Goal: Task Accomplishment & Management: Manage account settings

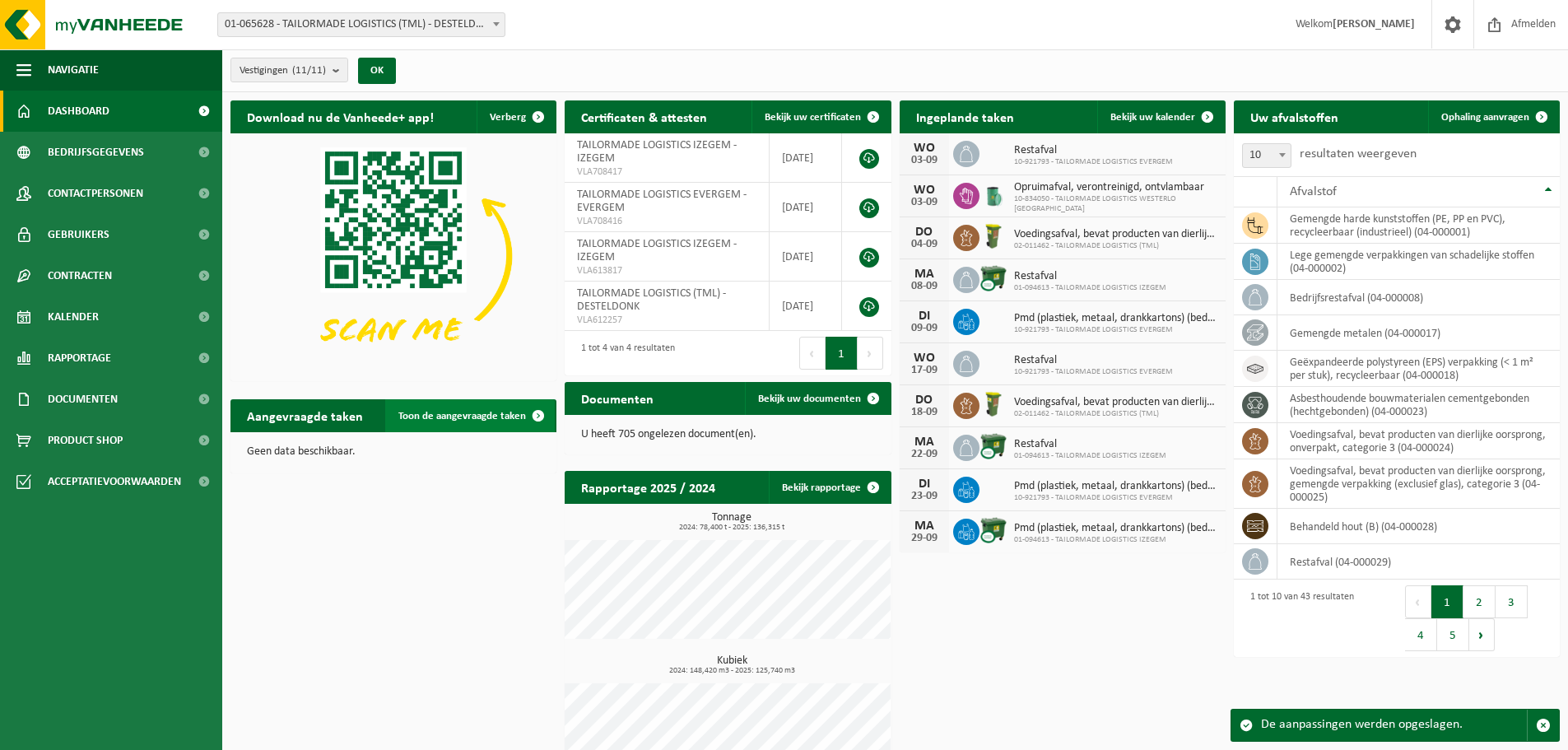
click at [534, 410] on span at bounding box center [539, 415] width 33 height 33
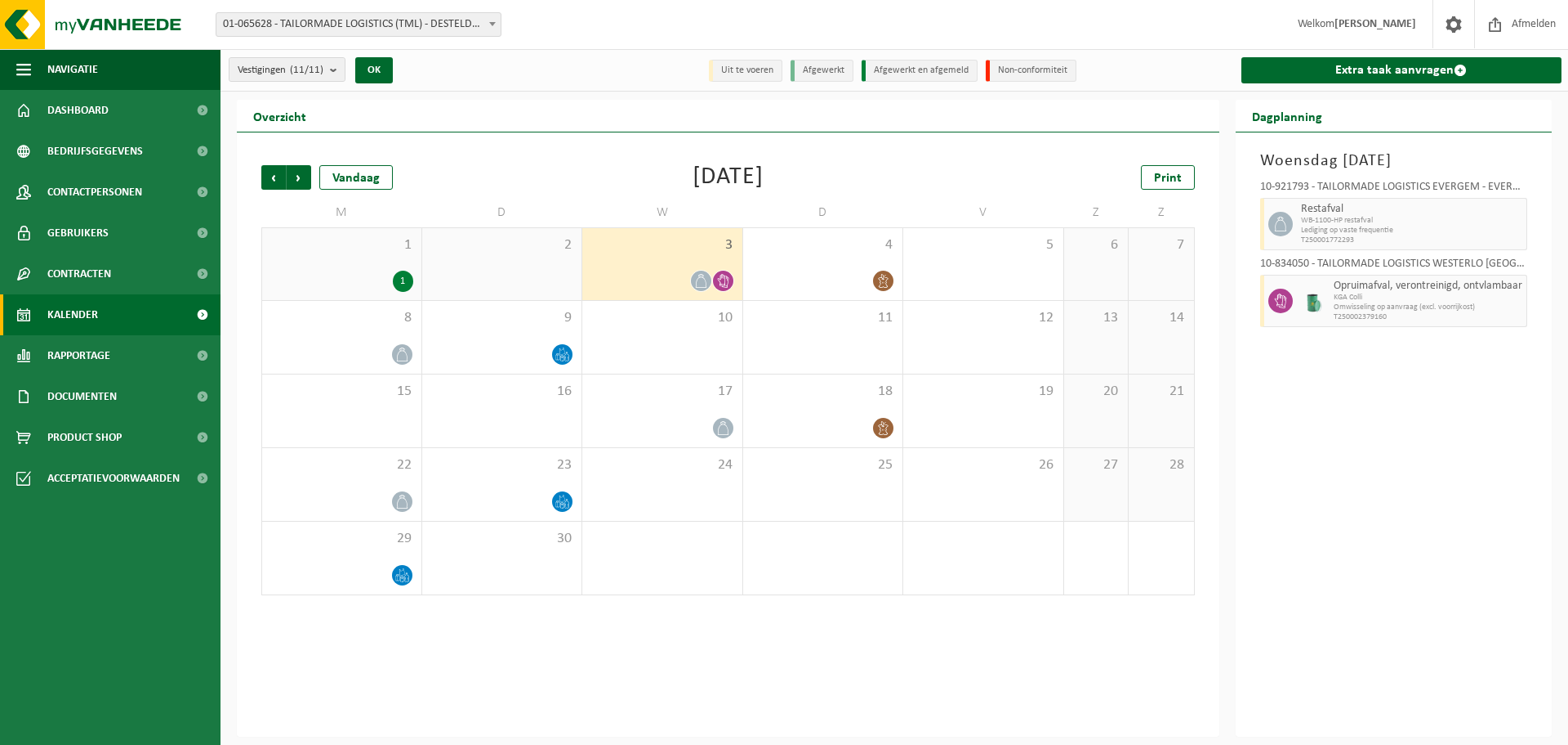
click at [727, 279] on icon at bounding box center [723, 280] width 12 height 13
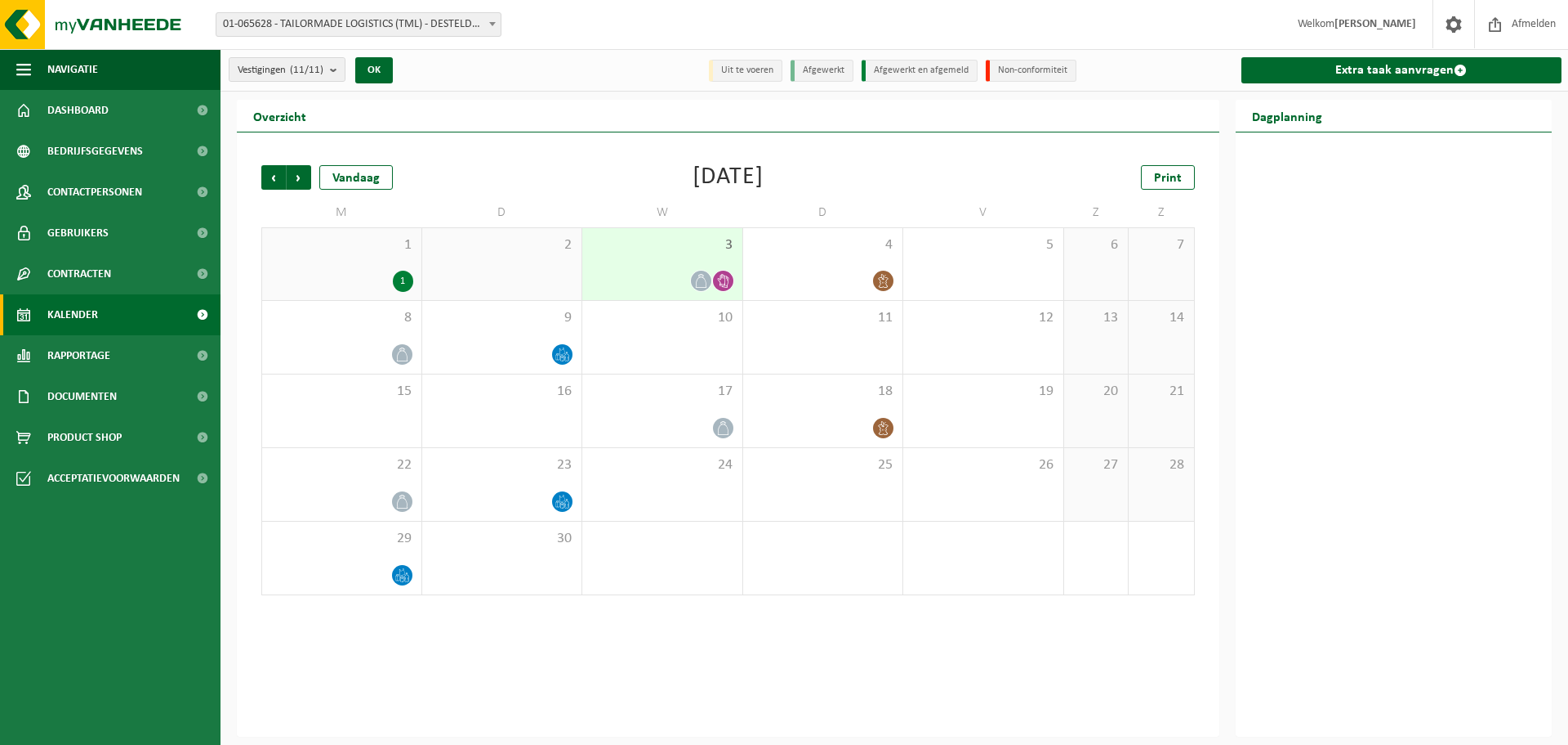
click at [694, 283] on icon at bounding box center [701, 280] width 13 height 13
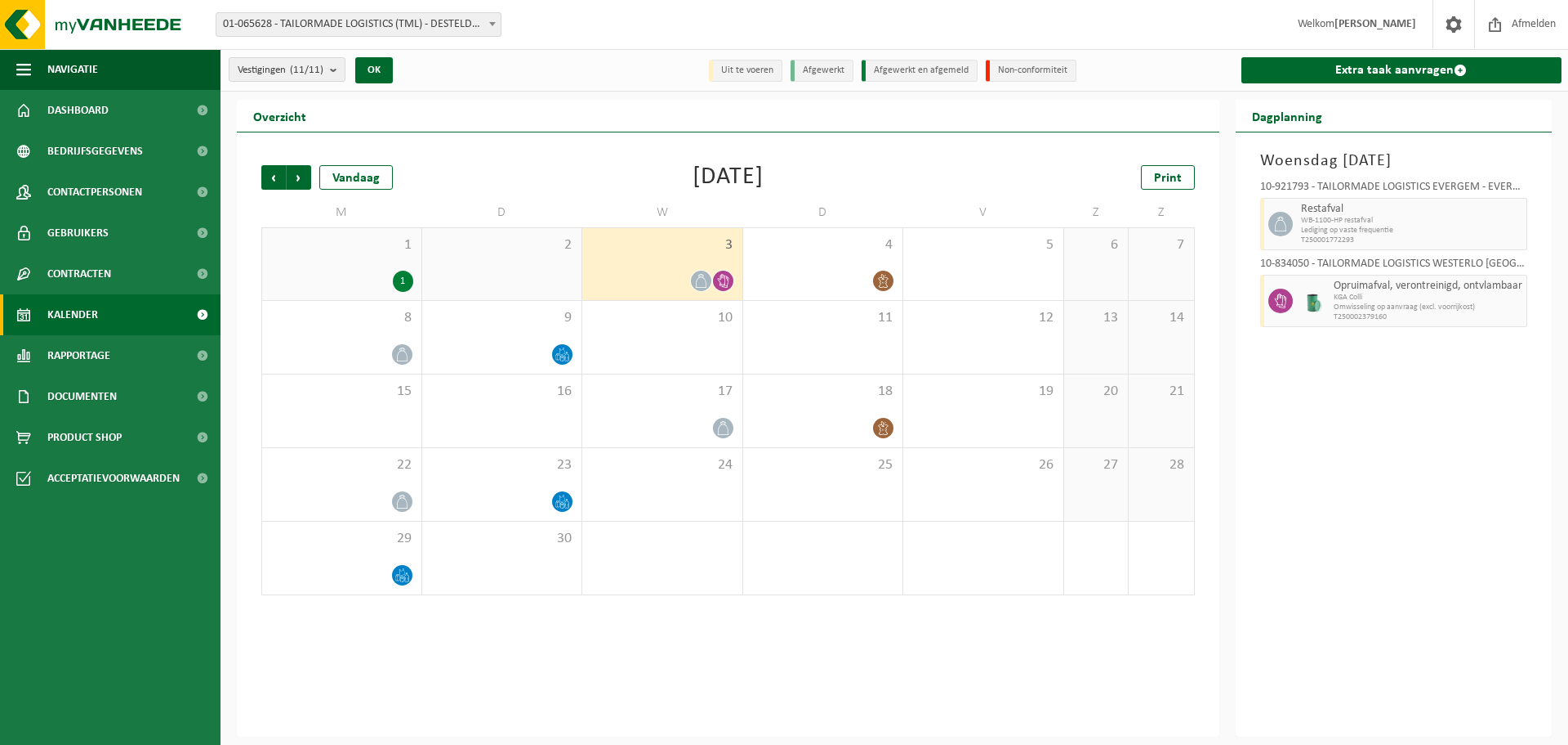
click at [665, 273] on div at bounding box center [662, 280] width 144 height 22
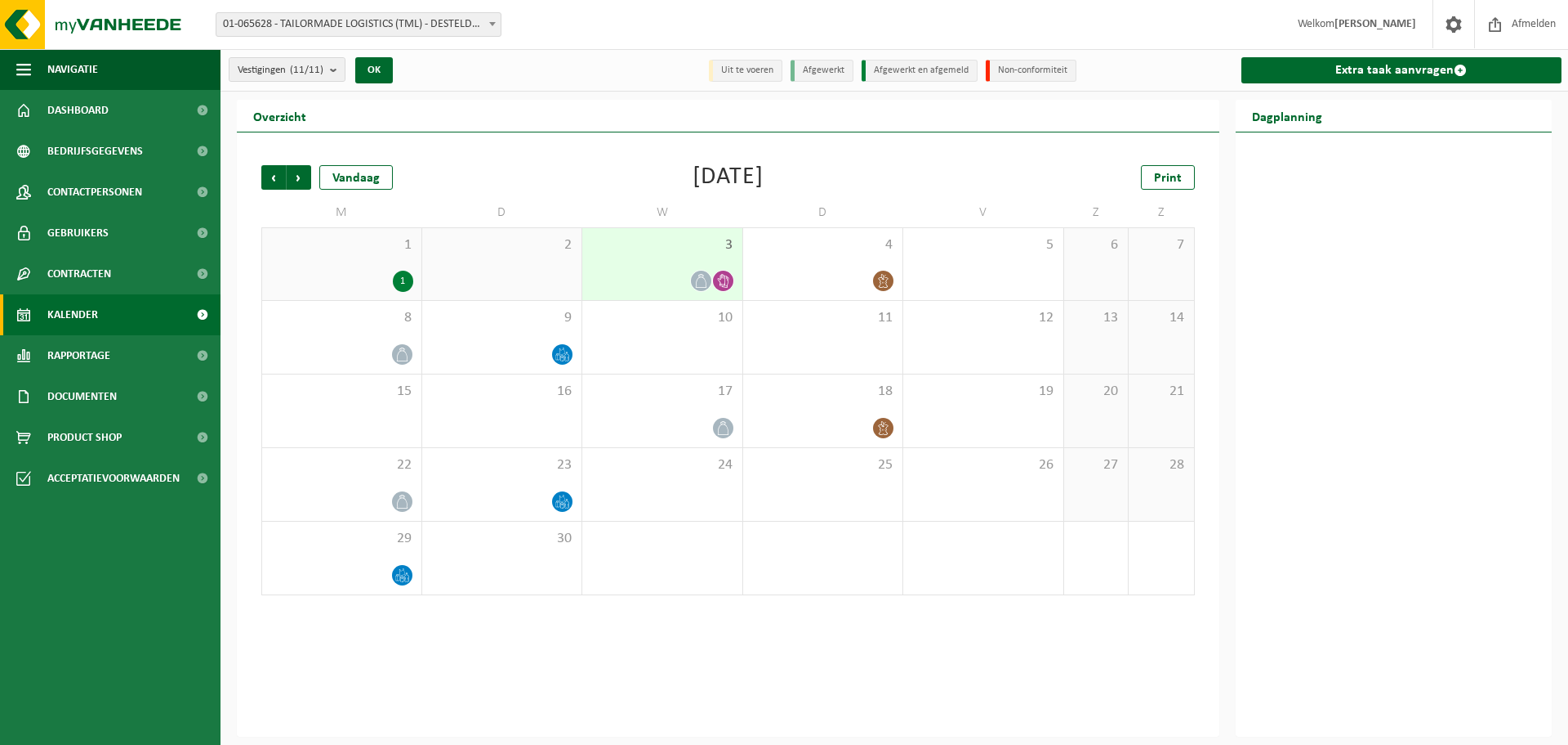
click at [698, 279] on icon at bounding box center [701, 280] width 13 height 13
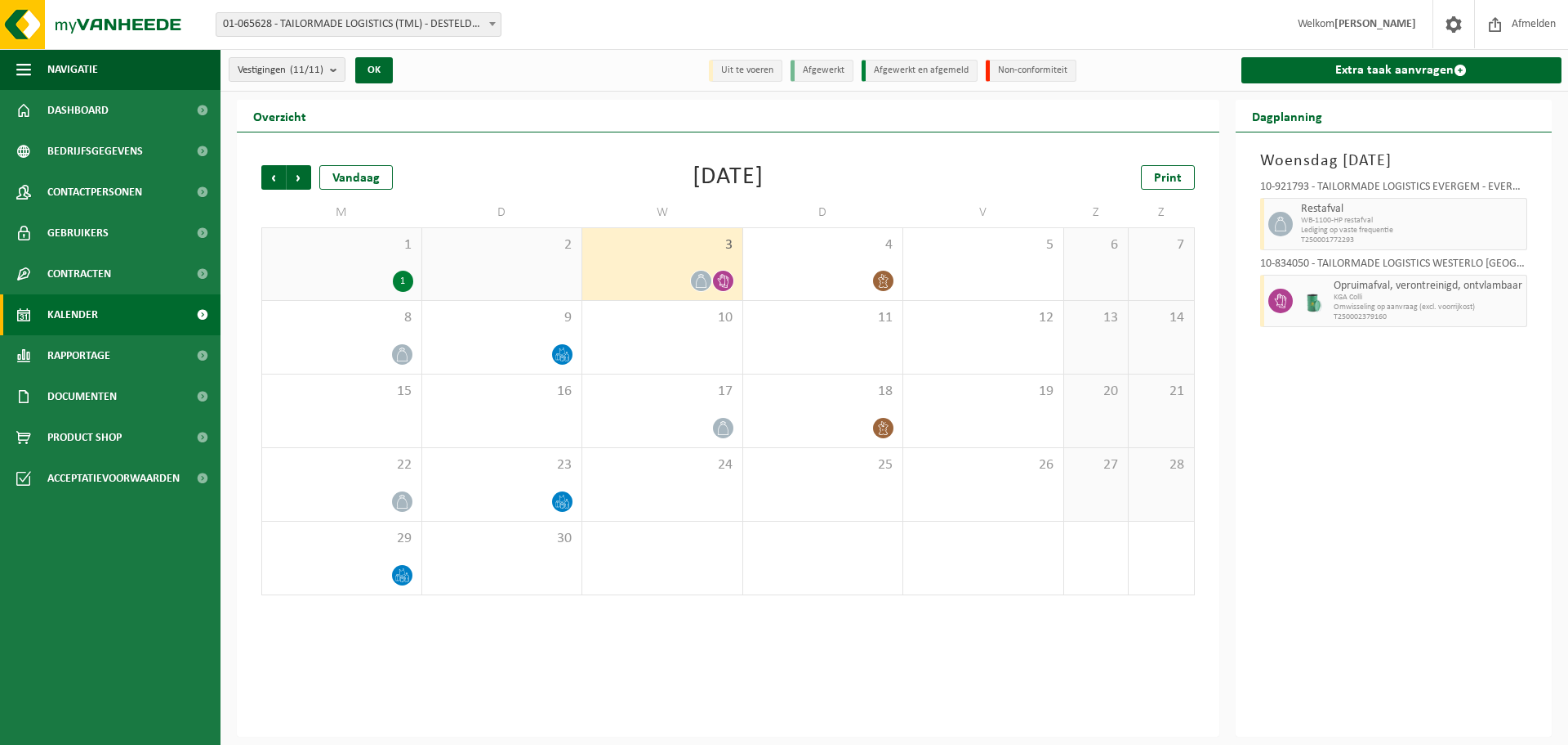
click at [720, 278] on icon at bounding box center [723, 280] width 12 height 13
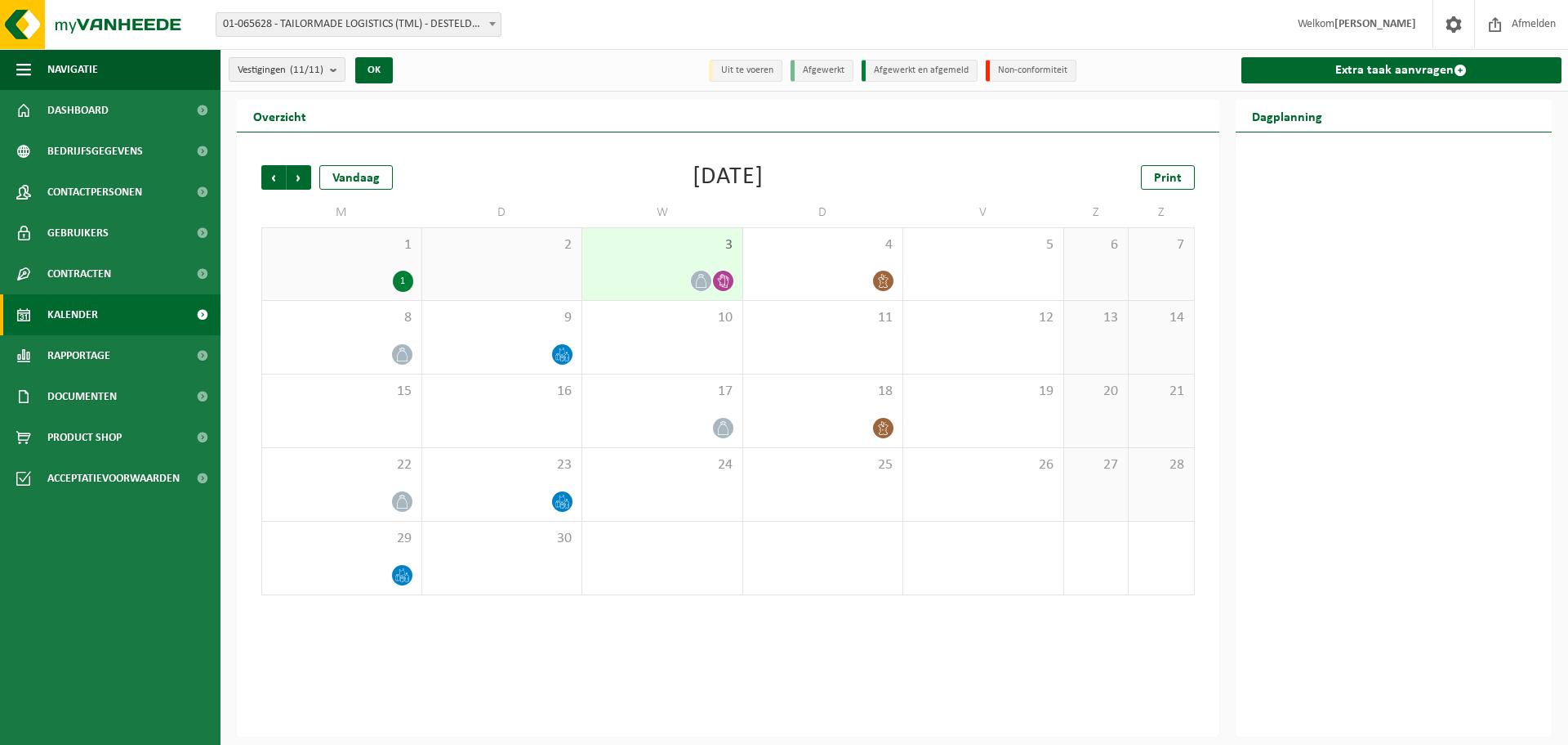
click at [697, 277] on icon at bounding box center [701, 280] width 13 height 13
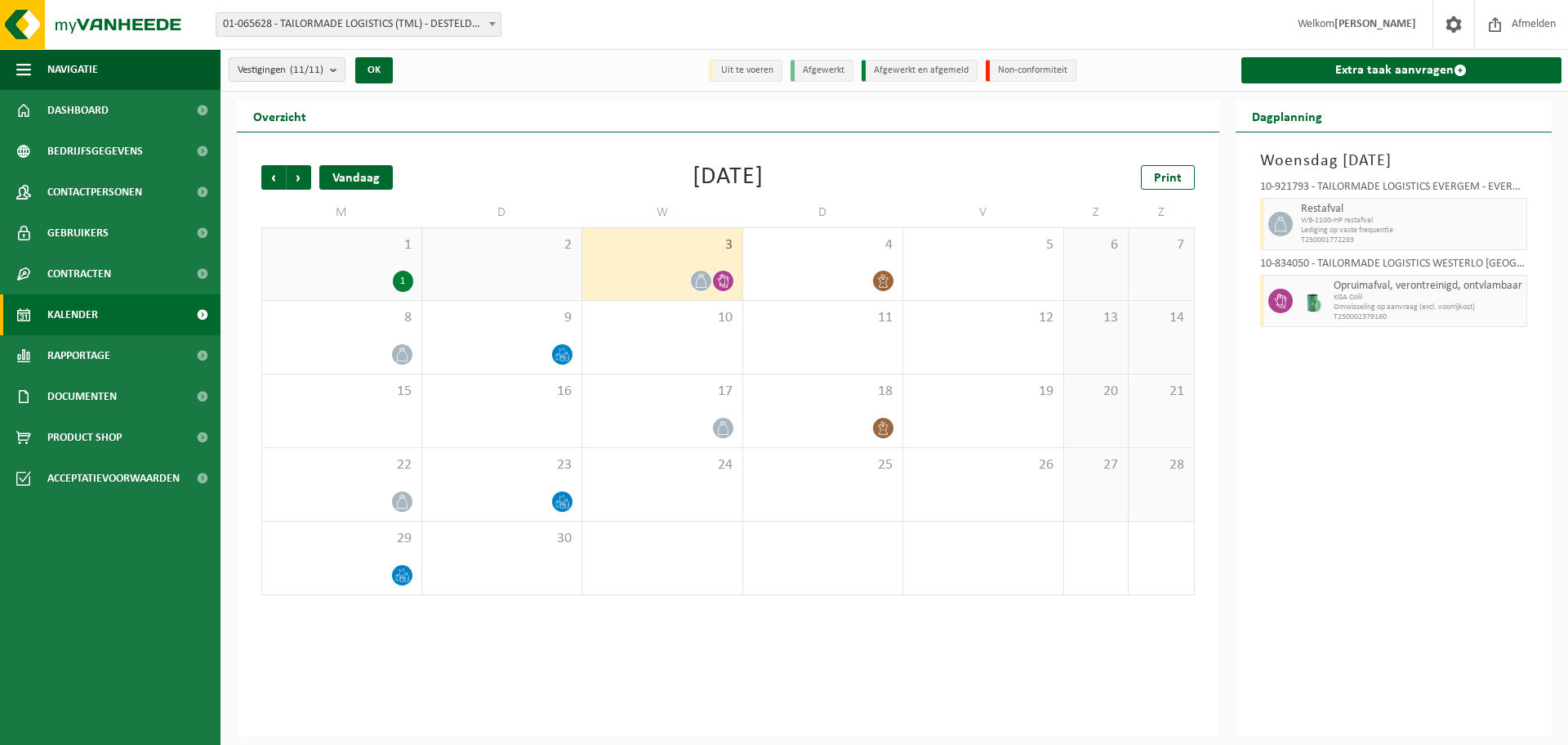
click at [354, 177] on div "Vandaag" at bounding box center [356, 176] width 73 height 24
click at [96, 110] on span "Dashboard" at bounding box center [78, 110] width 62 height 40
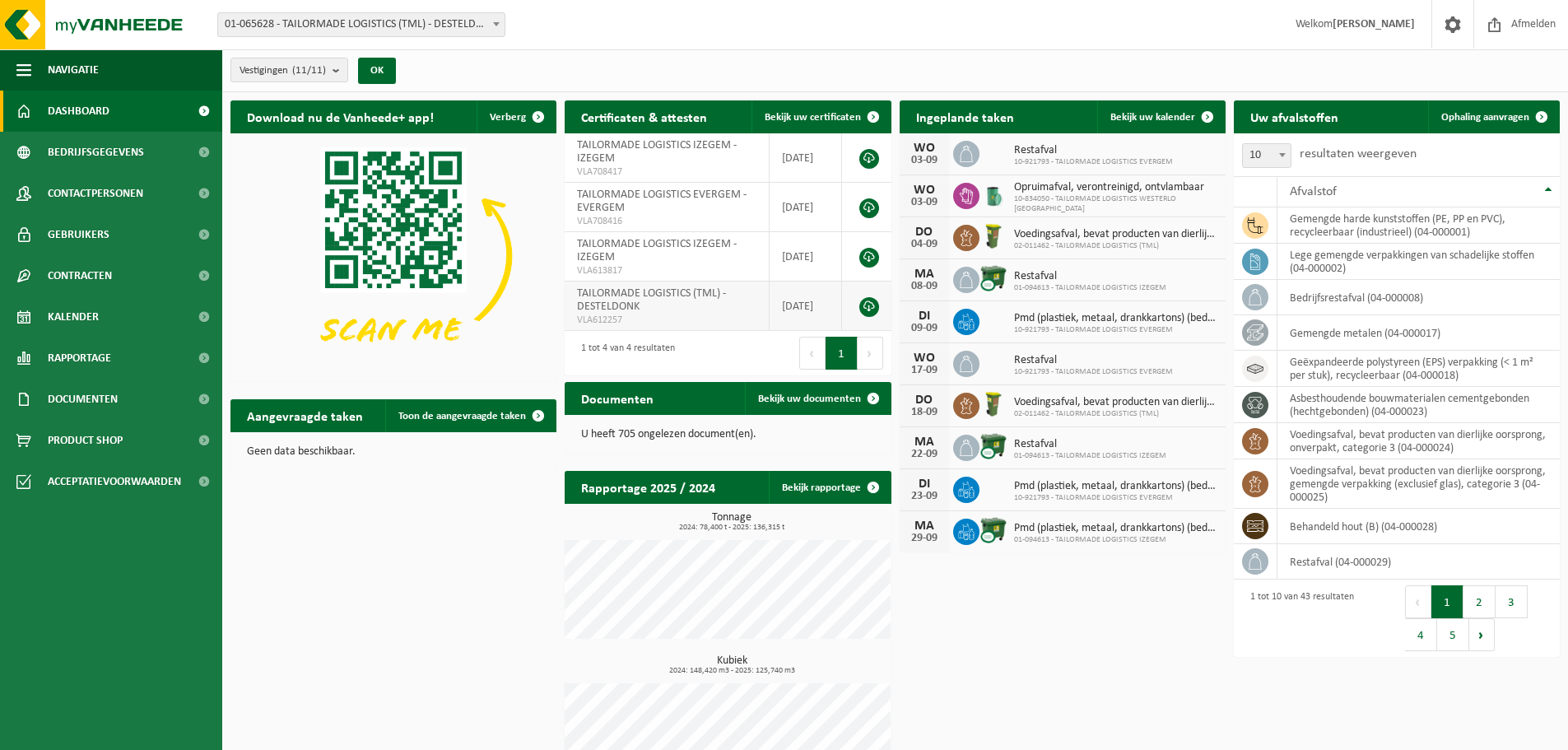
click at [645, 297] on span "TAILORMADE LOGISTICS (TML) - DESTELDONK" at bounding box center [652, 300] width 149 height 25
click at [869, 306] on link at bounding box center [868, 307] width 19 height 19
click at [437, 416] on span "Toon de aangevraagde taken" at bounding box center [461, 415] width 127 height 11
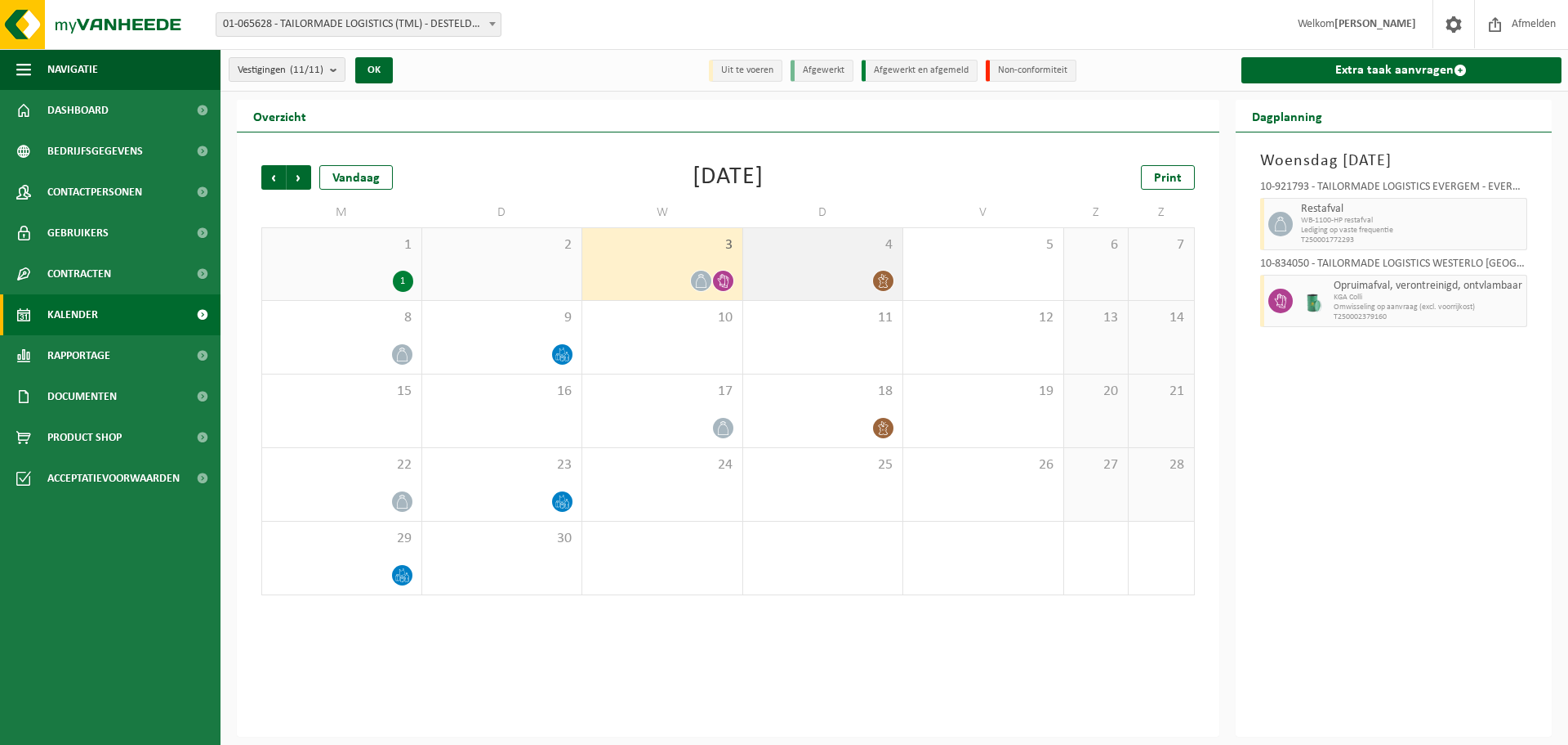
click at [879, 280] on icon at bounding box center [883, 280] width 13 height 13
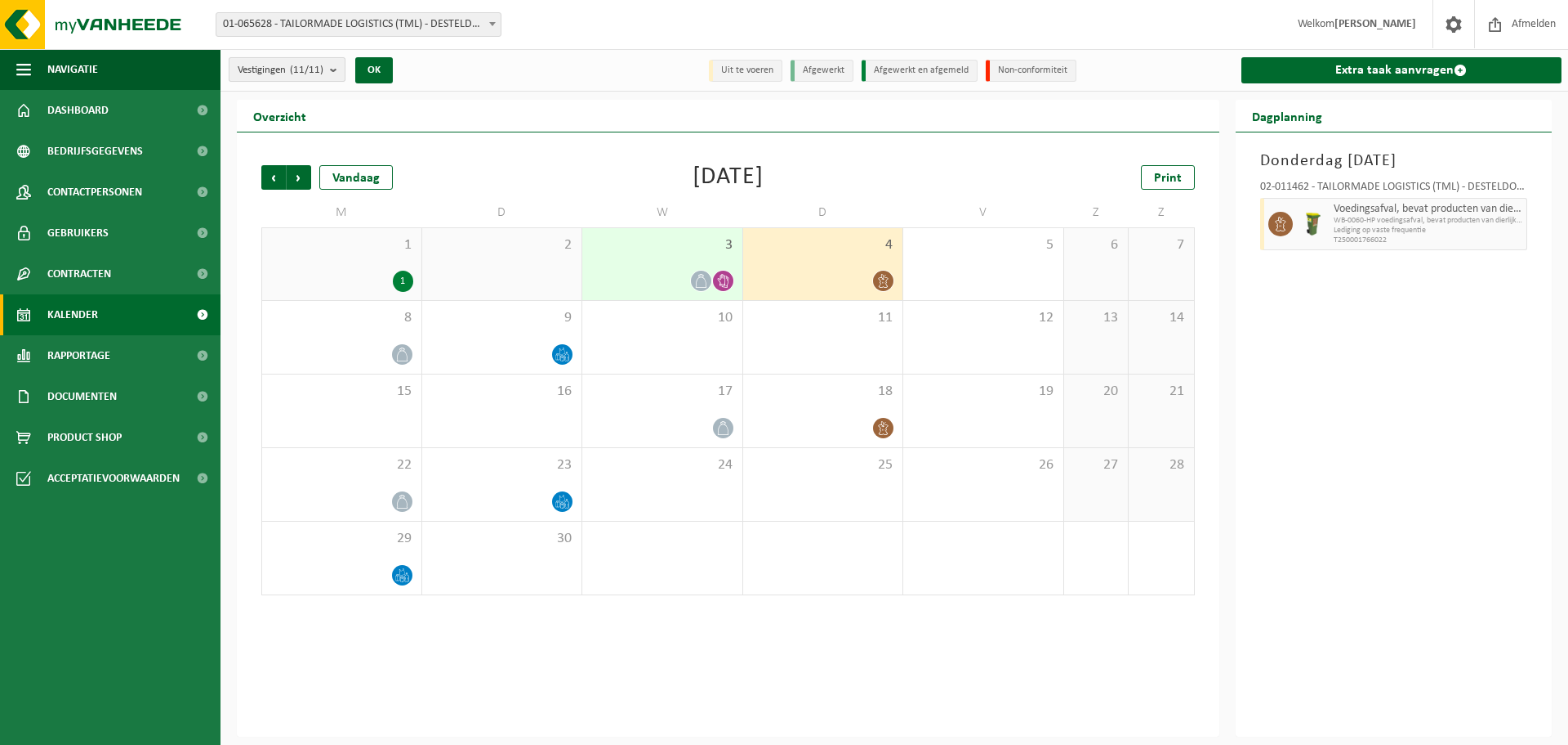
click at [337, 71] on b "submit" at bounding box center [337, 69] width 14 height 23
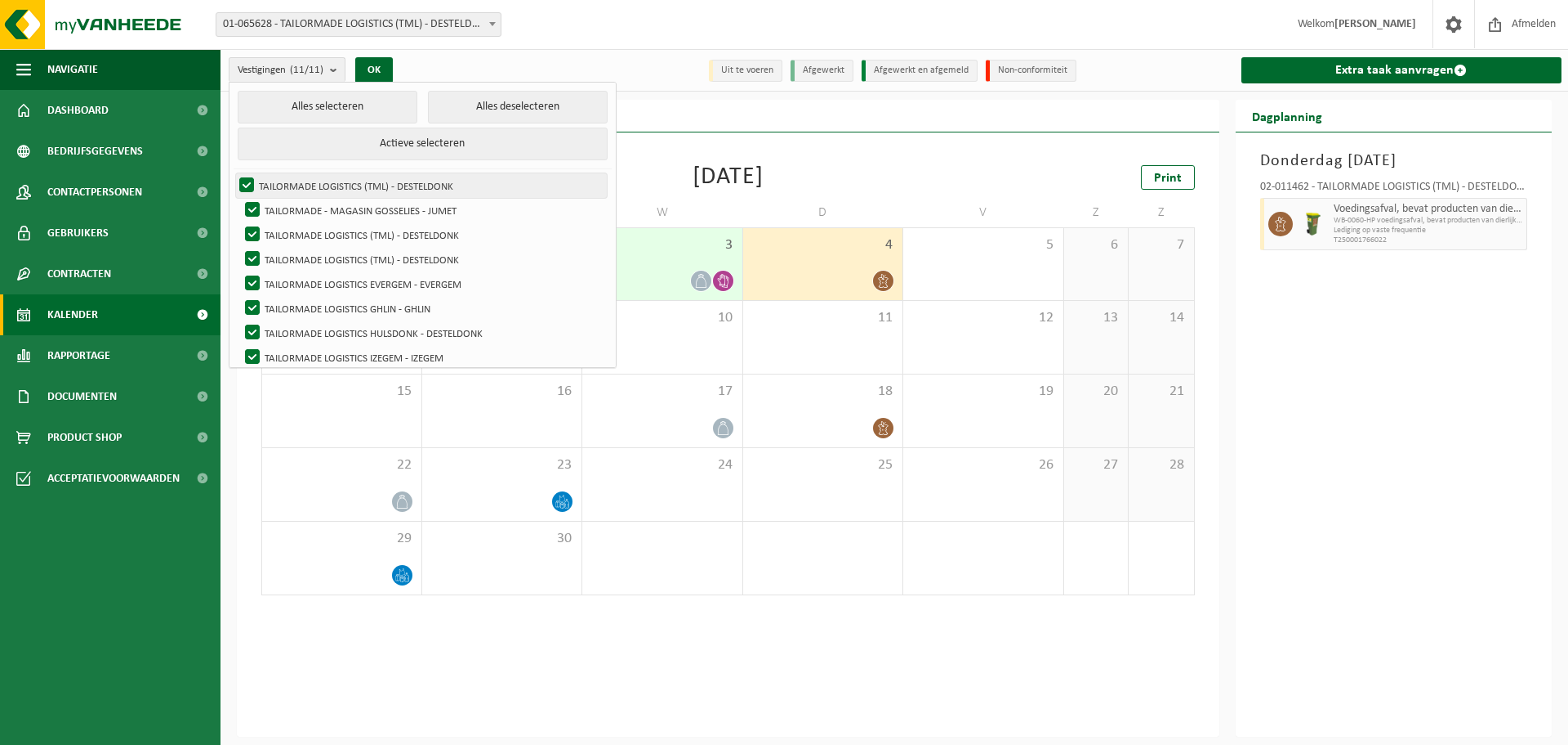
click at [243, 180] on label "TAILORMADE LOGISTICS (TML) - DESTELDONK" at bounding box center [421, 185] width 371 height 24
click at [234, 173] on input "TAILORMADE LOGISTICS (TML) - DESTELDONK" at bounding box center [233, 173] width 1 height 1
click at [241, 180] on label "TAILORMADE LOGISTICS (TML) - DESTELDONK" at bounding box center [421, 185] width 371 height 24
click at [234, 173] on input "TAILORMADE LOGISTICS (TML) - DESTELDONK" at bounding box center [233, 173] width 1 height 1
click at [244, 185] on label "TAILORMADE LOGISTICS (TML) - DESTELDONK" at bounding box center [421, 185] width 371 height 24
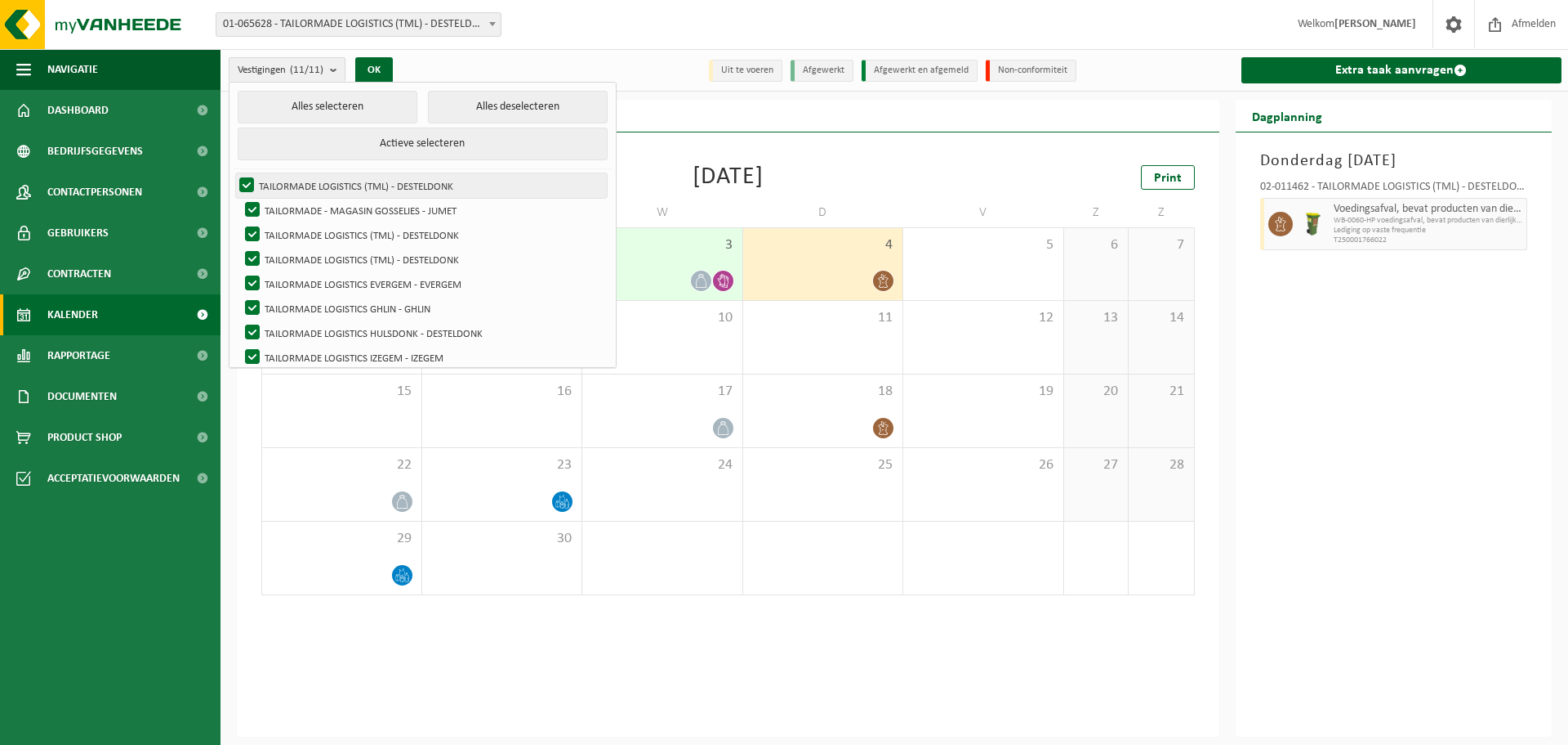
click at [234, 173] on input "TAILORMADE LOGISTICS (TML) - DESTELDONK" at bounding box center [233, 173] width 1 height 1
checkbox input "false"
click at [252, 202] on label "TAILORMADE - MAGASIN GOSSELIES - JUMET" at bounding box center [424, 209] width 365 height 24
click at [239, 198] on input "TAILORMADE - MAGASIN GOSSELIES - JUMET" at bounding box center [239, 197] width 1 height 1
checkbox input "false"
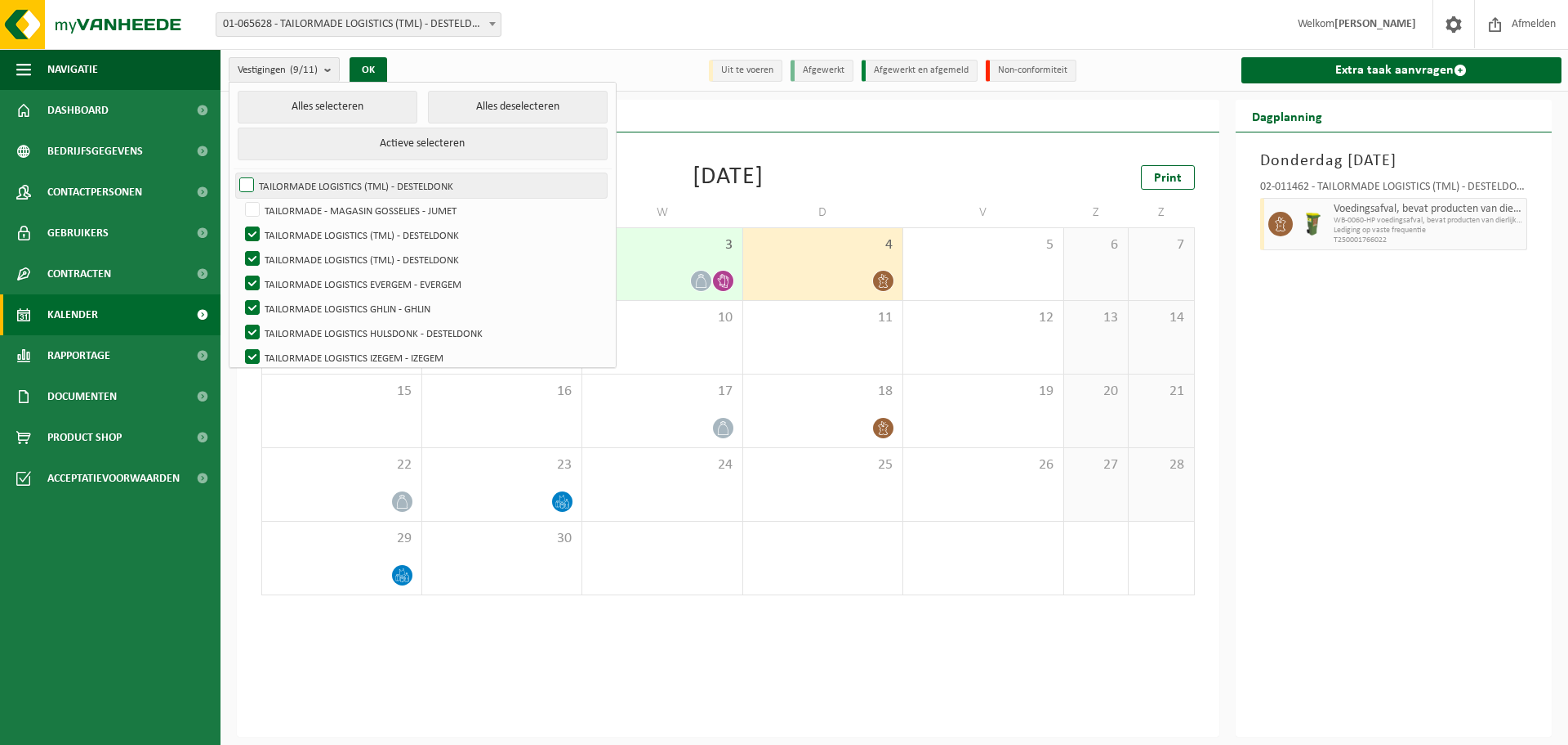
click at [242, 183] on label "TAILORMADE LOGISTICS (TML) - DESTELDONK" at bounding box center [421, 185] width 371 height 24
click at [234, 173] on input "TAILORMADE LOGISTICS (TML) - DESTELDONK" at bounding box center [233, 173] width 1 height 1
checkbox input "true"
click at [254, 274] on label "TAILORMADE LOGISTICS EVERGEM - EVERGEM" at bounding box center [424, 283] width 365 height 24
click at [239, 272] on input "TAILORMADE LOGISTICS EVERGEM - EVERGEM" at bounding box center [239, 271] width 1 height 1
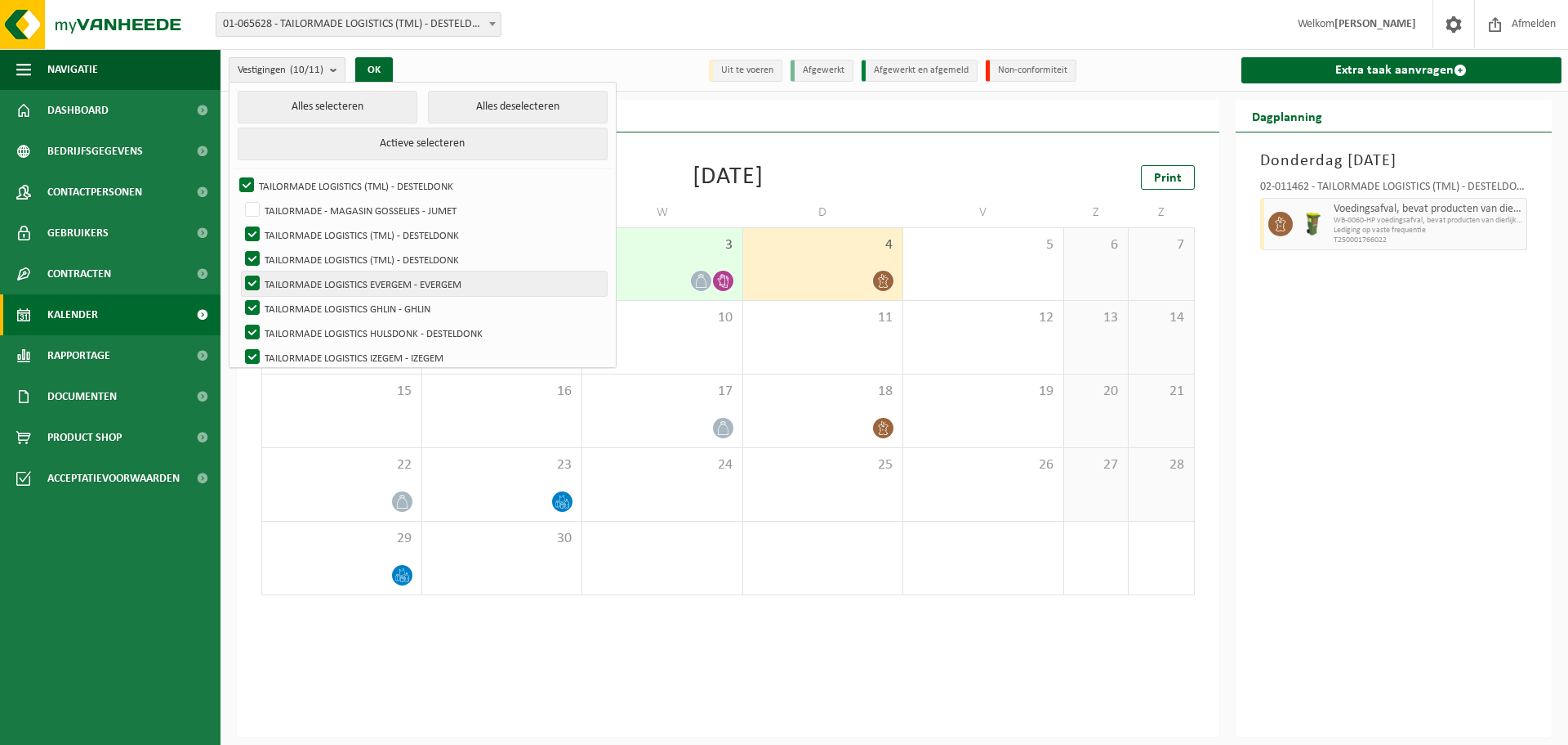
checkbox input "false"
click at [255, 300] on label "TAILORMADE LOGISTICS GHLIN - GHLIN" at bounding box center [424, 307] width 365 height 24
click at [239, 296] on input "TAILORMADE LOGISTICS GHLIN - GHLIN" at bounding box center [239, 295] width 1 height 1
checkbox input "false"
click at [255, 353] on label "TAILORMADE LOGISTICS IZEGEM - IZEGEM" at bounding box center [424, 357] width 365 height 24
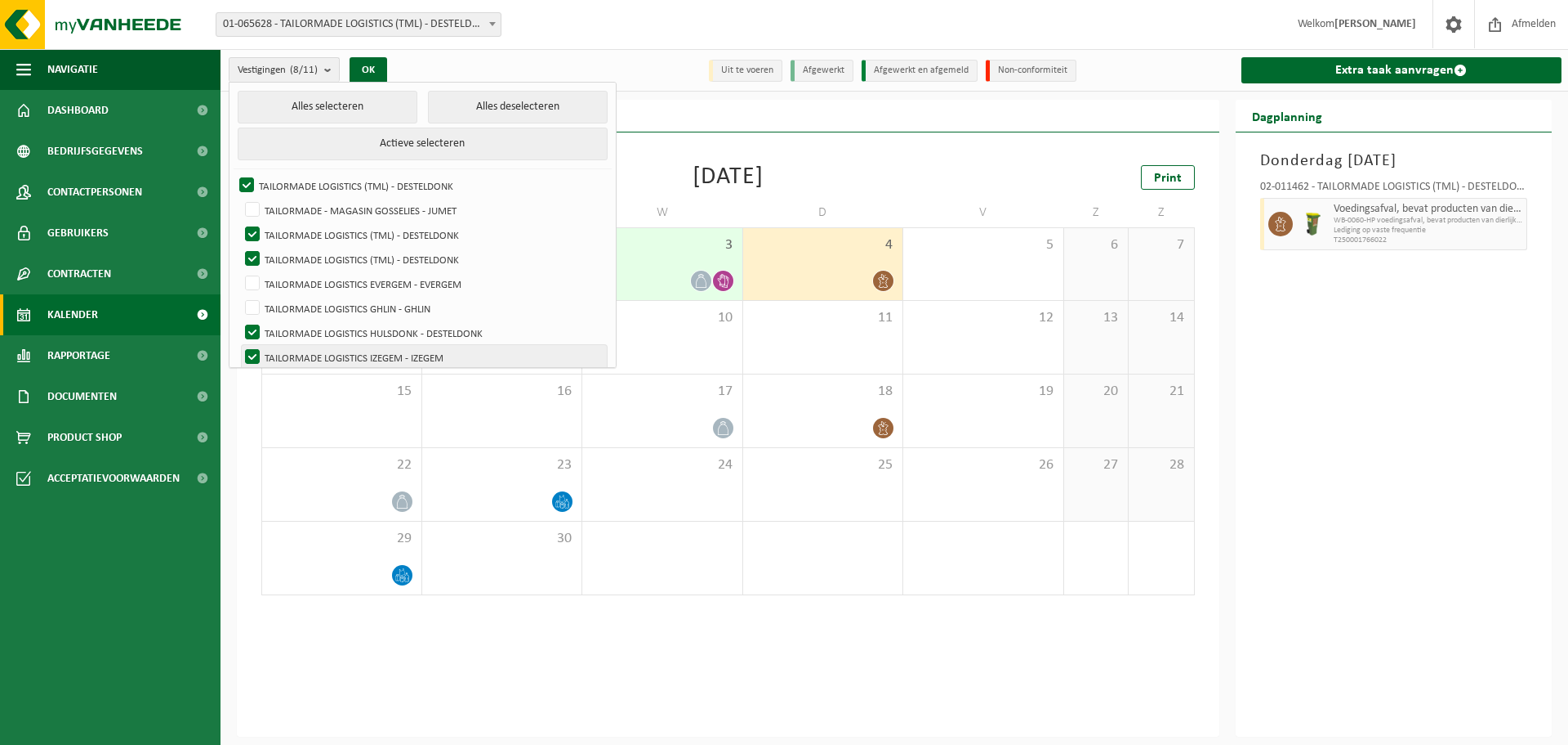
click at [239, 345] on input "TAILORMADE LOGISTICS IZEGEM - IZEGEM" at bounding box center [239, 344] width 1 height 1
checkbox input "false"
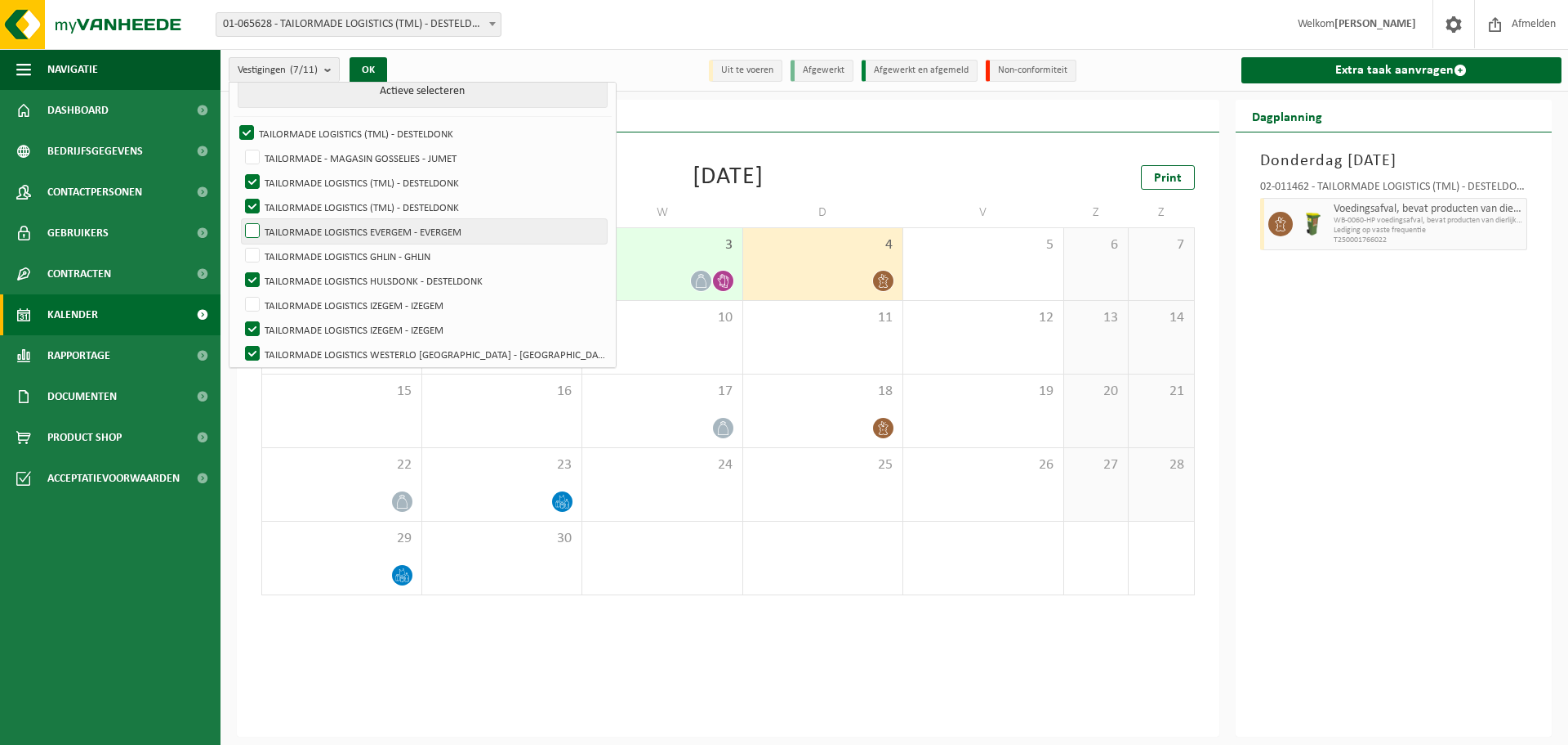
scroll to position [81, 0]
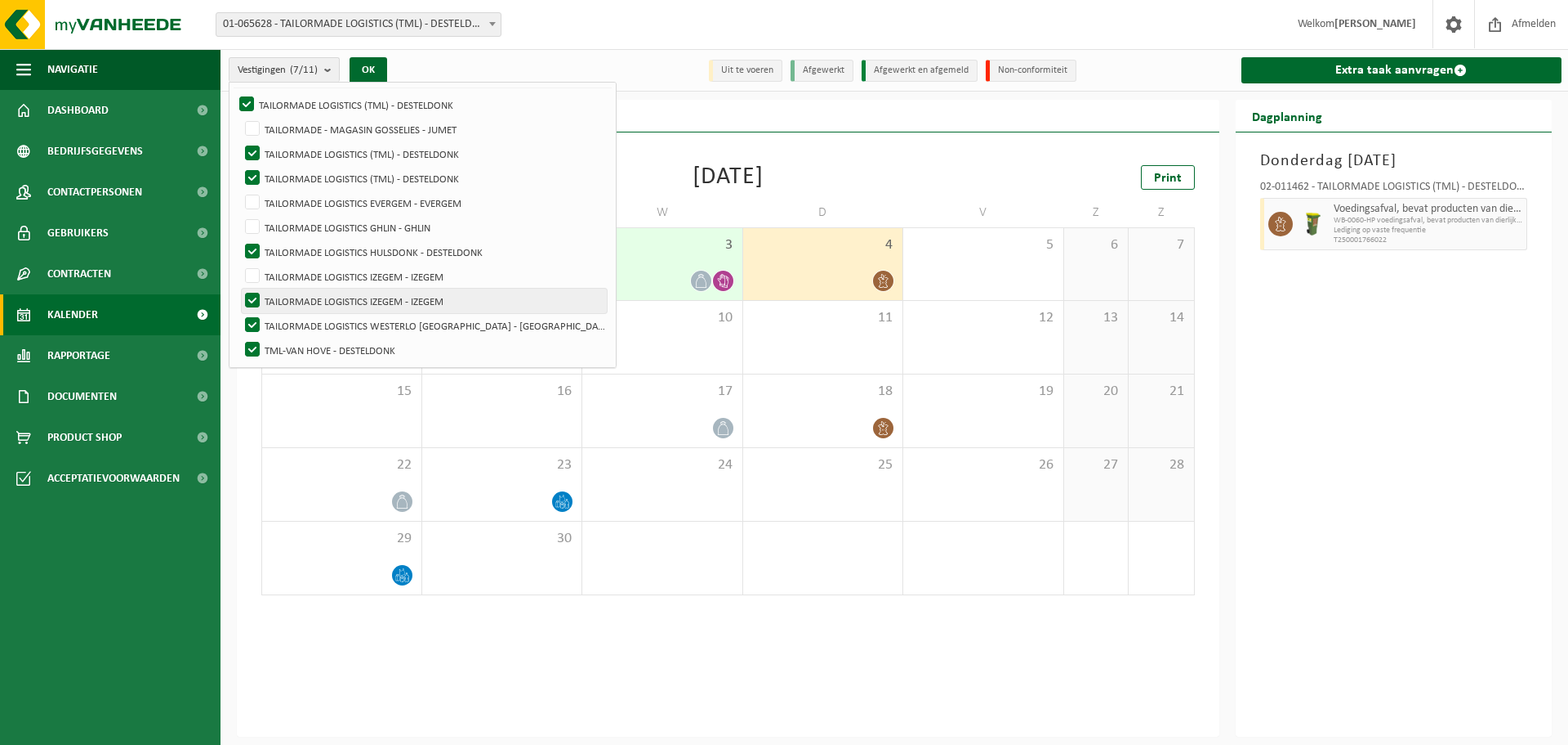
click at [248, 294] on label "TAILORMADE LOGISTICS IZEGEM - IZEGEM" at bounding box center [424, 300] width 365 height 24
click at [239, 288] on input "TAILORMADE LOGISTICS IZEGEM - IZEGEM" at bounding box center [239, 288] width 1 height 1
checkbox input "false"
click at [256, 319] on label "TAILORMADE LOGISTICS WESTERLO [GEOGRAPHIC_DATA] - [GEOGRAPHIC_DATA]" at bounding box center [424, 325] width 365 height 24
click at [239, 313] on input "TAILORMADE LOGISTICS WESTERLO [GEOGRAPHIC_DATA] - [GEOGRAPHIC_DATA]" at bounding box center [239, 312] width 1 height 1
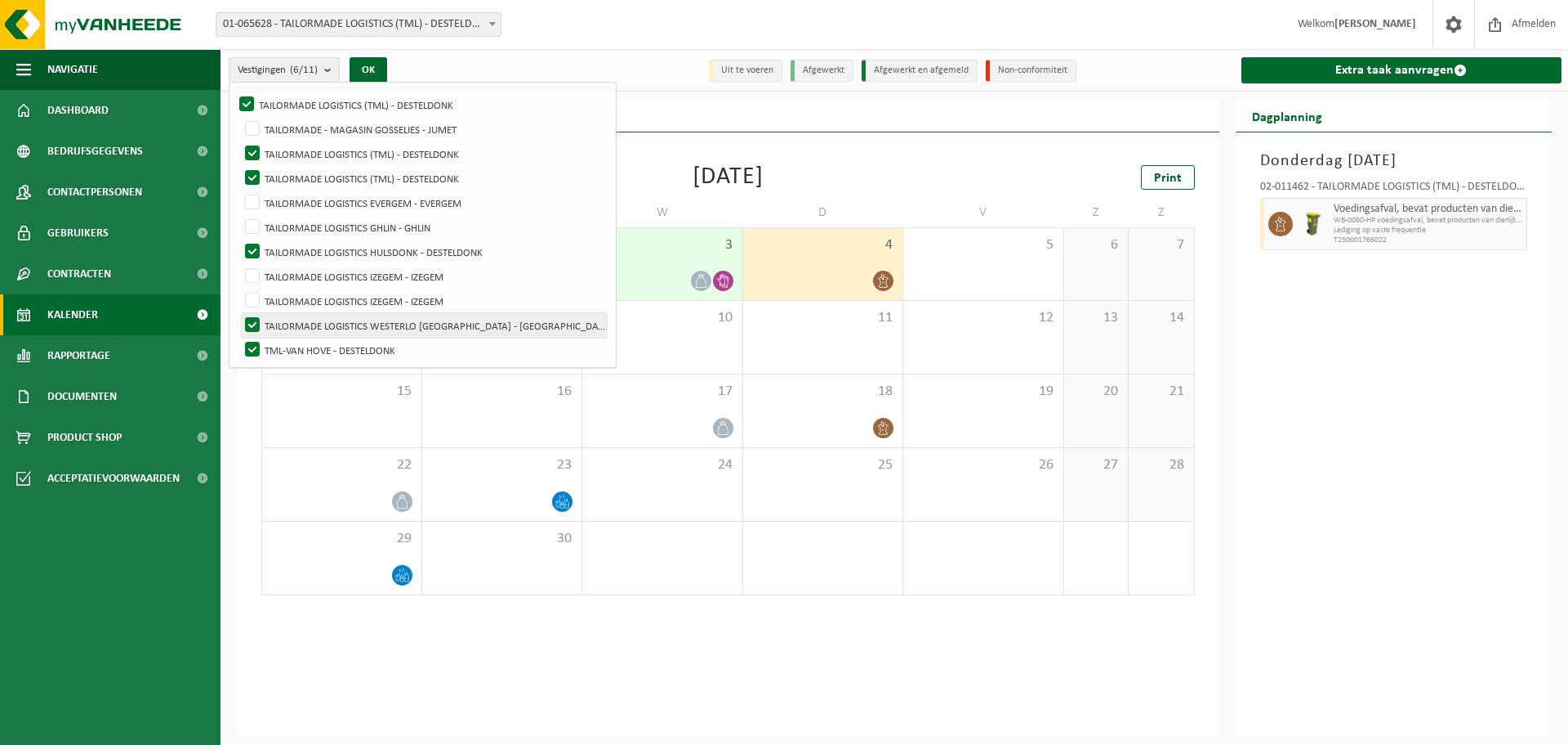
checkbox input "false"
click at [365, 67] on button "OK" at bounding box center [368, 69] width 38 height 26
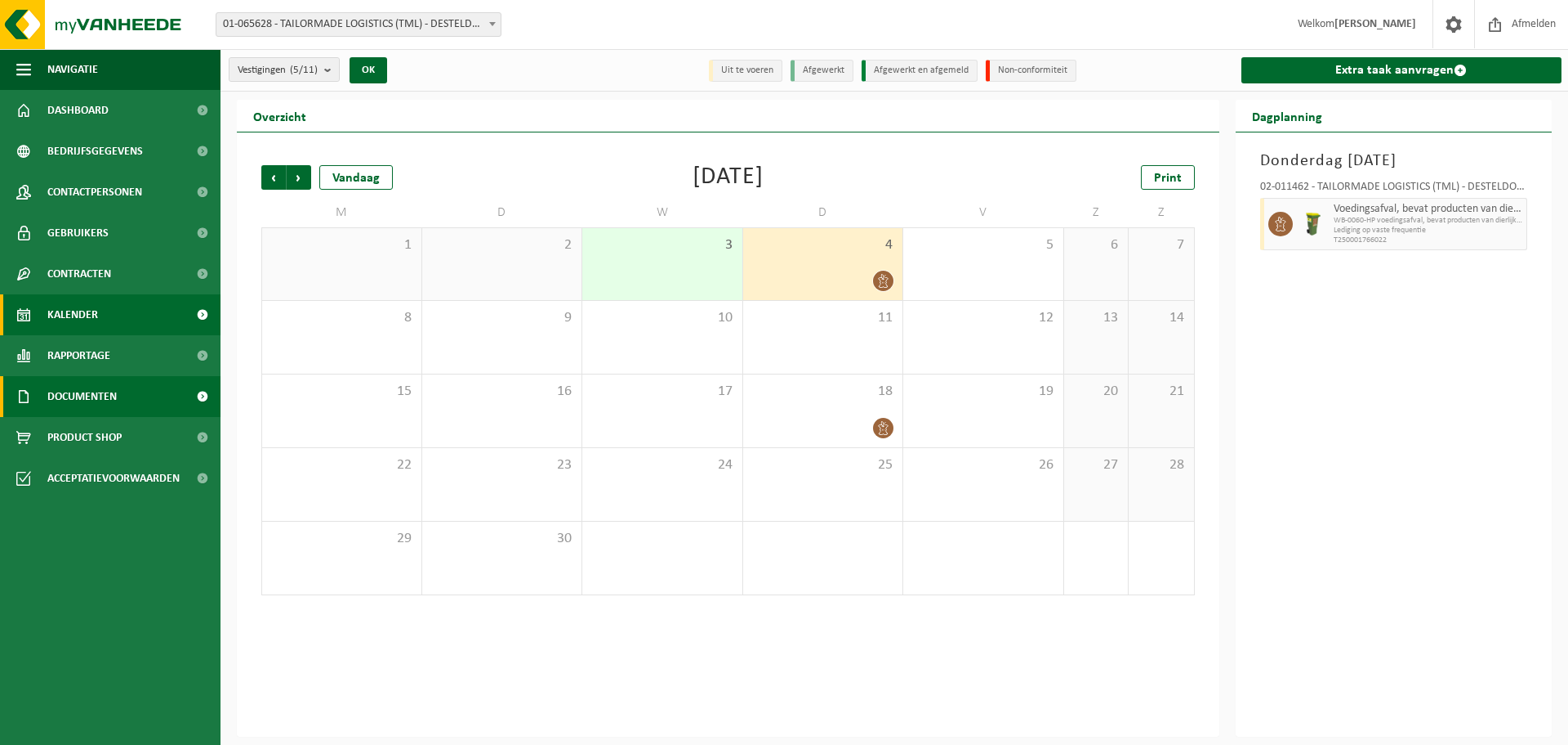
click at [92, 390] on span "Documenten" at bounding box center [82, 396] width 69 height 40
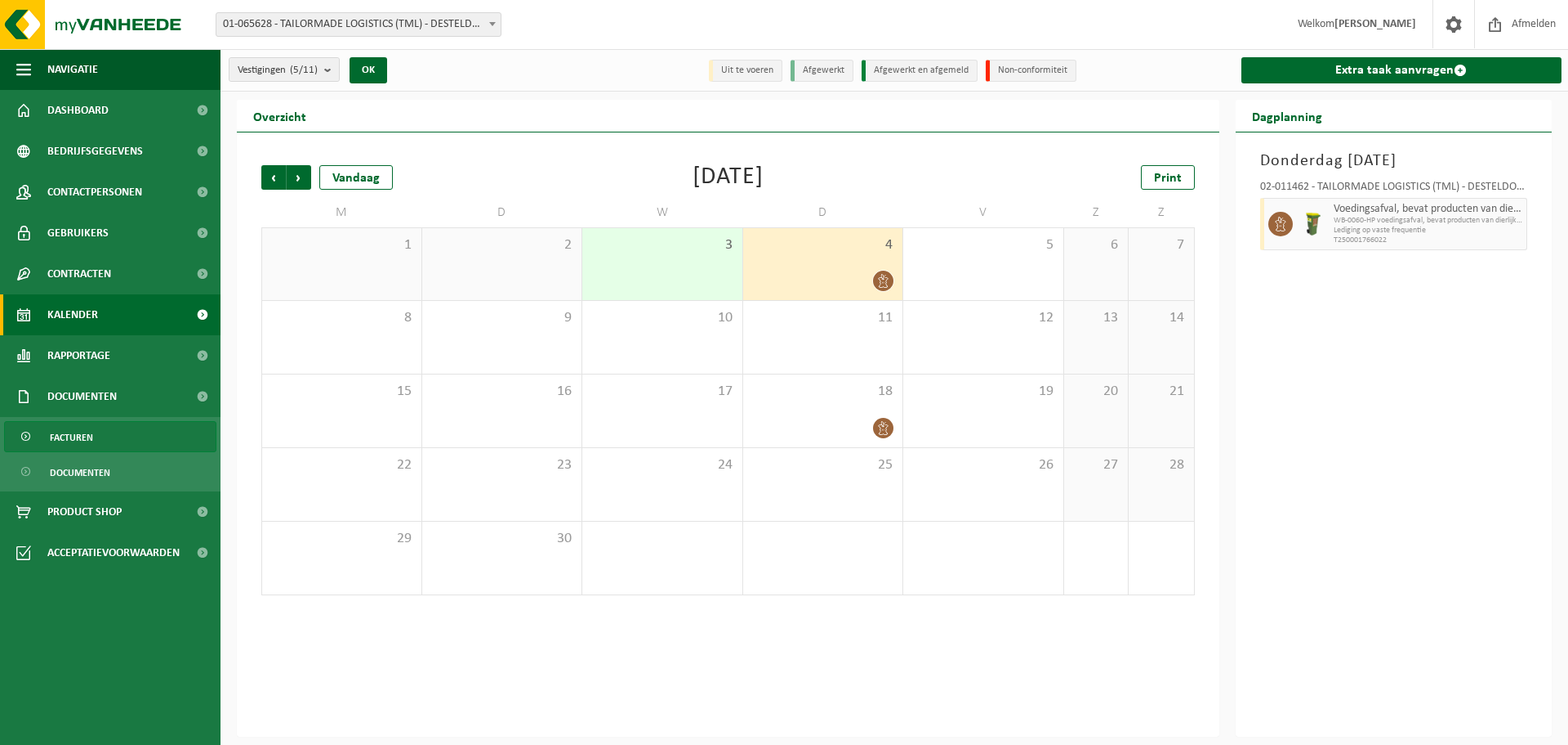
click at [77, 432] on span "Facturen" at bounding box center [71, 438] width 43 height 31
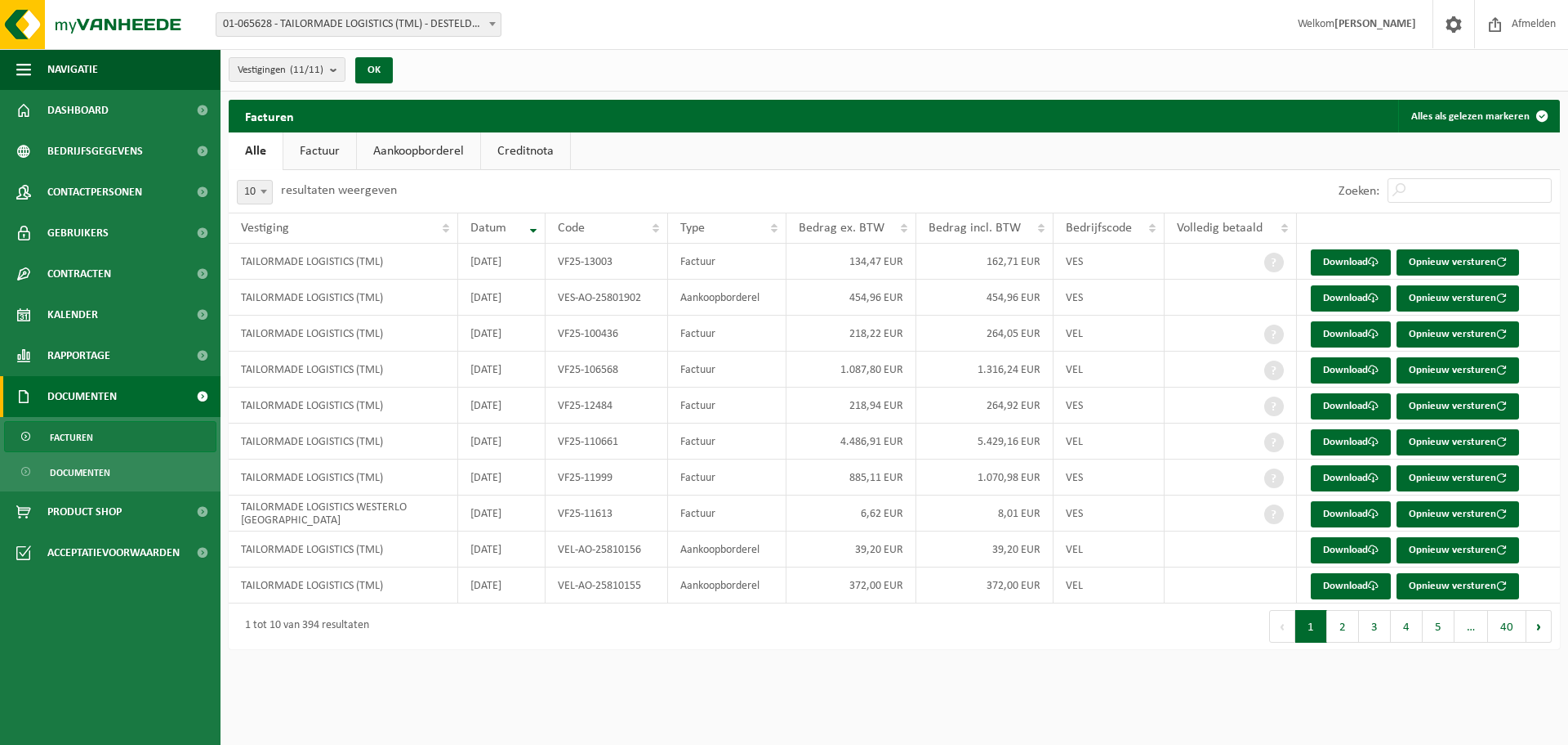
click at [327, 152] on link "Factuur" at bounding box center [319, 150] width 72 height 38
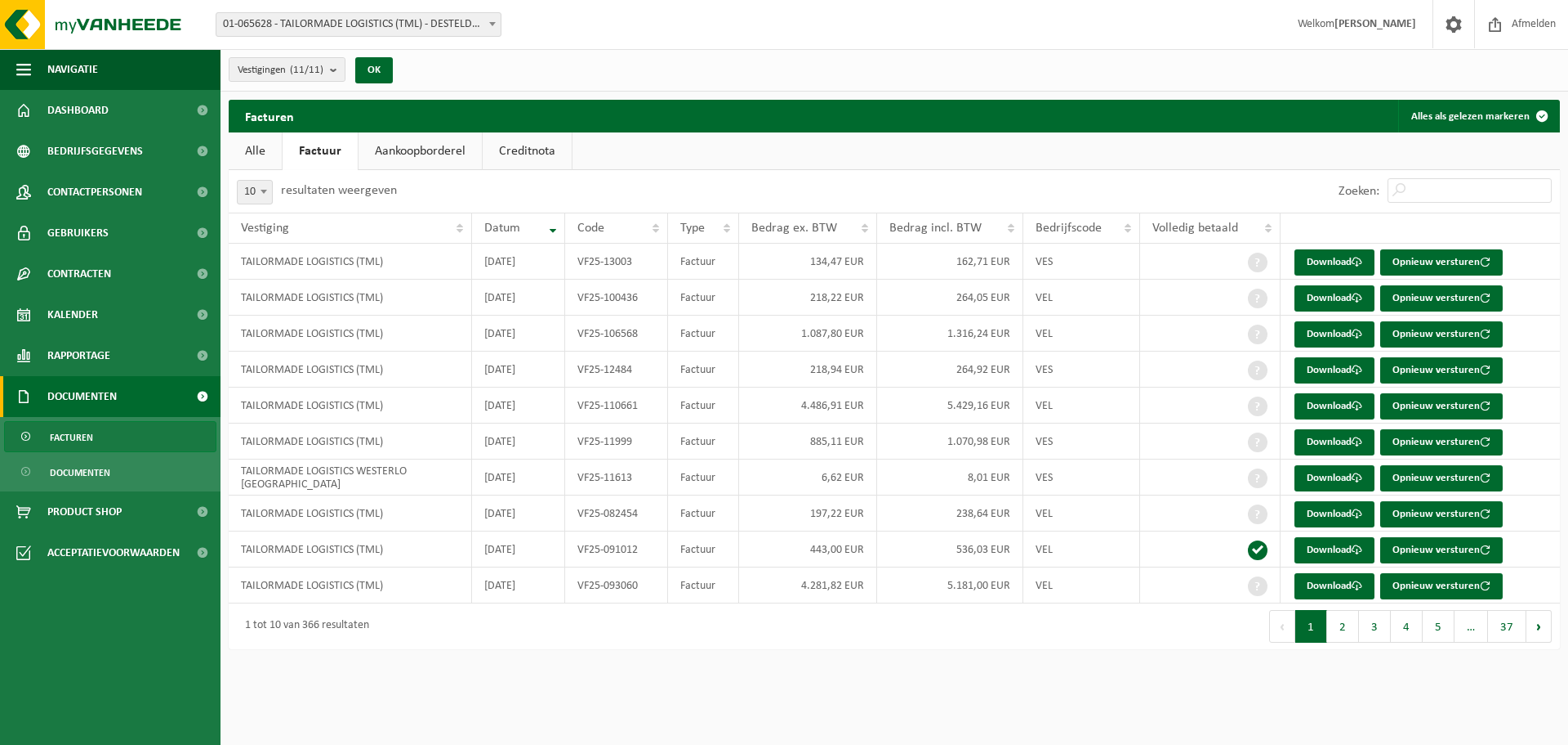
click at [394, 148] on link "Aankoopborderel" at bounding box center [420, 150] width 123 height 38
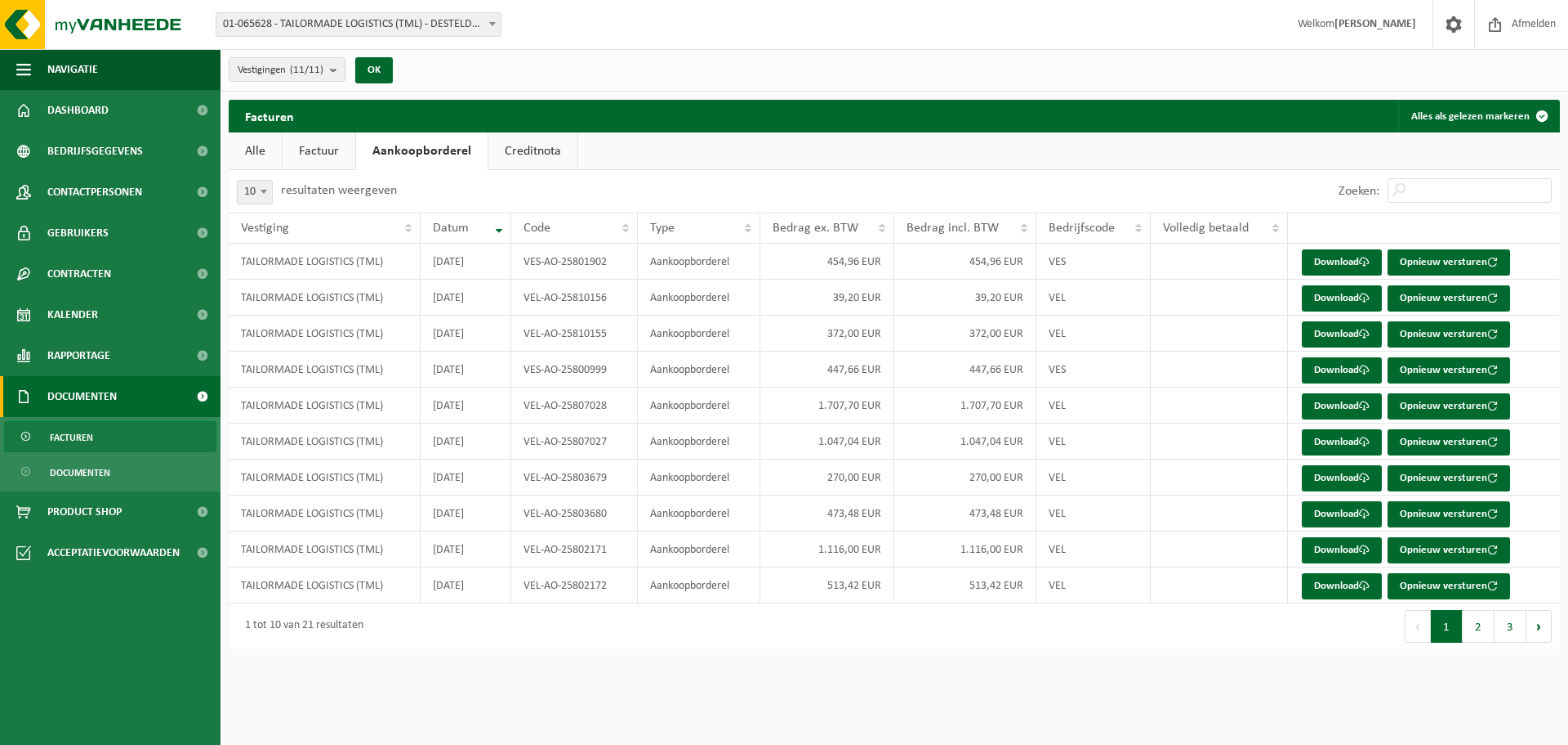
click at [517, 149] on link "Creditnota" at bounding box center [533, 150] width 89 height 38
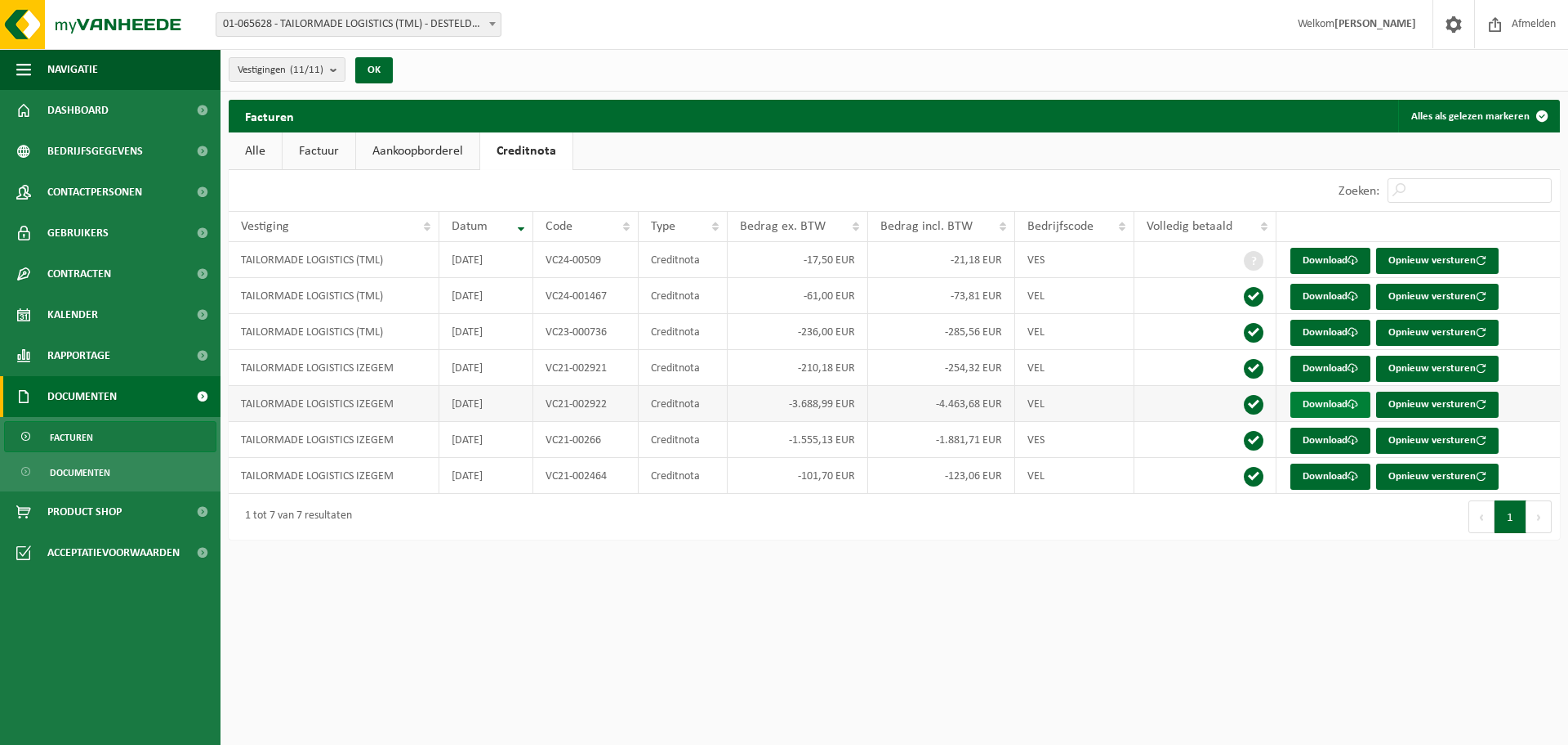
click at [1336, 406] on link "Download" at bounding box center [1330, 404] width 80 height 26
click at [270, 150] on link "Alle" at bounding box center [254, 150] width 53 height 38
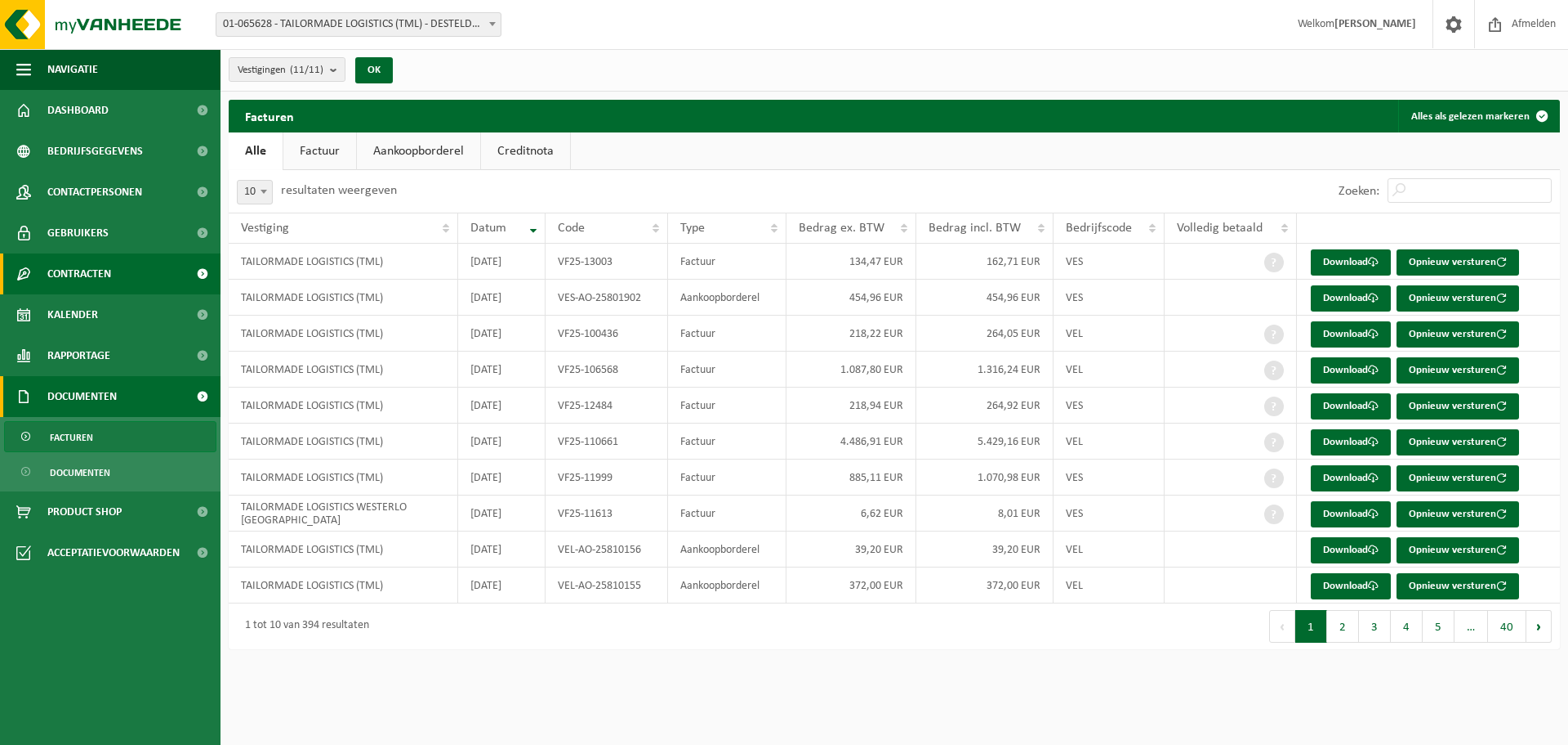
click at [89, 266] on span "Contracten" at bounding box center [79, 274] width 64 height 40
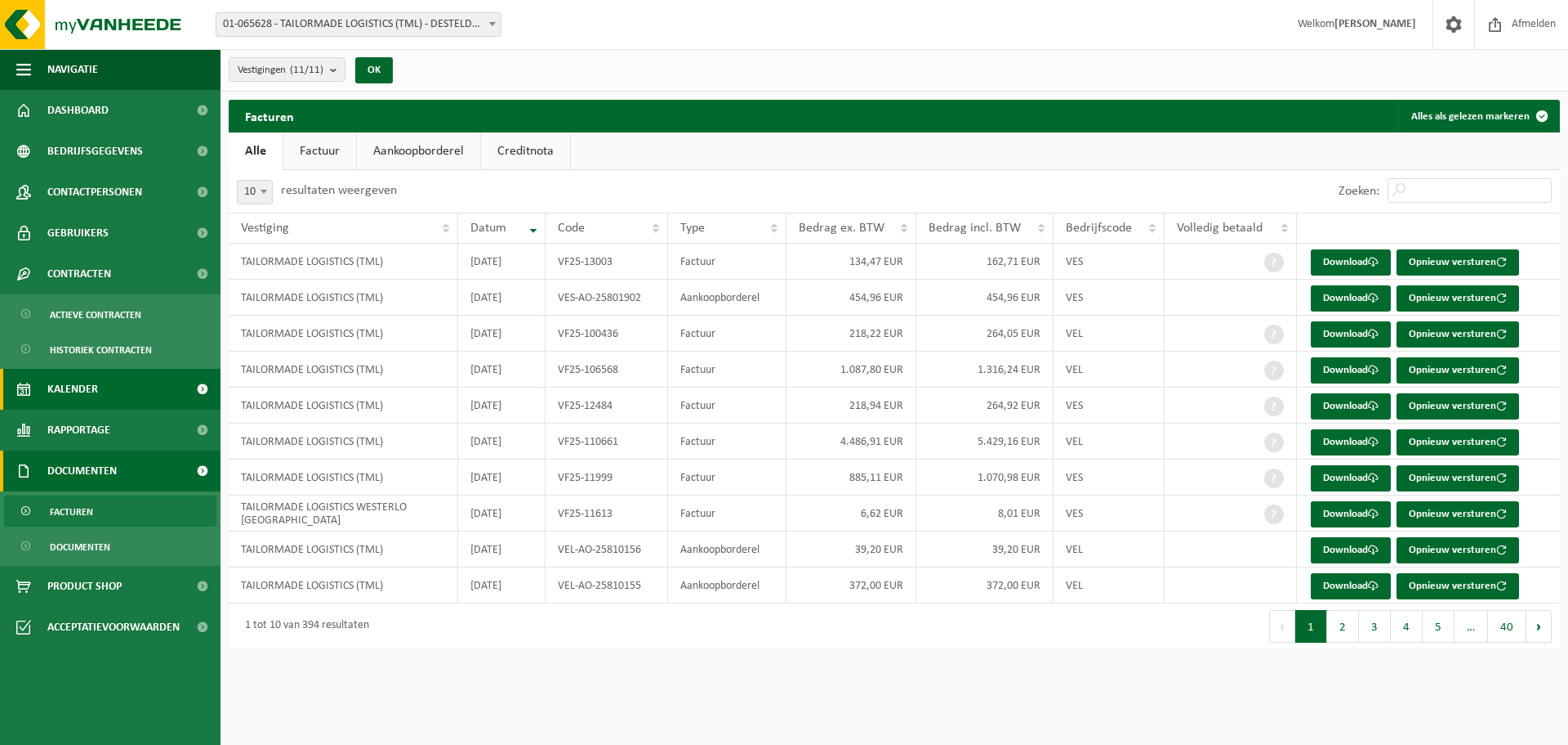
click at [69, 386] on span "Kalender" at bounding box center [72, 388] width 51 height 40
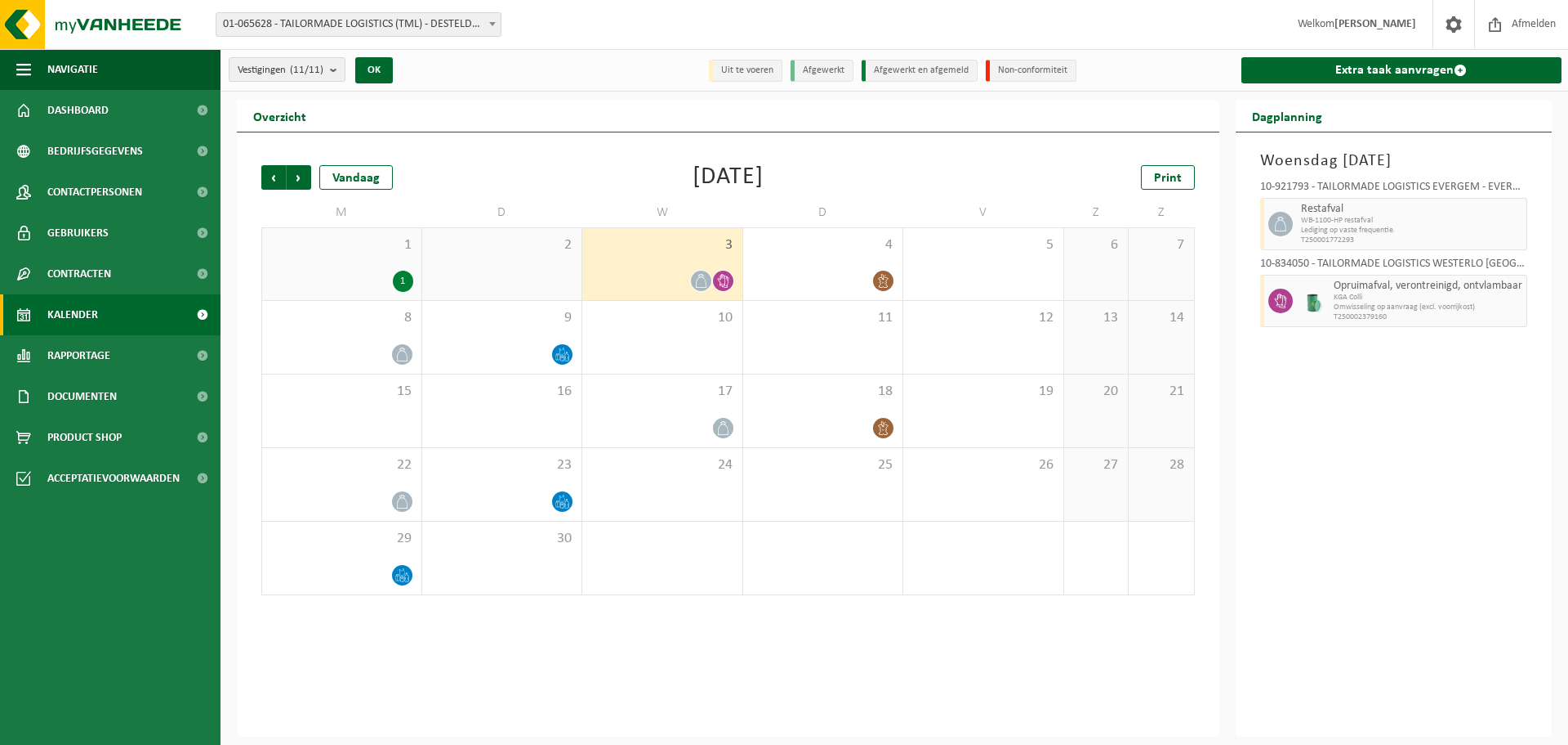
click at [492, 27] on span at bounding box center [492, 24] width 16 height 21
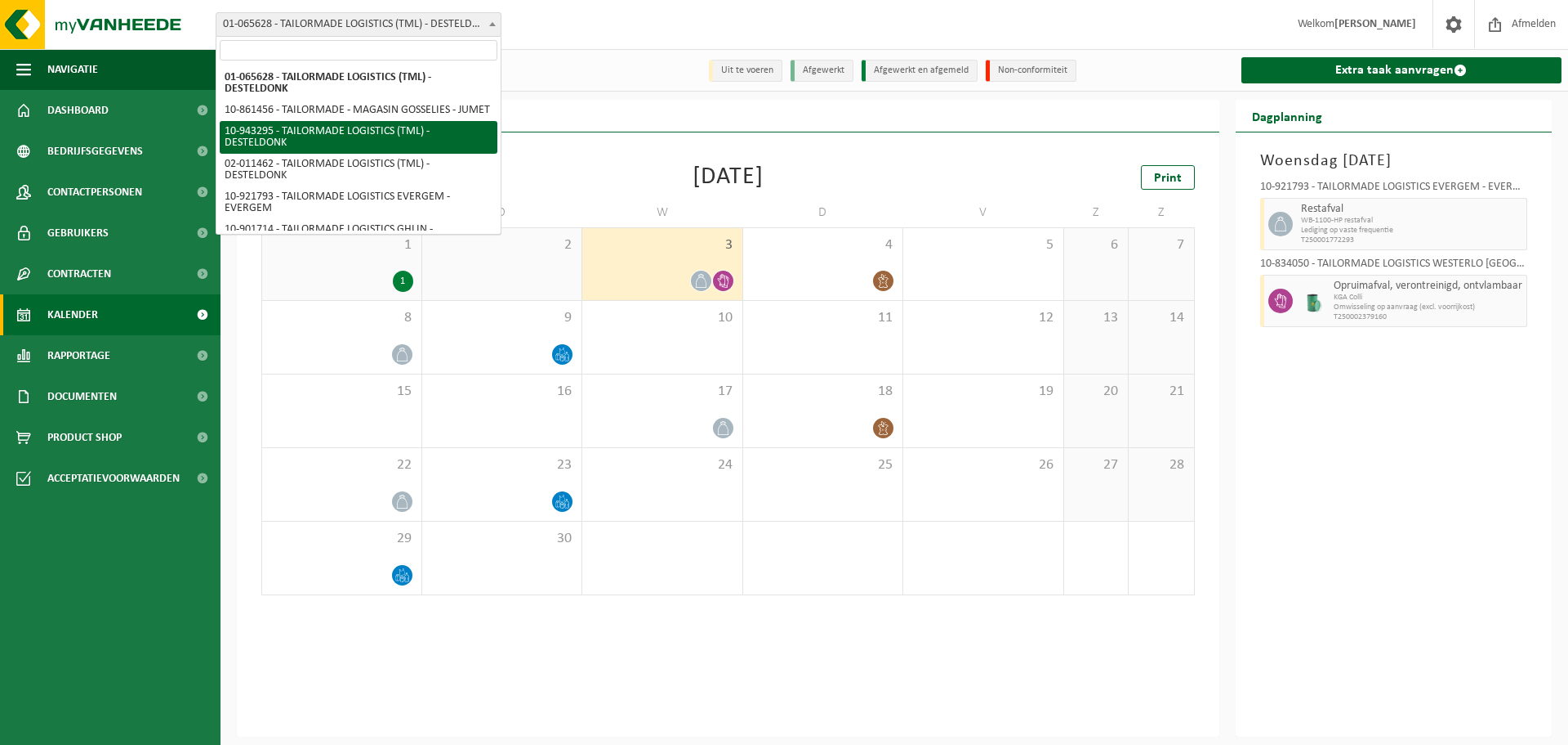
select select "140212"
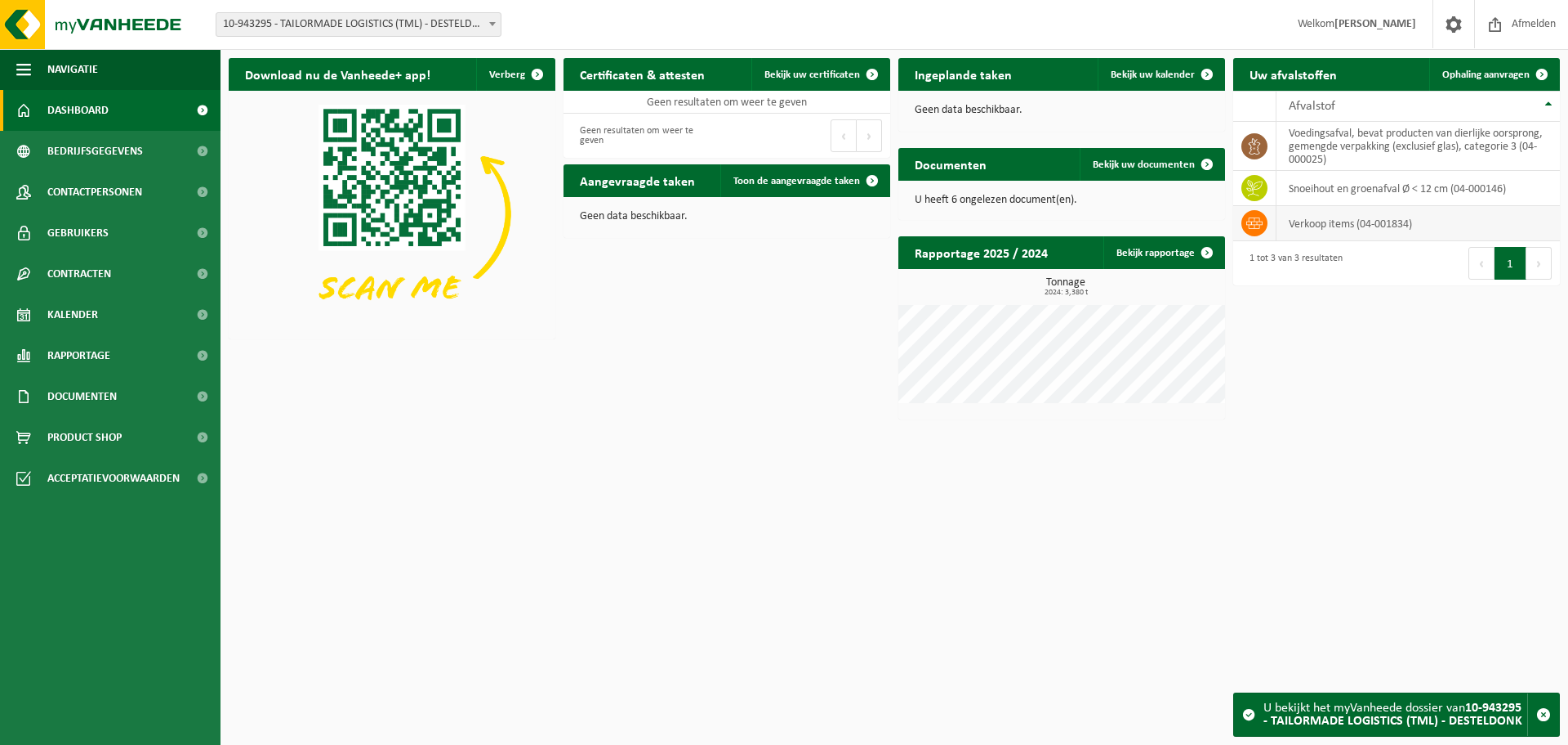
click at [1264, 220] on span at bounding box center [1254, 223] width 26 height 26
click at [1367, 225] on td "verkoop items (04-001834)" at bounding box center [1419, 224] width 283 height 35
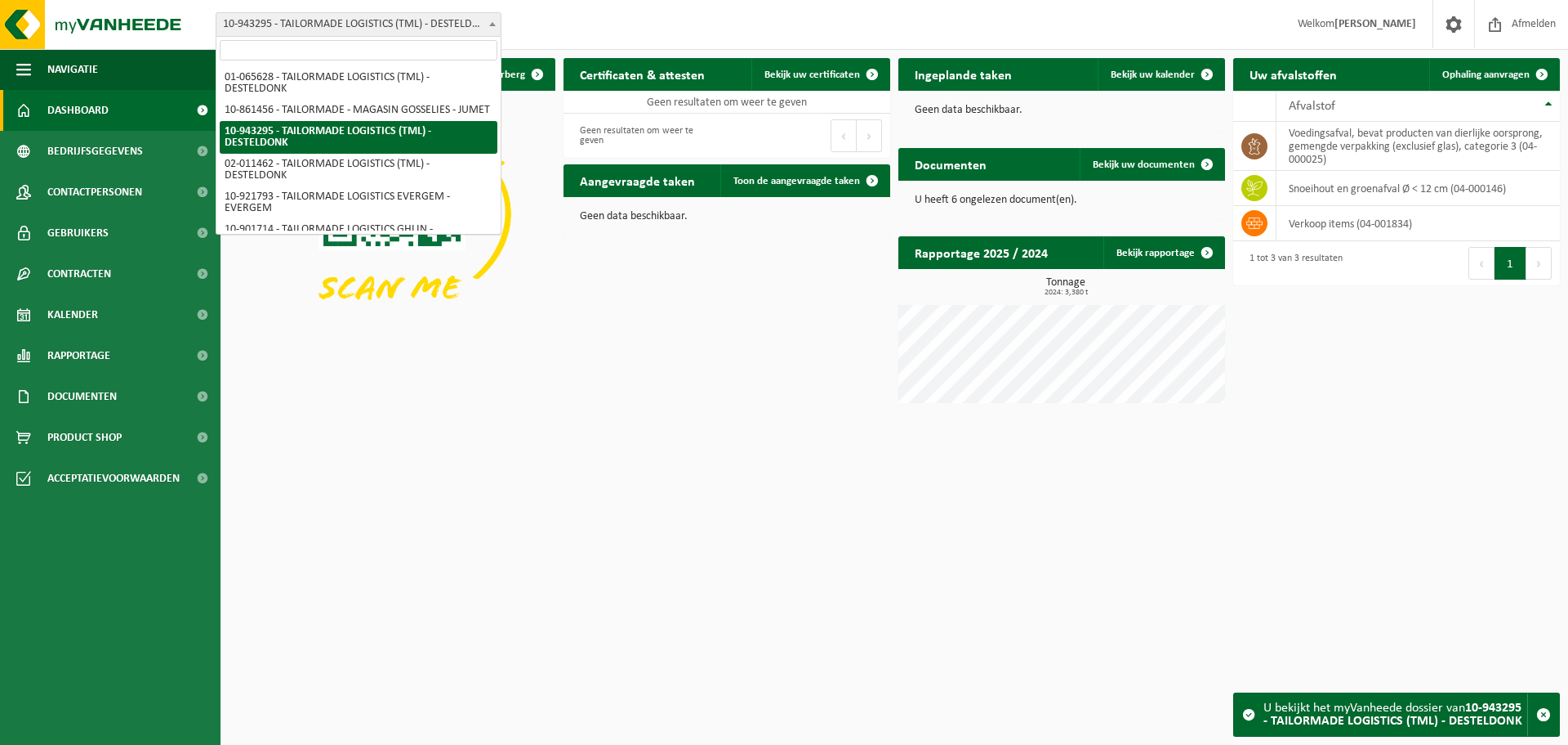
click at [485, 24] on span at bounding box center [492, 24] width 16 height 21
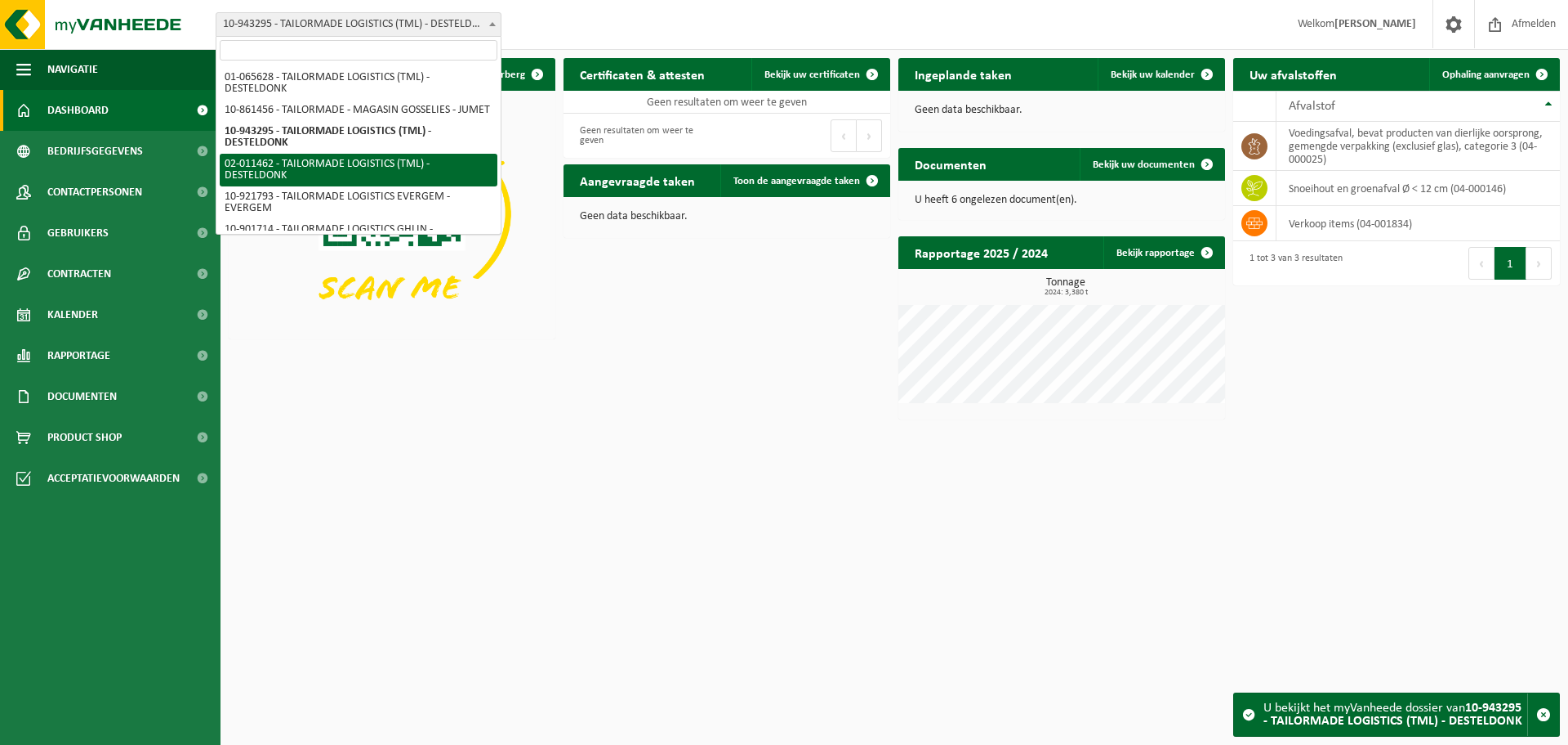
select select "2233"
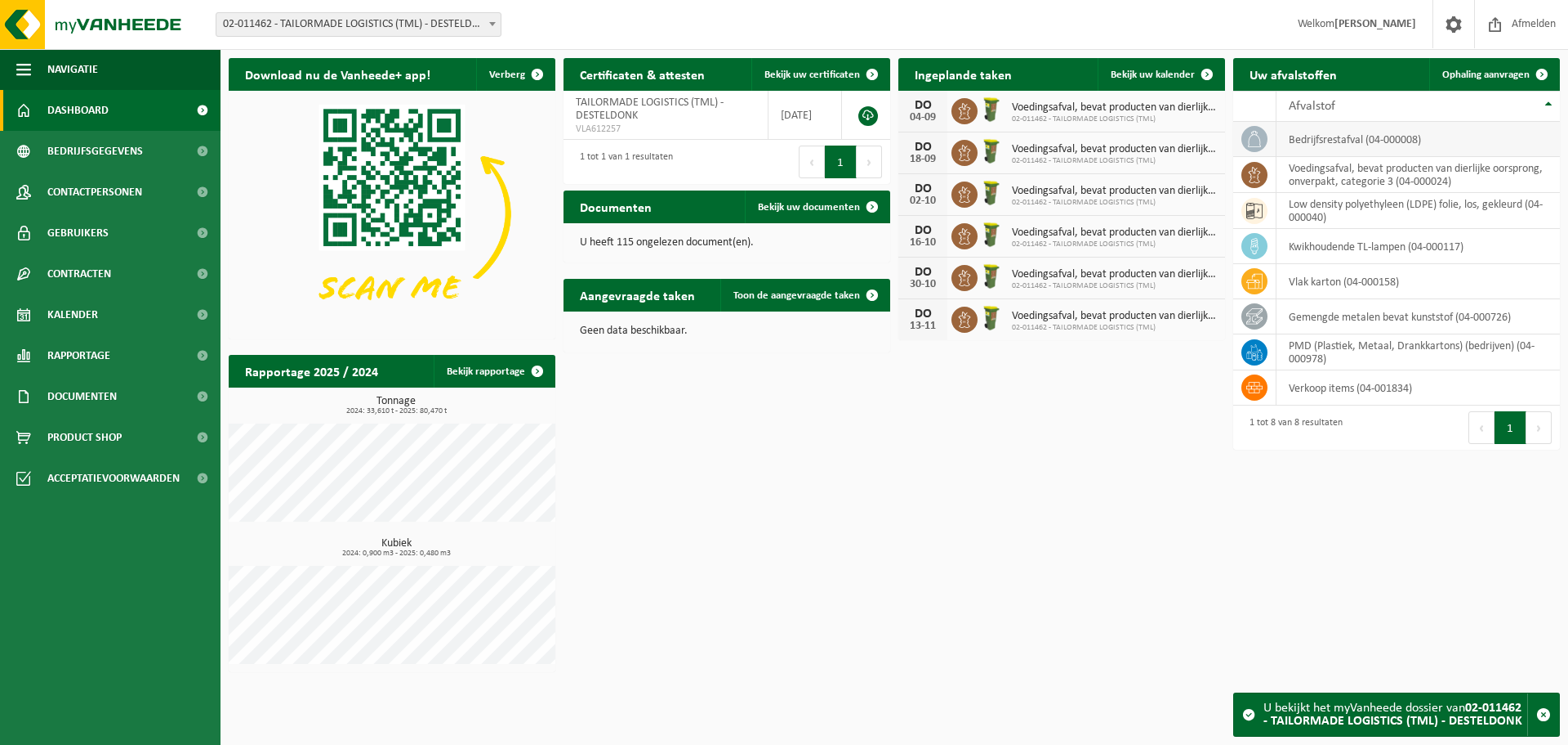
click at [1334, 140] on td "bedrijfsrestafval (04-000008)" at bounding box center [1419, 139] width 283 height 35
click at [1250, 143] on icon at bounding box center [1254, 139] width 16 height 16
click at [199, 315] on span at bounding box center [202, 314] width 37 height 40
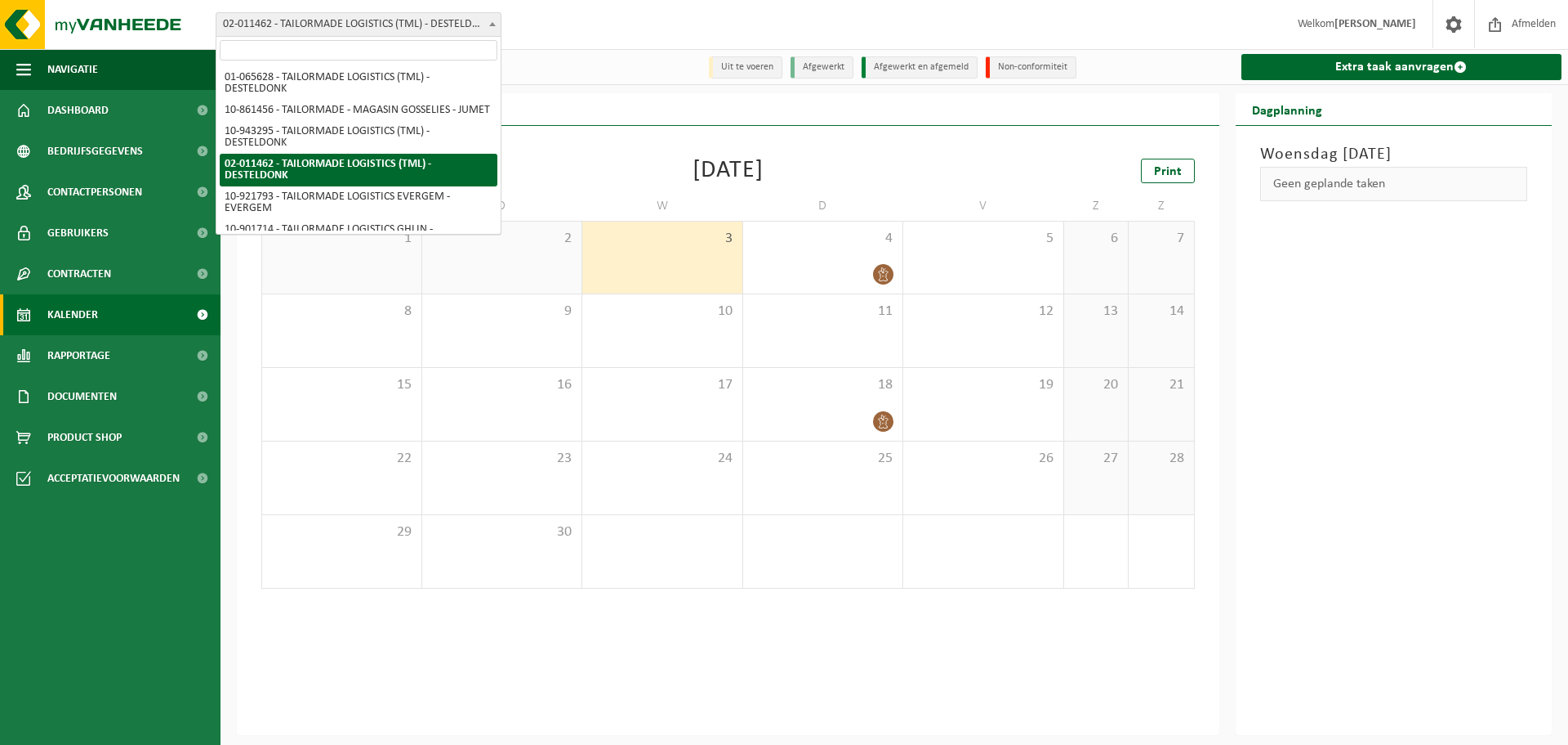
click at [405, 25] on span "02-011462 - TAILORMADE LOGISTICS (TML) - DESTELDONK" at bounding box center [358, 25] width 284 height 23
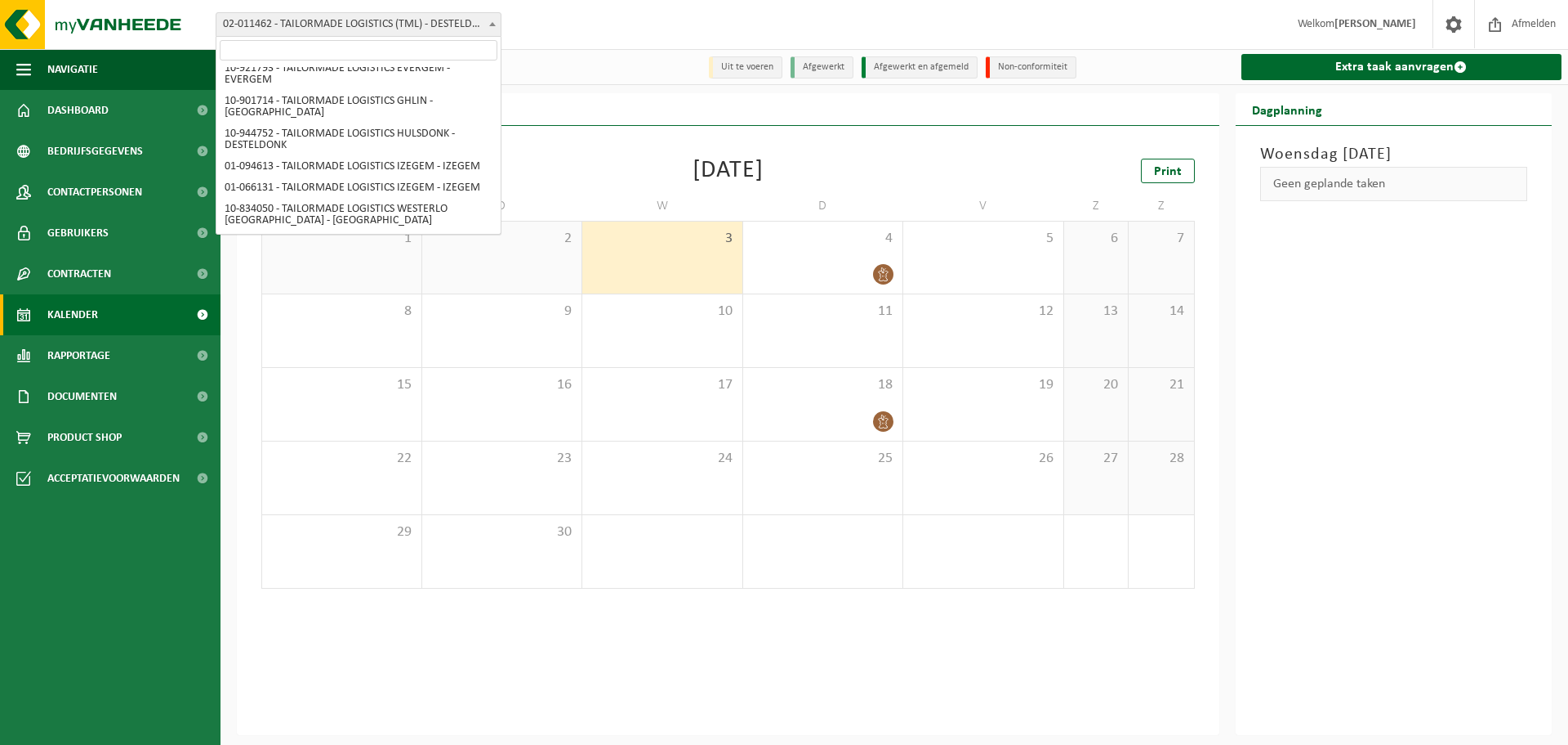
scroll to position [150, 0]
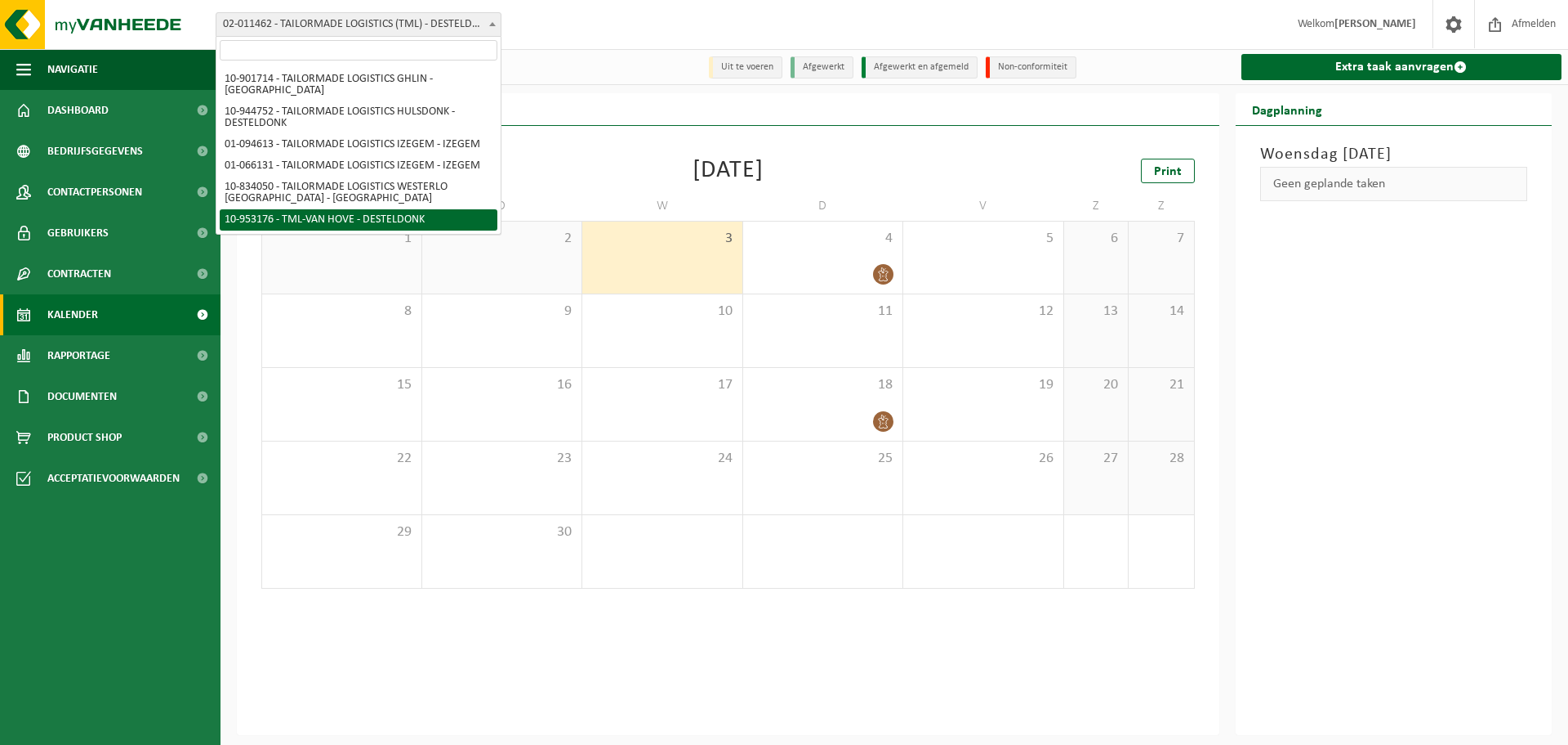
select select "143521"
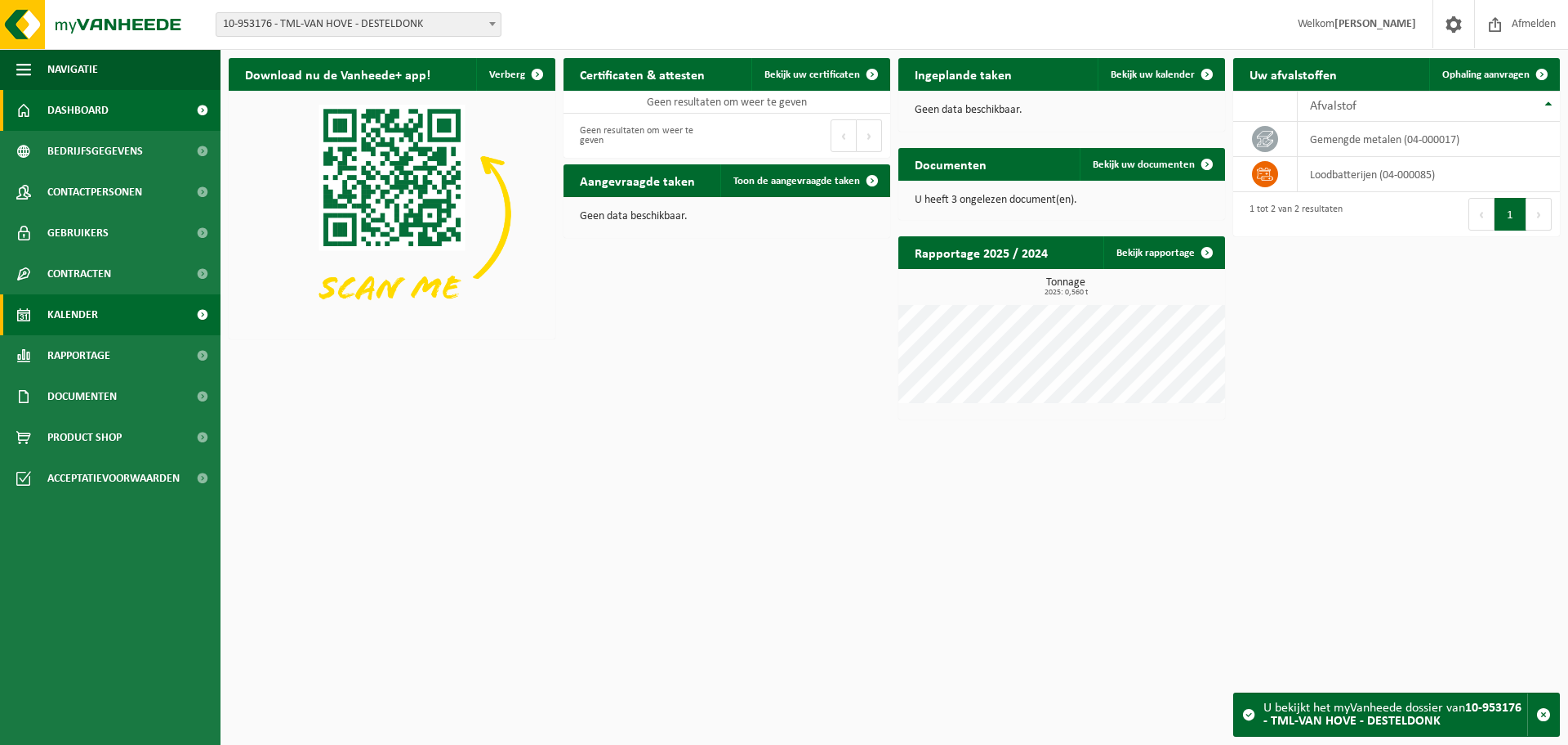
click at [86, 316] on span "Kalender" at bounding box center [72, 314] width 51 height 40
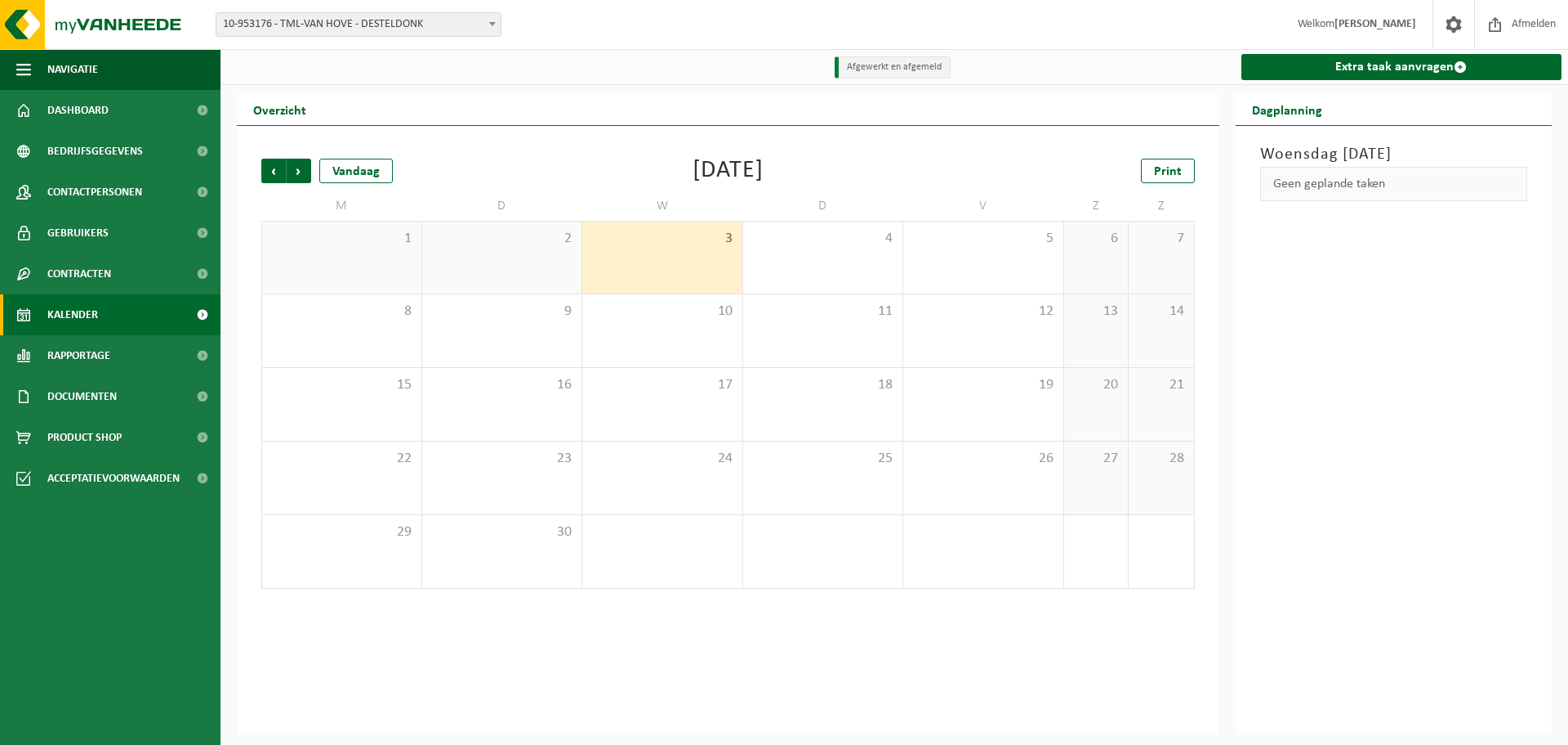
click at [353, 21] on span "10-953176 - TML-VAN HOVE - DESTELDONK" at bounding box center [358, 25] width 284 height 23
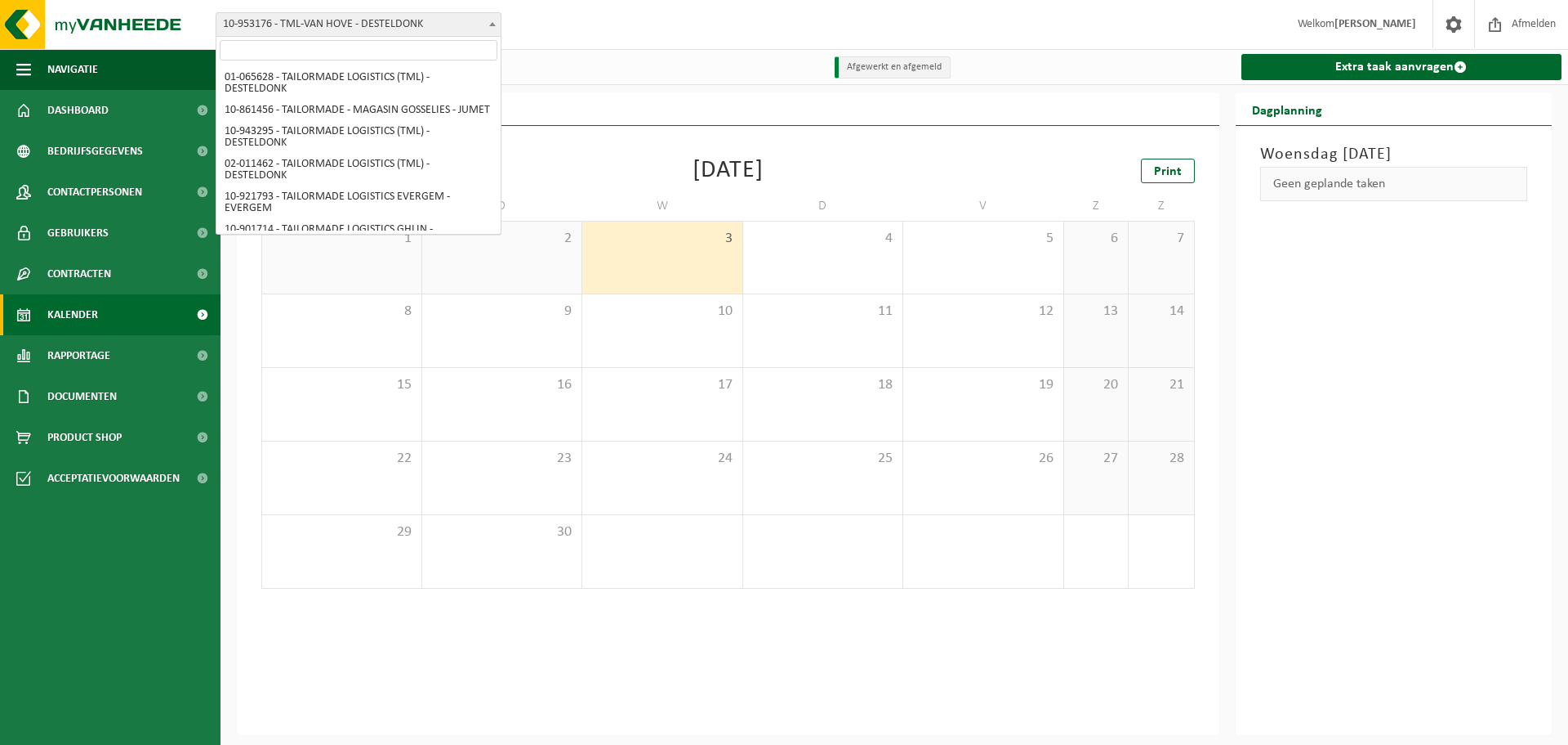
scroll to position [150, 0]
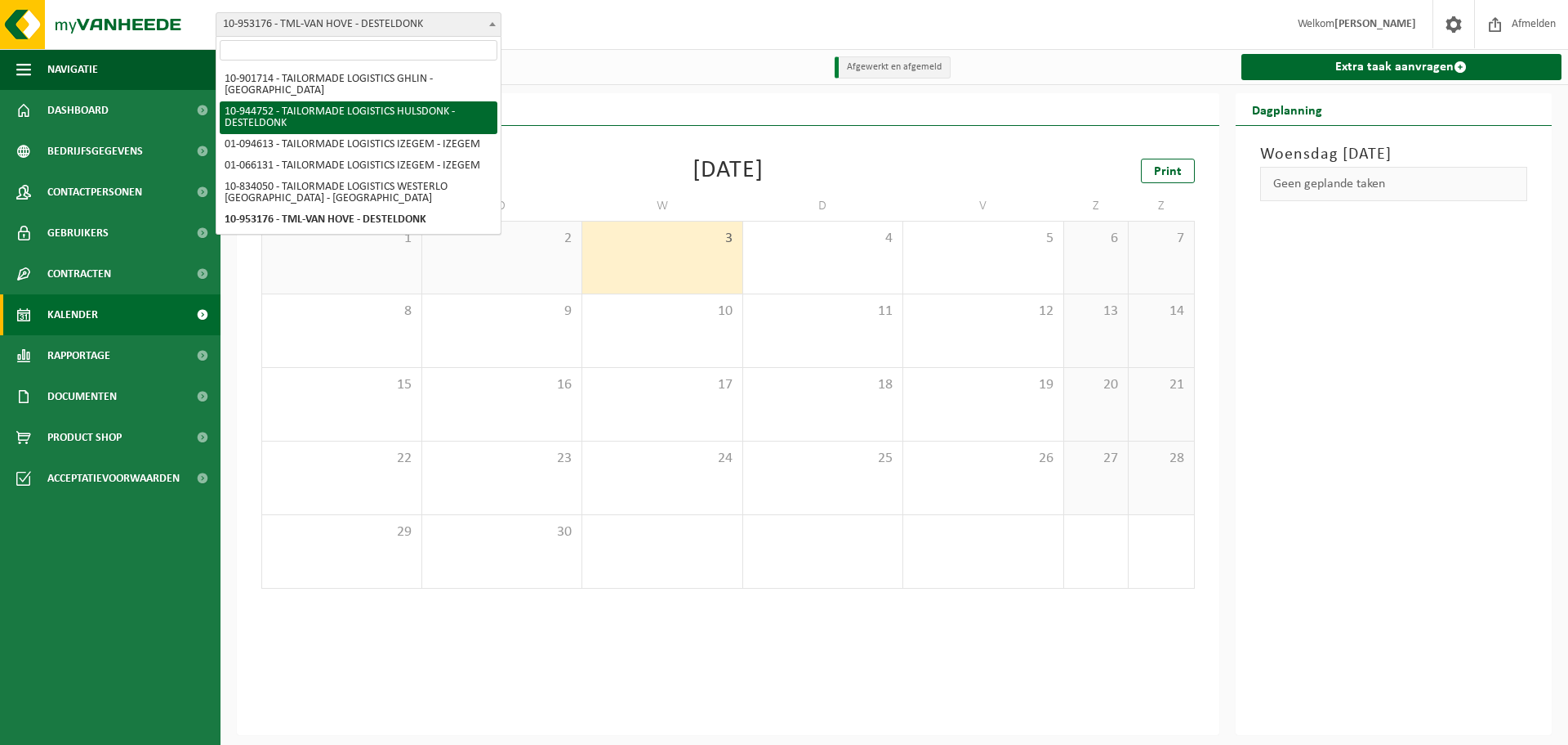
select select "140903"
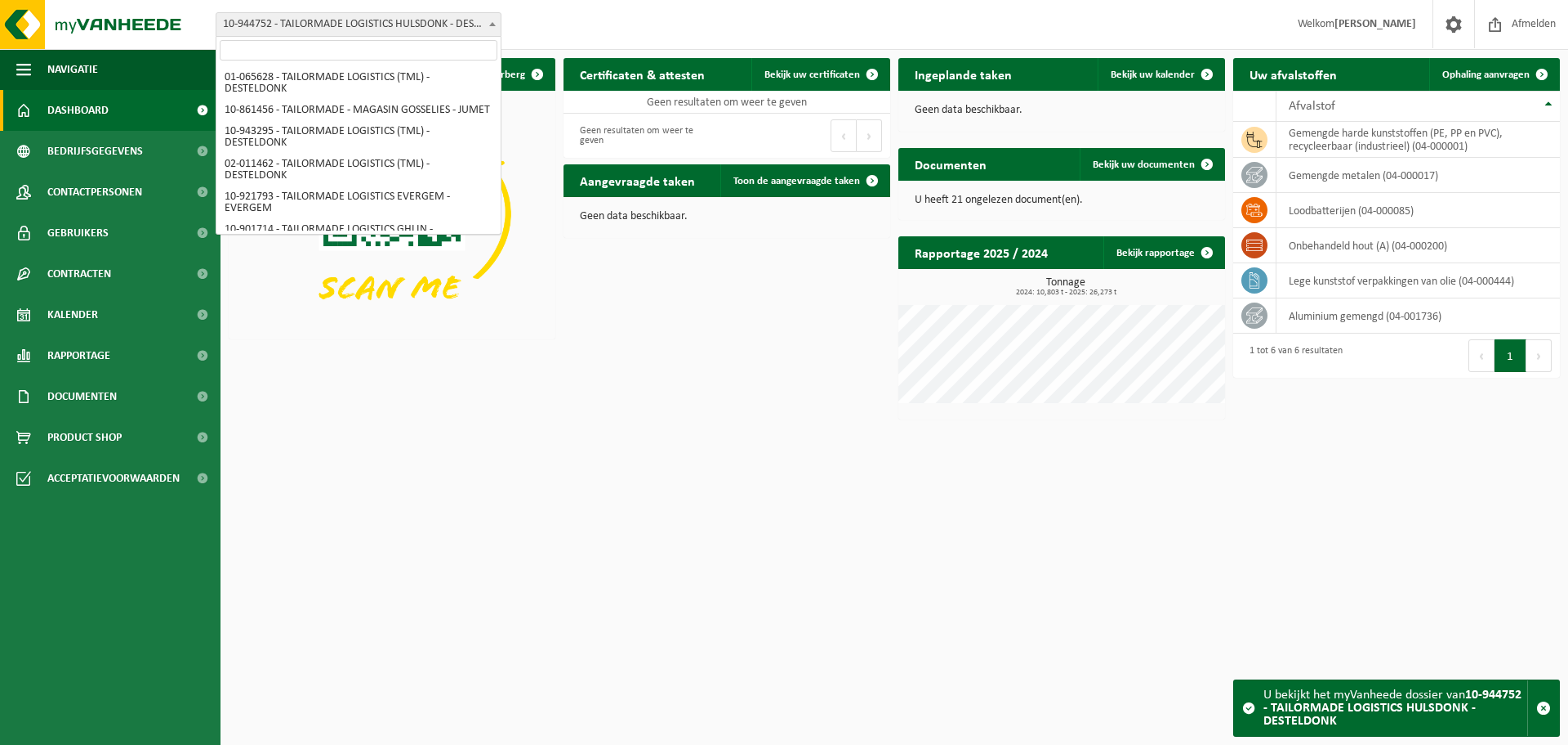
click at [374, 28] on span "10-944752 - TAILORMADE LOGISTICS HULSDONK - DESTELDONK" at bounding box center [358, 25] width 284 height 23
select select "2233"
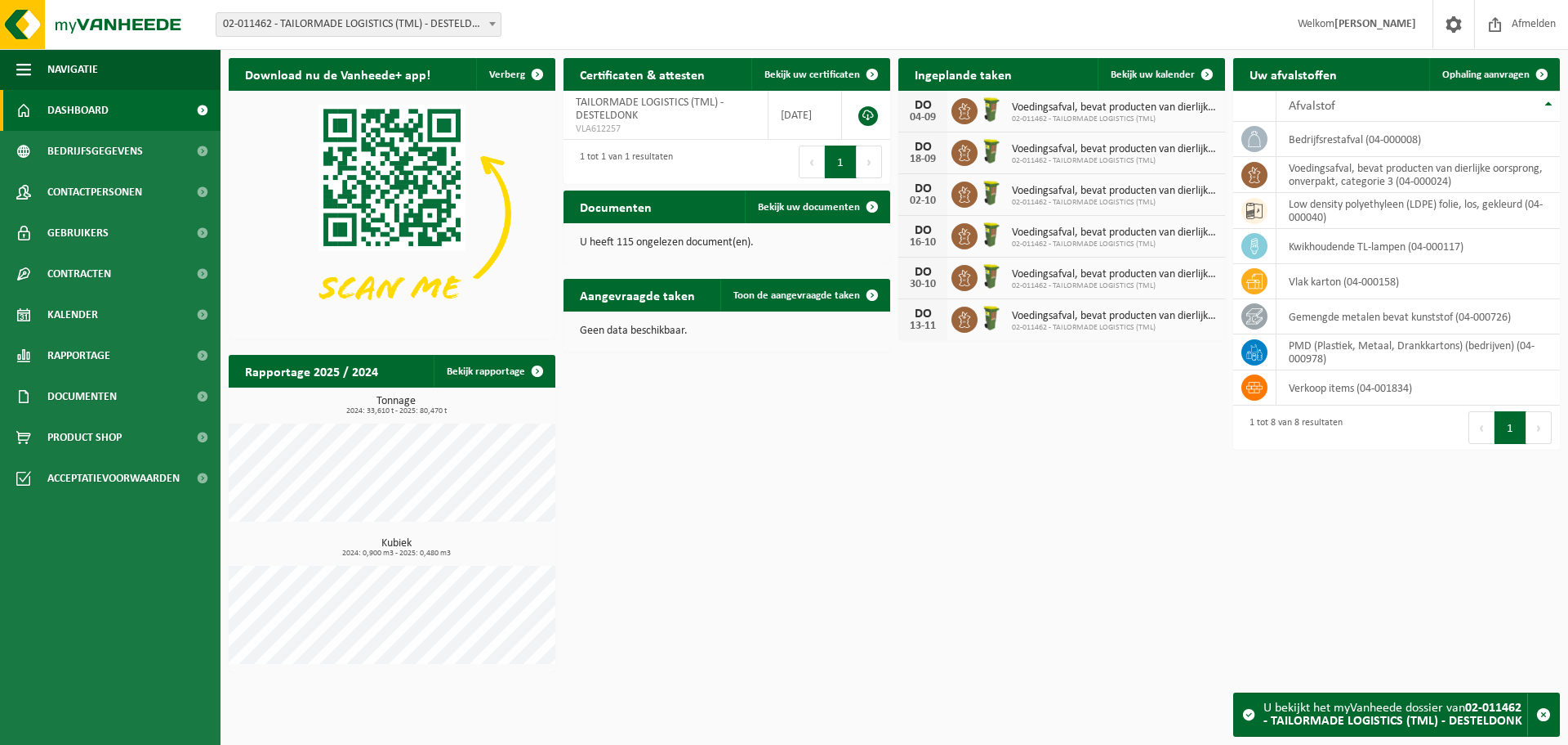
click at [316, 27] on span "02-011462 - TAILORMADE LOGISTICS (TML) - DESTELDONK" at bounding box center [358, 25] width 284 height 23
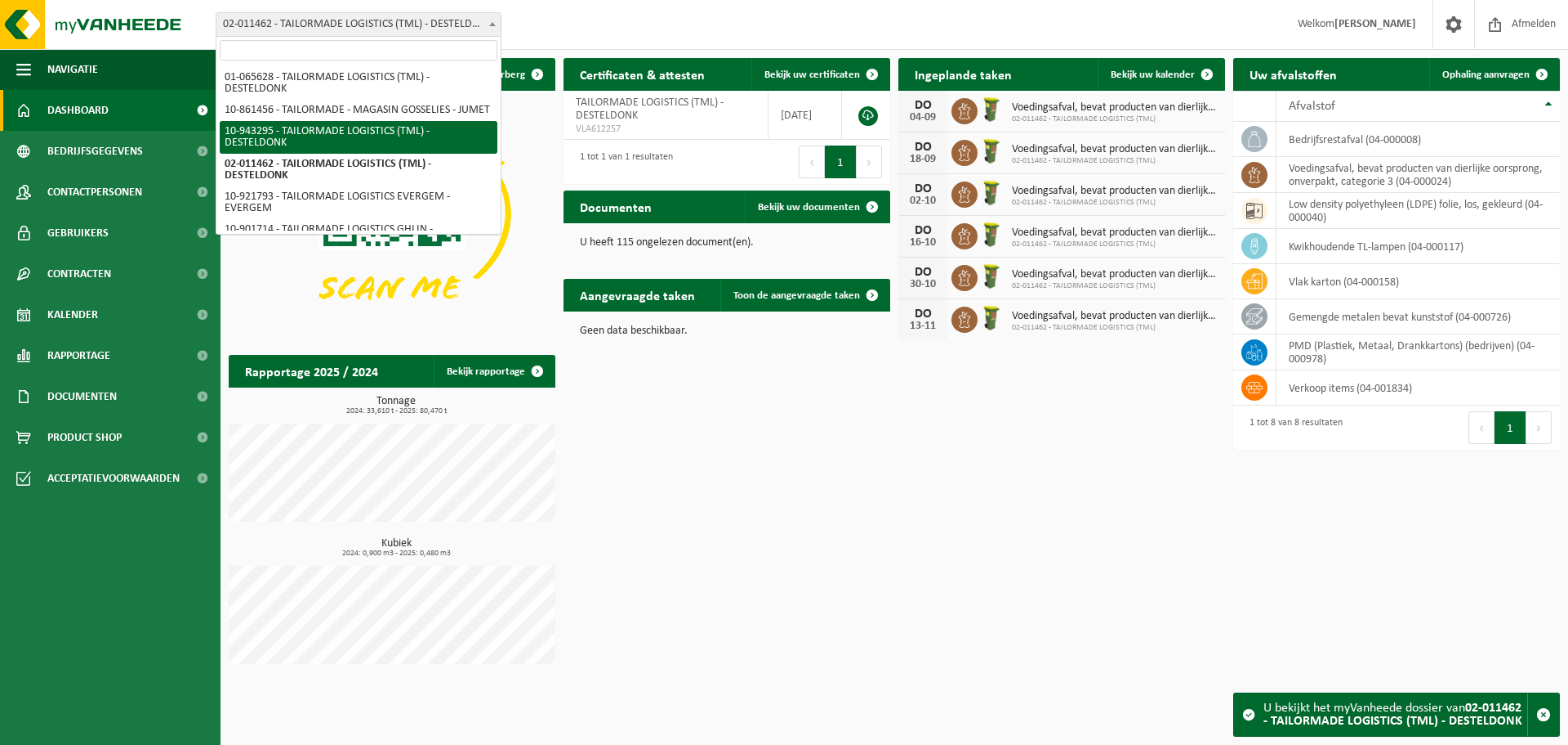
select select "140212"
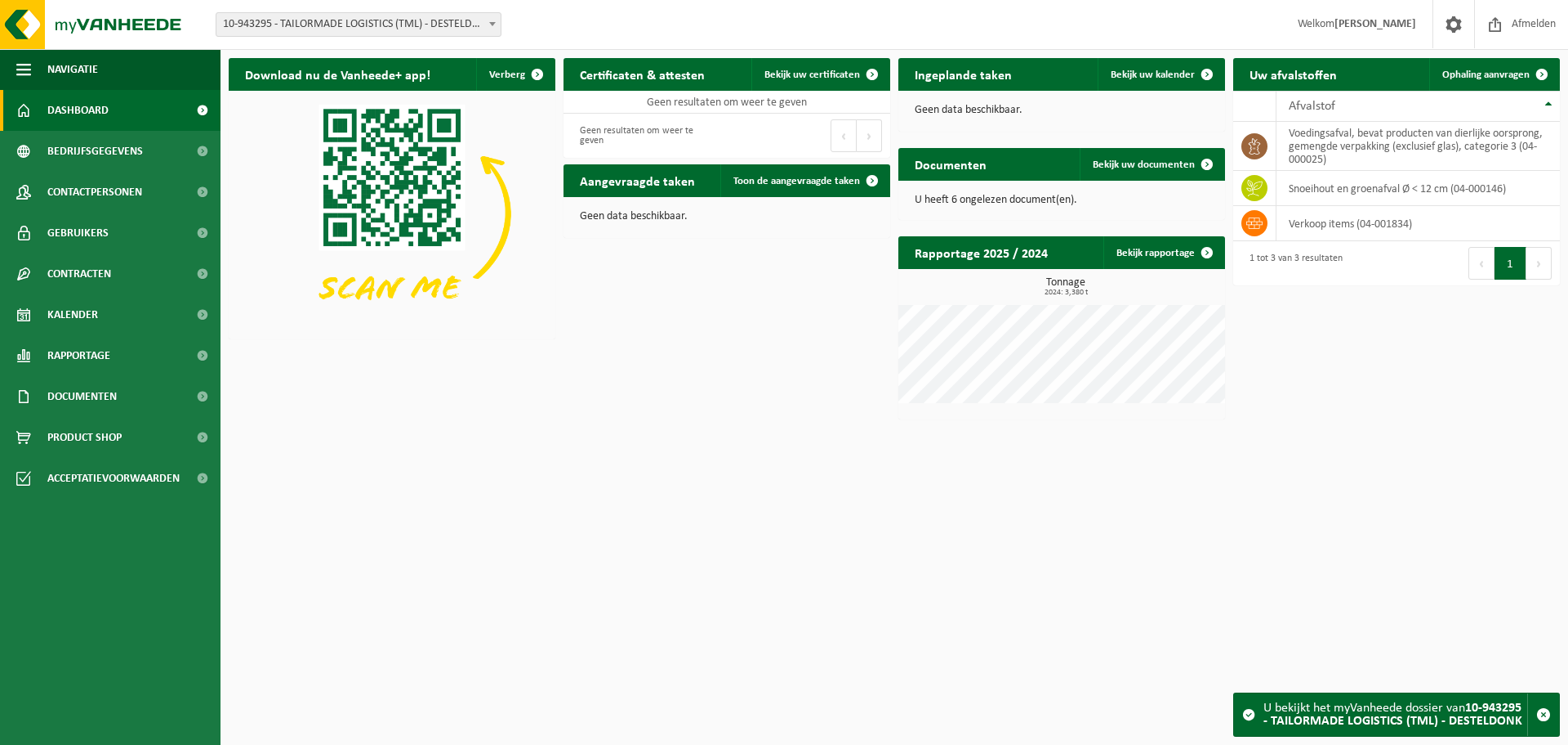
click at [326, 24] on span "10-943295 - TAILORMADE LOGISTICS (TML) - DESTELDONK" at bounding box center [358, 25] width 284 height 23
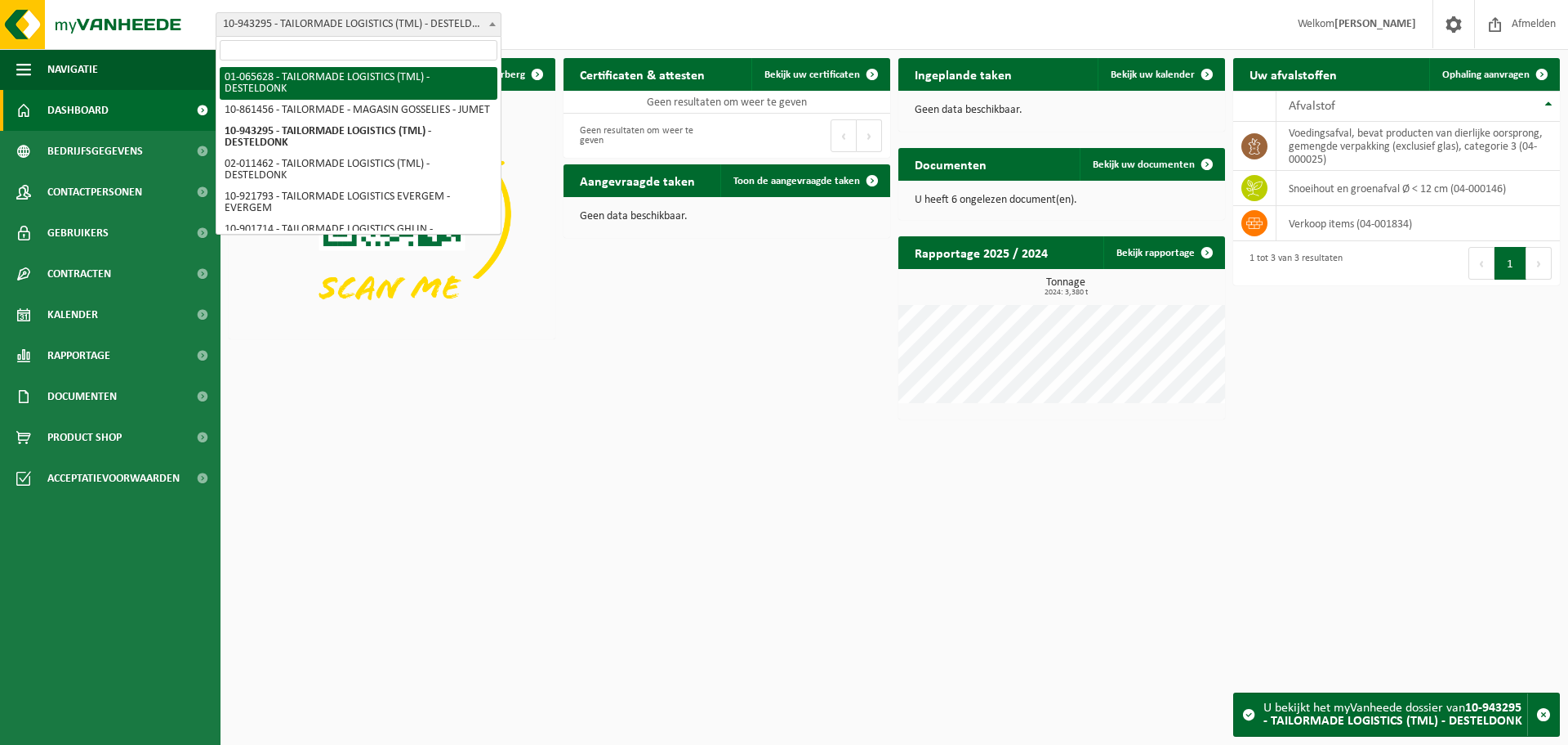
select select "427"
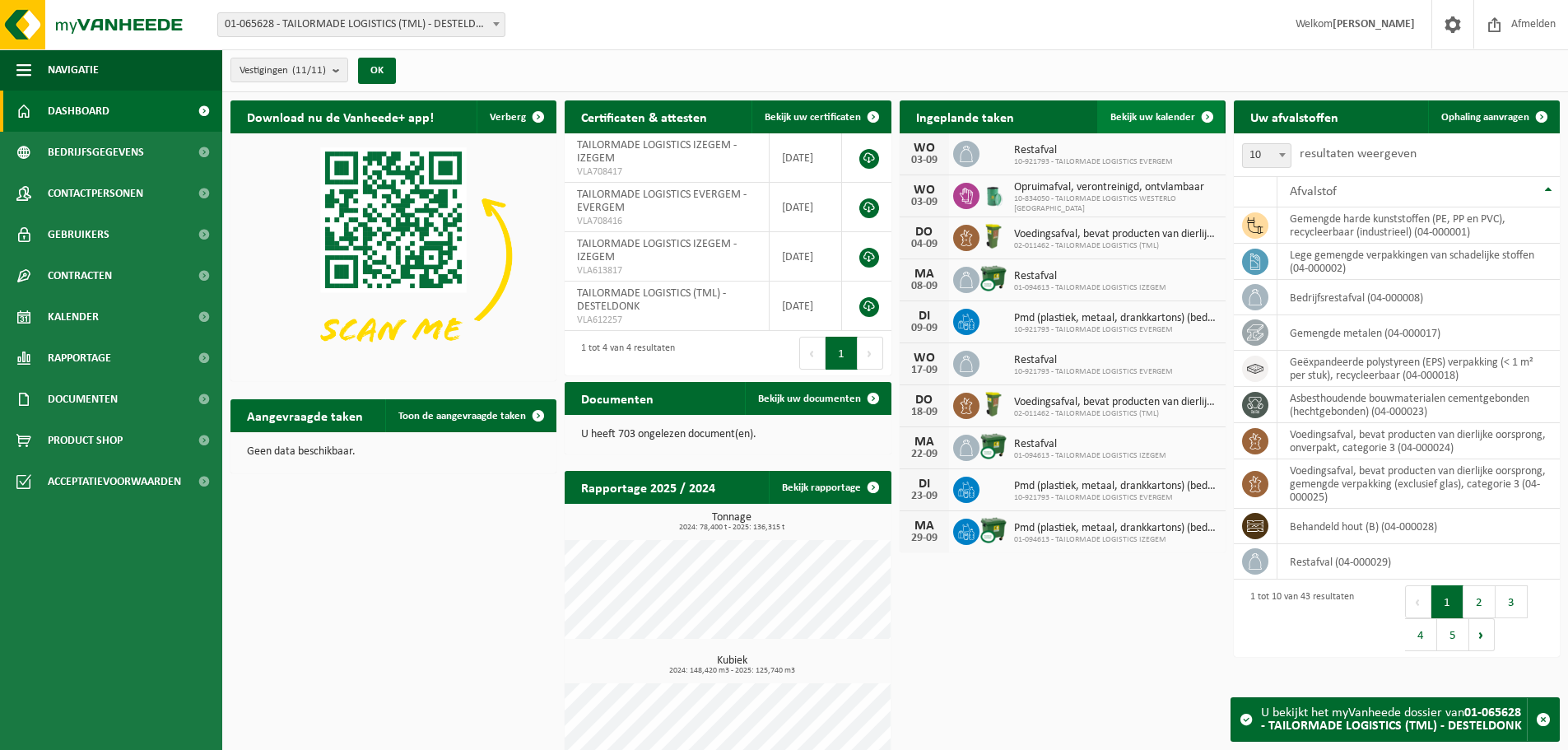
click at [1208, 115] on span at bounding box center [1207, 116] width 33 height 33
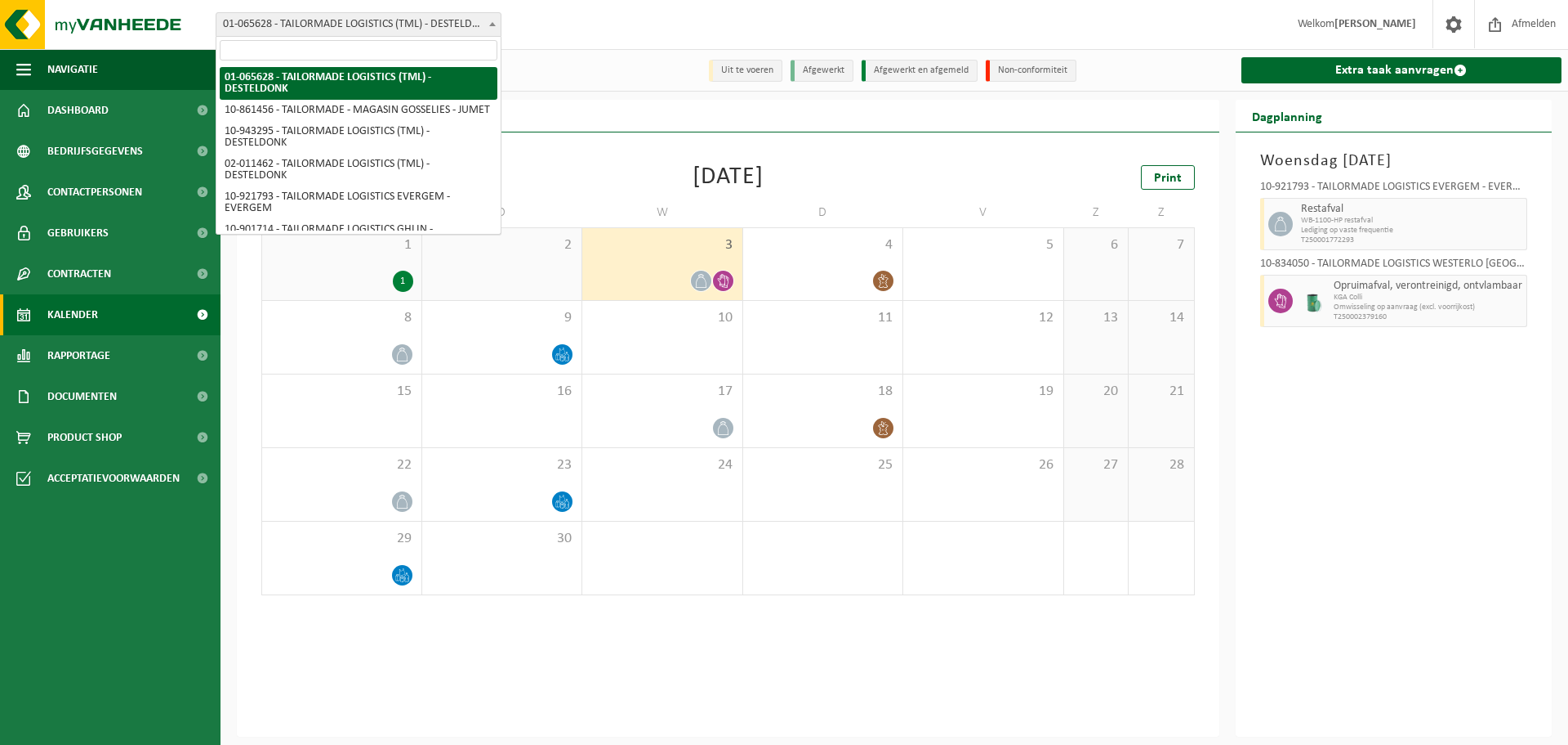
click at [299, 24] on span "01-065628 - TAILORMADE LOGISTICS (TML) - DESTELDONK" at bounding box center [358, 25] width 284 height 23
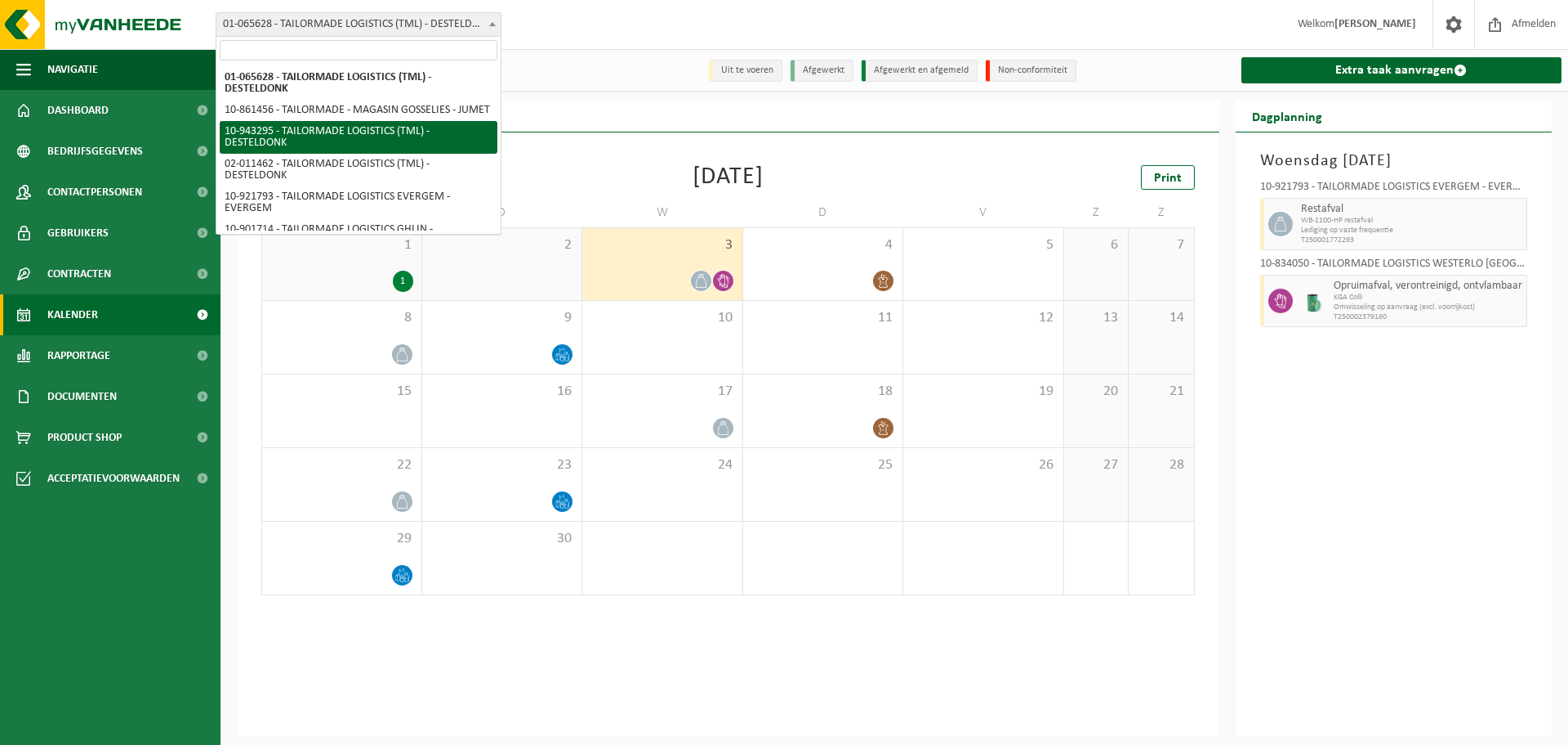
select select "140212"
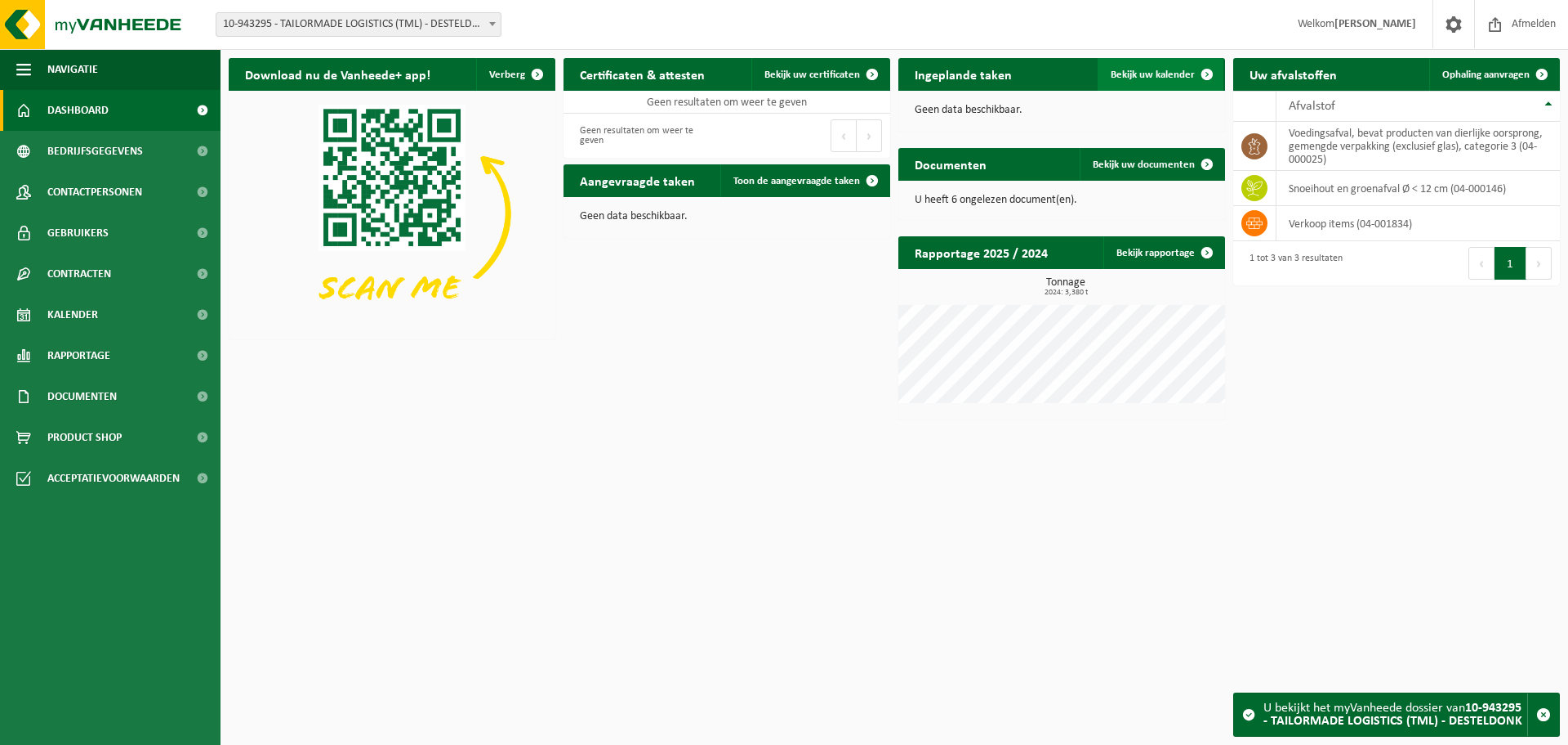
click at [1205, 72] on span at bounding box center [1208, 74] width 33 height 33
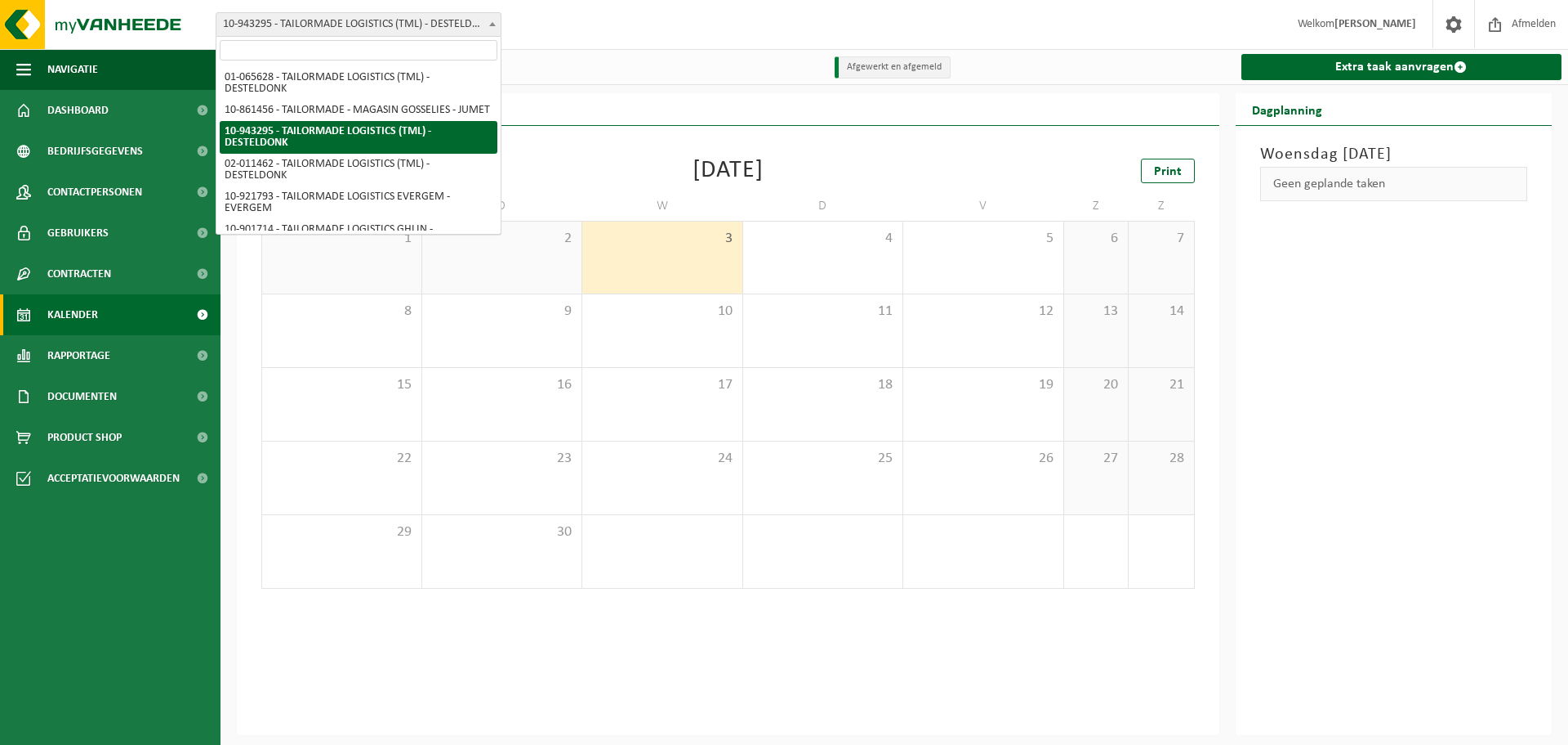
click at [491, 23] on b at bounding box center [492, 24] width 7 height 4
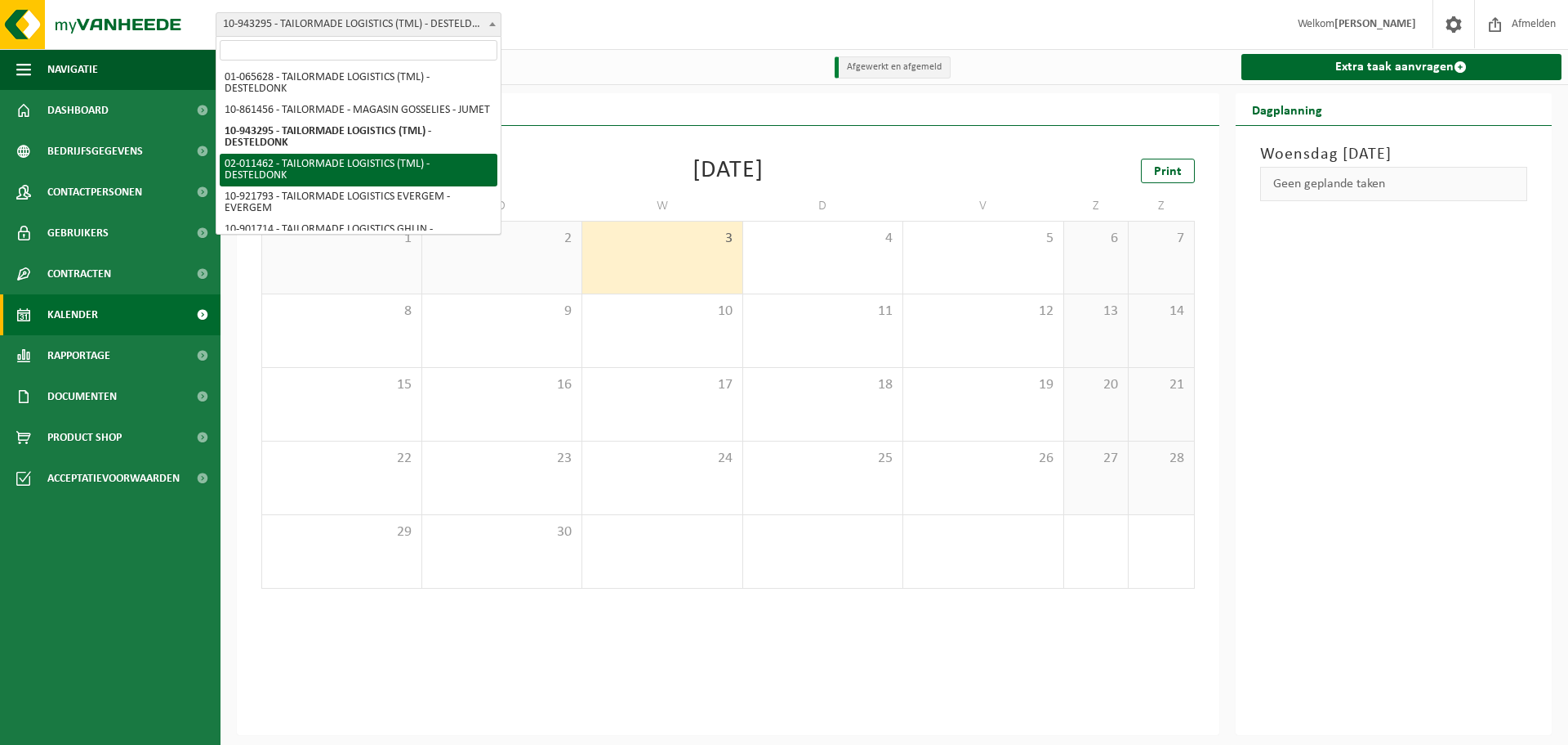
select select "2233"
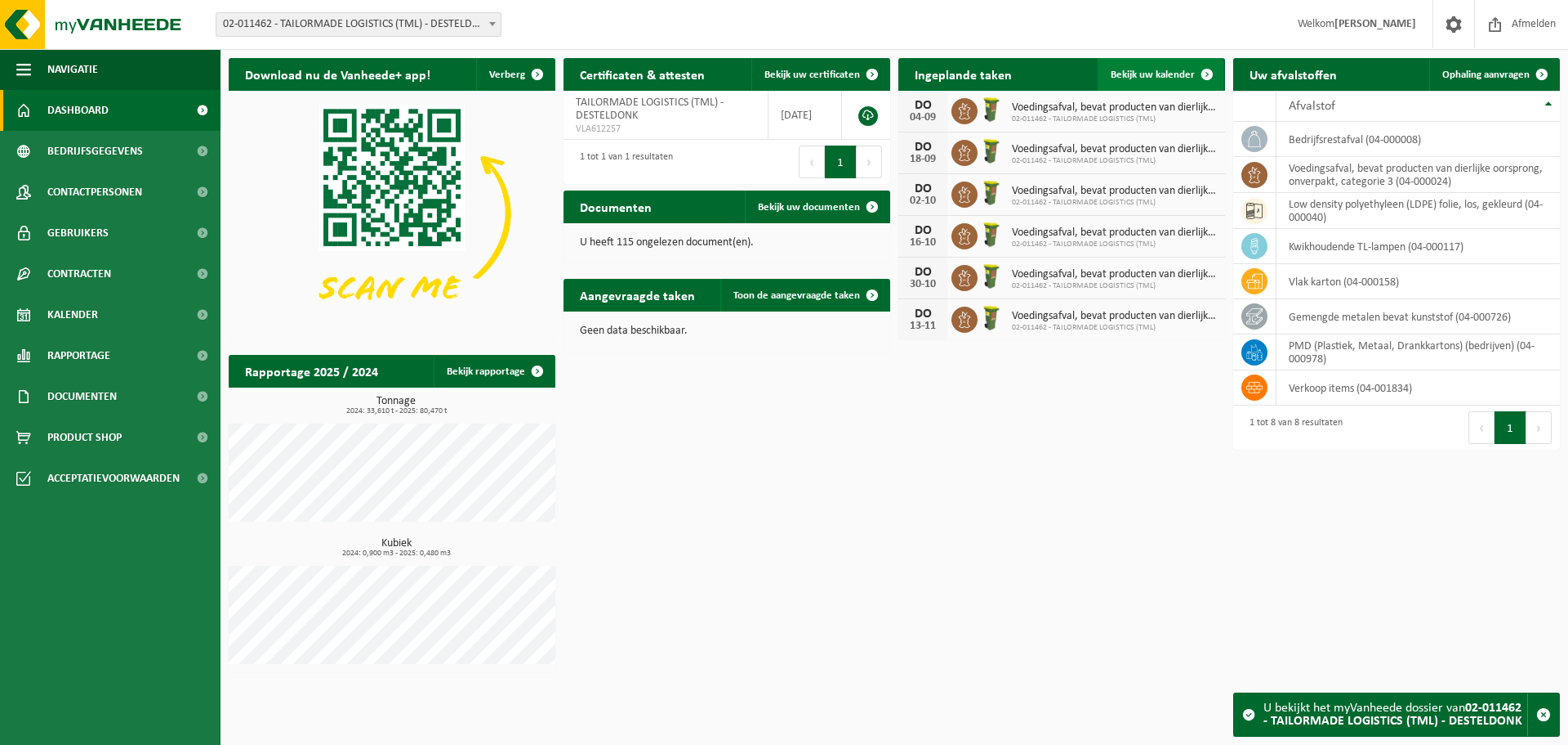
click at [1211, 71] on span at bounding box center [1208, 74] width 33 height 33
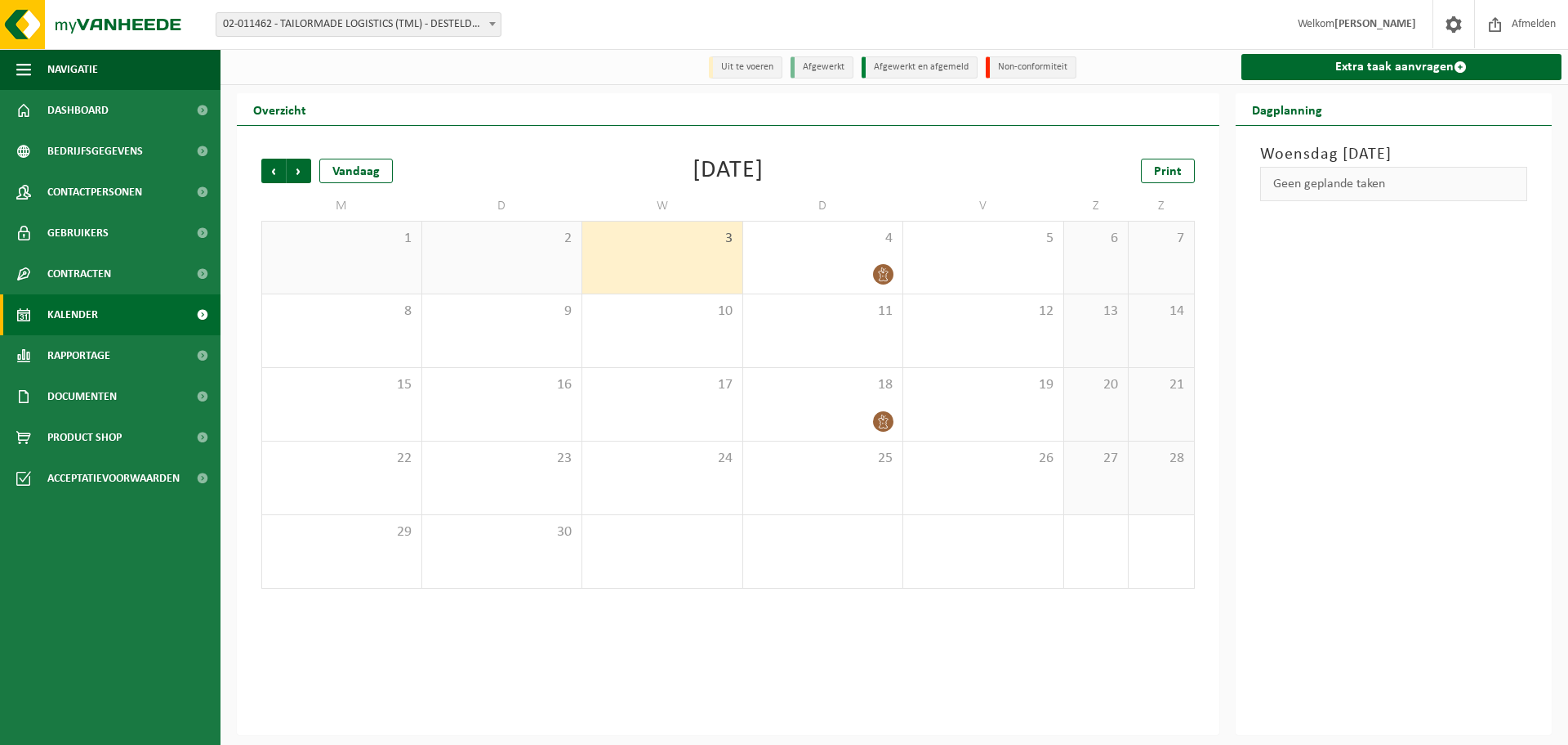
click at [494, 24] on b at bounding box center [492, 24] width 7 height 4
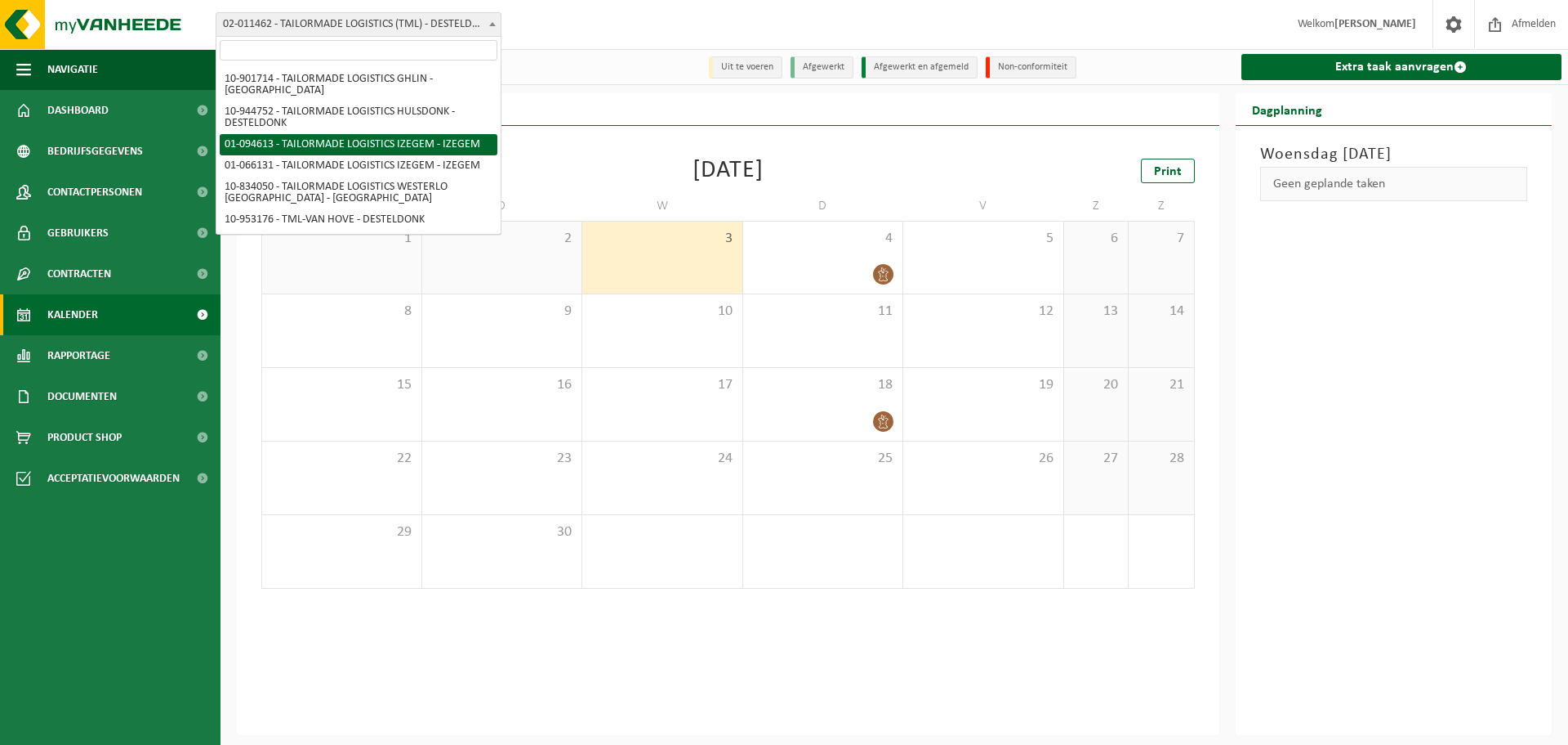
scroll to position [68, 0]
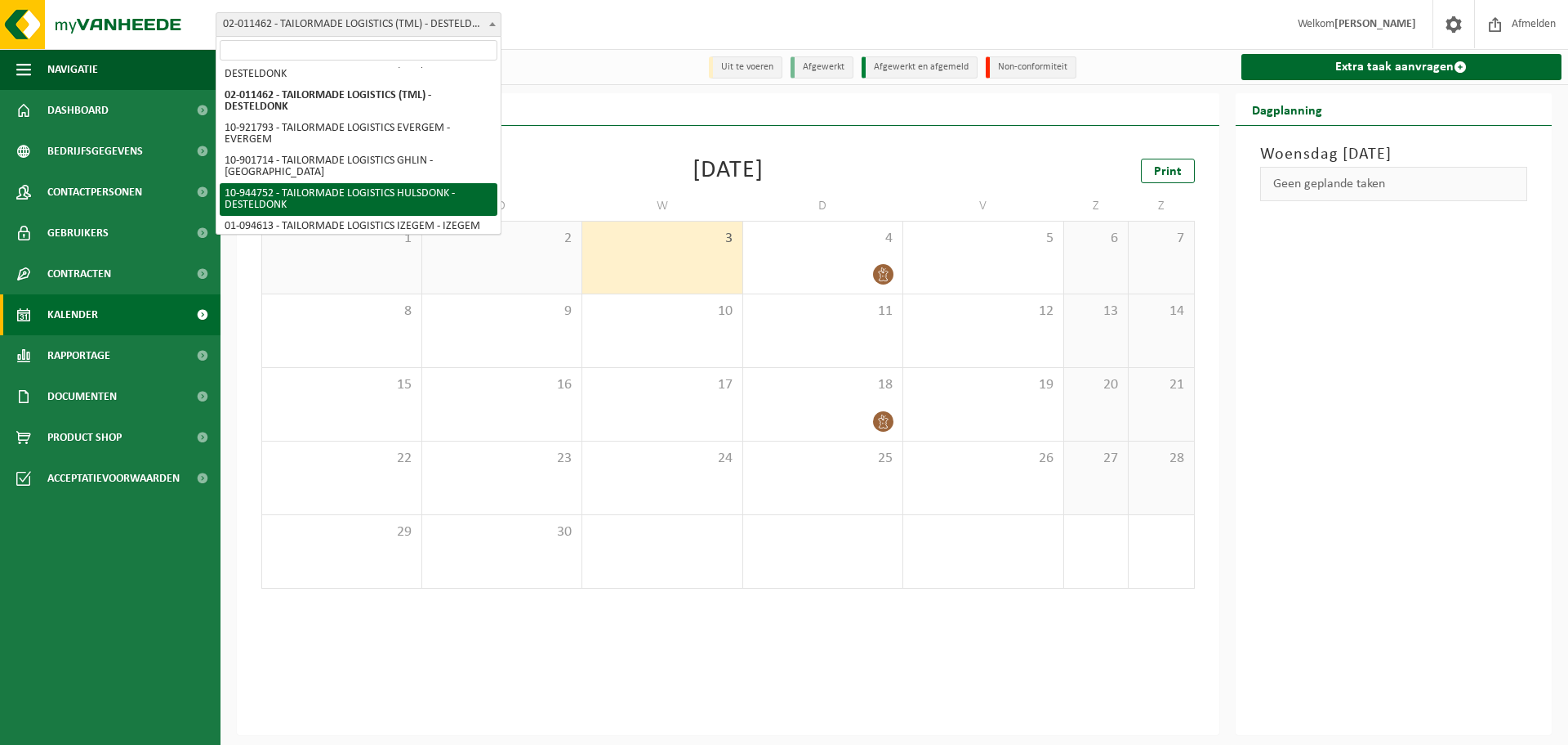
select select "140903"
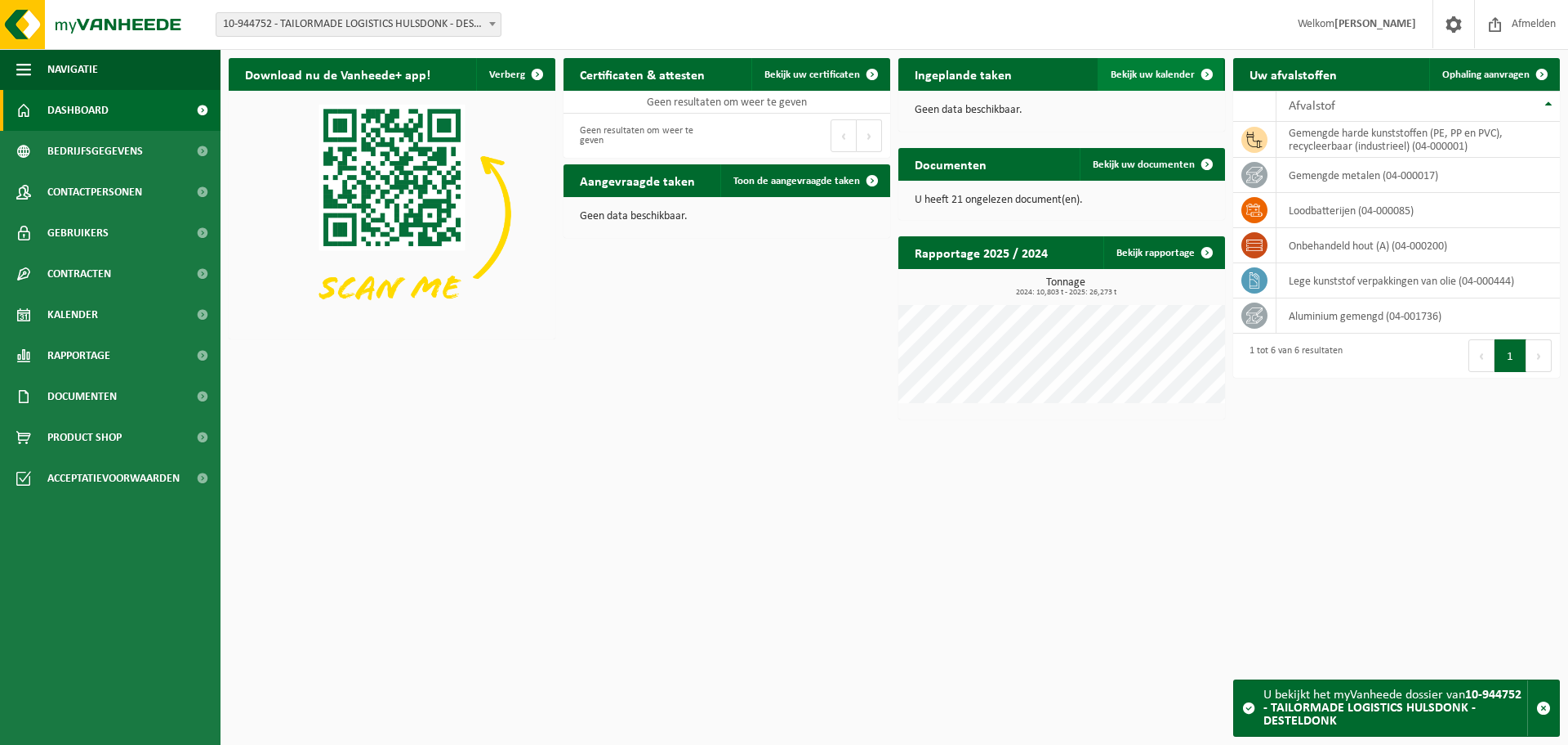
click at [1206, 72] on span at bounding box center [1208, 74] width 33 height 33
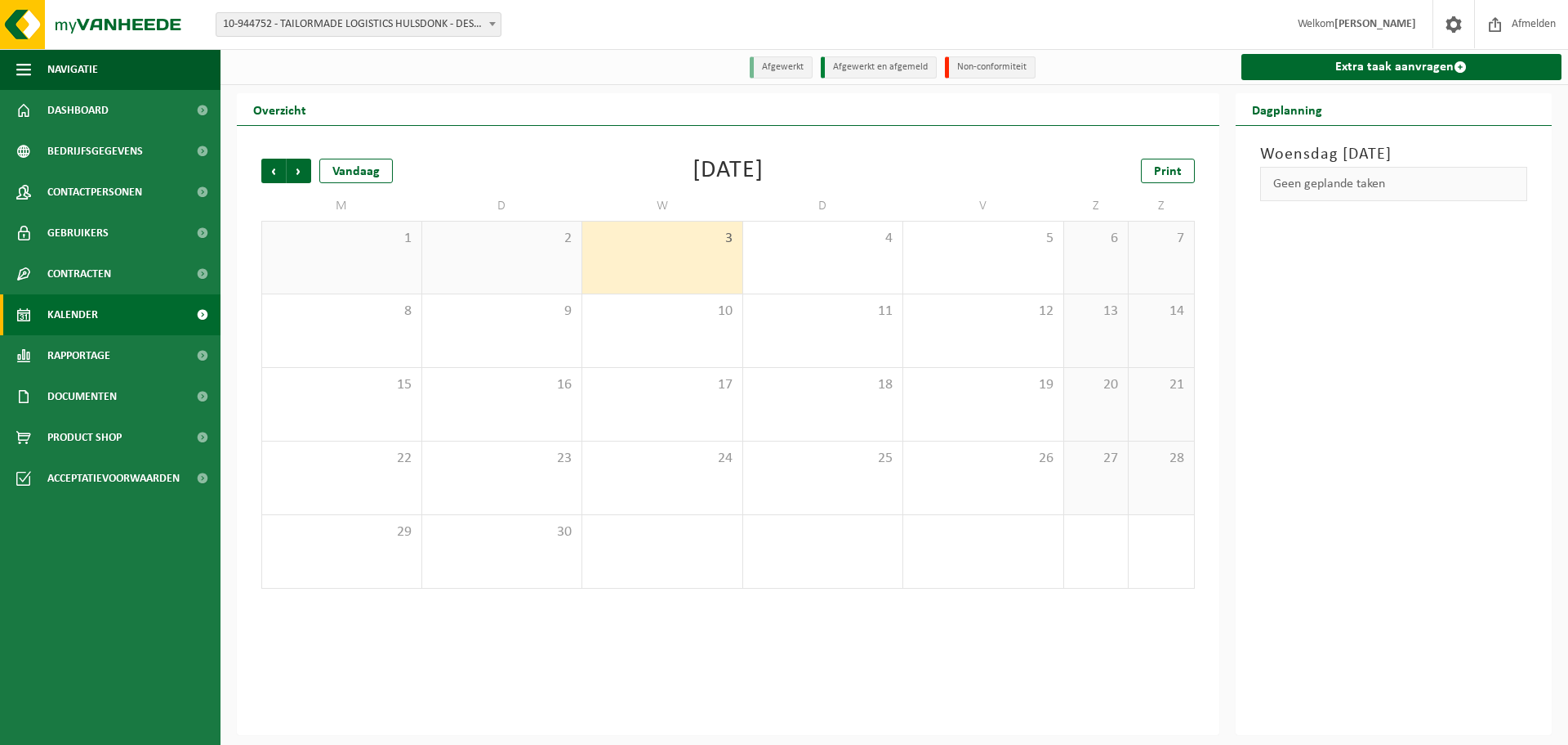
click at [382, 22] on span "10-944752 - TAILORMADE LOGISTICS HULSDONK - DESTELDONK" at bounding box center [358, 25] width 284 height 23
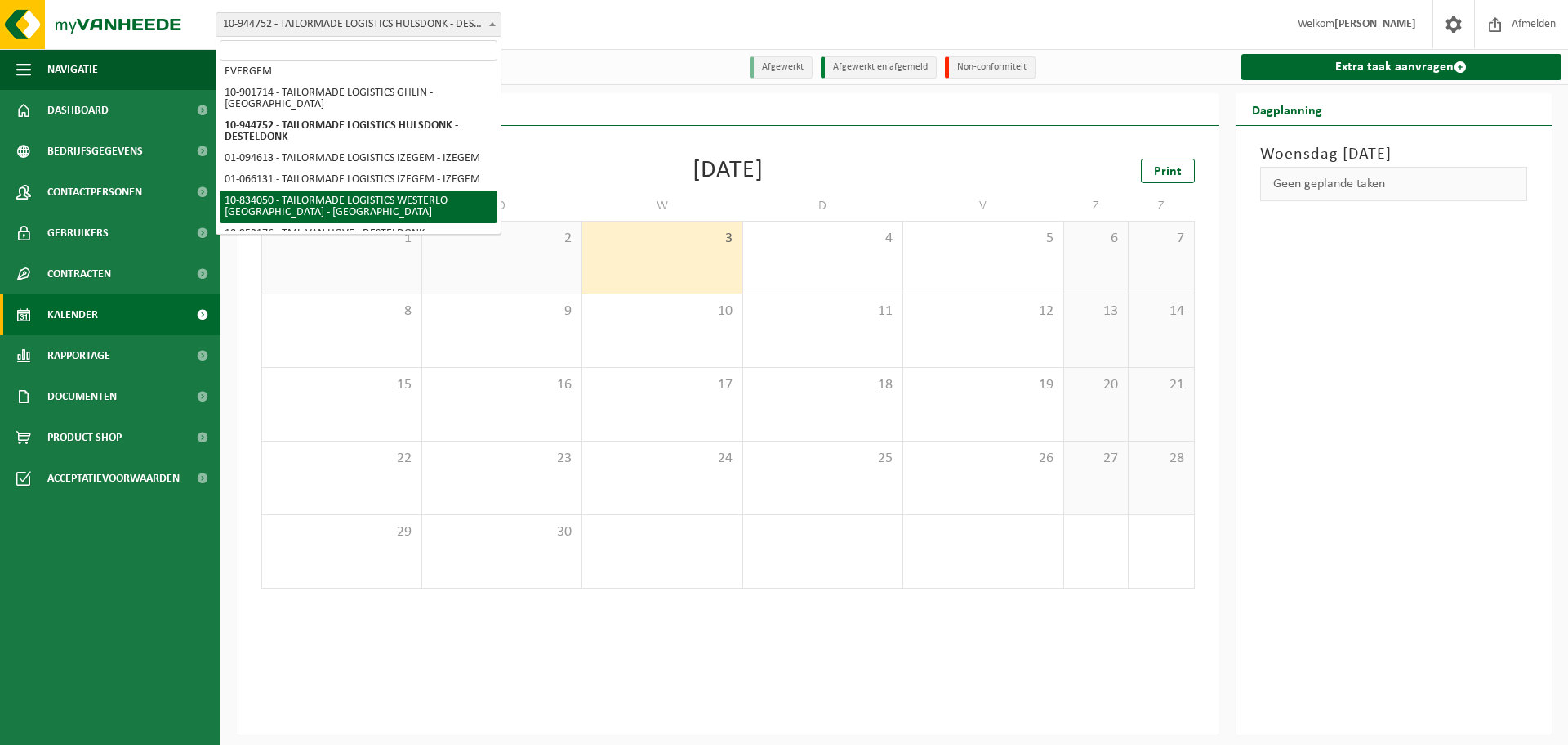
scroll to position [150, 0]
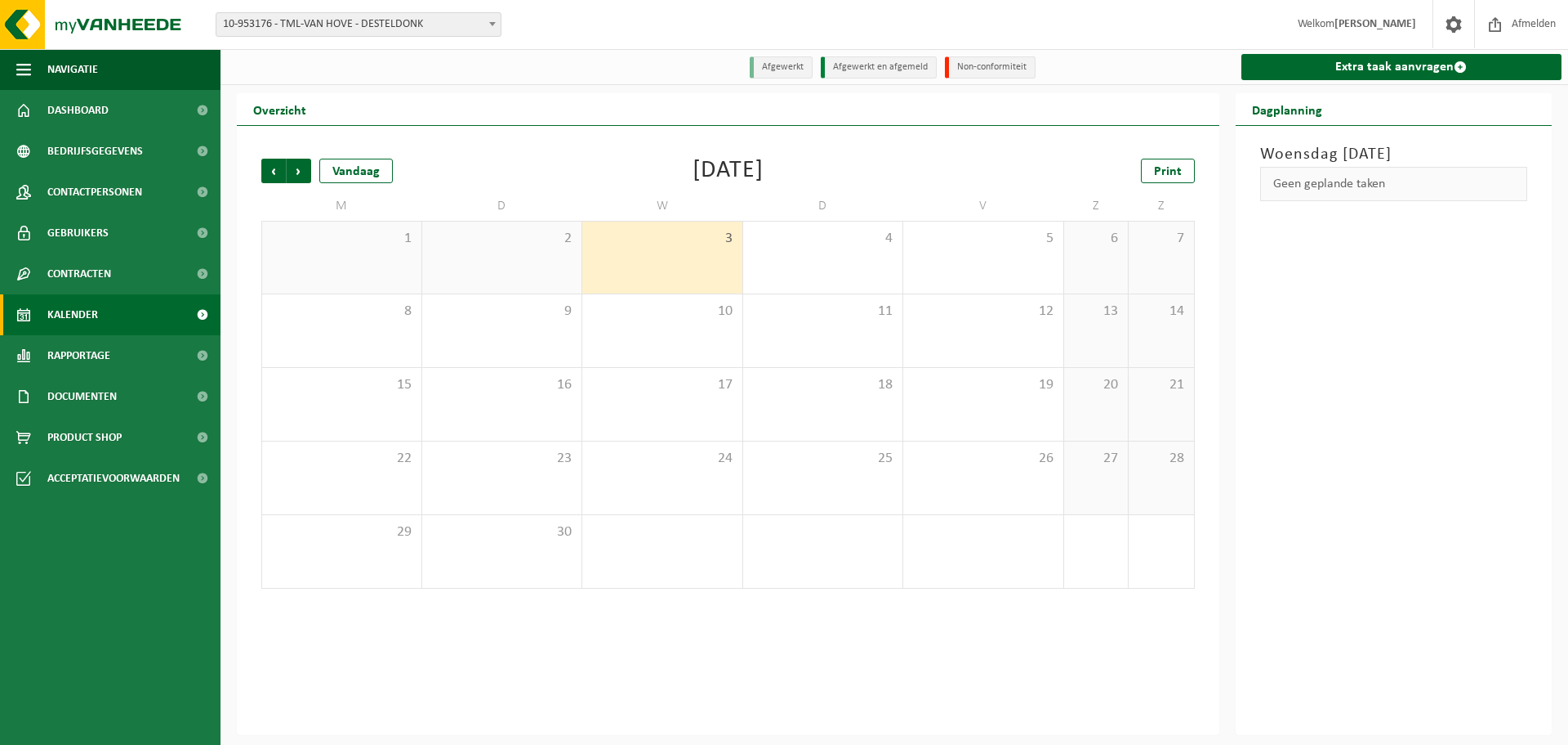
select select "143521"
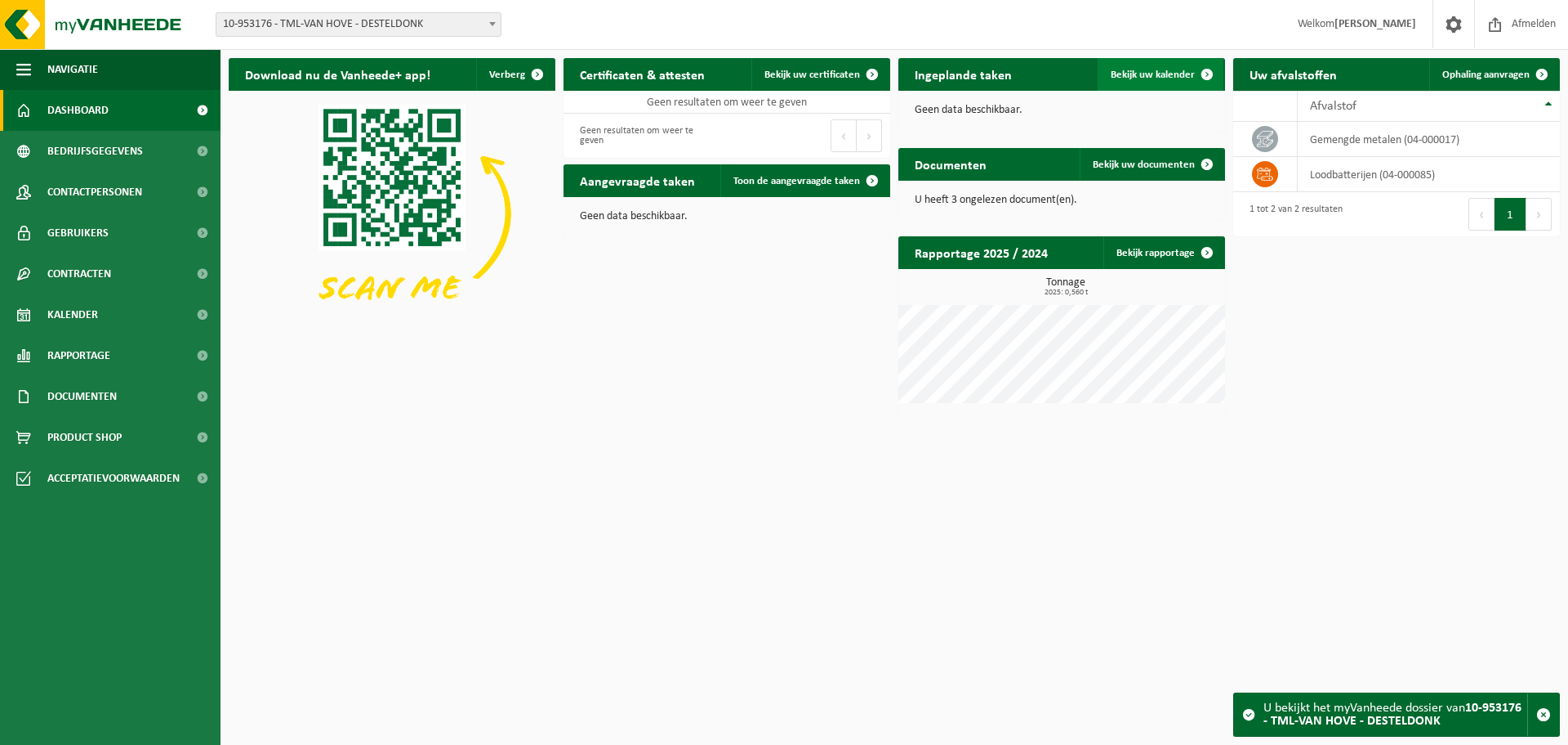
click at [1211, 72] on span at bounding box center [1208, 74] width 33 height 33
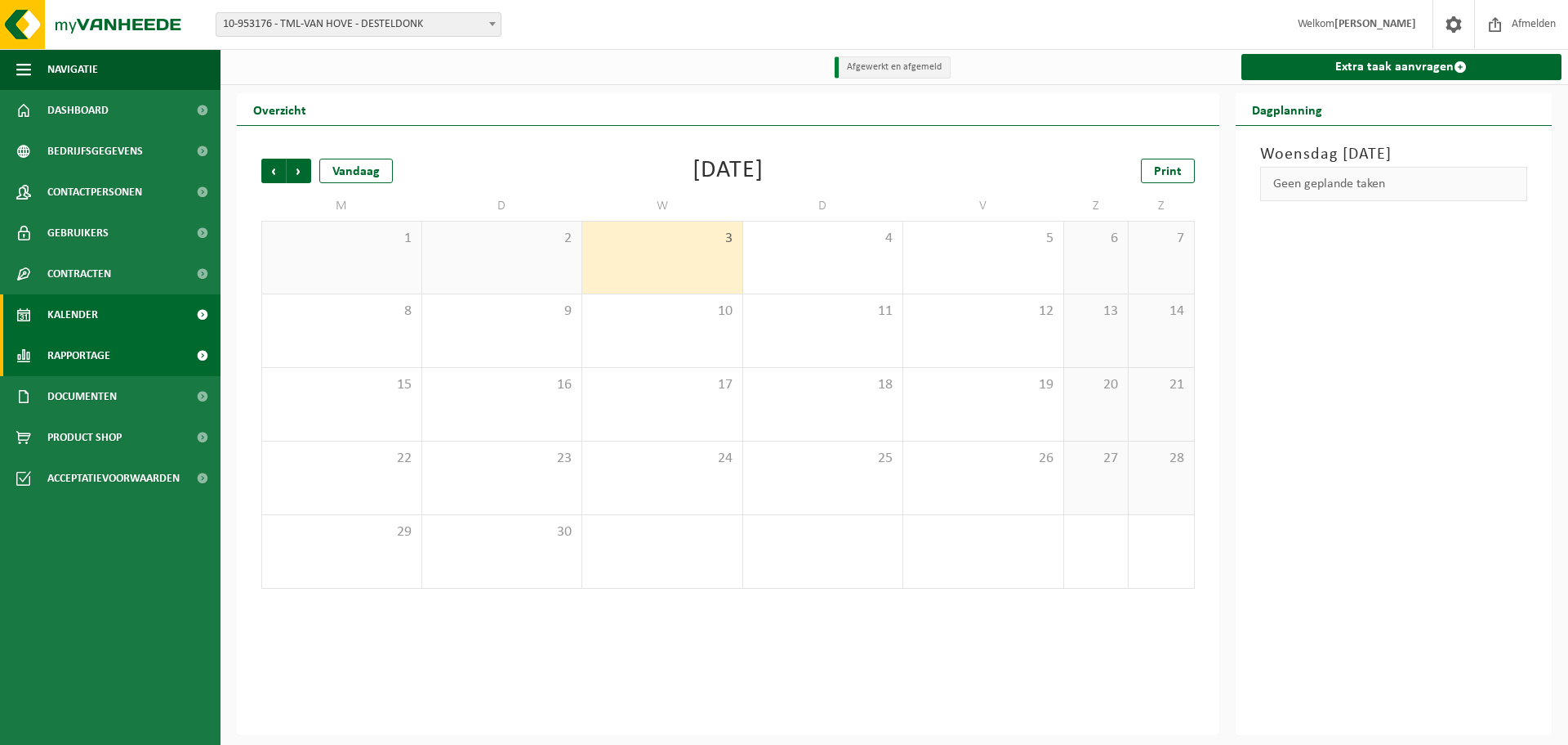
click at [102, 358] on span "Rapportage" at bounding box center [78, 356] width 63 height 40
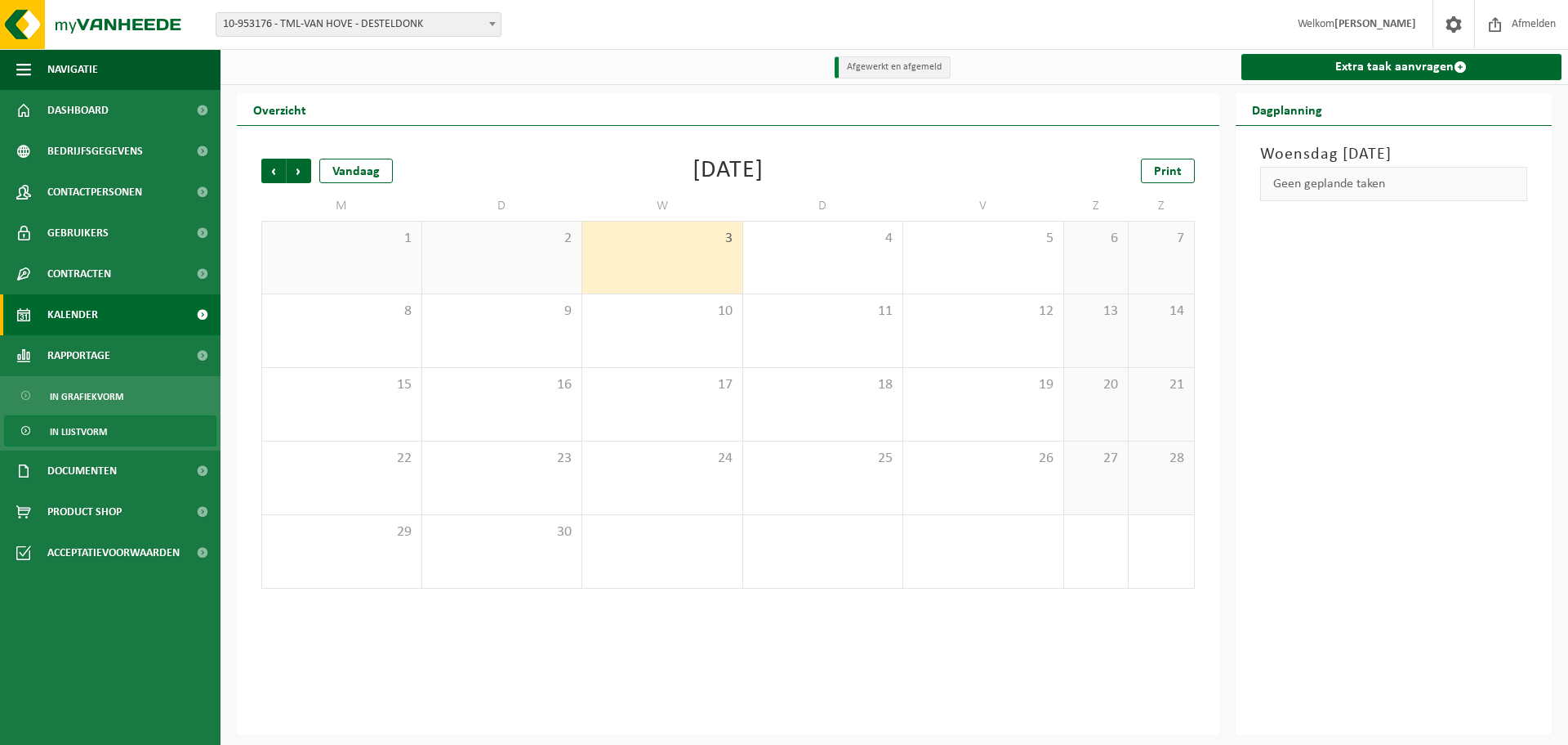
click at [88, 430] on span "In lijstvorm" at bounding box center [78, 432] width 57 height 31
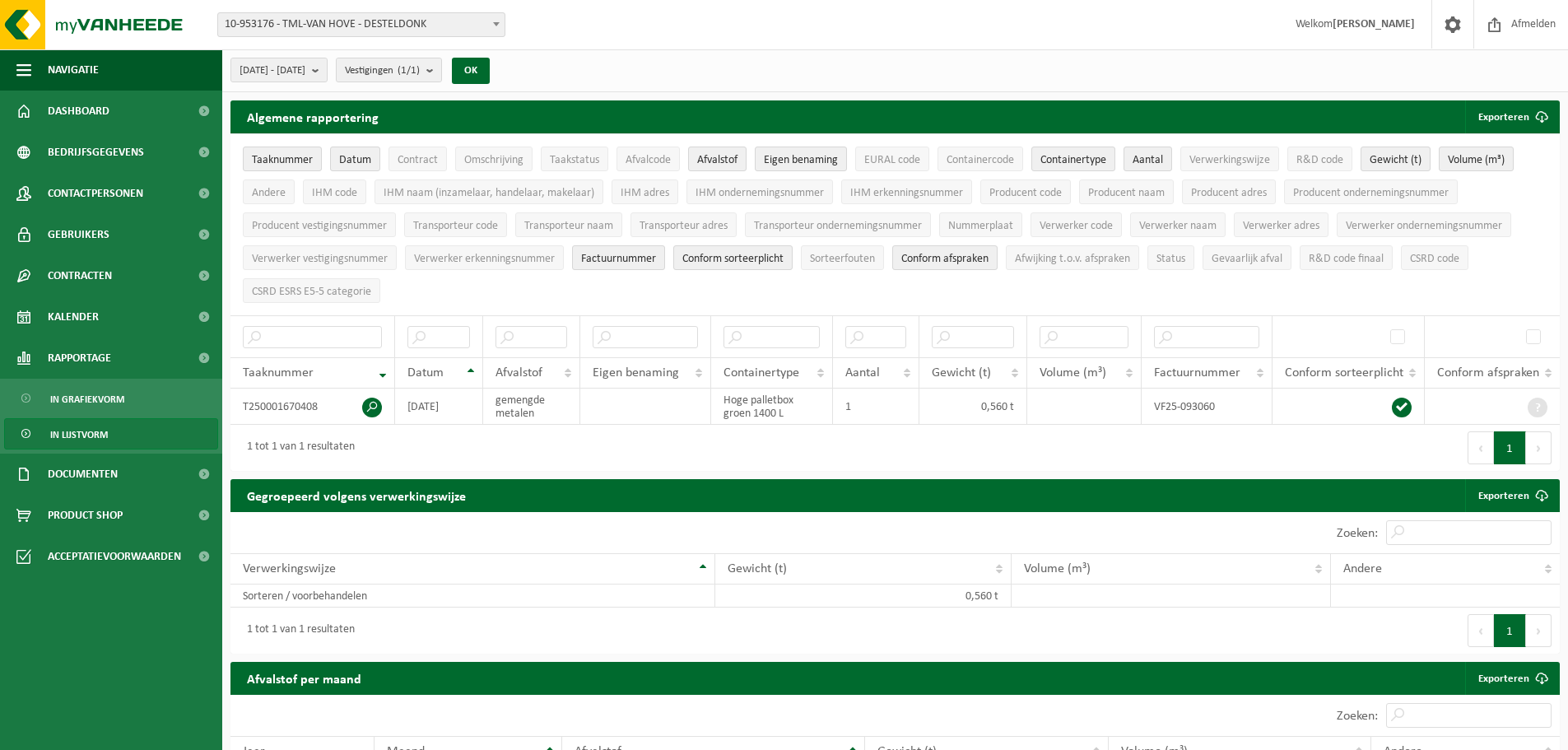
click at [493, 28] on span at bounding box center [496, 24] width 16 height 21
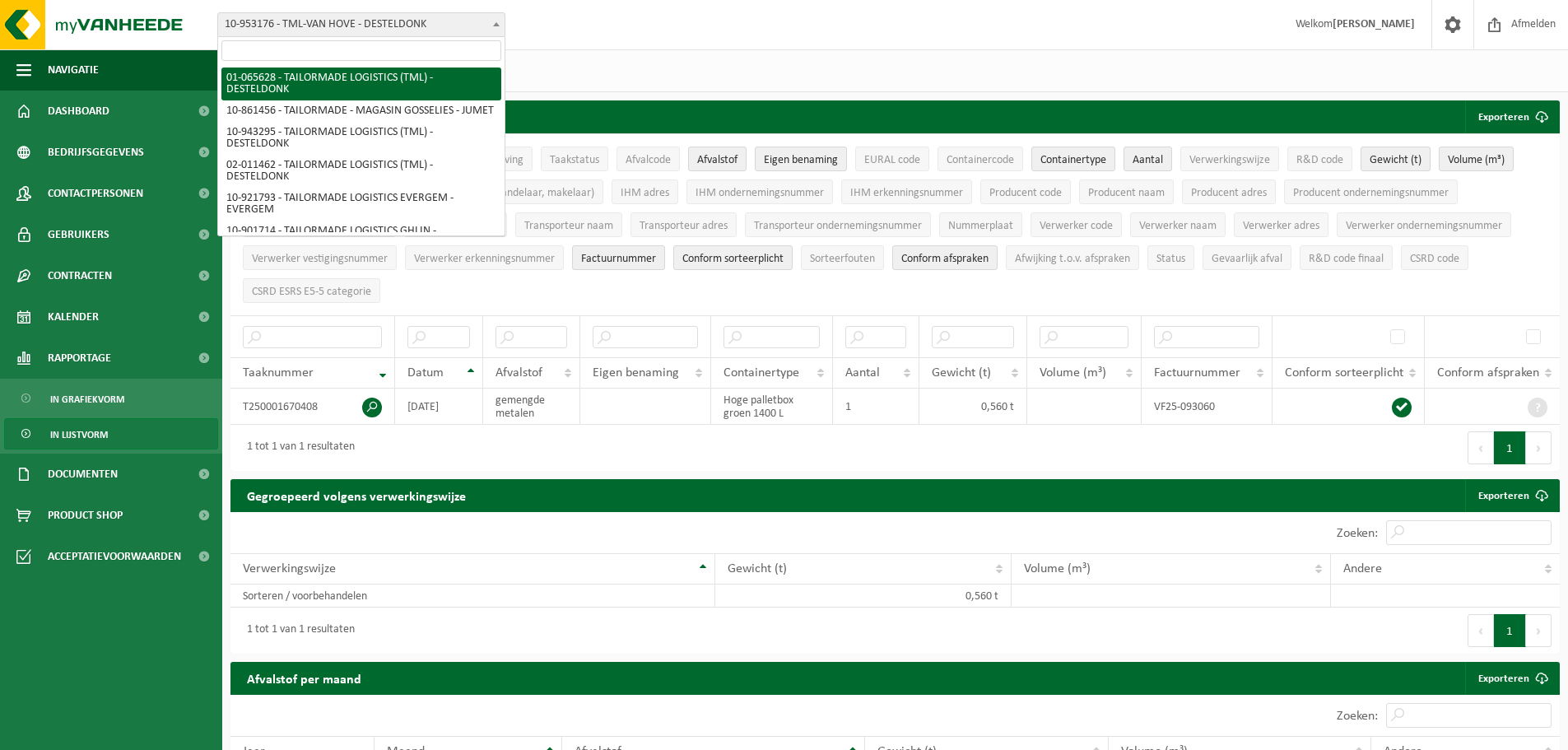
select select "427"
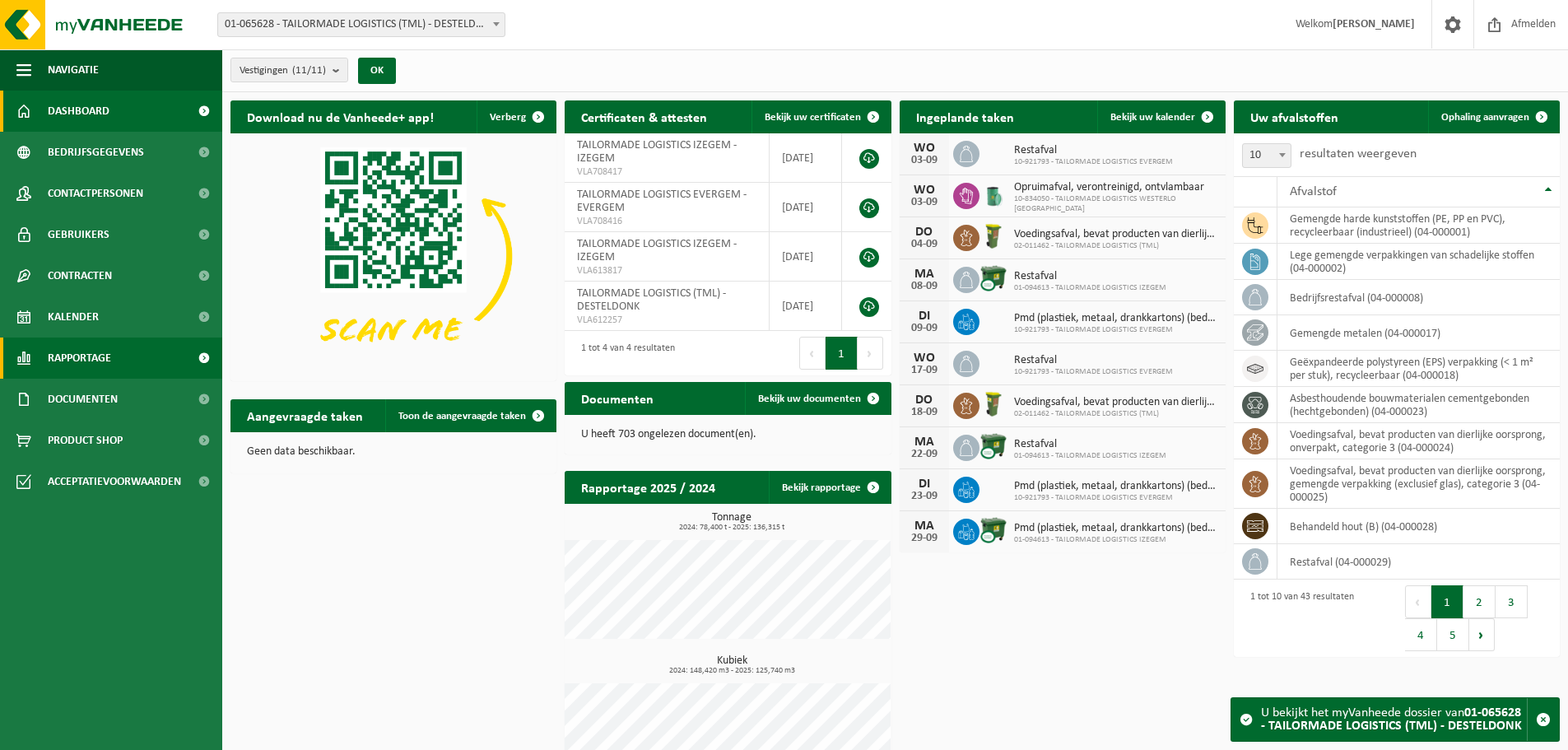
click at [87, 353] on span "Rapportage" at bounding box center [79, 358] width 63 height 41
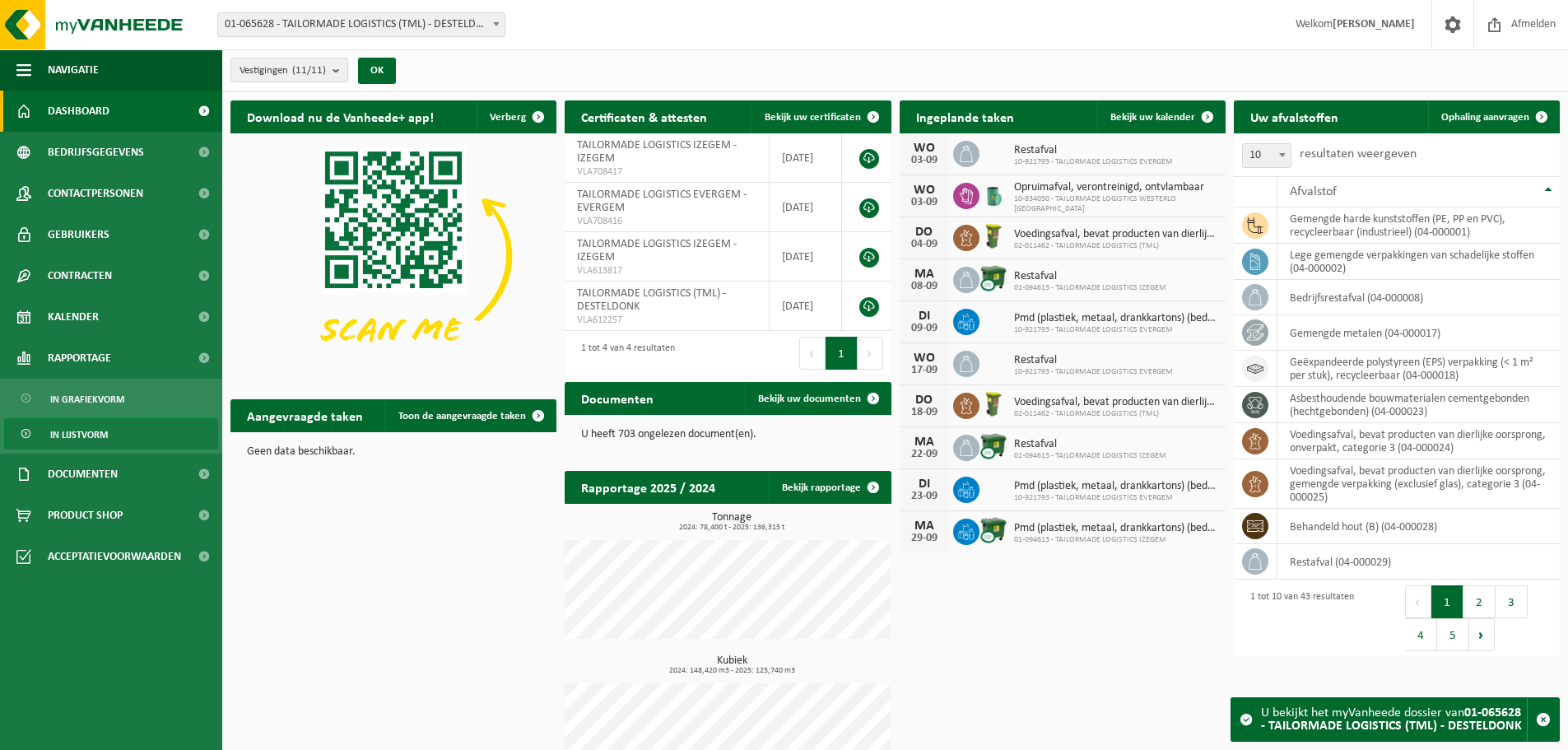
click at [94, 431] on span "In lijstvorm" at bounding box center [79, 435] width 57 height 31
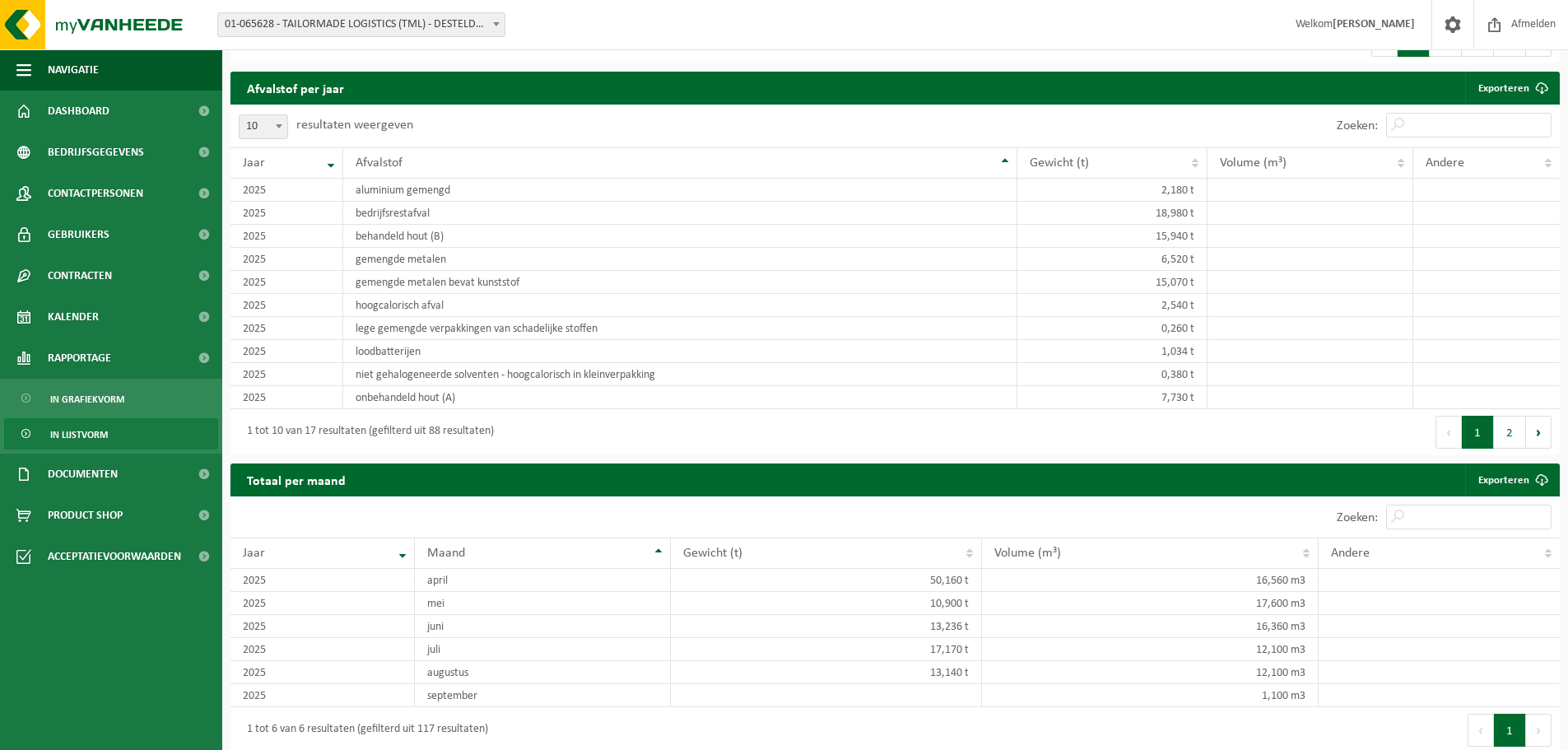
scroll to position [1497, 0]
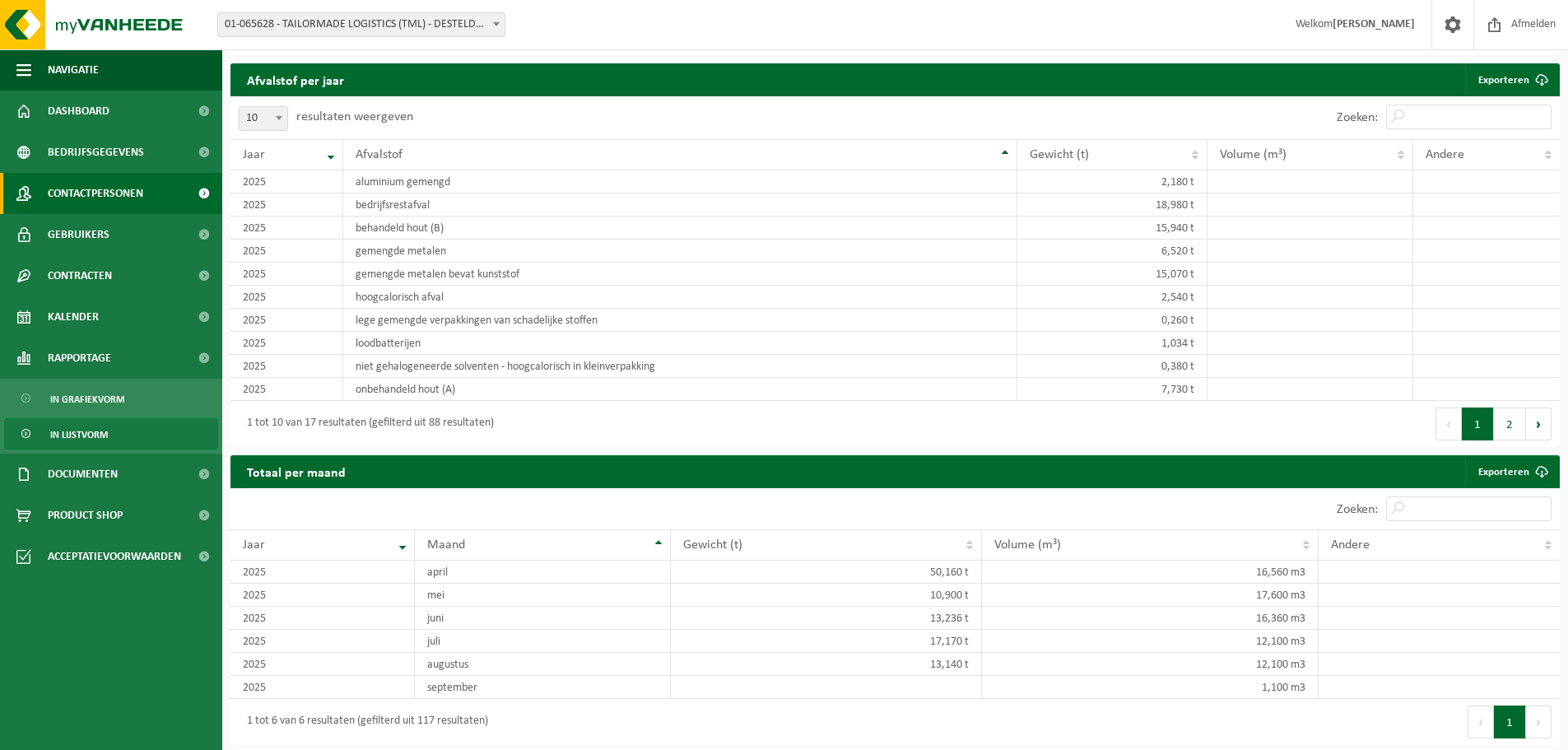
click at [144, 190] on span "Contactpersonen" at bounding box center [95, 193] width 95 height 41
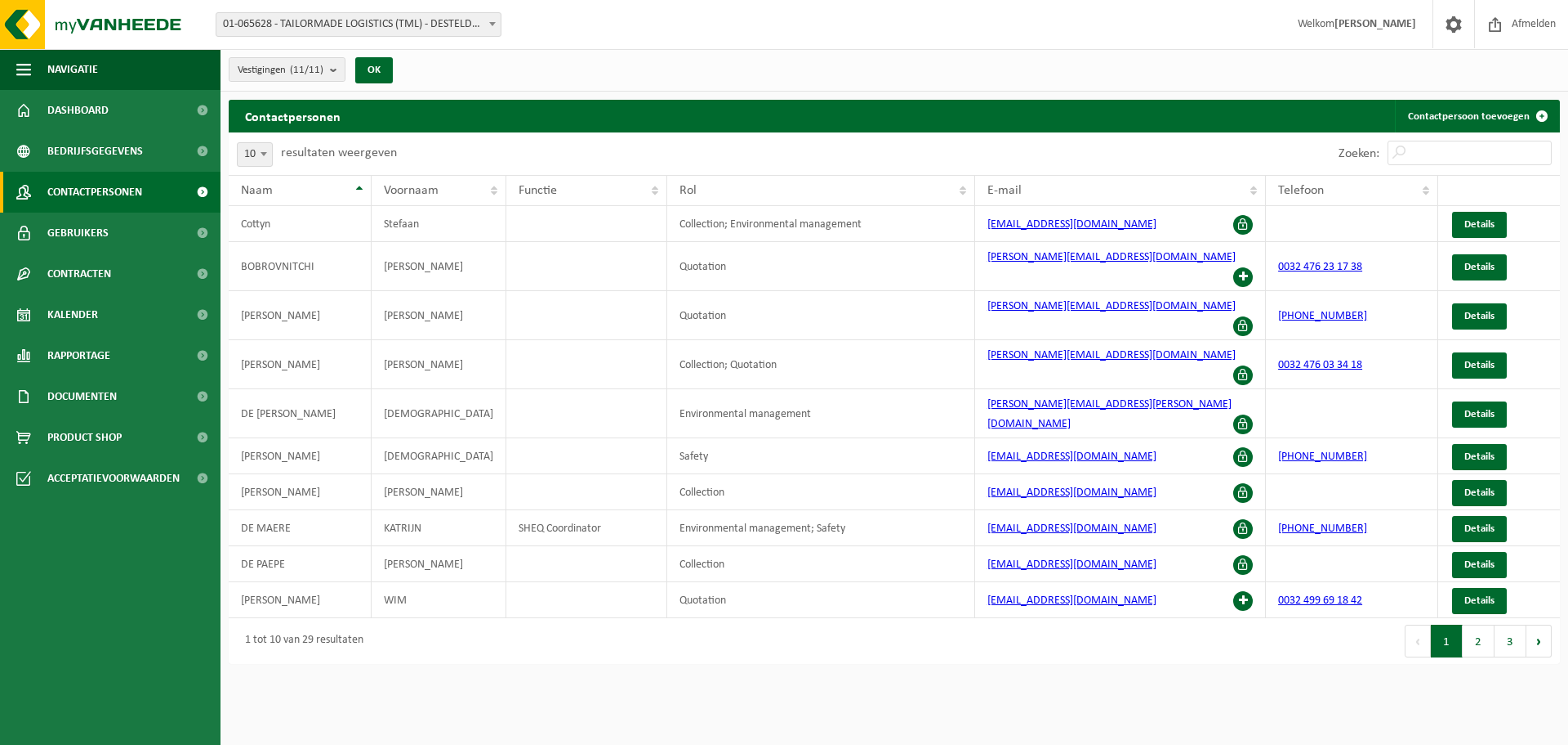
click at [260, 150] on span at bounding box center [263, 153] width 16 height 21
select select "50"
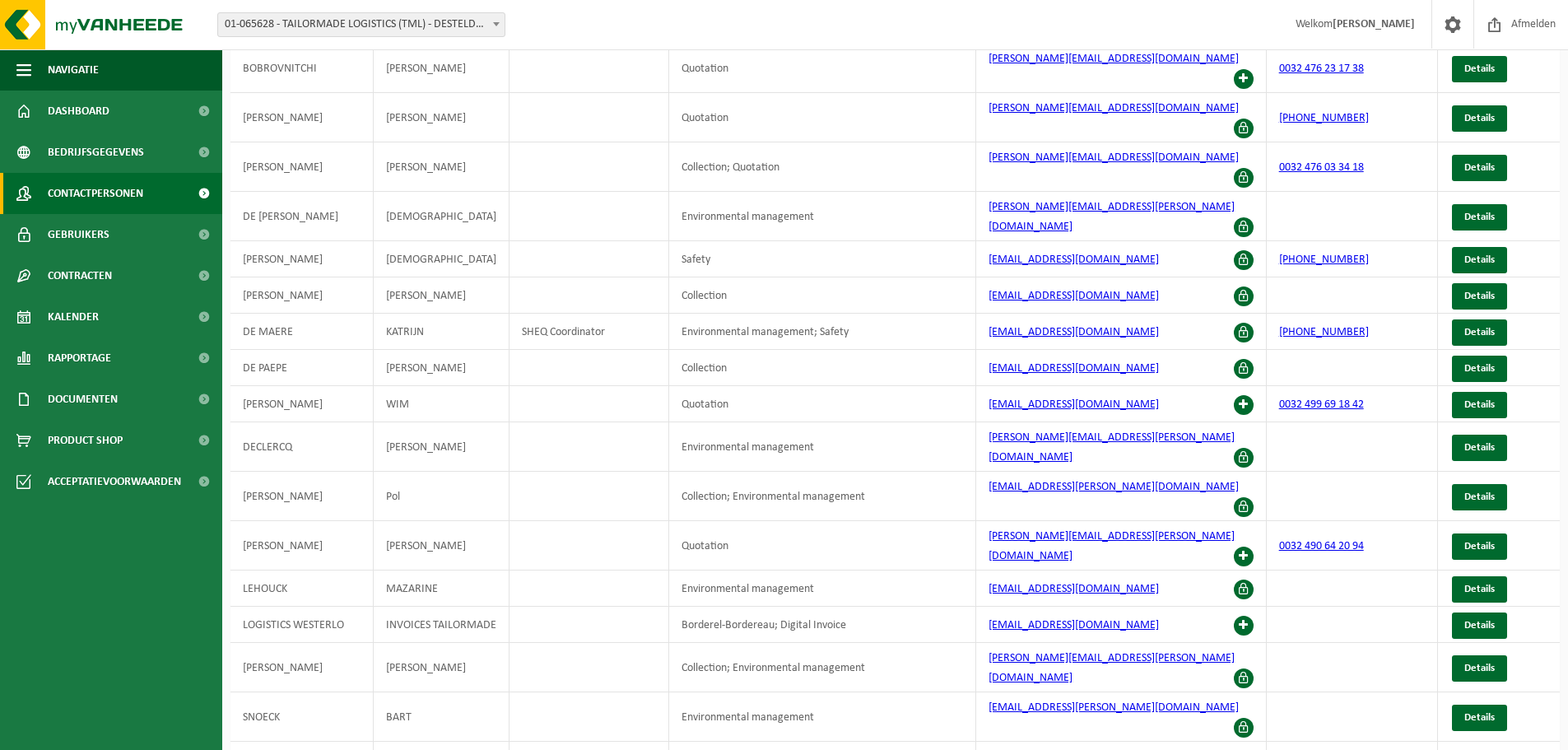
scroll to position [150, 0]
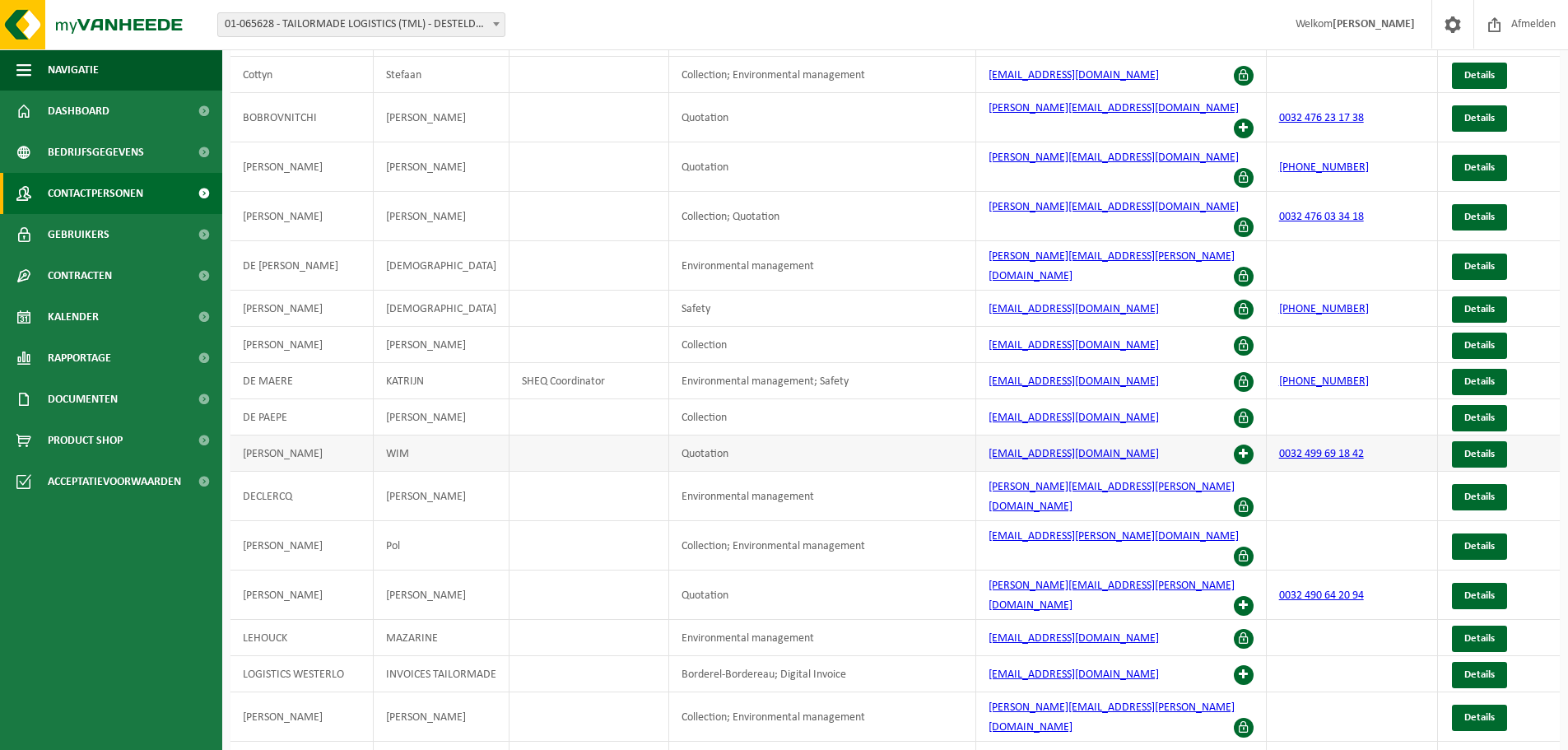
click at [1241, 444] on span at bounding box center [1243, 454] width 19 height 19
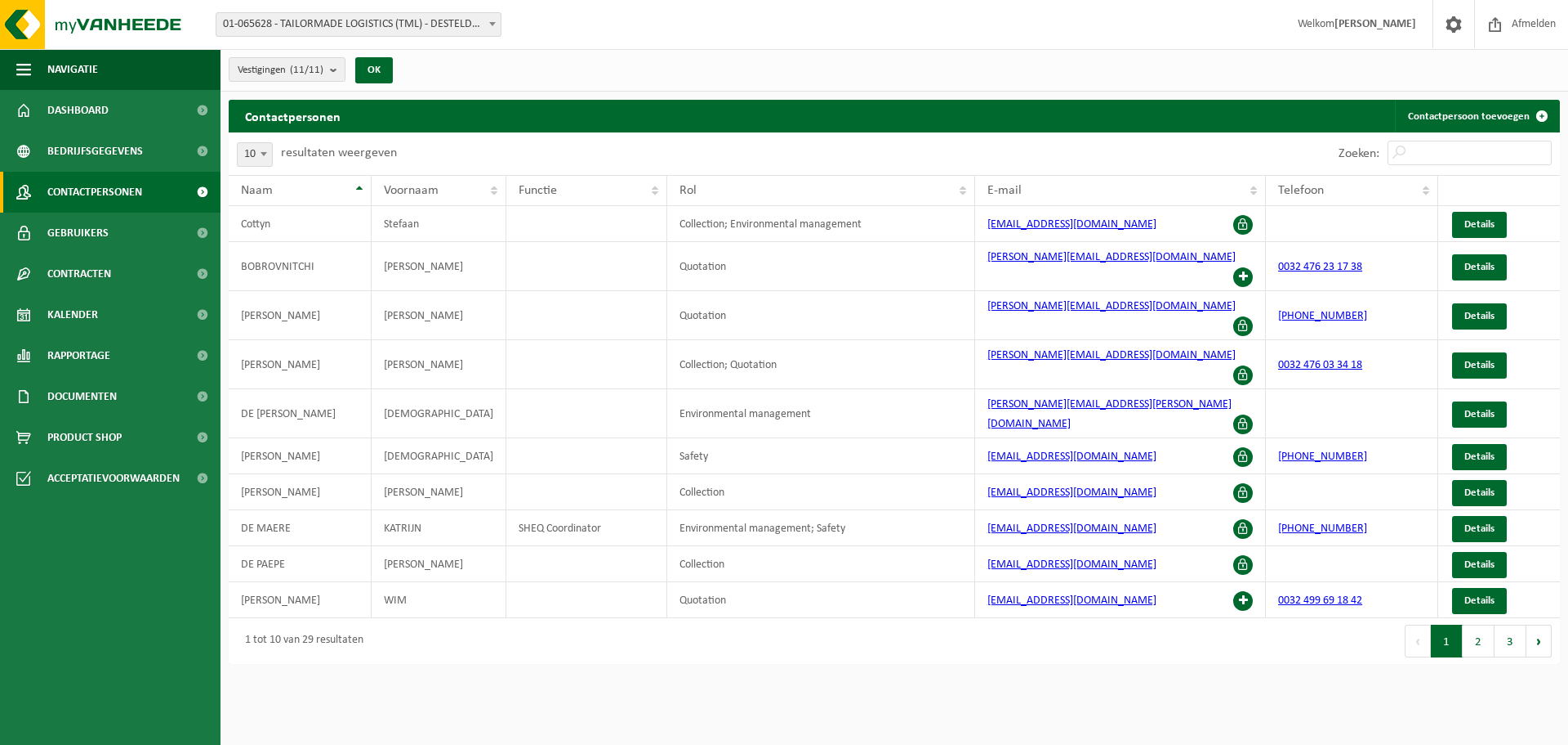
click at [259, 152] on span at bounding box center [263, 153] width 16 height 21
select select "50"
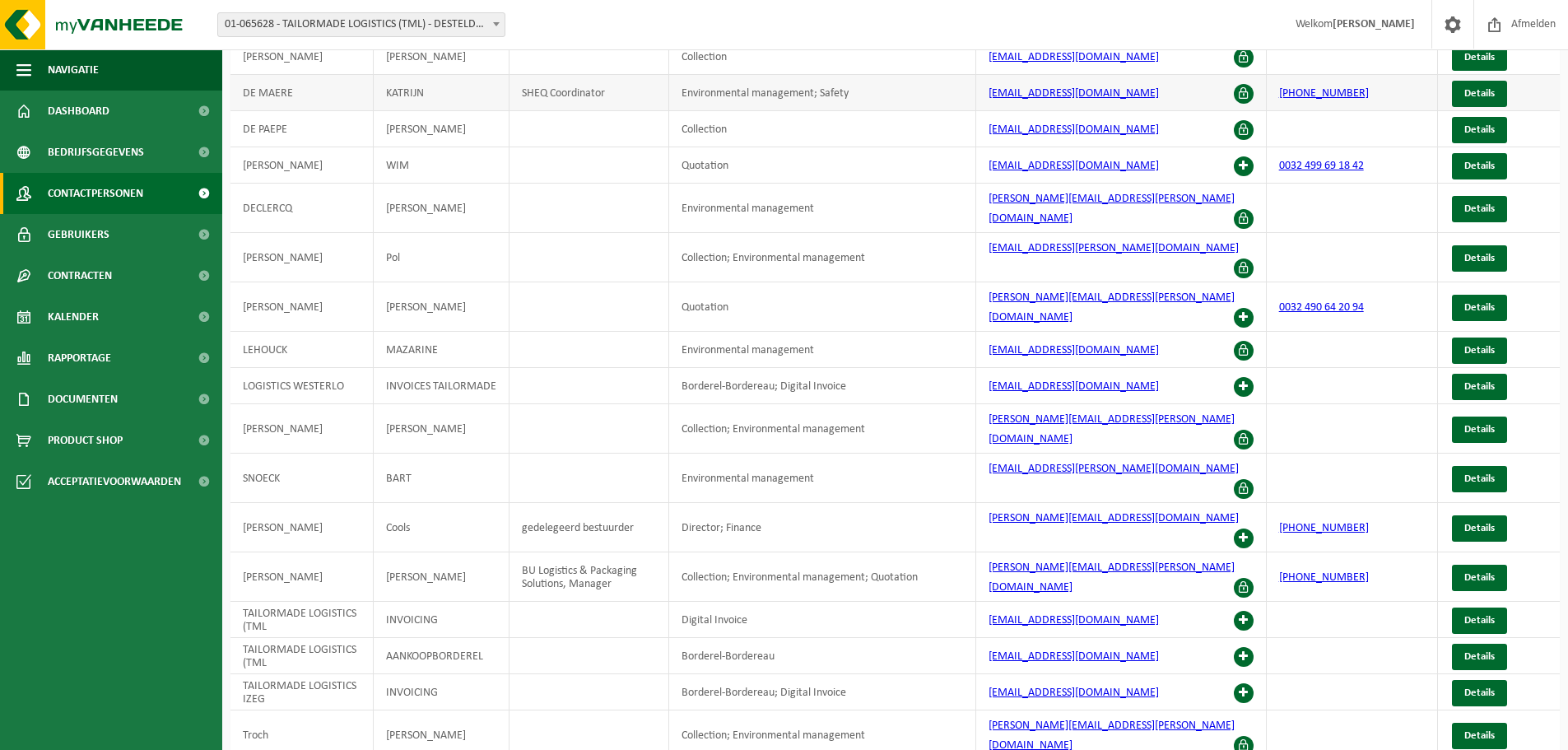
scroll to position [494, 0]
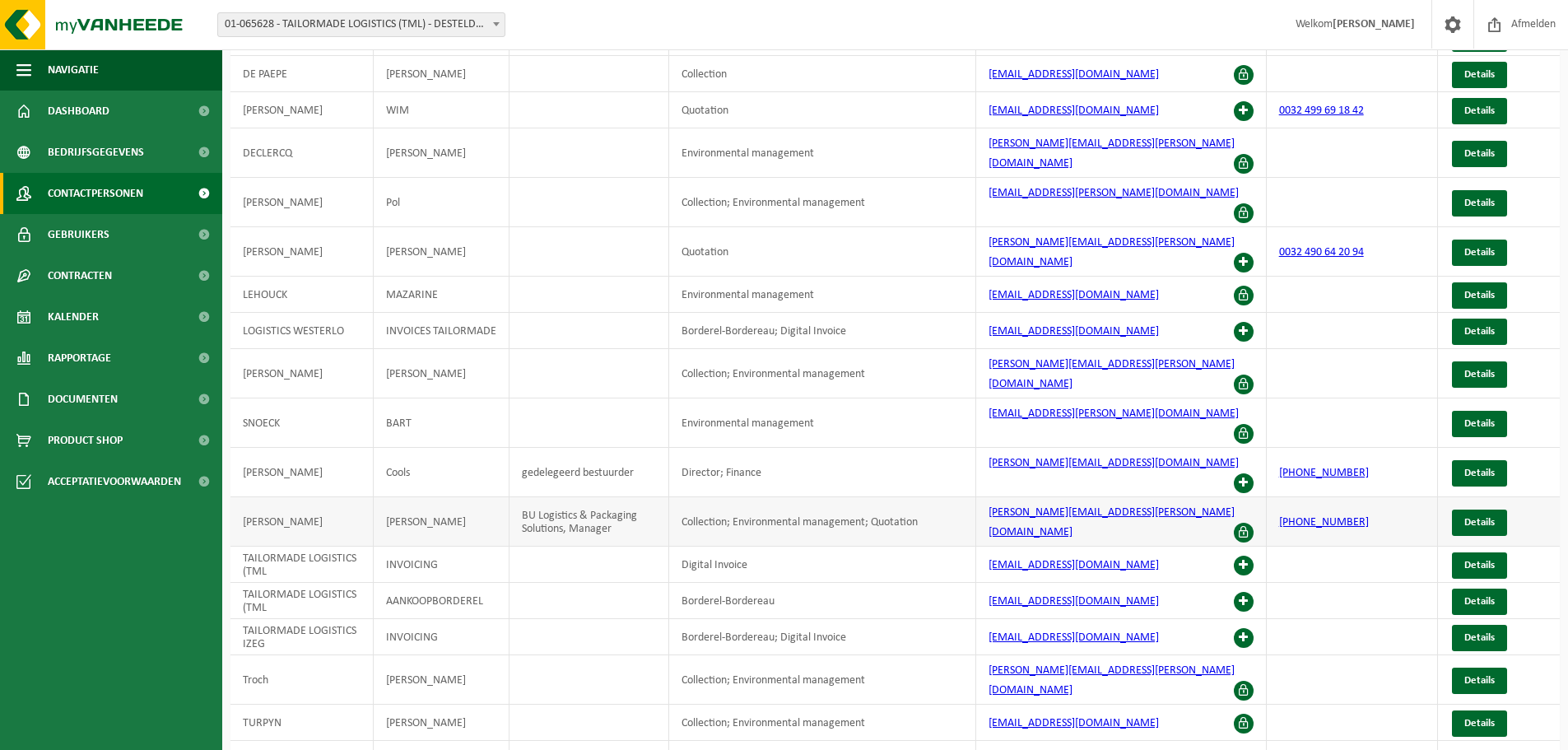
click at [1243, 523] on span at bounding box center [1243, 533] width 19 height 19
click at [1481, 517] on span "Details" at bounding box center [1479, 522] width 30 height 11
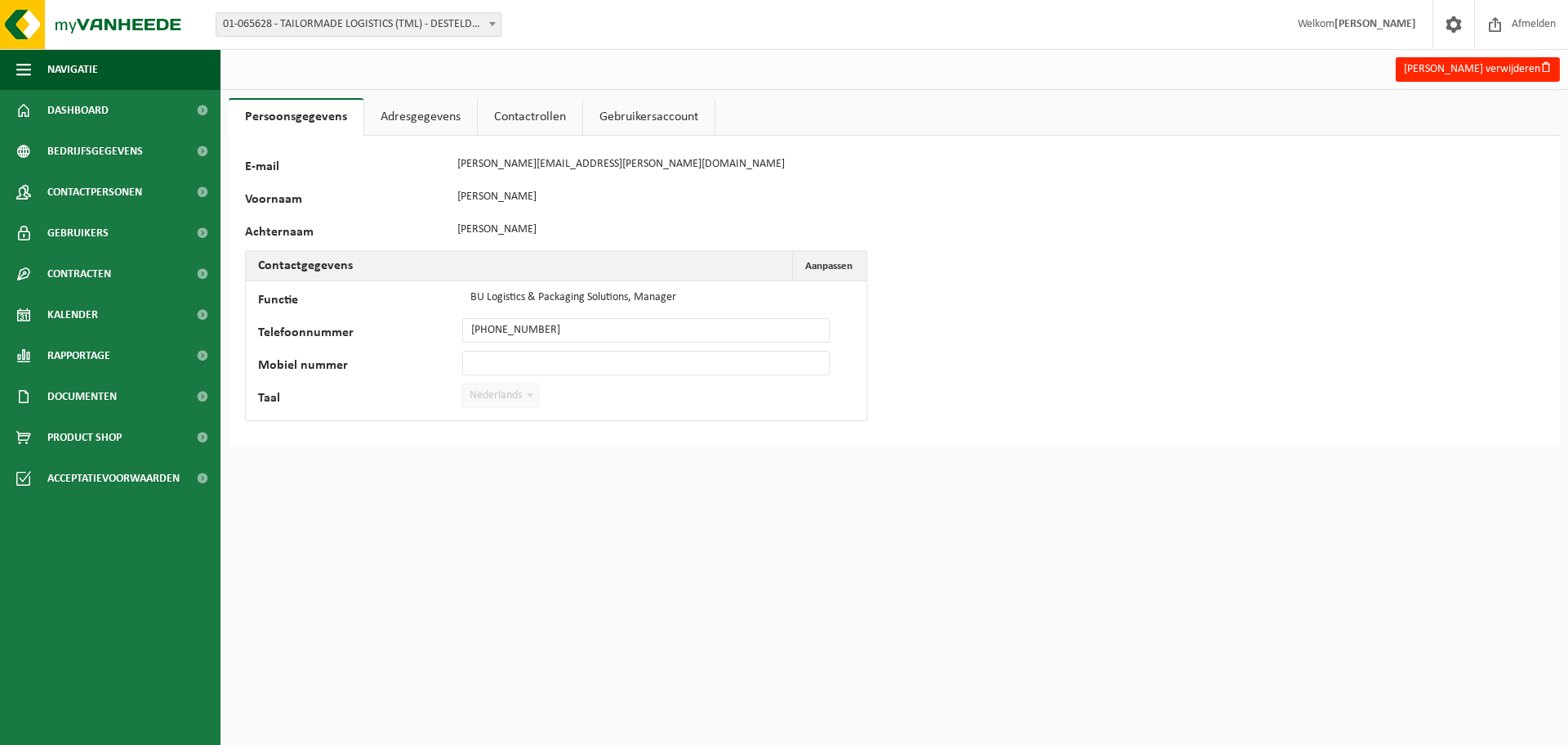
click at [405, 116] on link "Adresgegevens" at bounding box center [420, 117] width 113 height 38
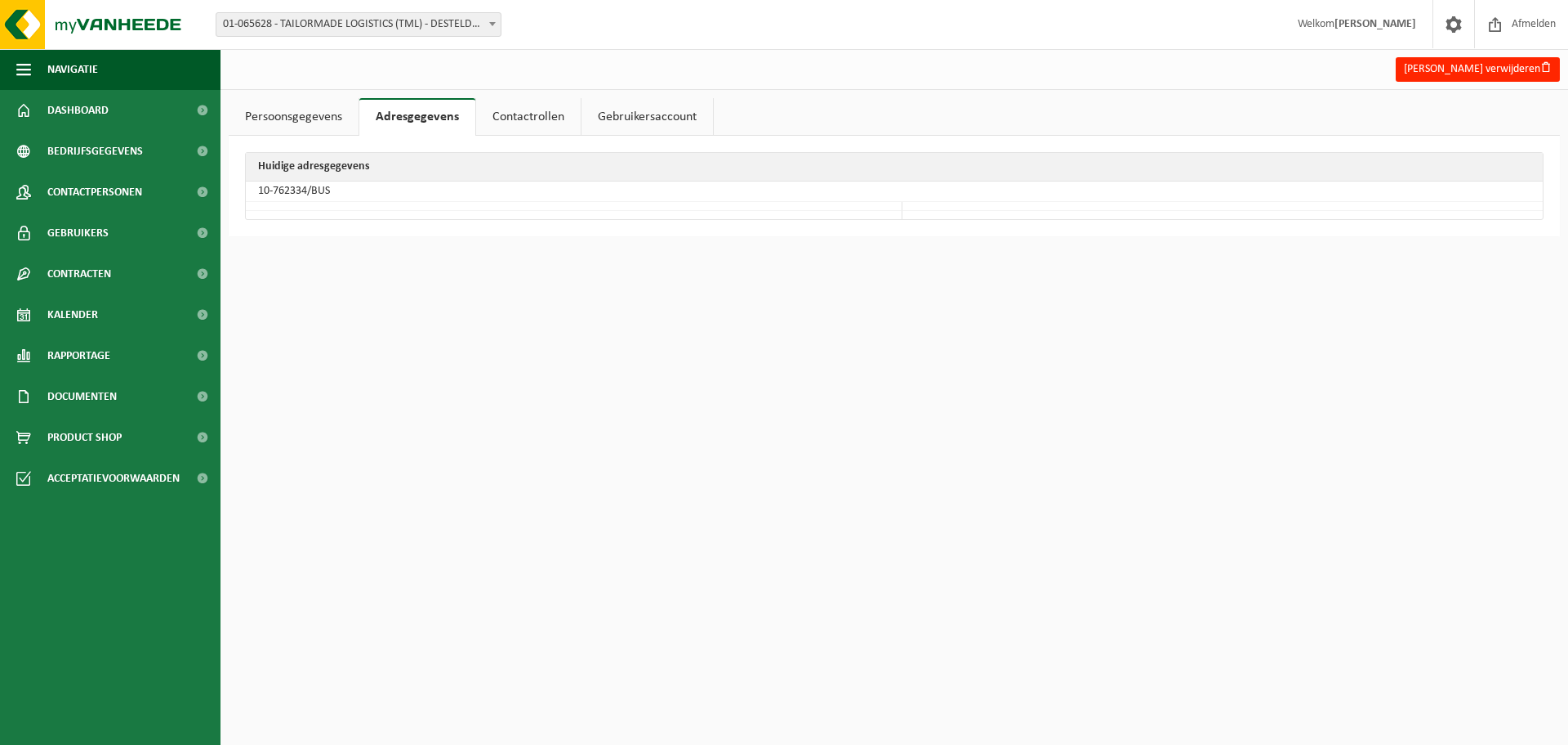
click at [315, 113] on link "Persoonsgegevens" at bounding box center [293, 117] width 130 height 38
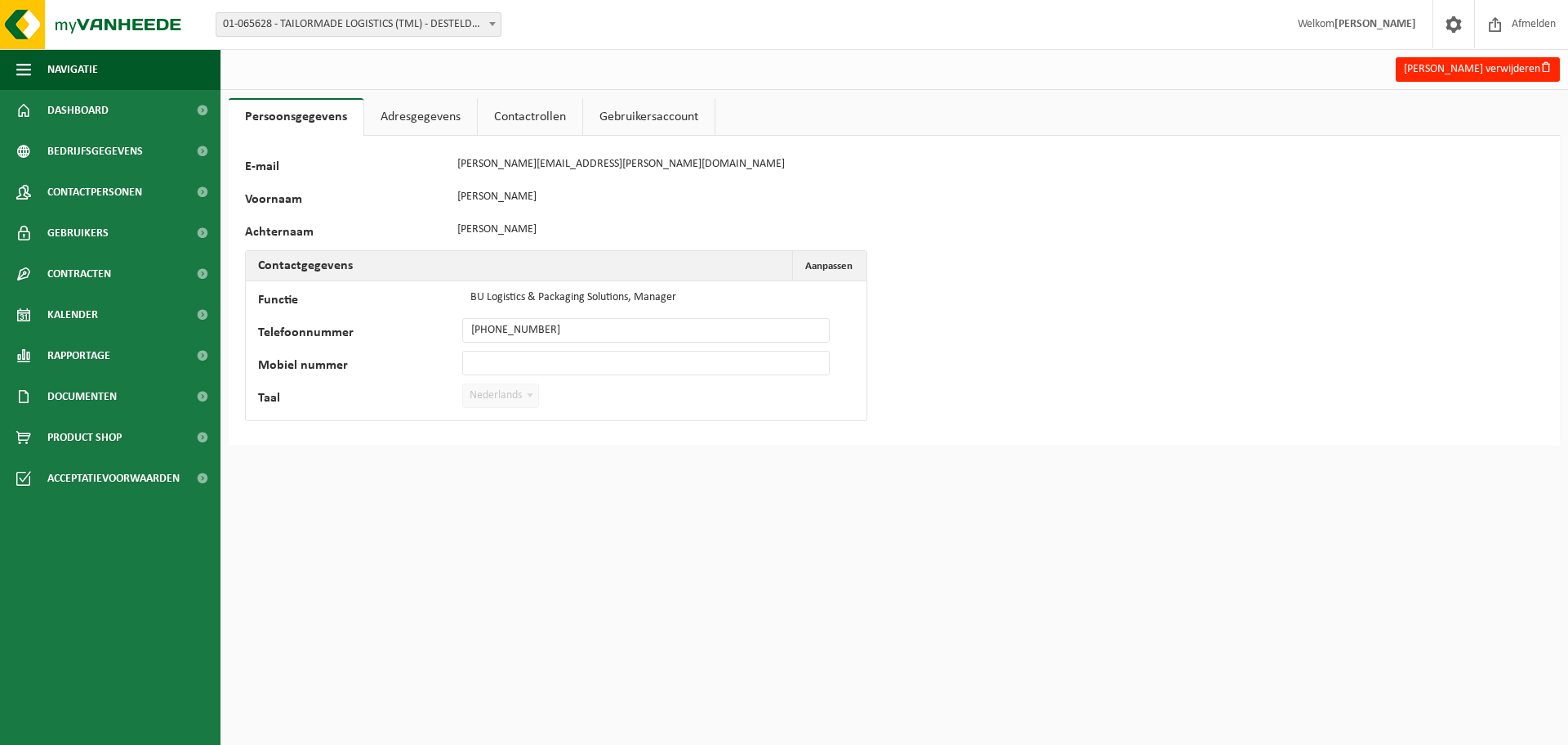
click at [540, 114] on link "Contactrollen" at bounding box center [530, 117] width 105 height 38
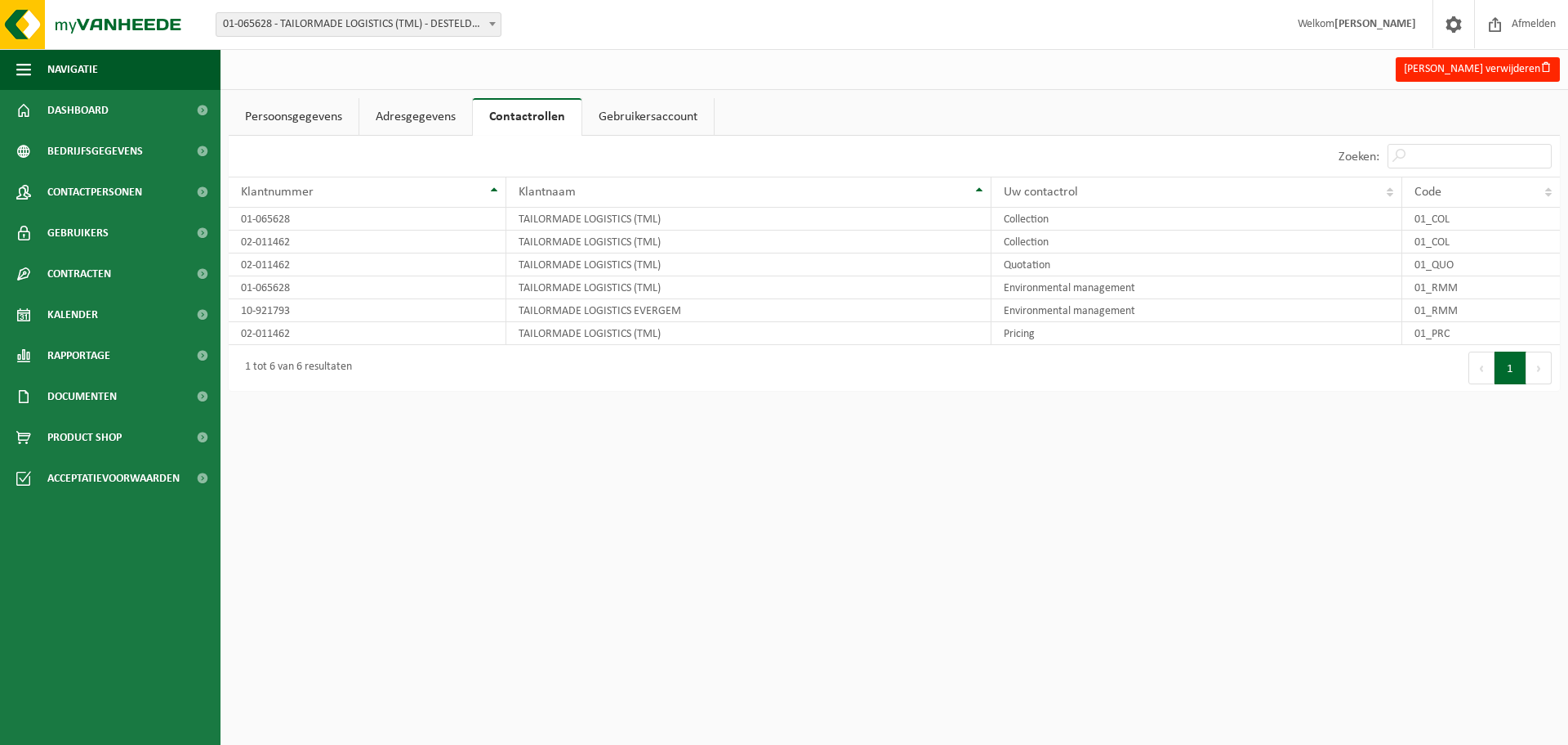
click at [634, 114] on link "Gebruikersaccount" at bounding box center [648, 117] width 132 height 38
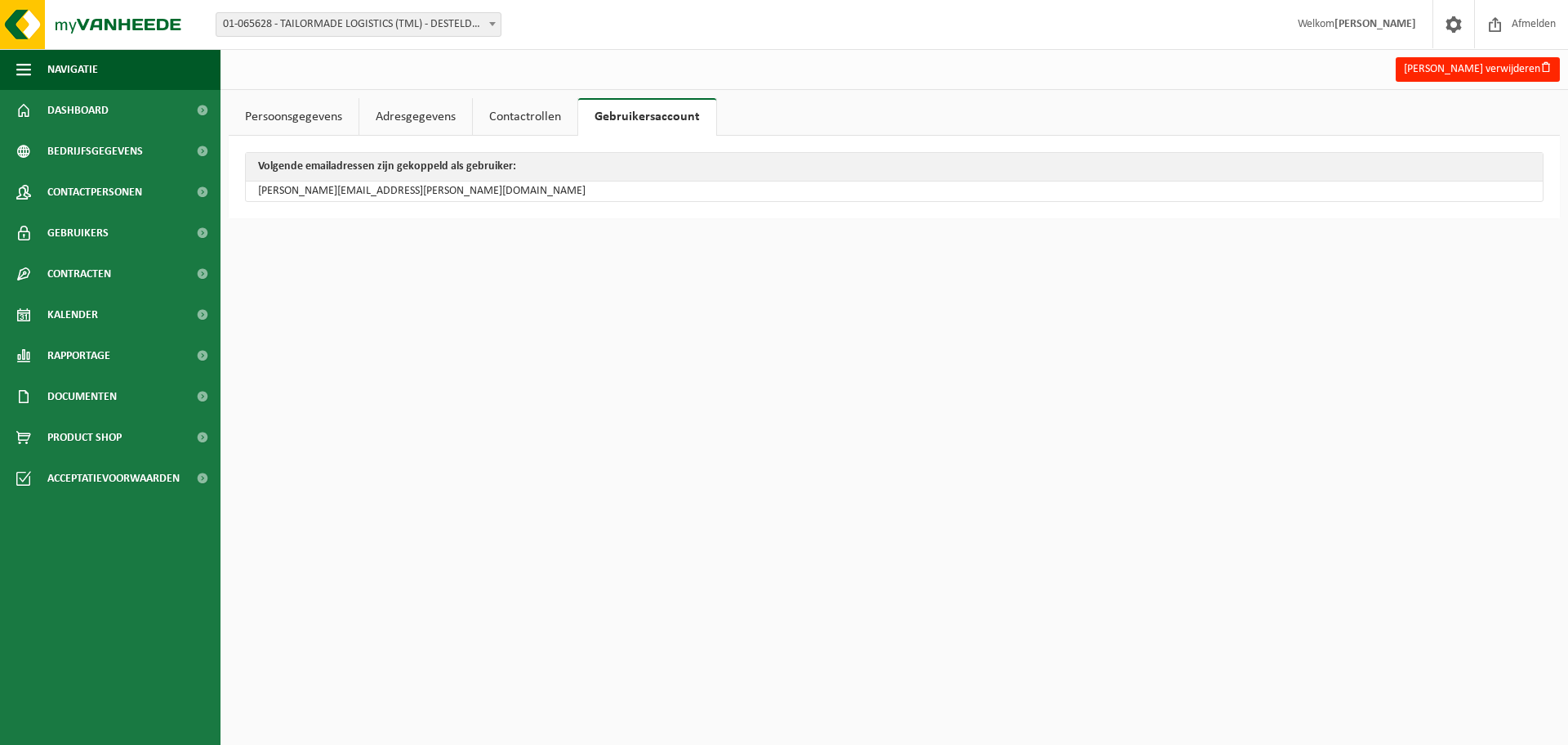
click at [520, 111] on link "Contactrollen" at bounding box center [525, 117] width 105 height 38
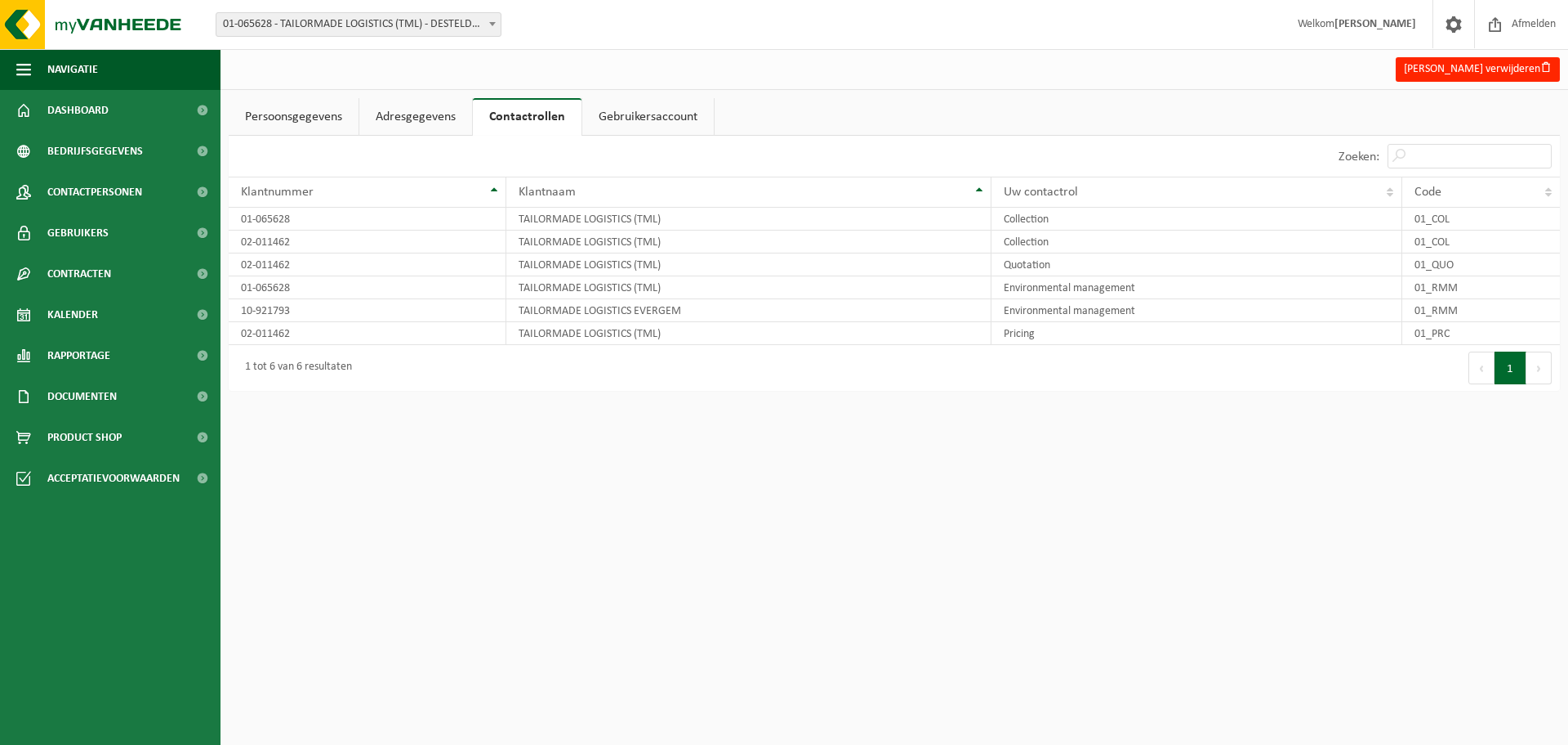
click at [401, 113] on link "Adresgegevens" at bounding box center [415, 117] width 113 height 38
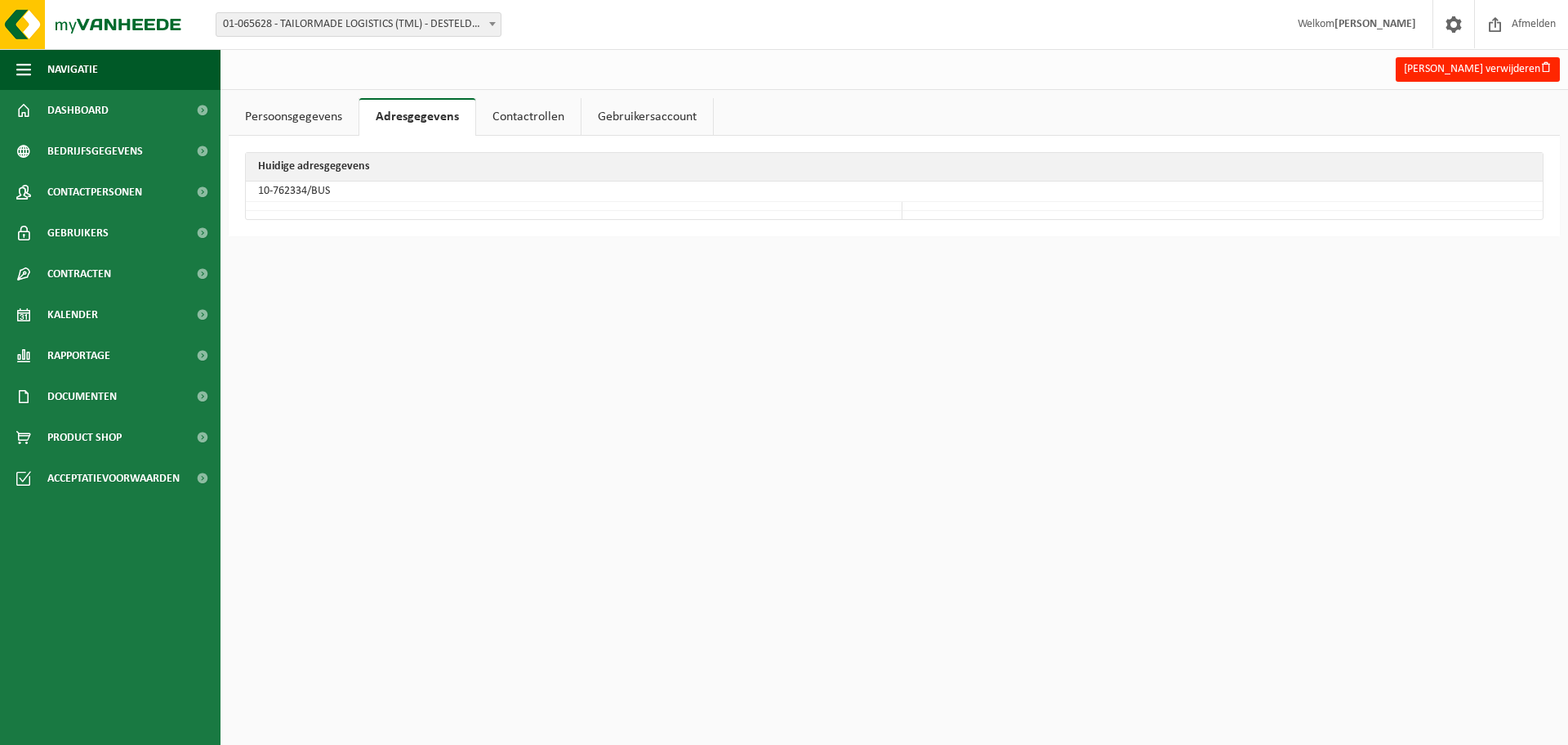
click at [314, 115] on link "Persoonsgegevens" at bounding box center [293, 117] width 130 height 38
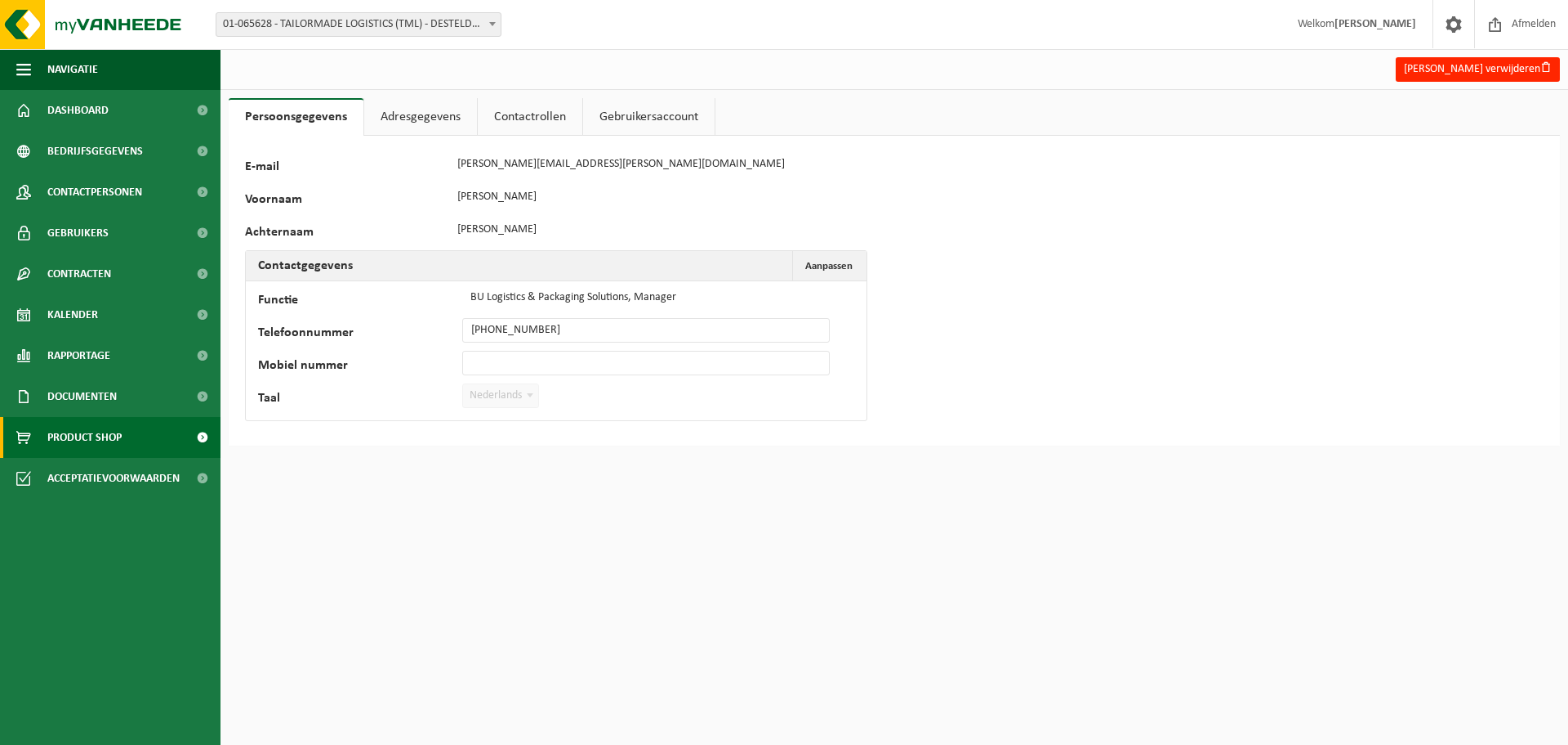
click at [99, 431] on span "Product Shop" at bounding box center [84, 438] width 74 height 40
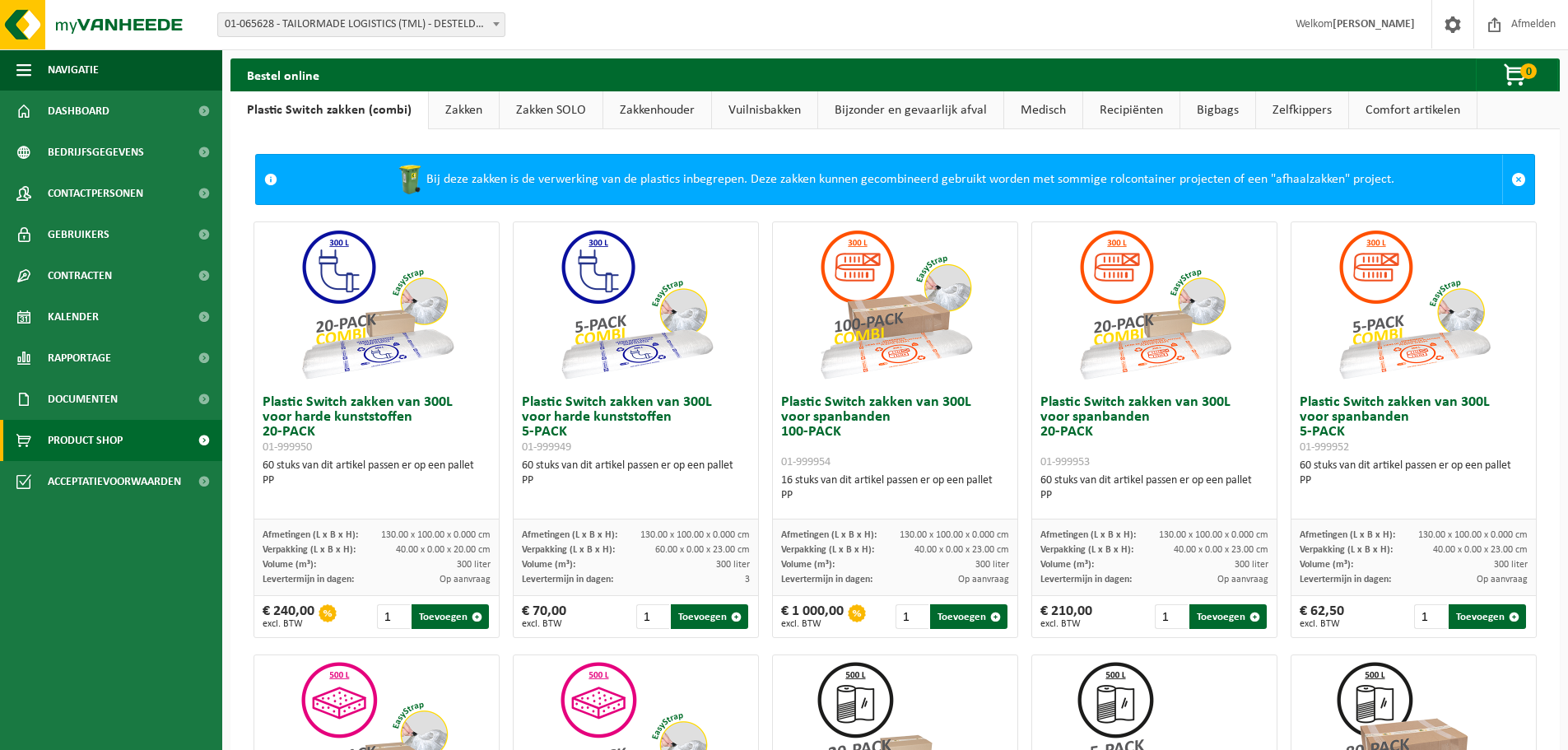
click at [450, 108] on link "Zakken" at bounding box center [464, 110] width 70 height 38
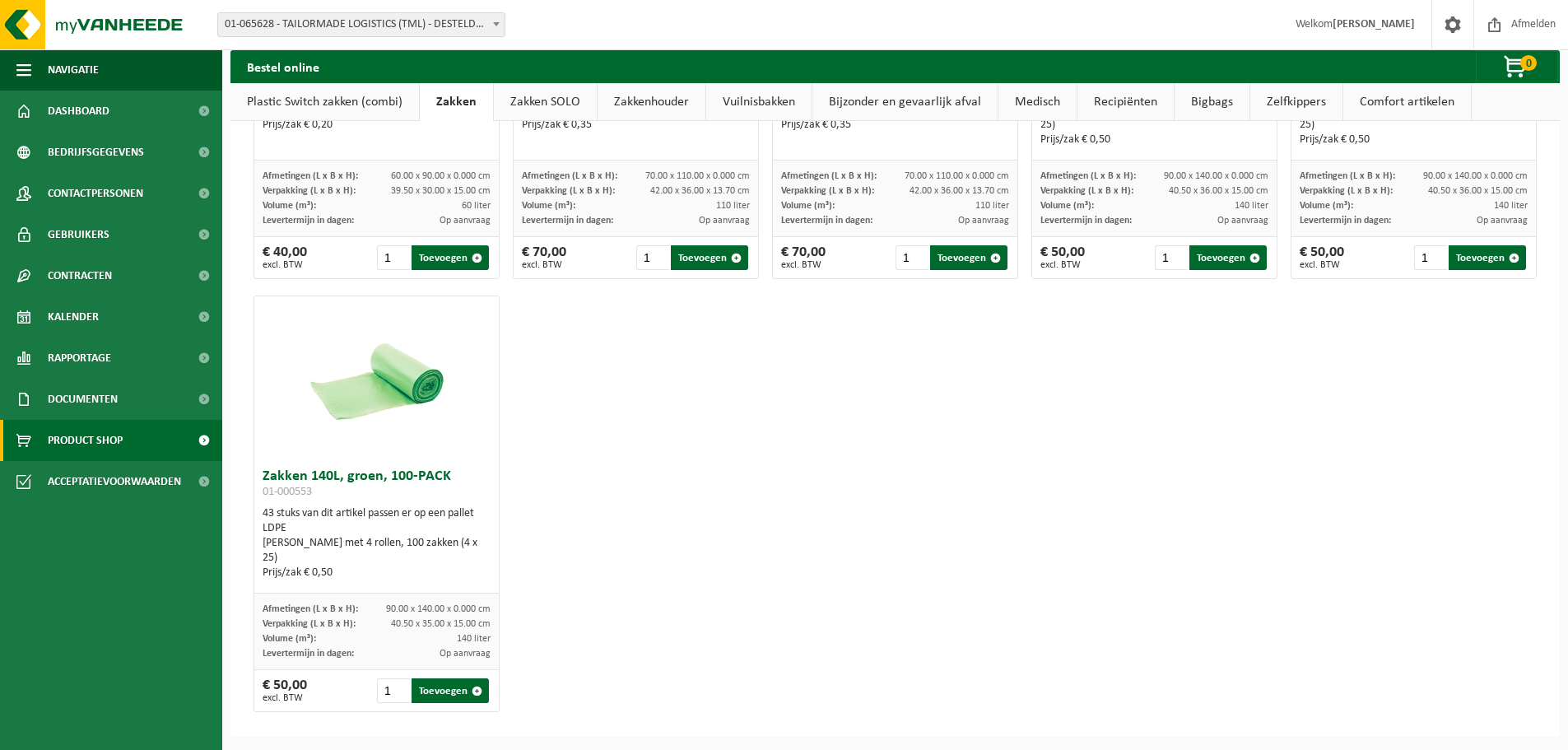
scroll to position [2087, 0]
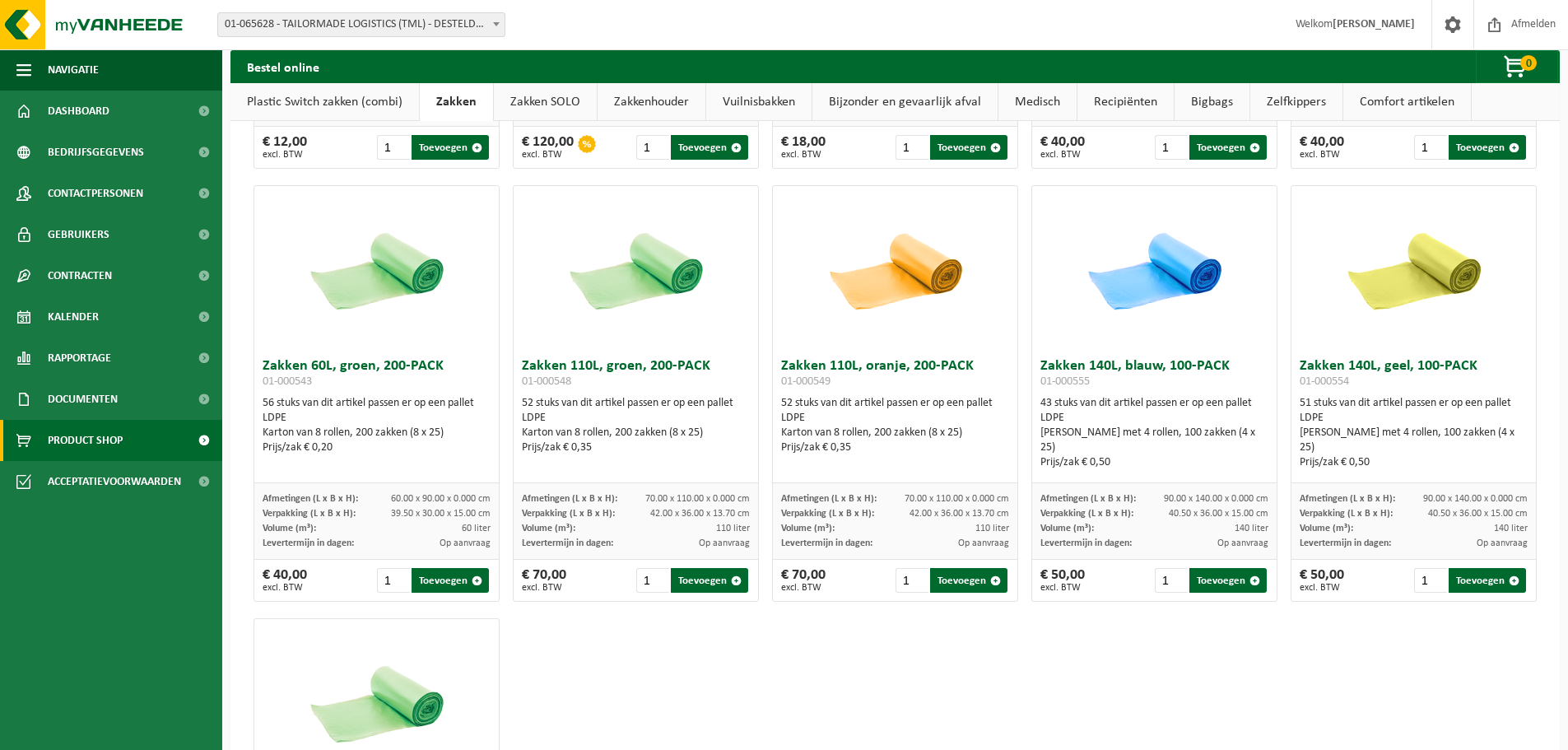
scroll to position [1758, 0]
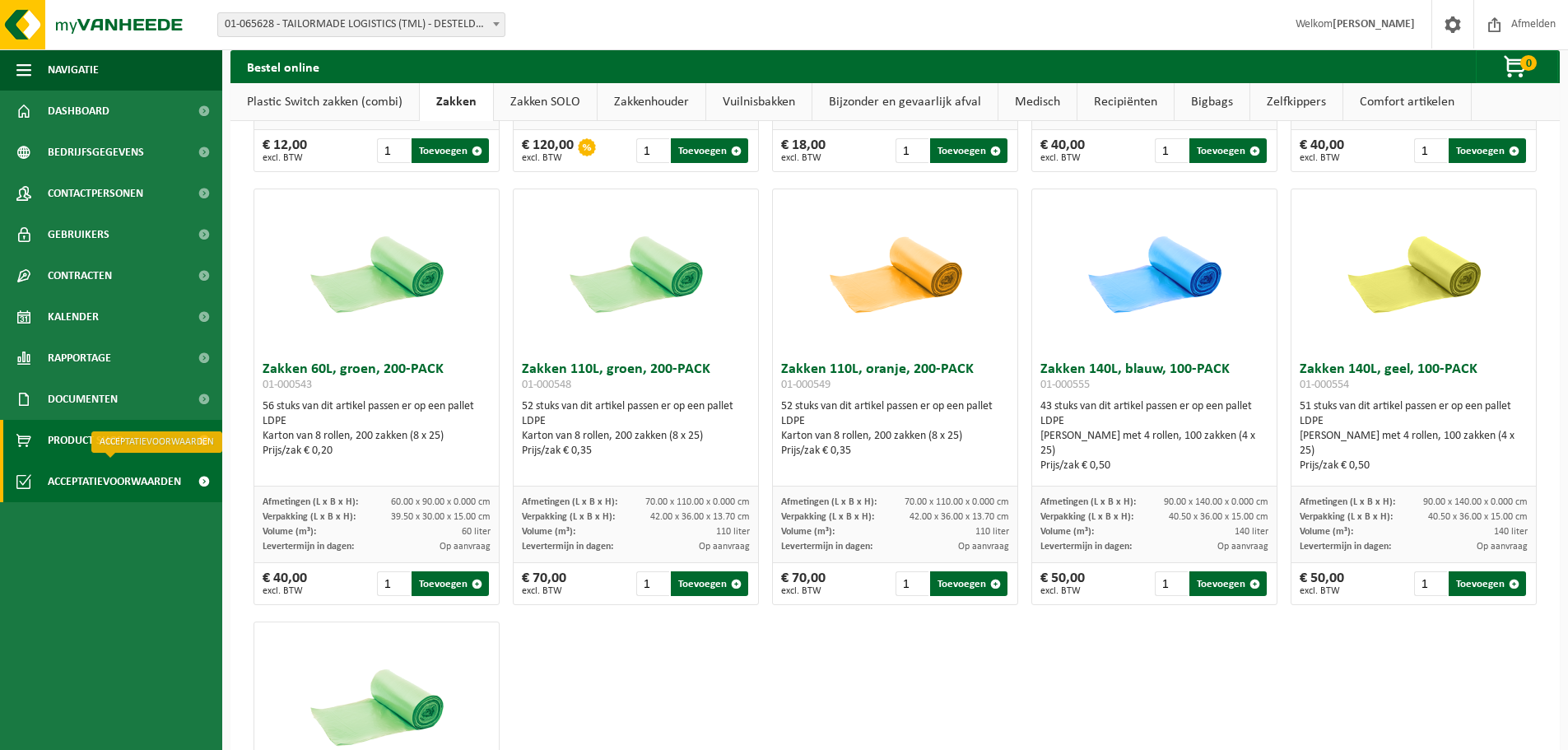
click at [101, 479] on span "Acceptatievoorwaarden" at bounding box center [114, 481] width 133 height 41
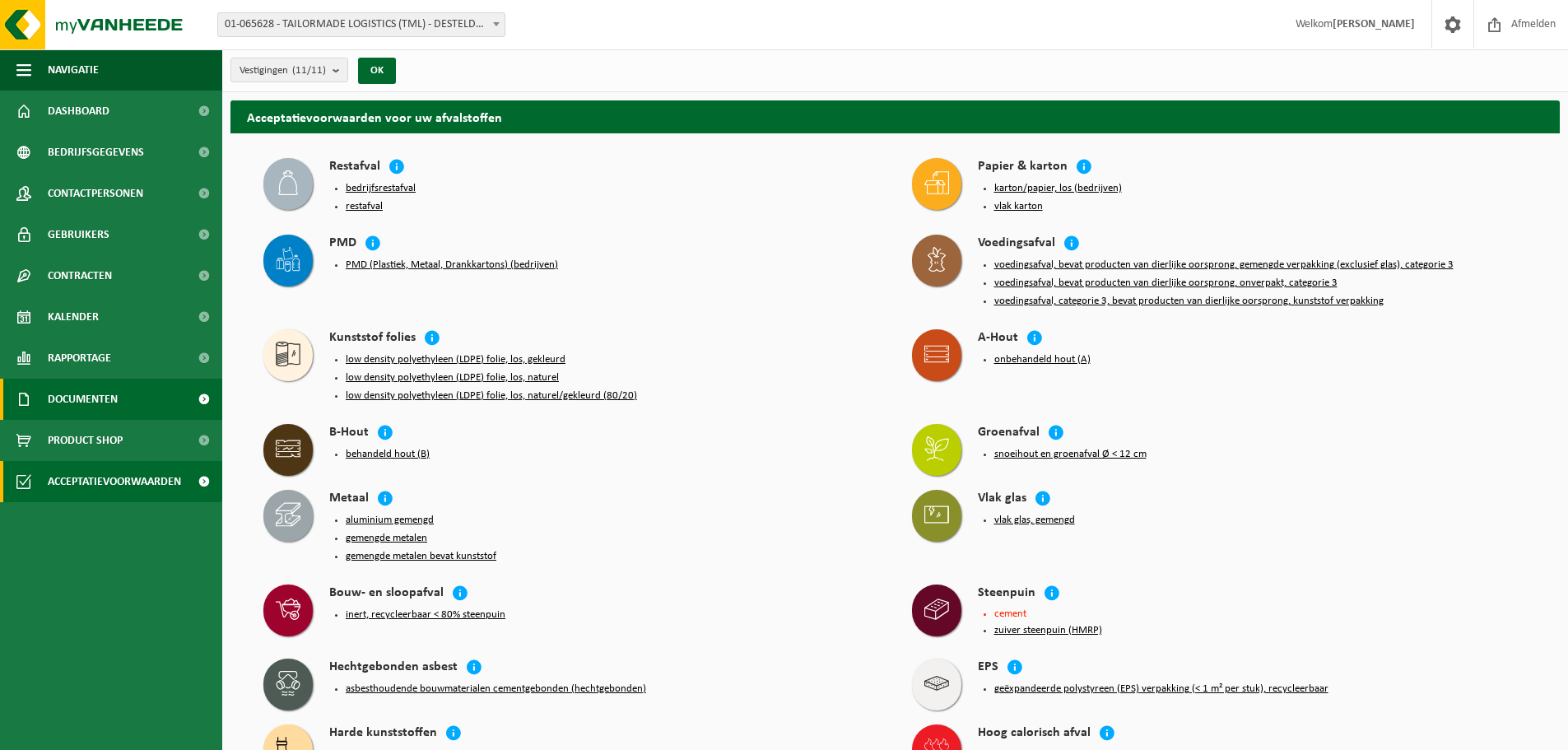
click at [80, 405] on span "Documenten" at bounding box center [82, 399] width 70 height 41
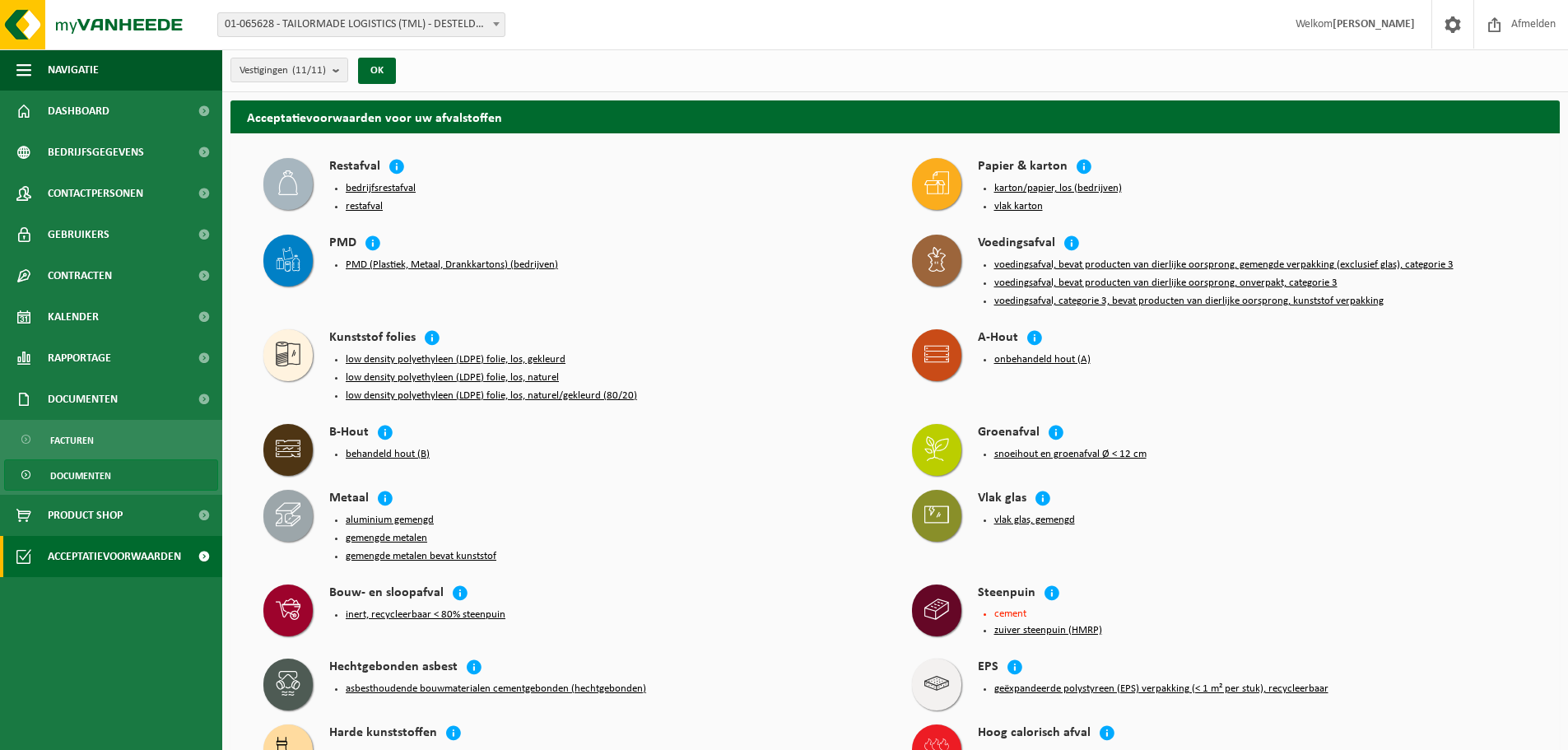
click at [84, 473] on span "Documenten" at bounding box center [81, 475] width 61 height 31
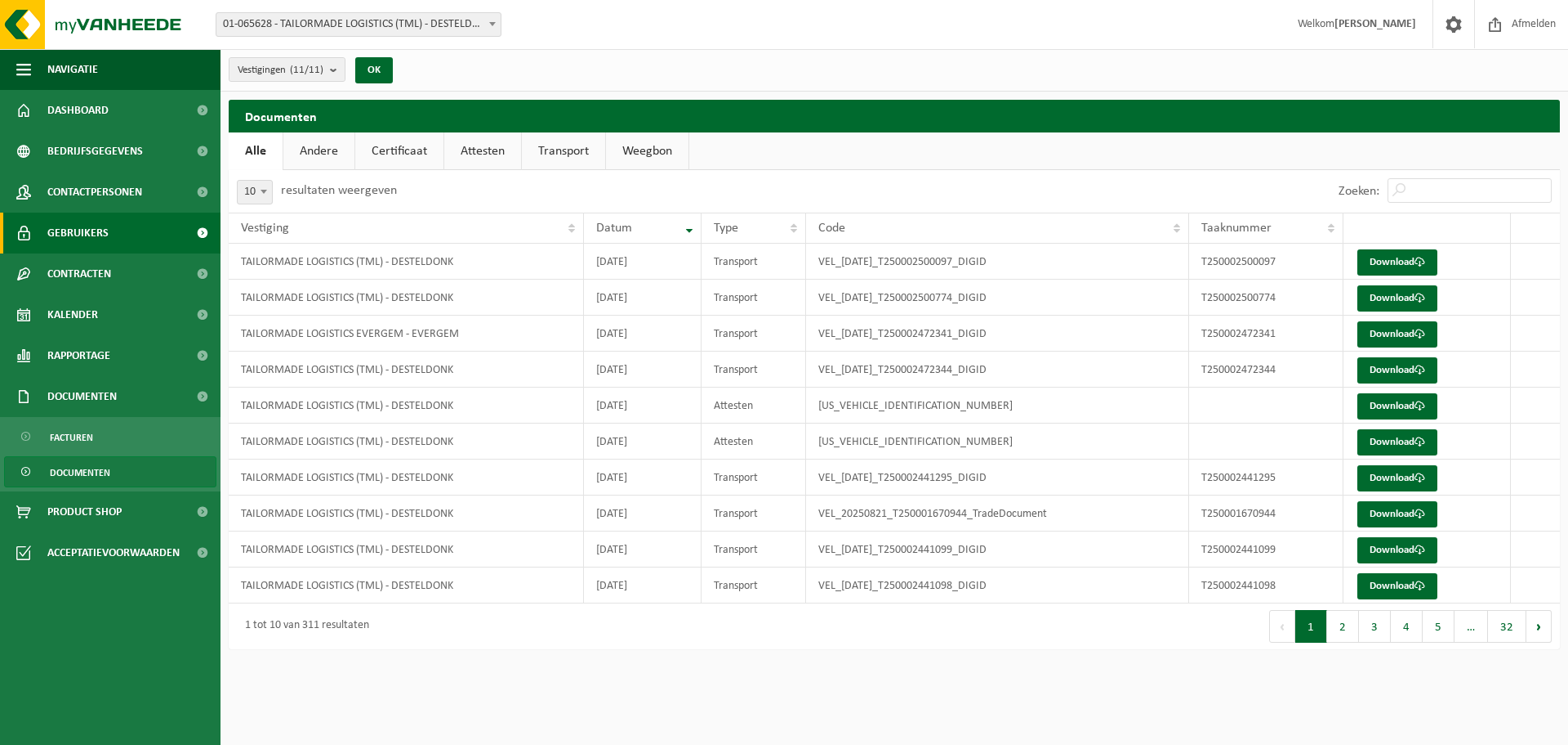
click at [91, 229] on span "Gebruikers" at bounding box center [78, 233] width 62 height 40
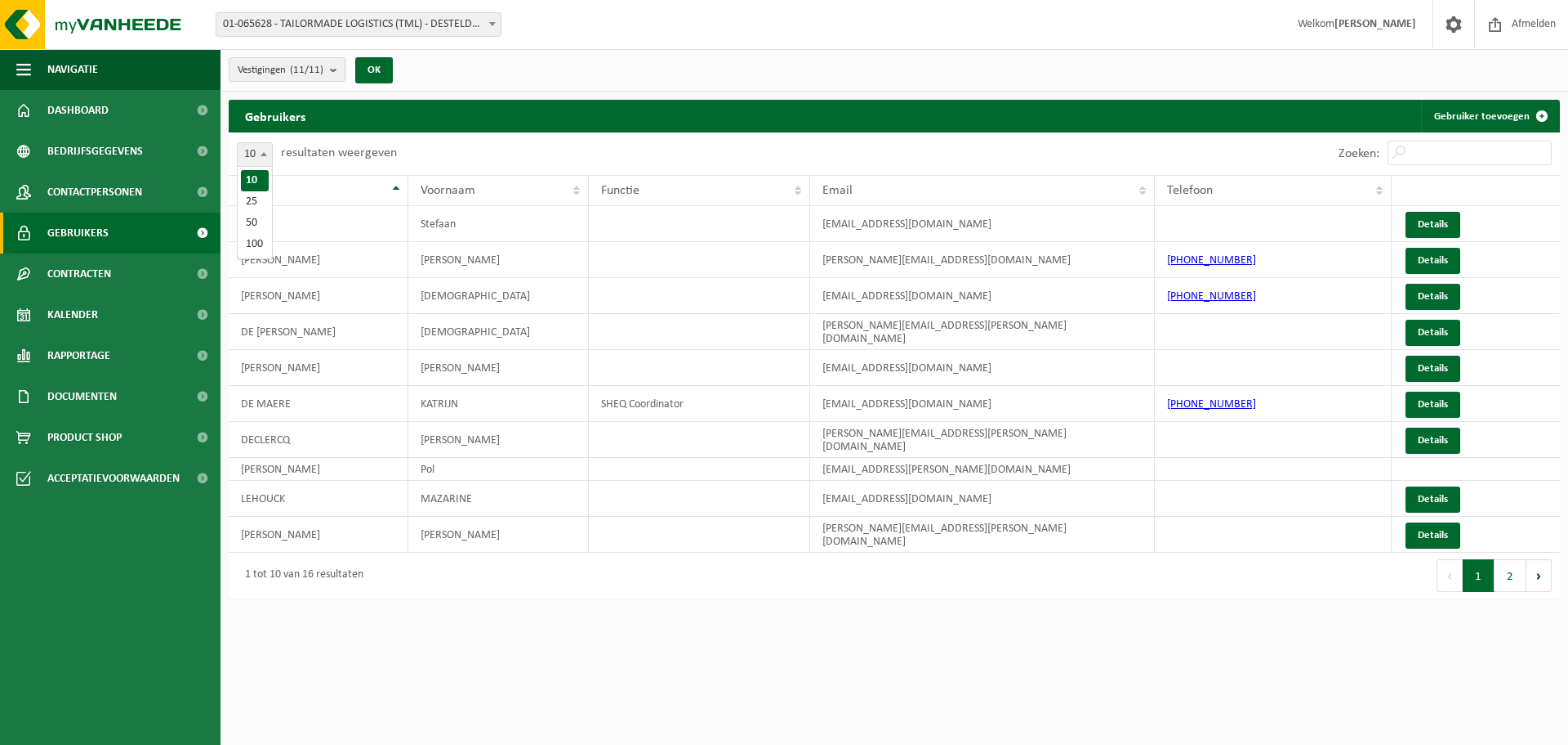
click at [266, 155] on b at bounding box center [264, 154] width 7 height 4
select select "50"
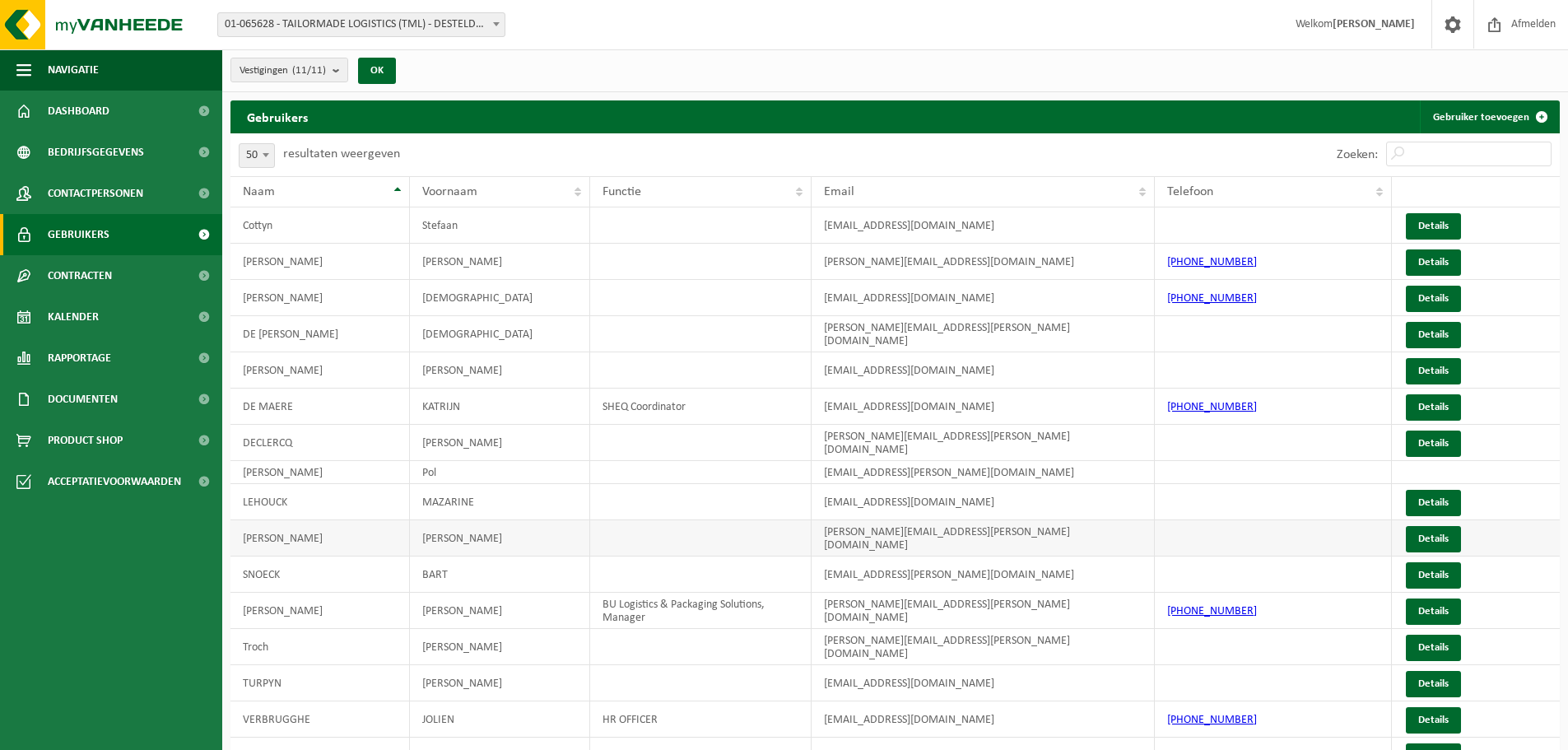
scroll to position [79, 0]
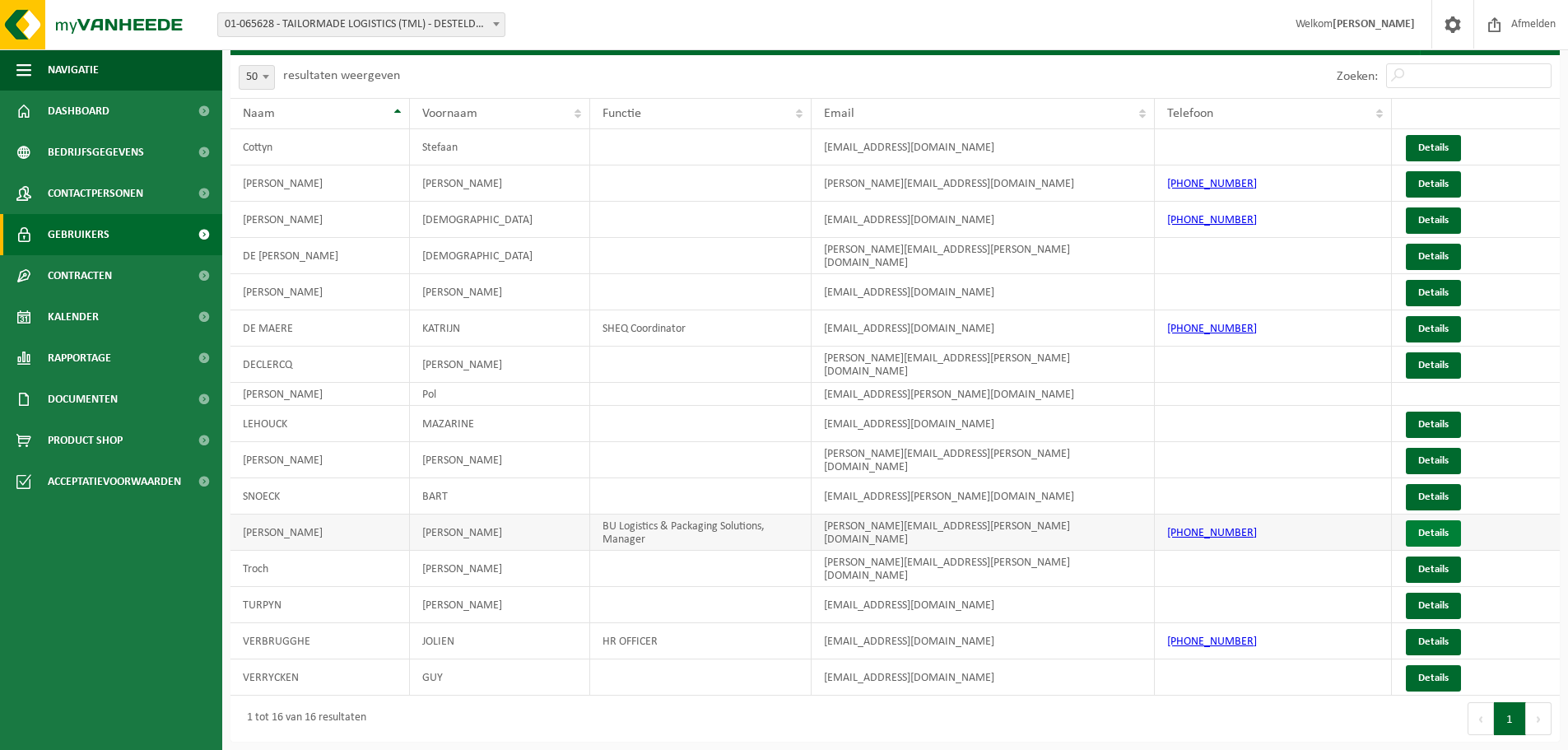
click at [1434, 534] on link "Details" at bounding box center [1433, 533] width 55 height 26
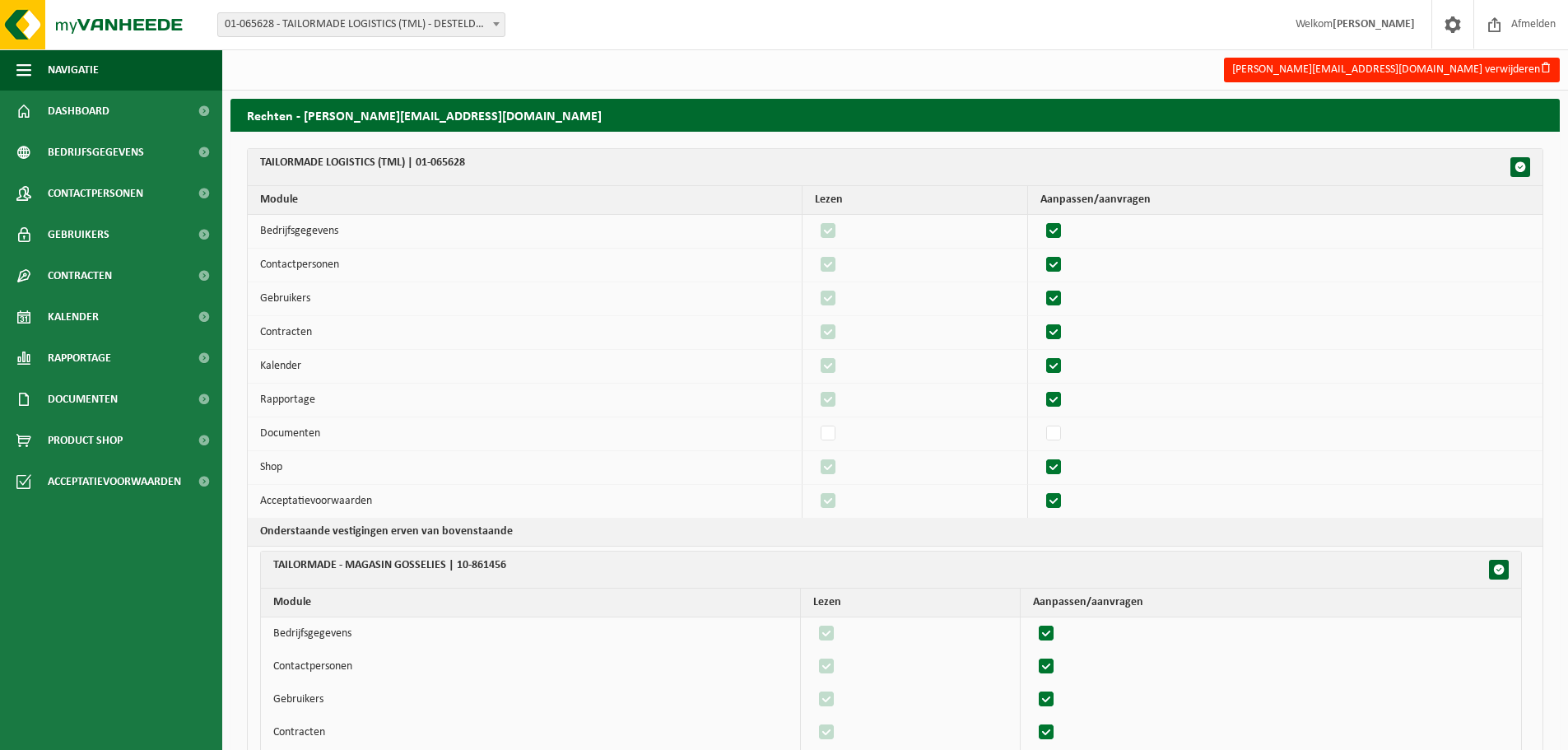
click at [1062, 231] on label"] at bounding box center [1055, 231] width 23 height 24
click at [1040, 219] on input "checkbox" at bounding box center [1039, 218] width 1 height 1
checkbox input "false"
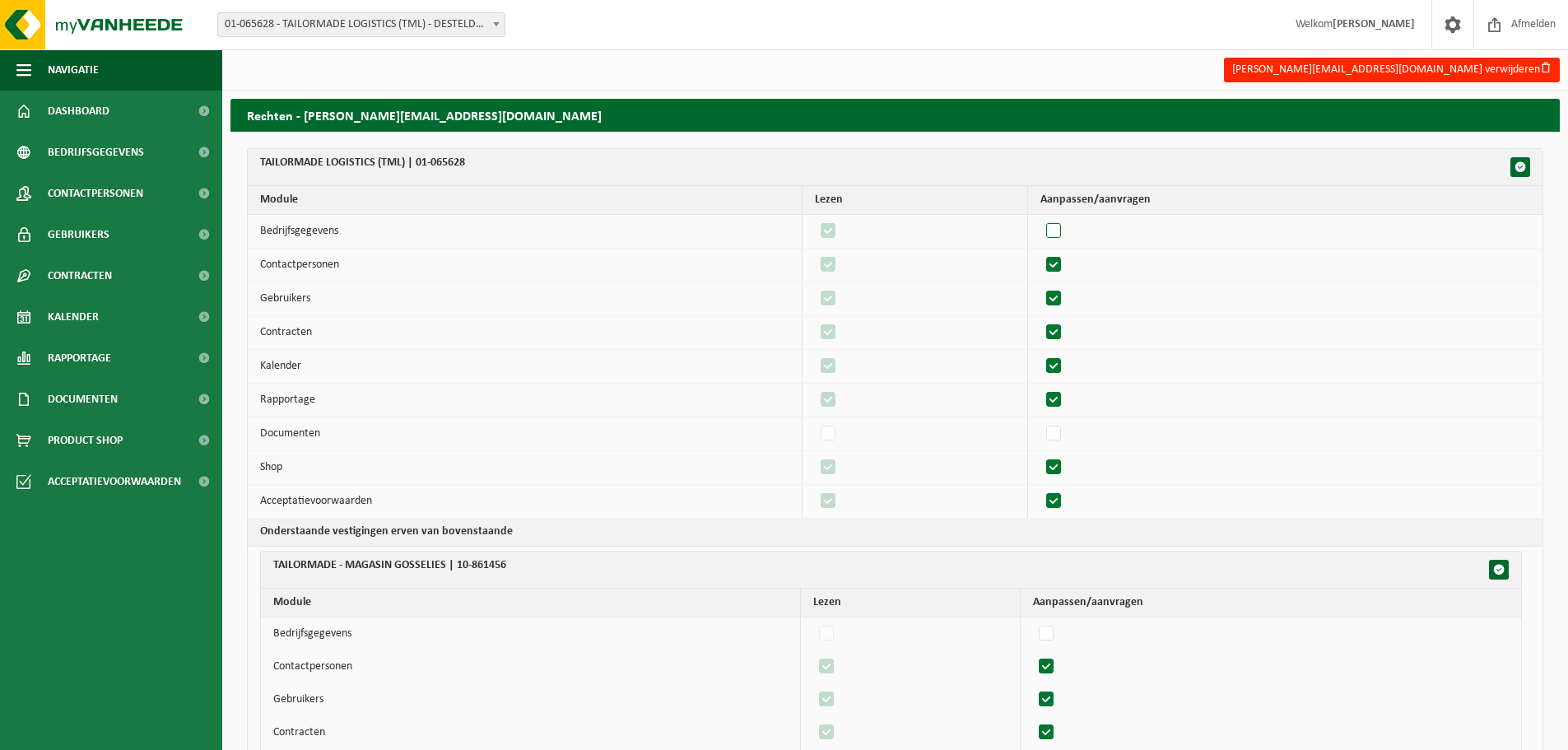
checkbox input "false"
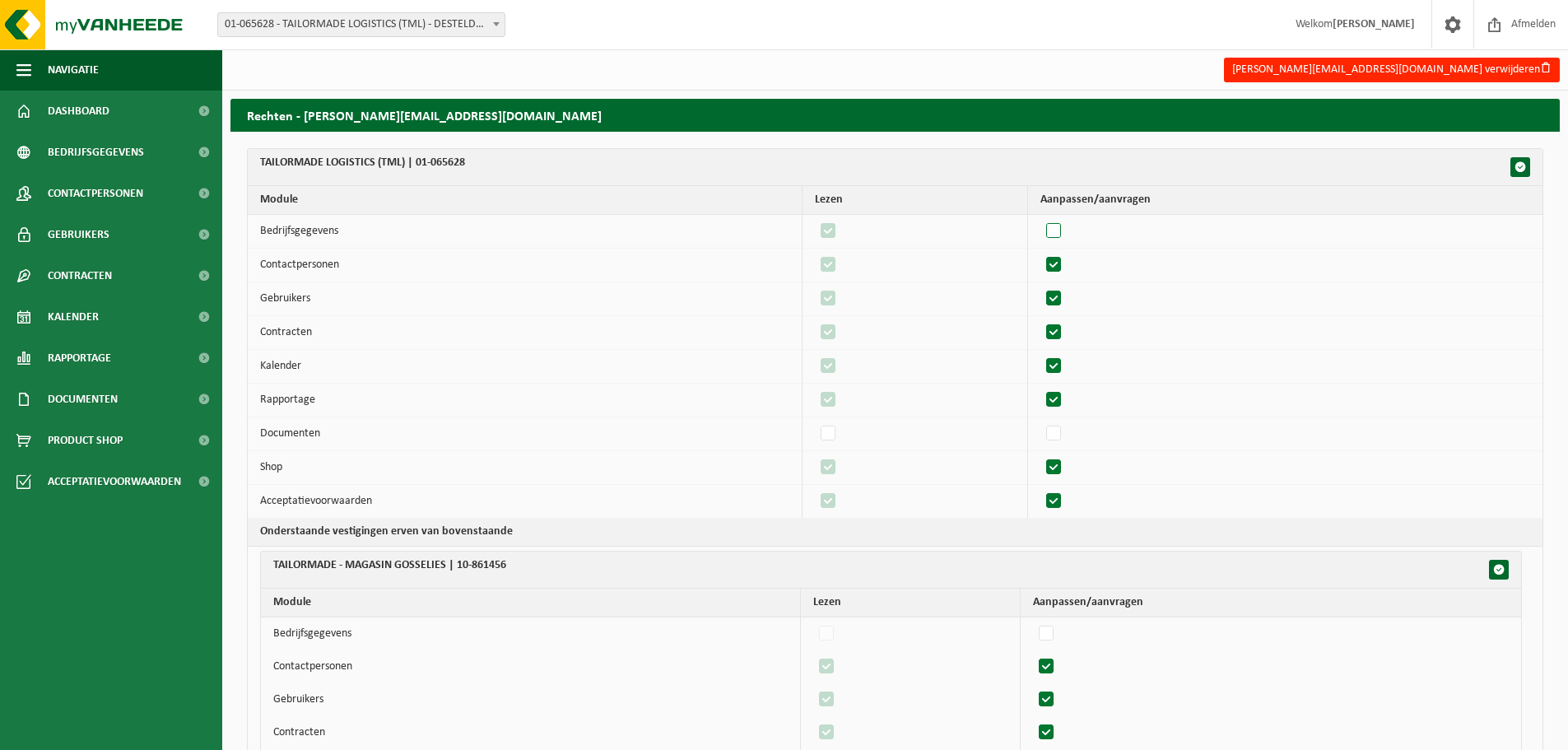
checkbox input "false"
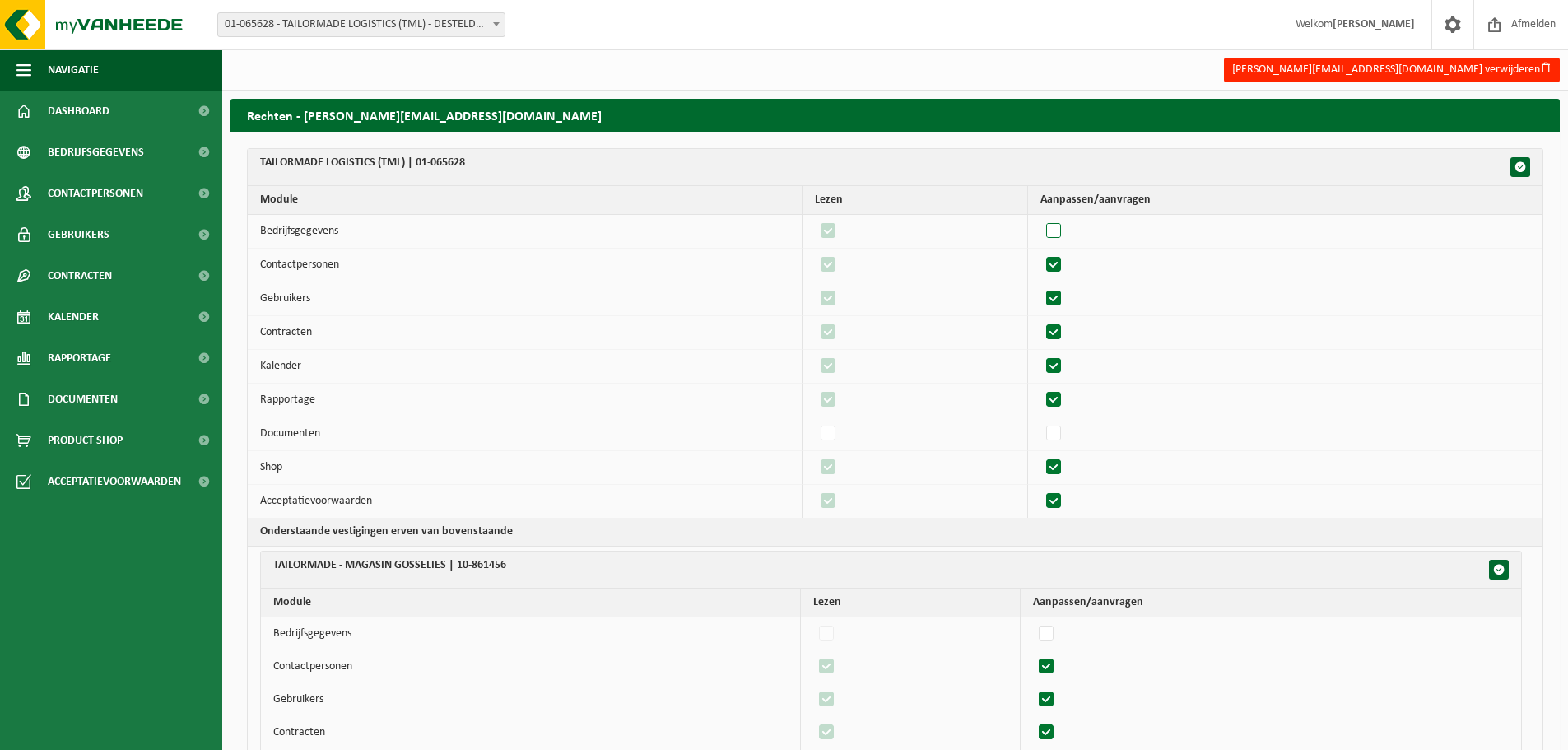
checkbox input "false"
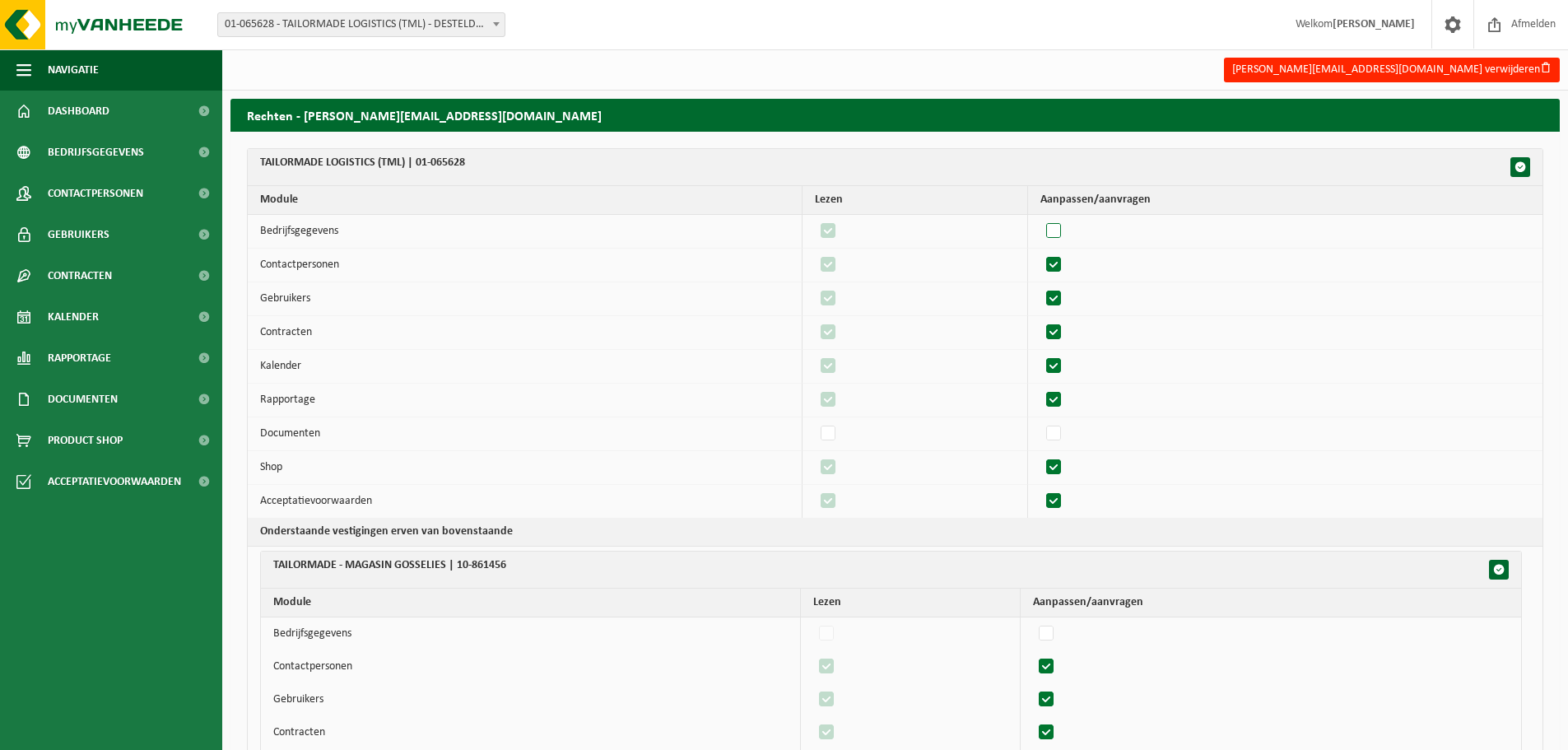
checkbox input "false"
click at [1063, 250] on td at bounding box center [1285, 265] width 514 height 34
click at [1062, 263] on label"] at bounding box center [1055, 264] width 23 height 24
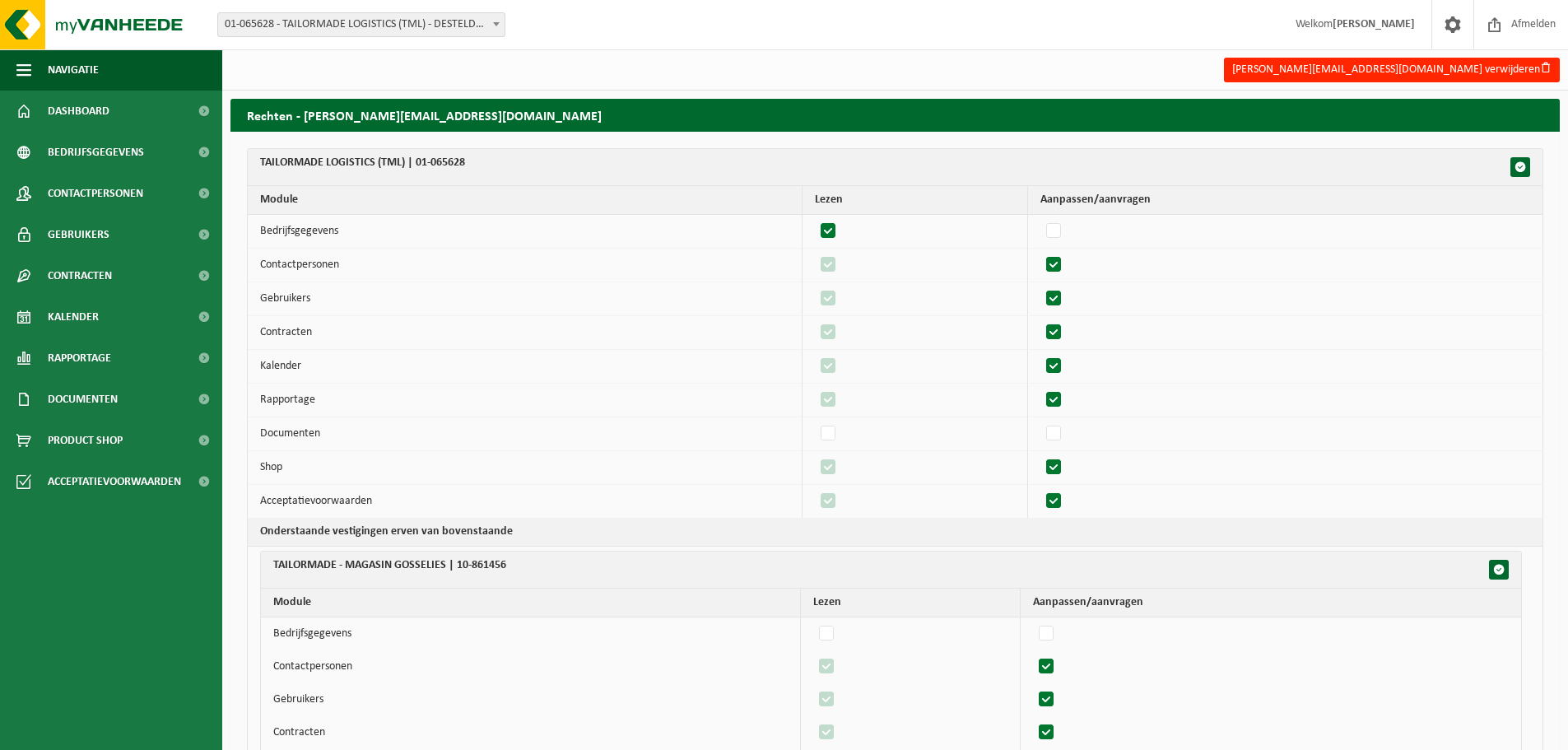
click at [1040, 252] on input "checkbox" at bounding box center [1039, 252] width 1 height 1
checkbox input "false"
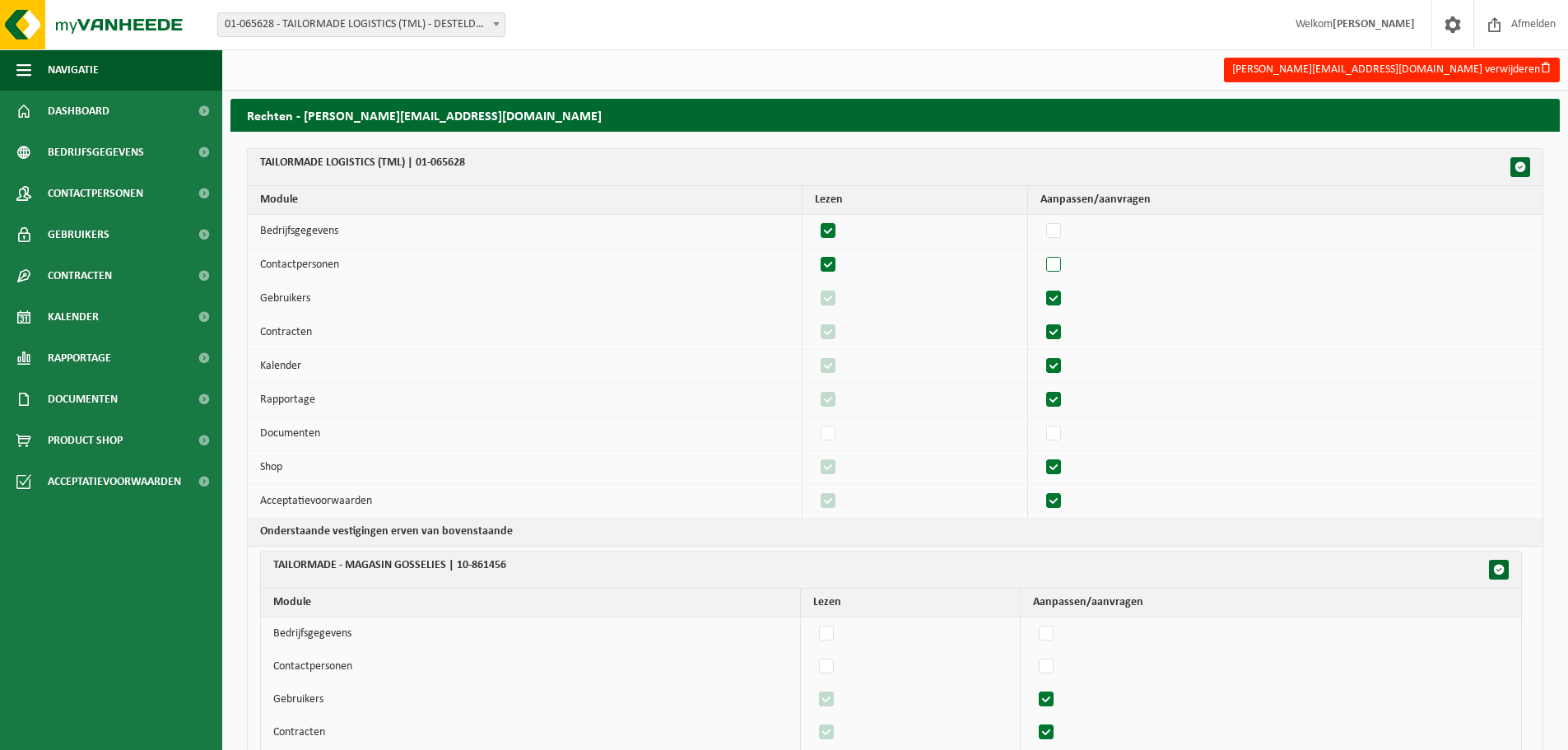
checkbox input "false"
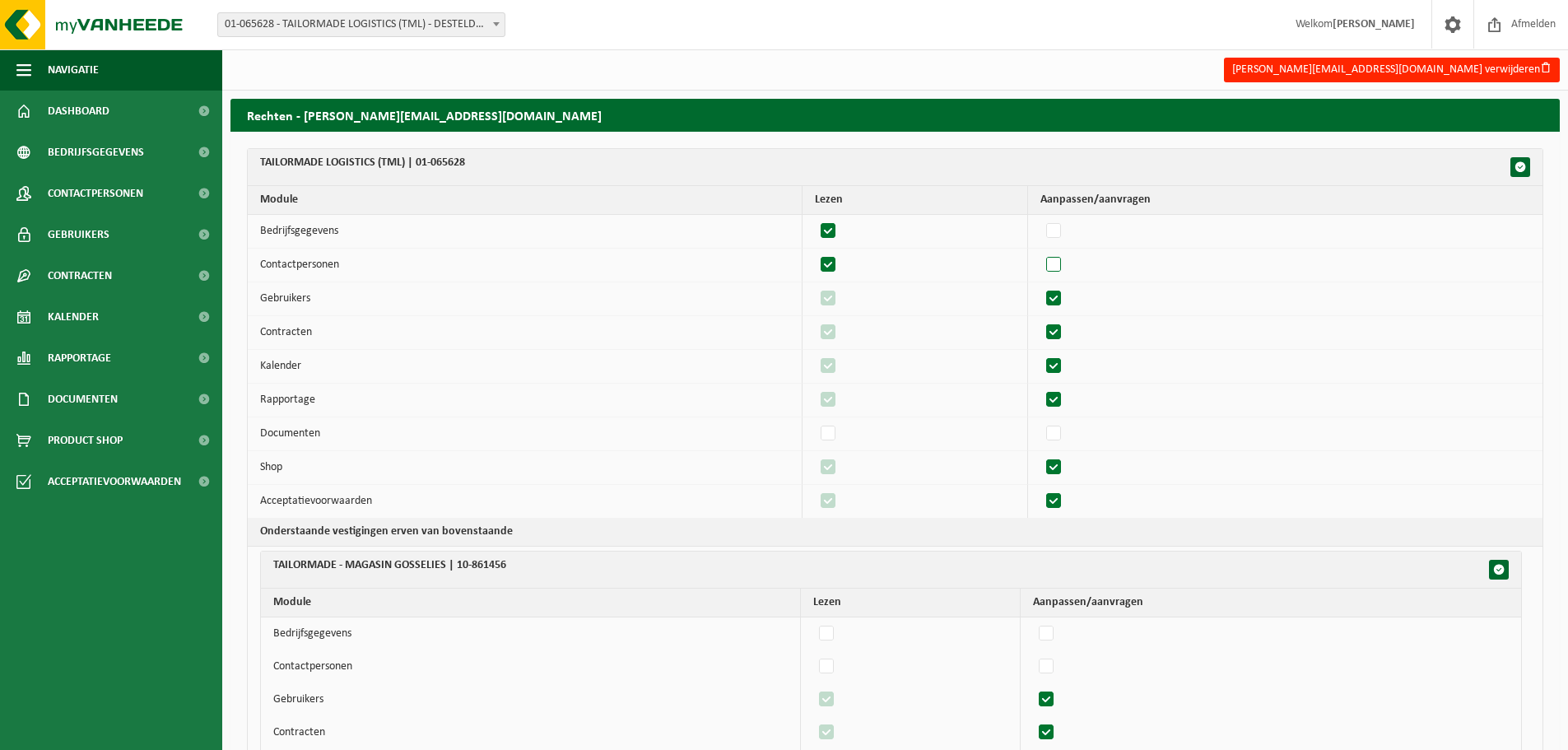
checkbox input "false"
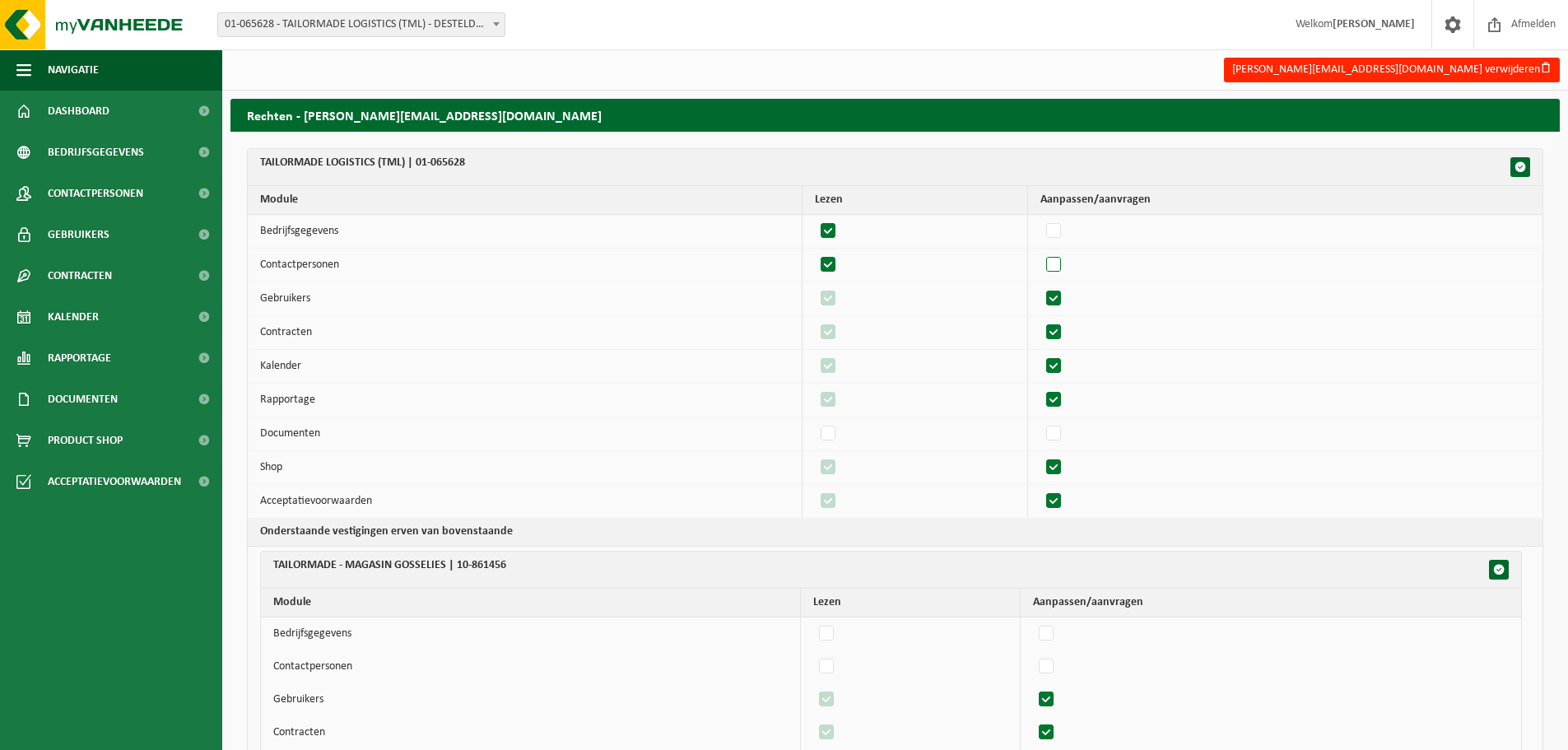
checkbox input "false"
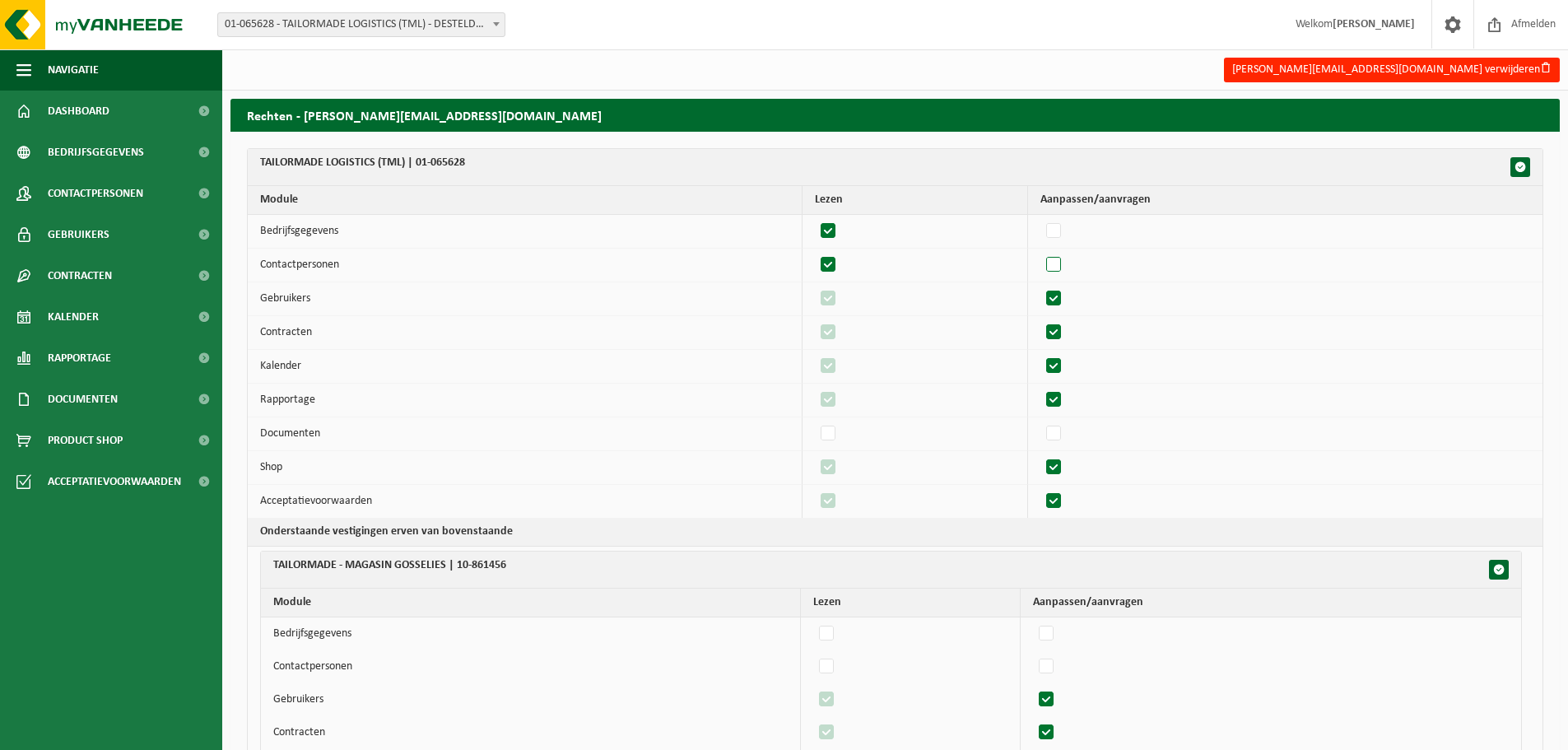
checkbox input "false"
click at [1061, 294] on label"] at bounding box center [1055, 298] width 23 height 24
click at [1040, 286] on input "checkbox" at bounding box center [1039, 285] width 1 height 1
checkbox input "false"
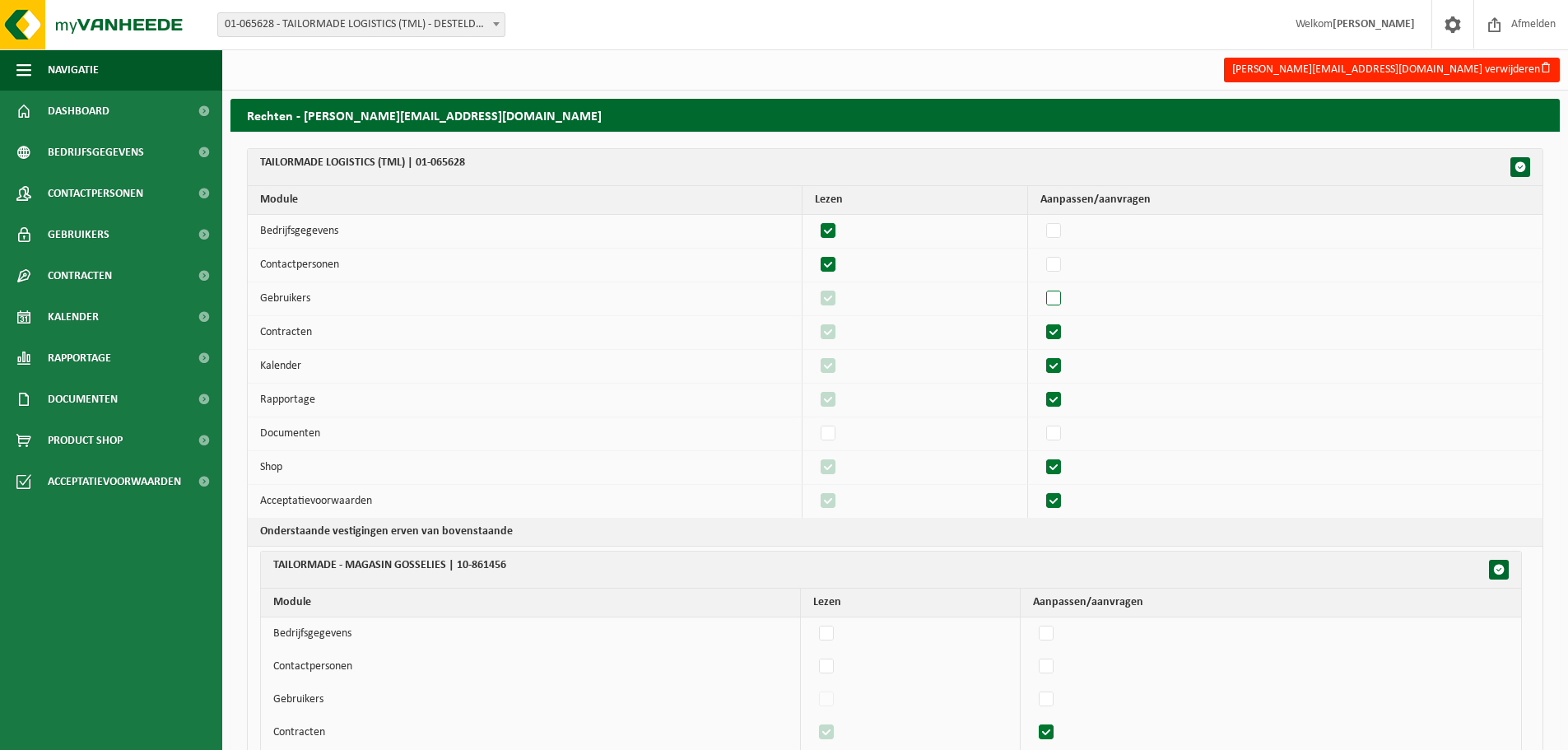
checkbox input "false"
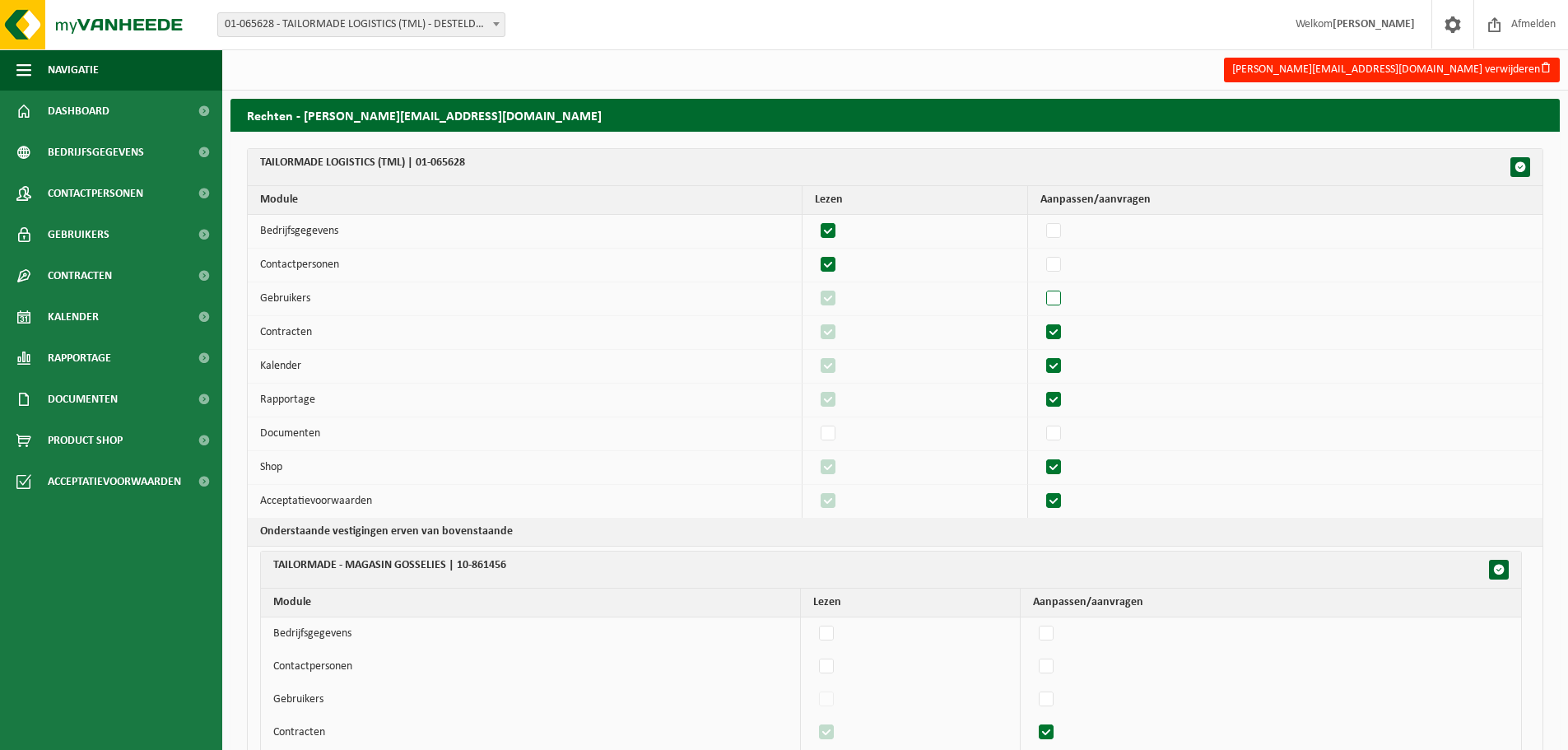
checkbox input "false"
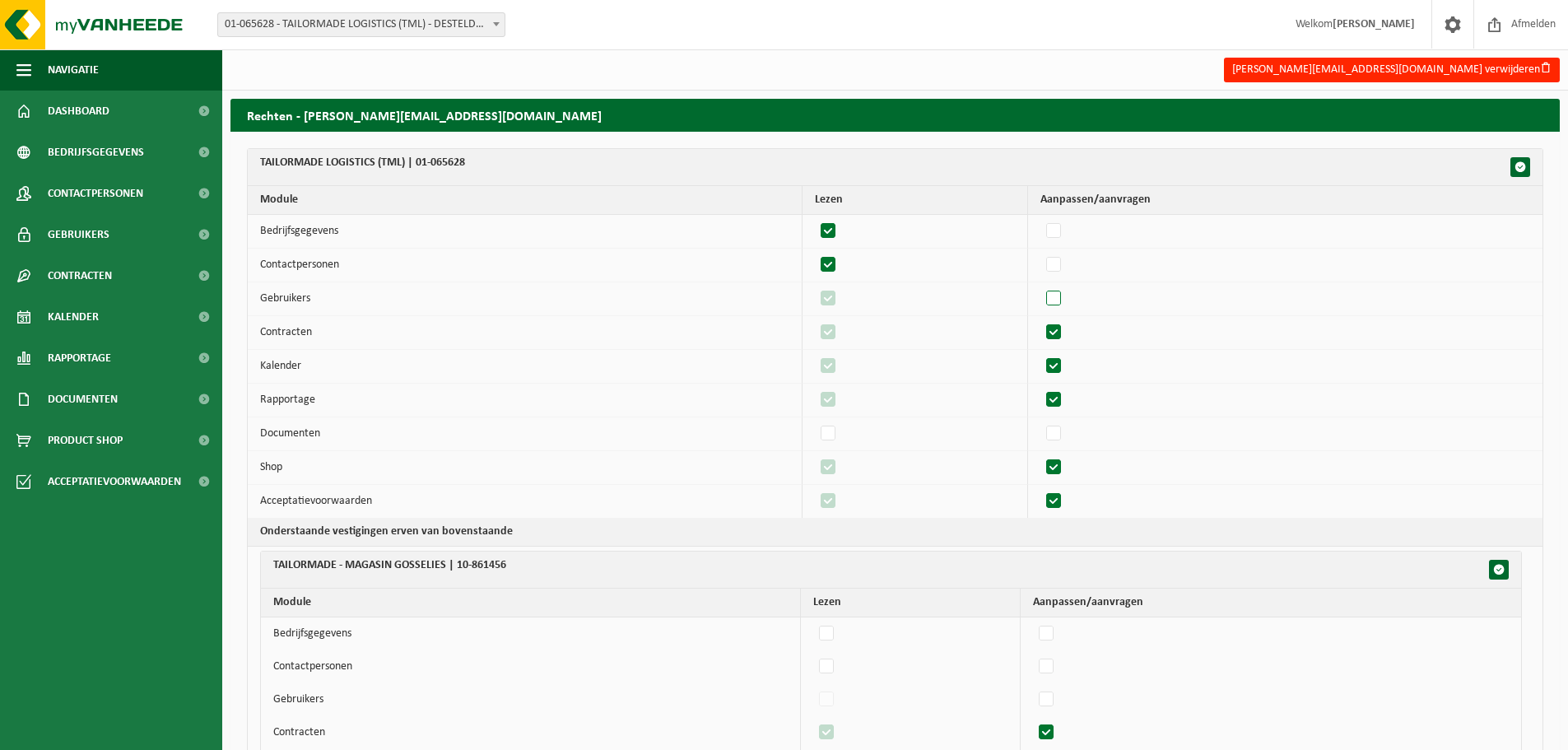
checkbox input "false"
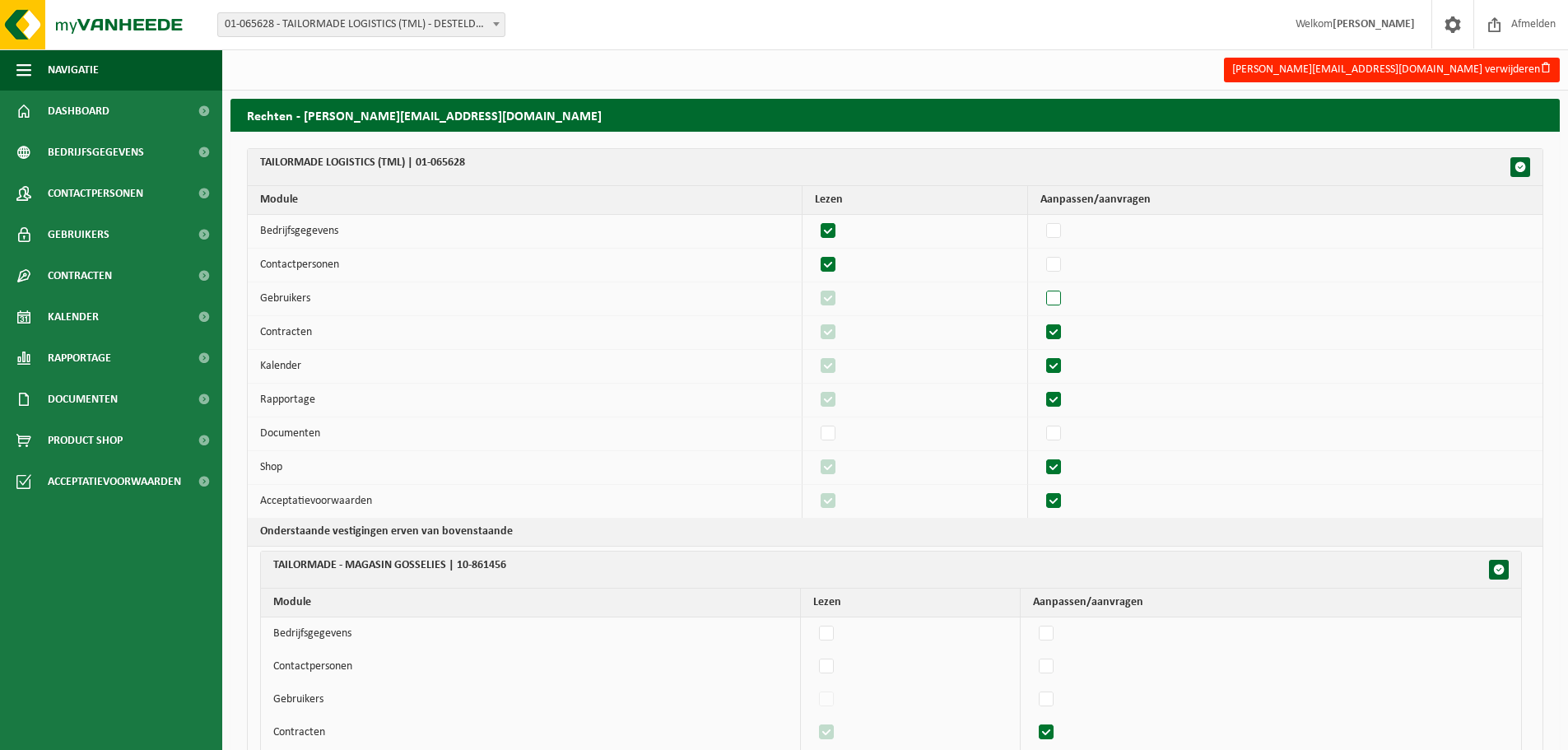
checkbox input "false"
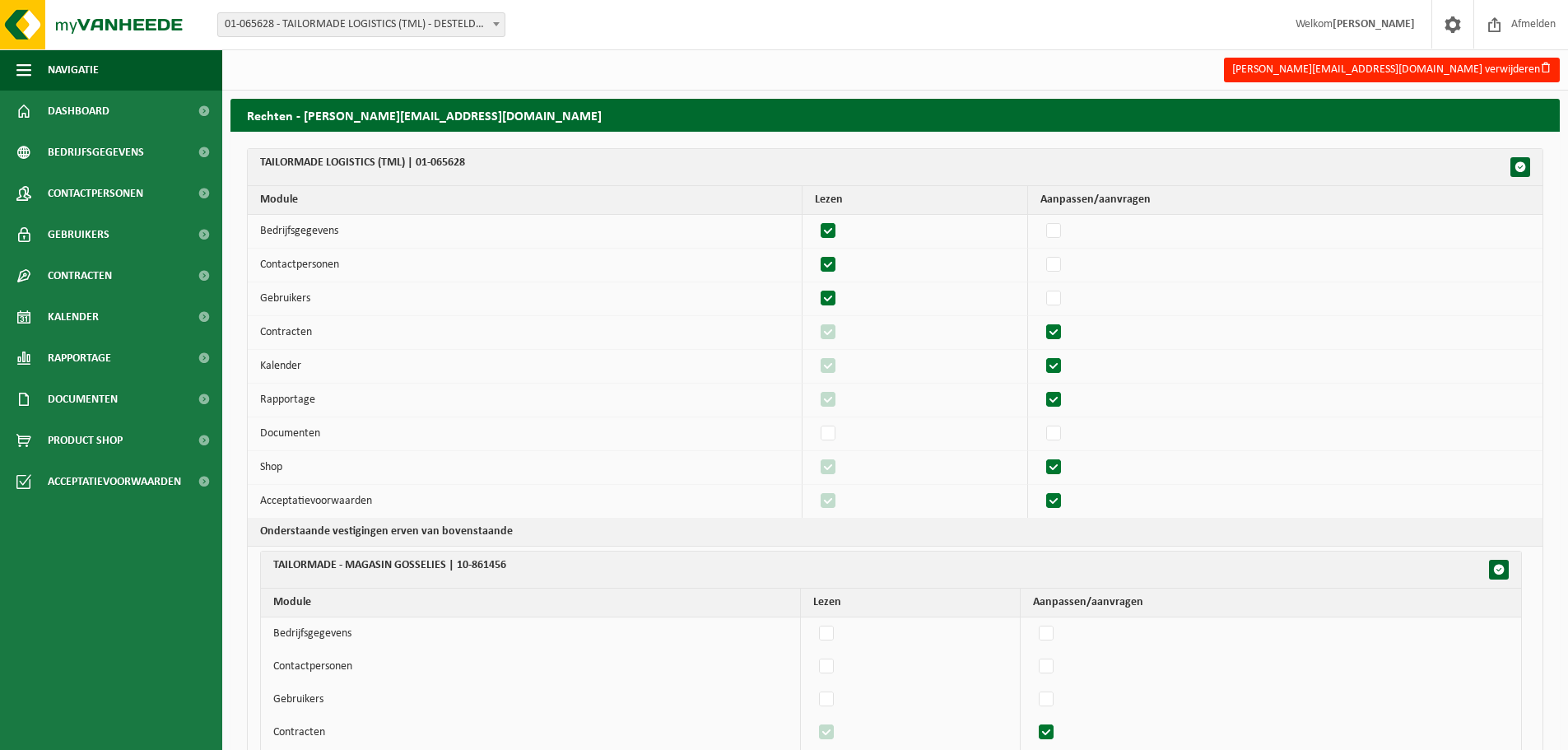
click at [1061, 334] on label"] at bounding box center [1055, 332] width 23 height 24
click at [1040, 320] on input "checkbox" at bounding box center [1039, 319] width 1 height 1
checkbox input "false"
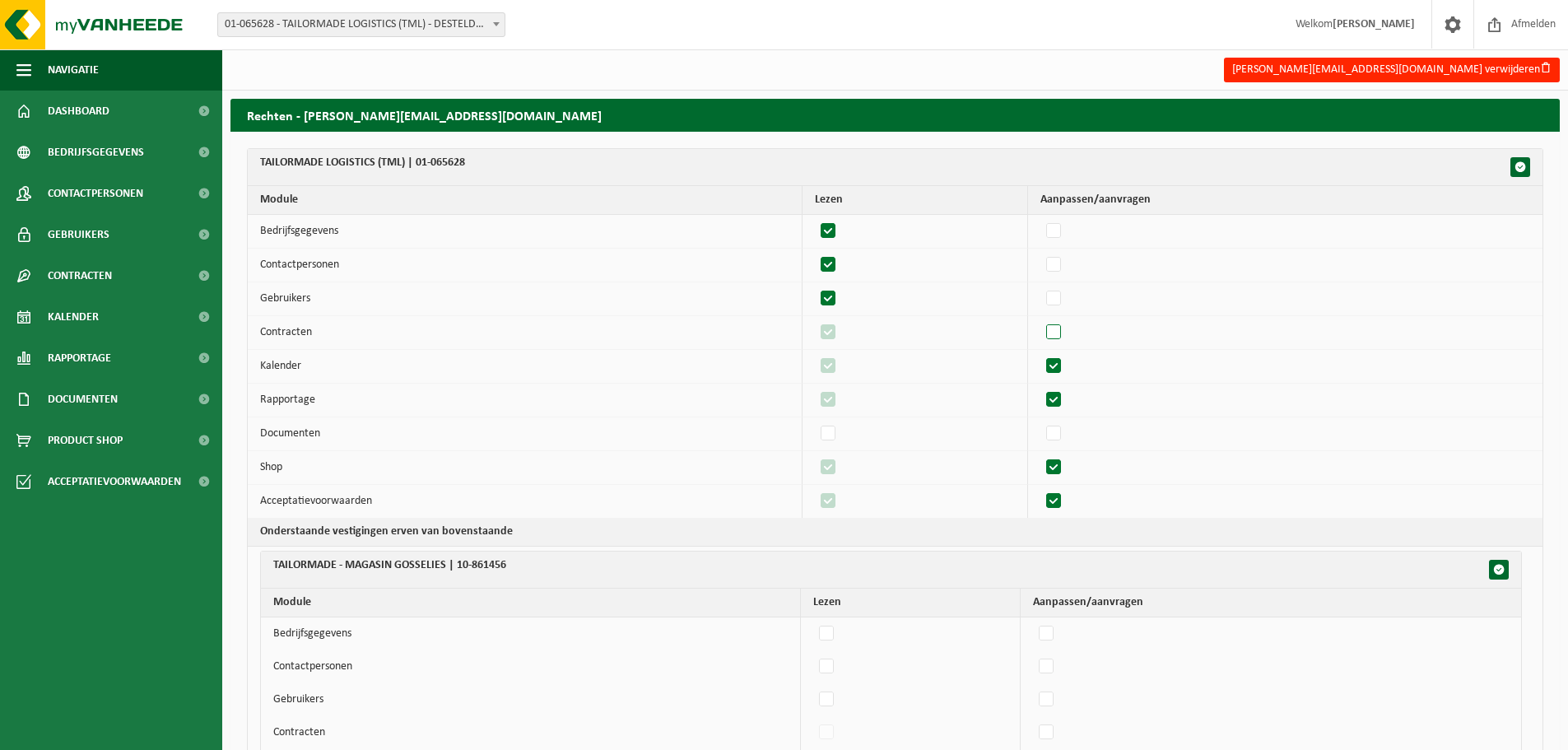
checkbox input "false"
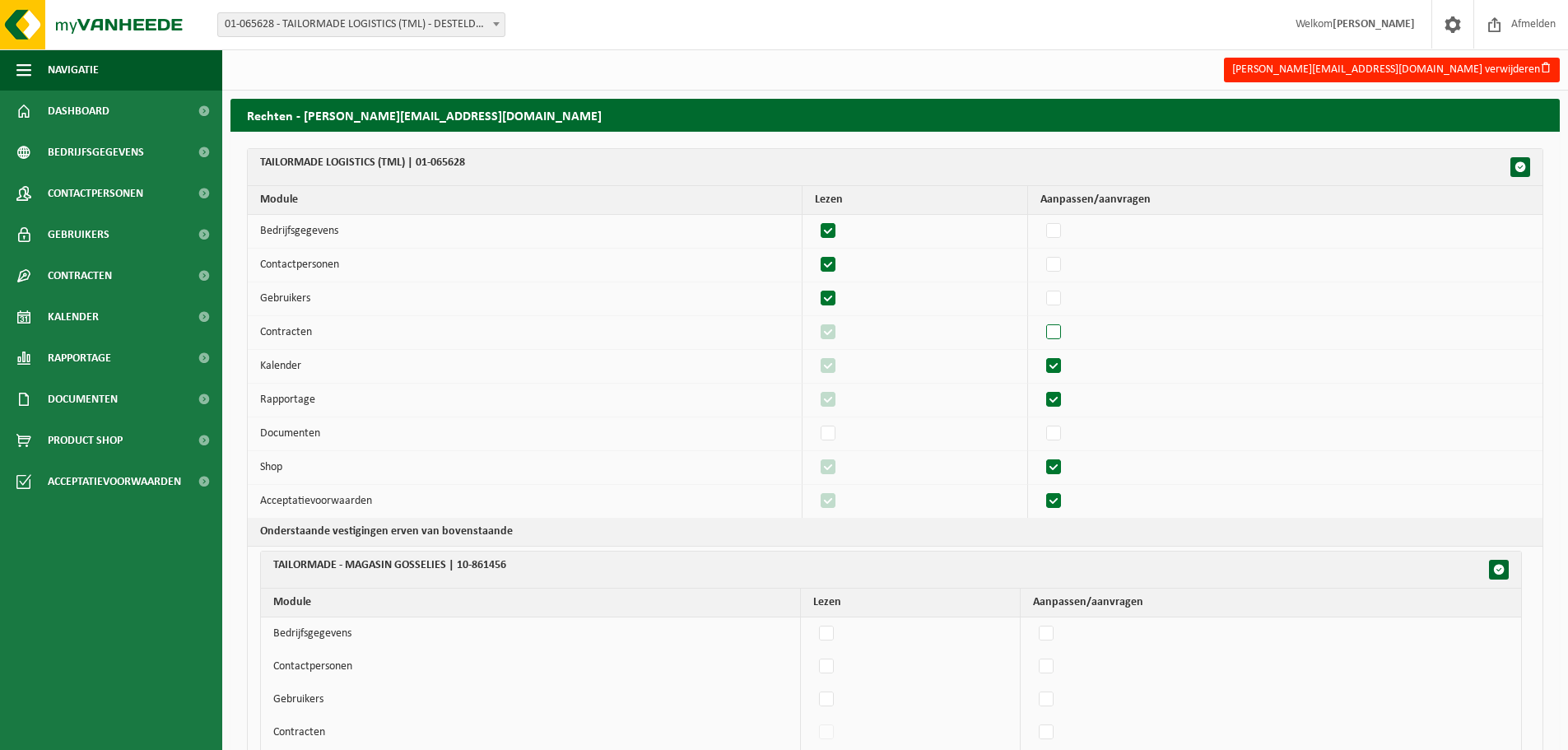
checkbox input "false"
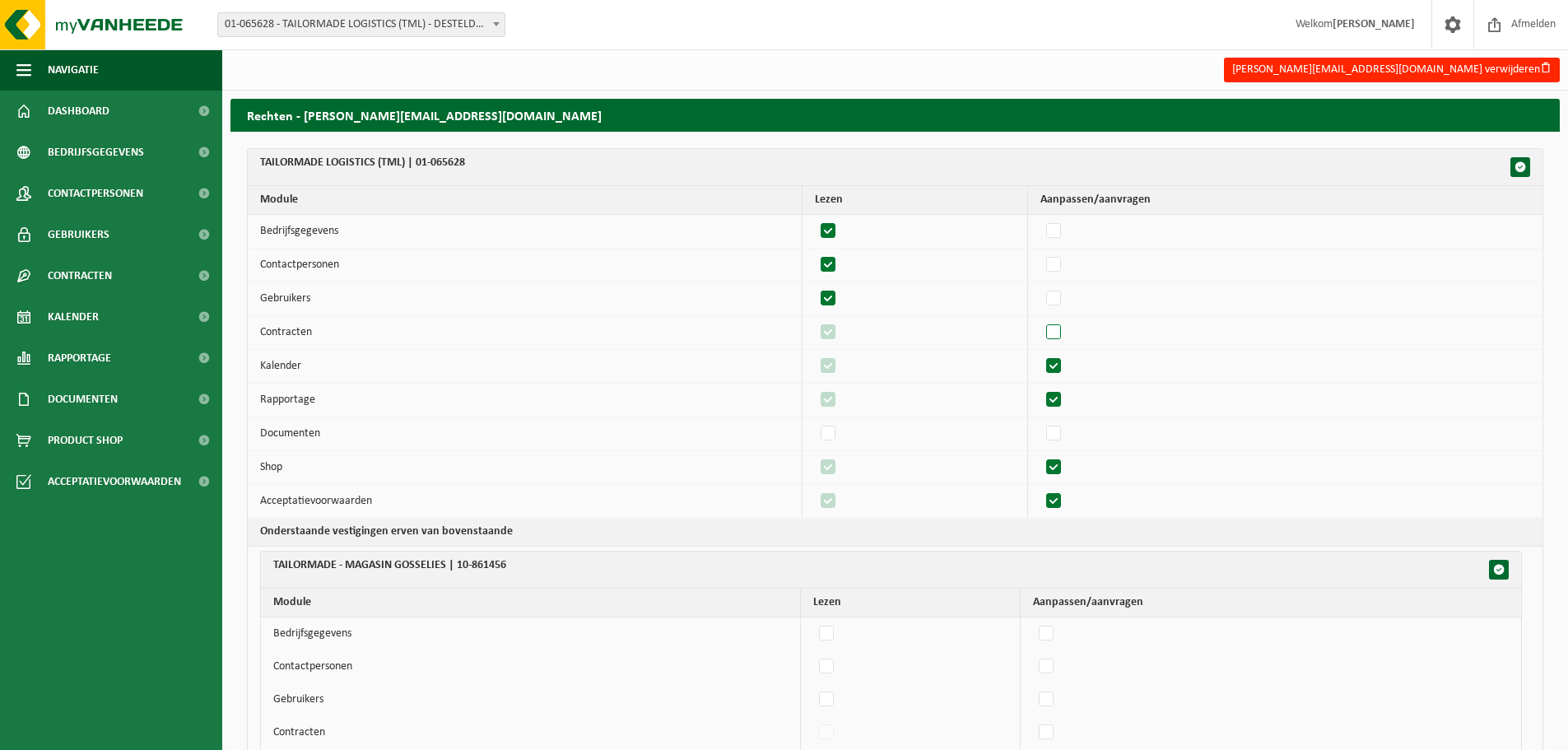
checkbox input "false"
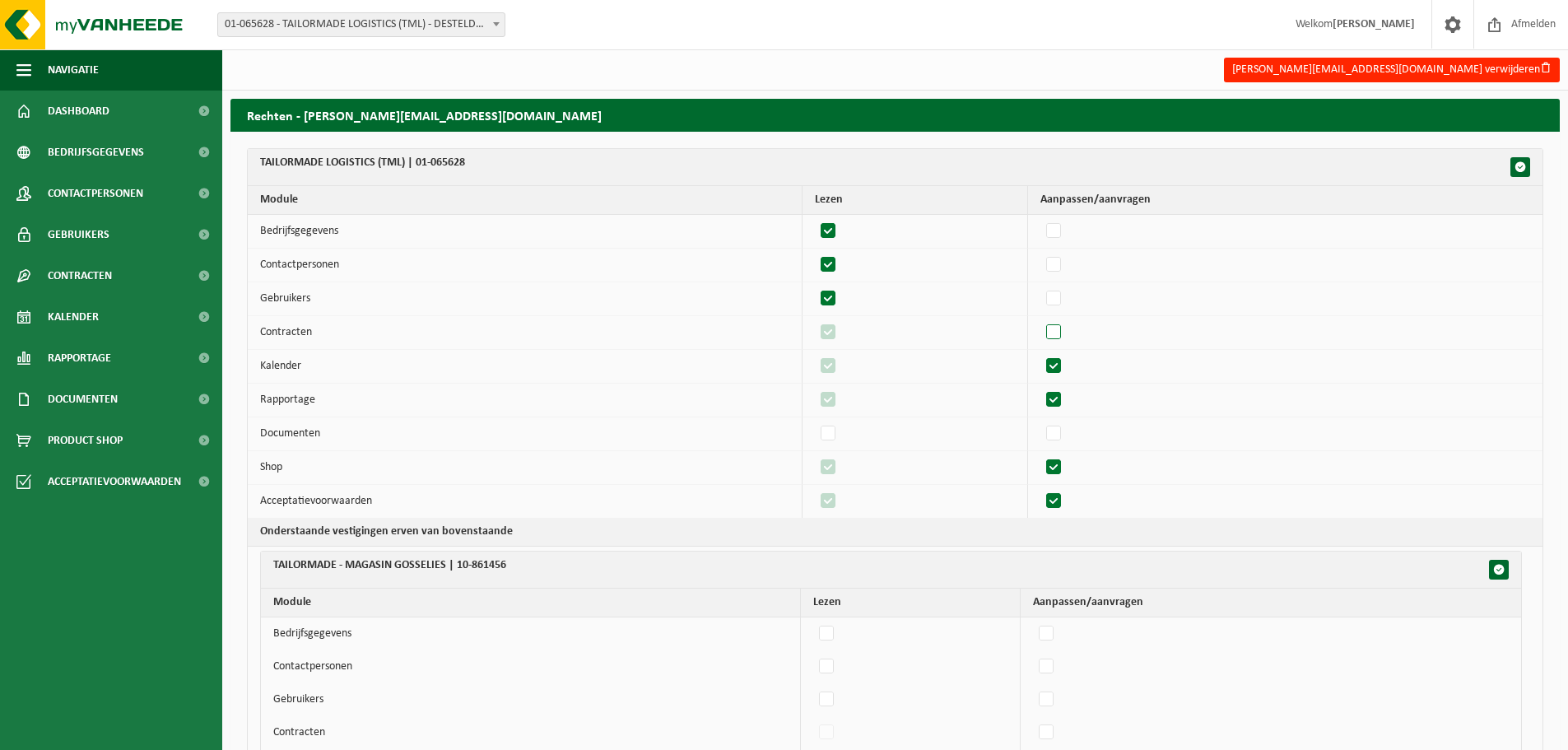
checkbox input "false"
click at [1064, 371] on label"] at bounding box center [1055, 366] width 23 height 24
click at [1040, 354] on input "checkbox" at bounding box center [1039, 353] width 1 height 1
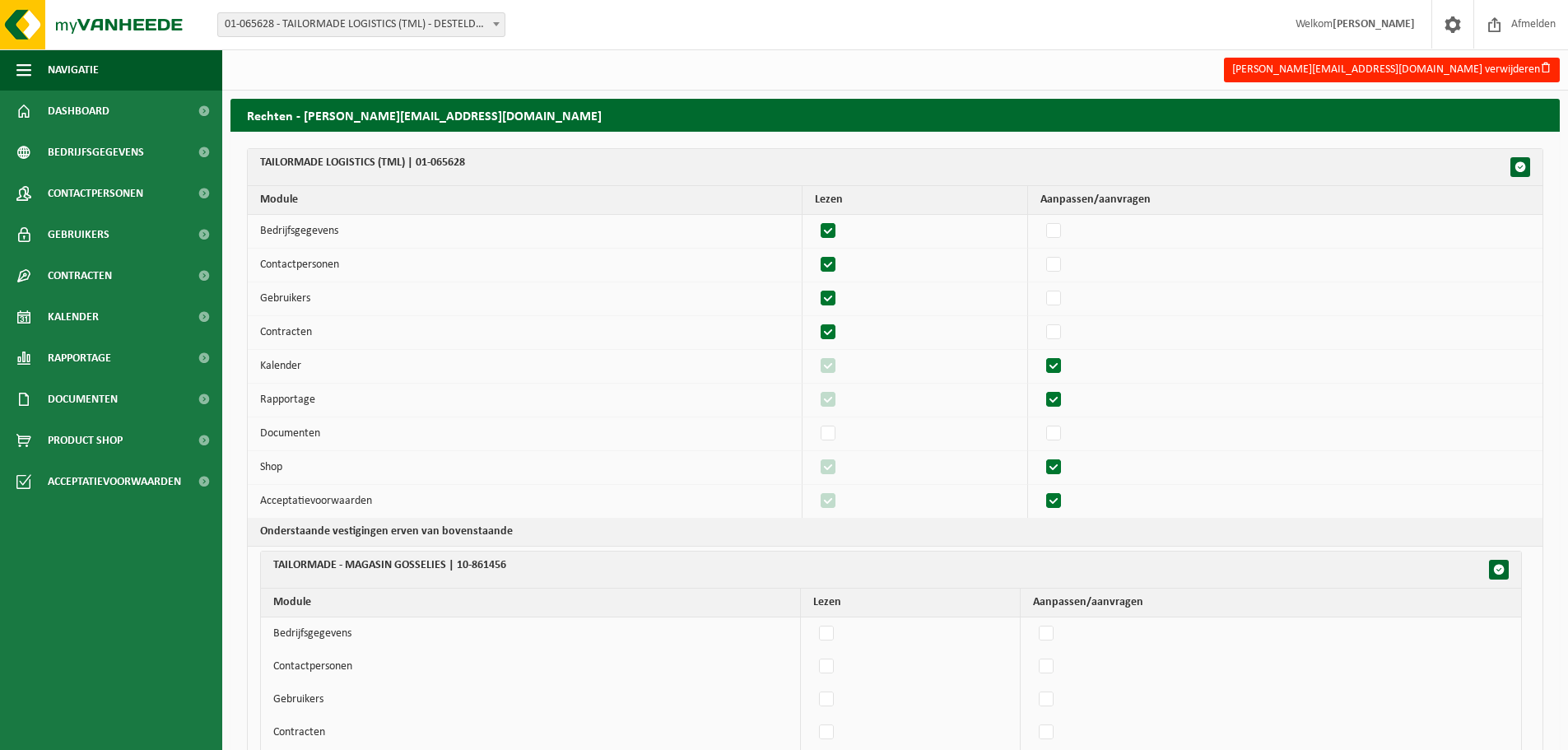
checkbox input "false"
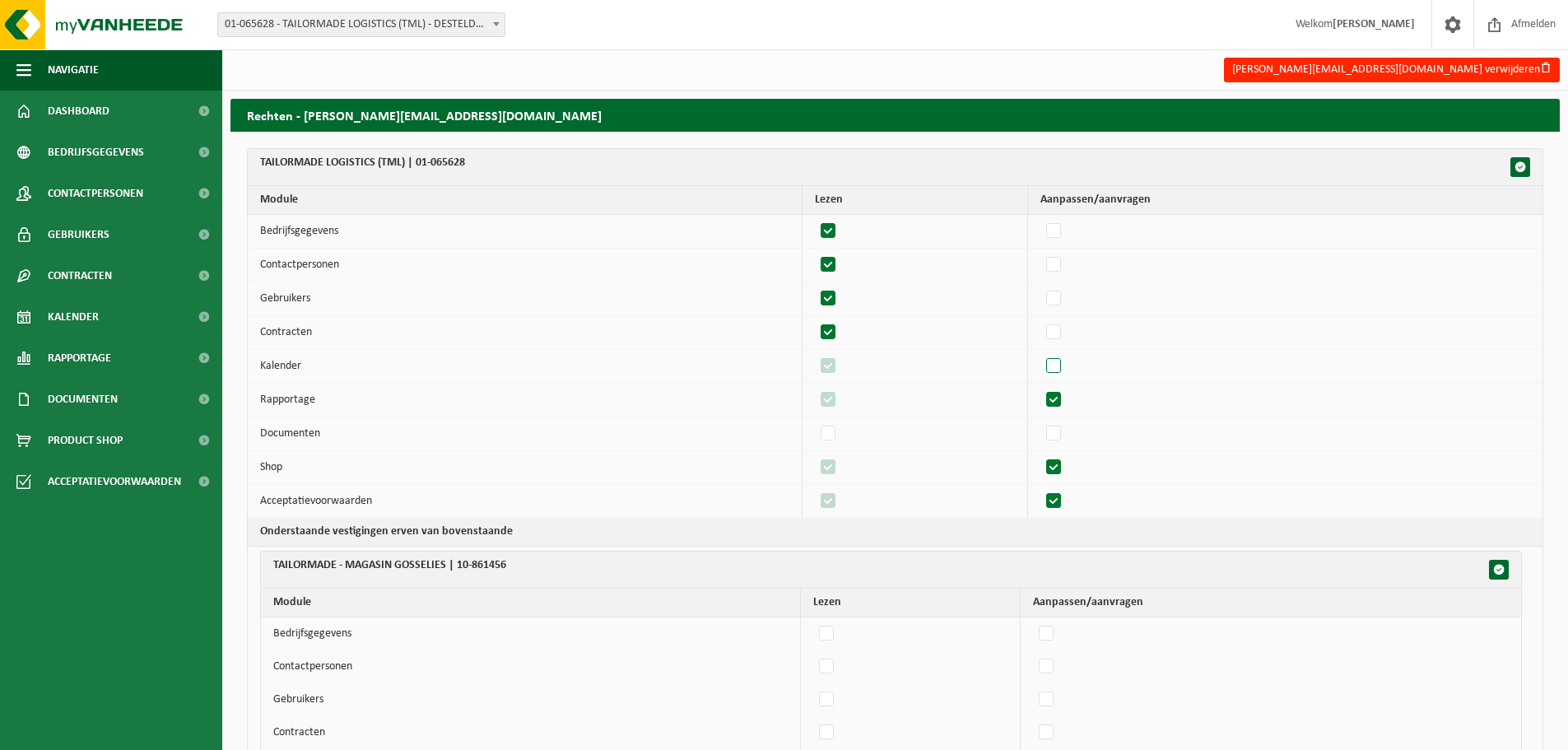
checkbox input "false"
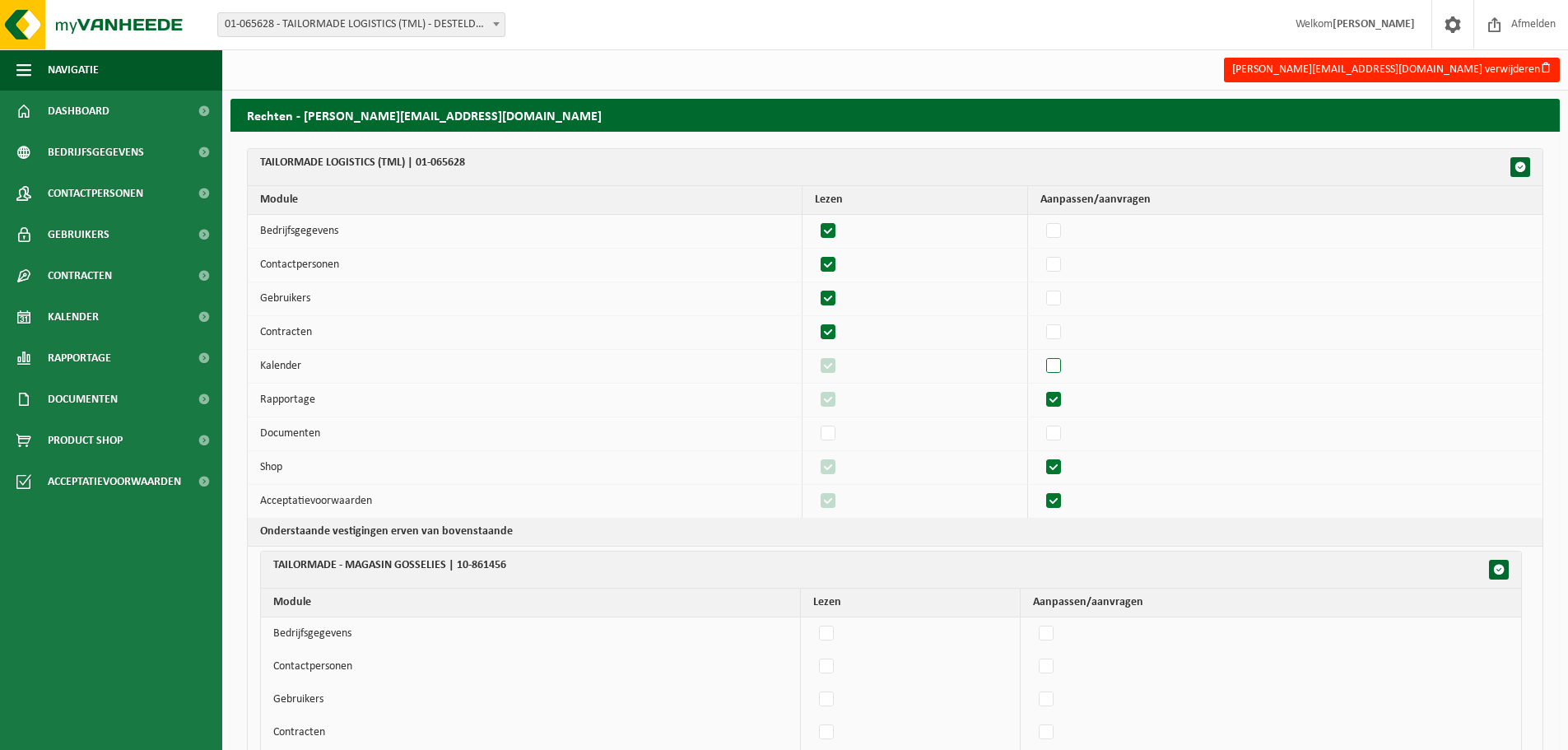
checkbox input "false"
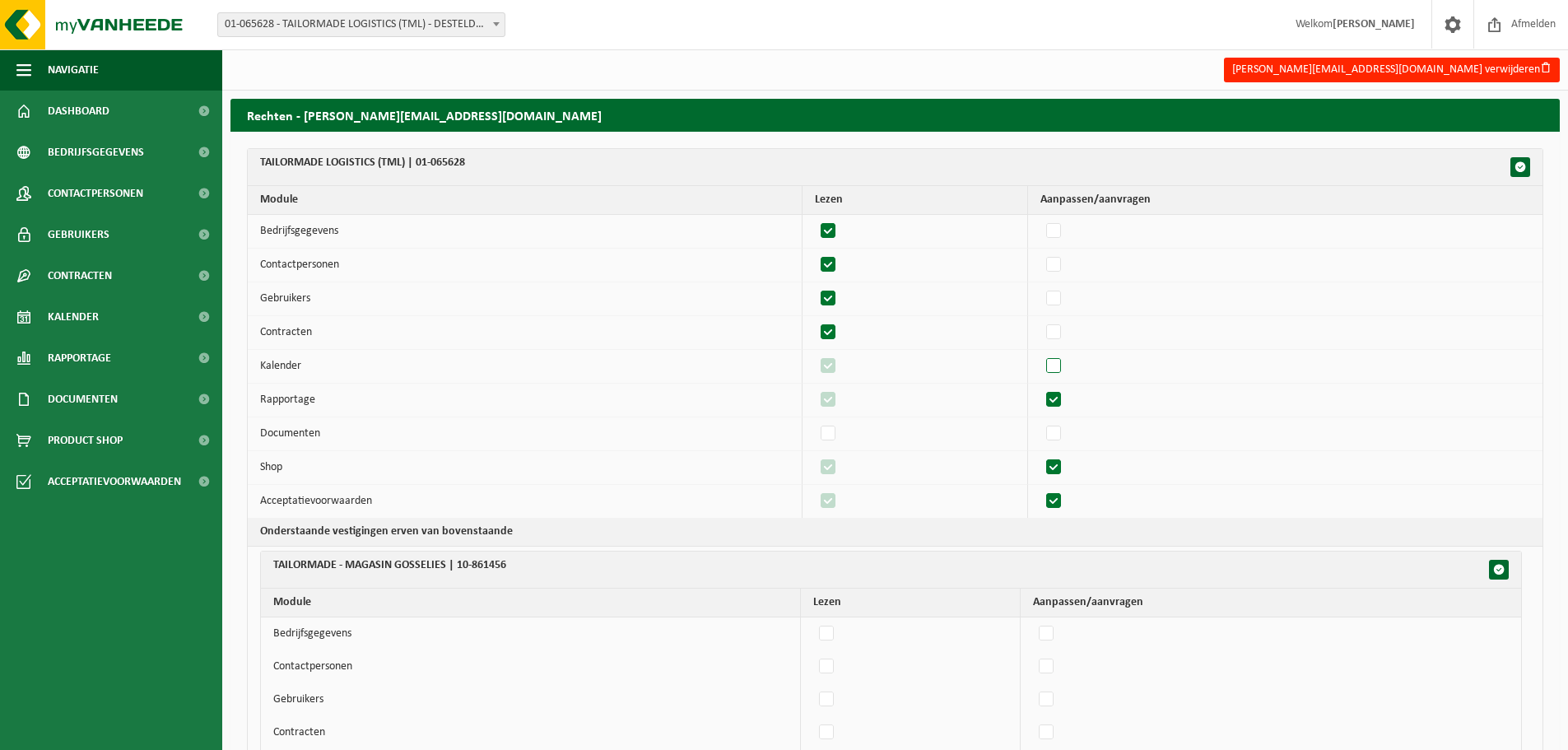
checkbox input "false"
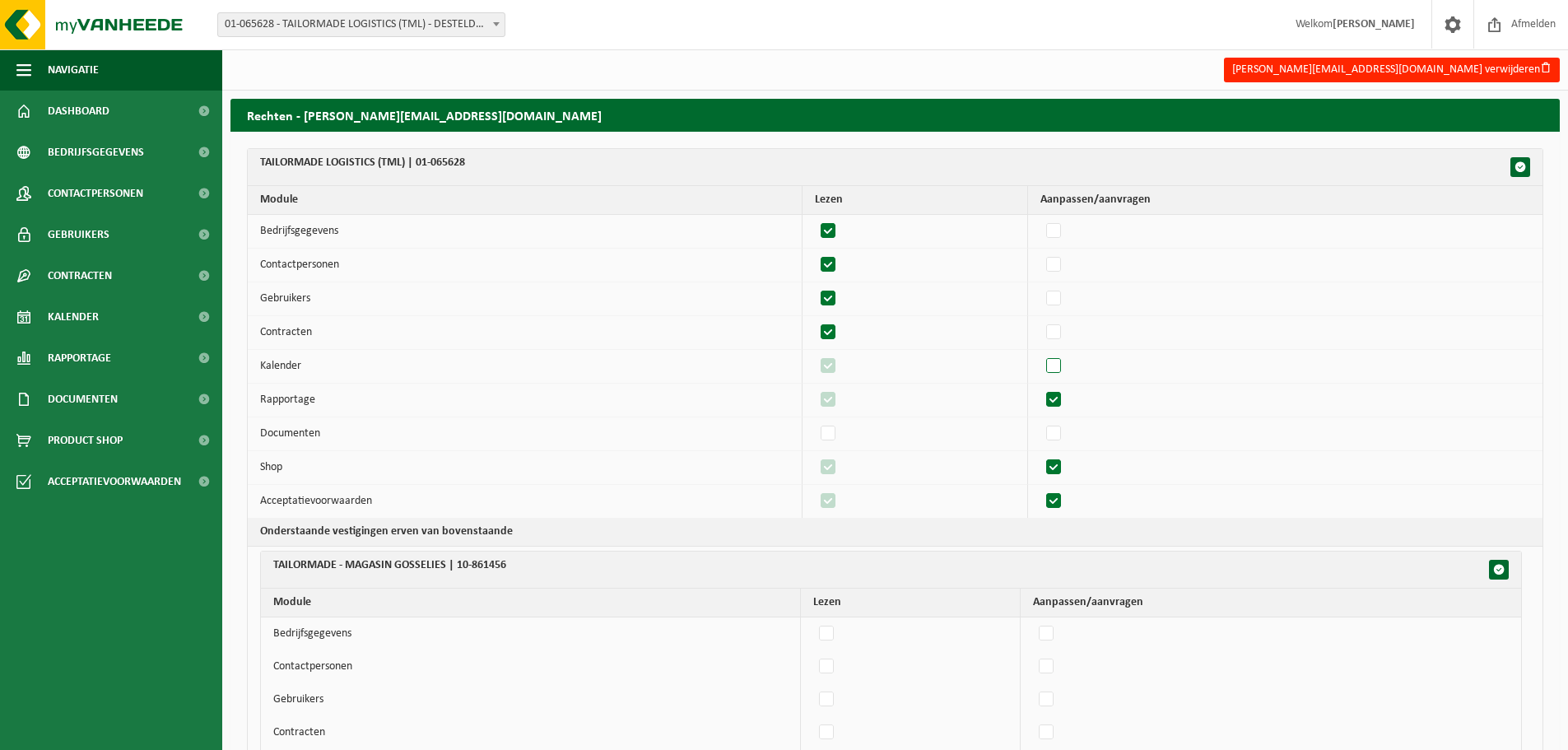
checkbox input "false"
click at [1064, 403] on label"] at bounding box center [1055, 399] width 23 height 24
click at [1040, 387] on input "checkbox" at bounding box center [1039, 387] width 1 height 1
checkbox input "false"
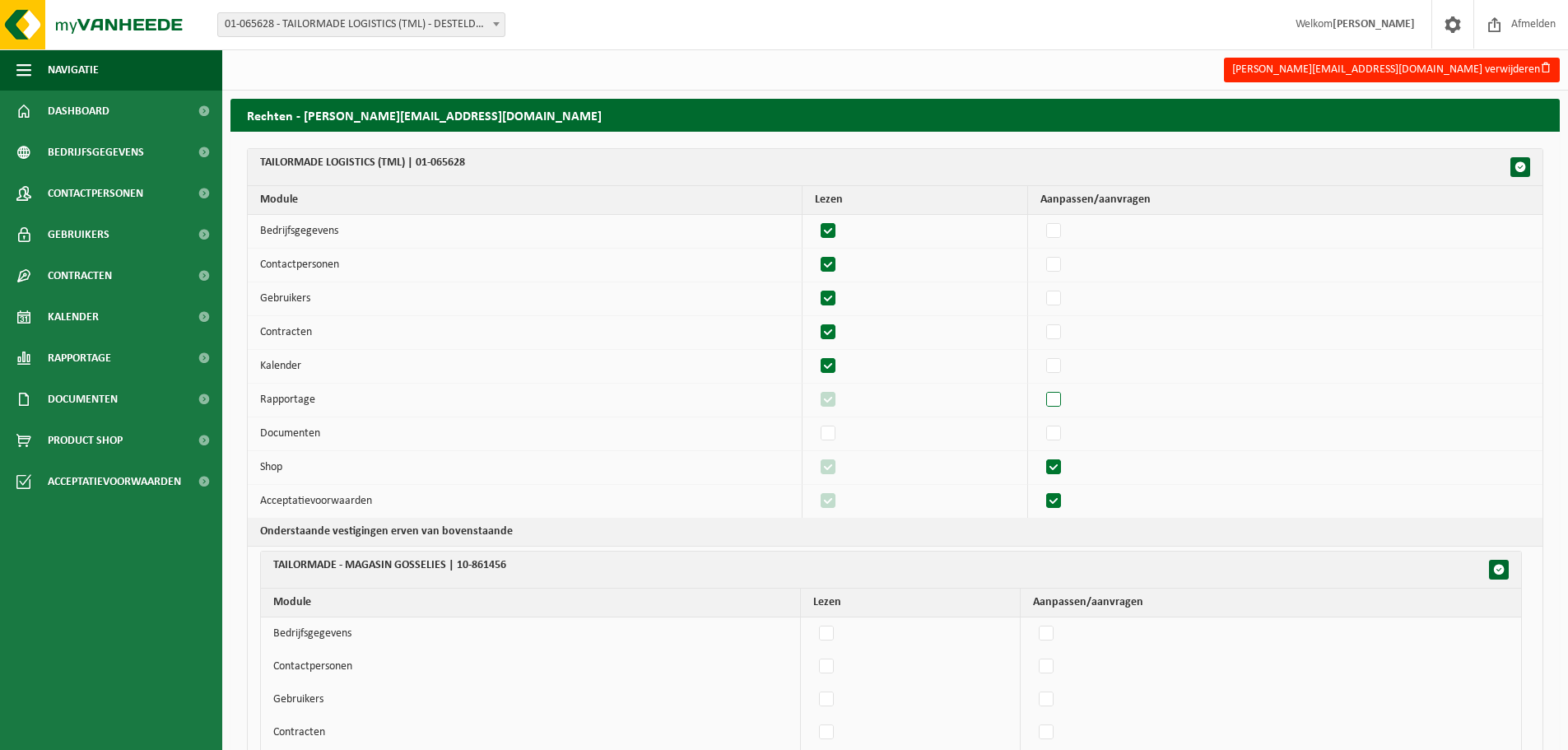
checkbox input "false"
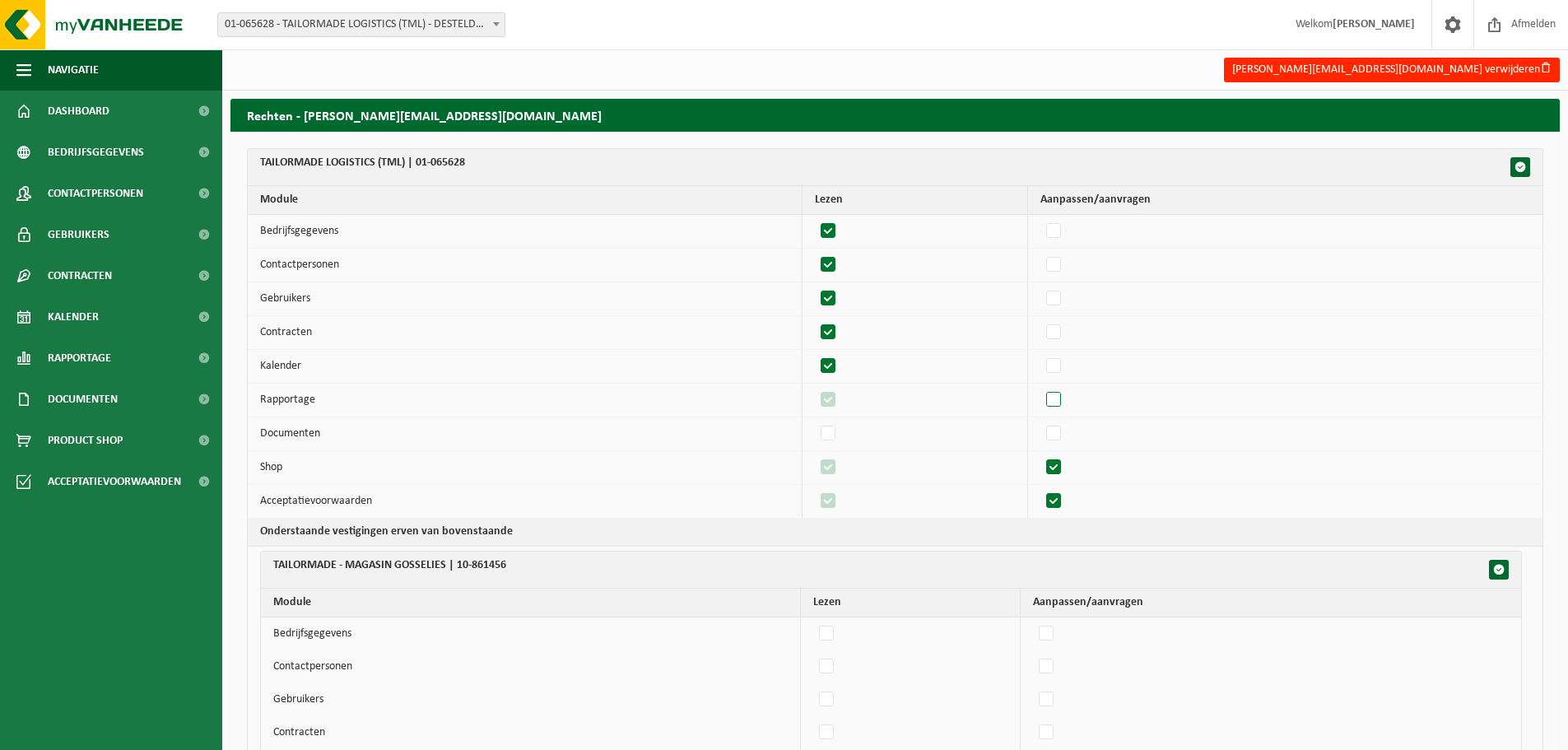
checkbox input "false"
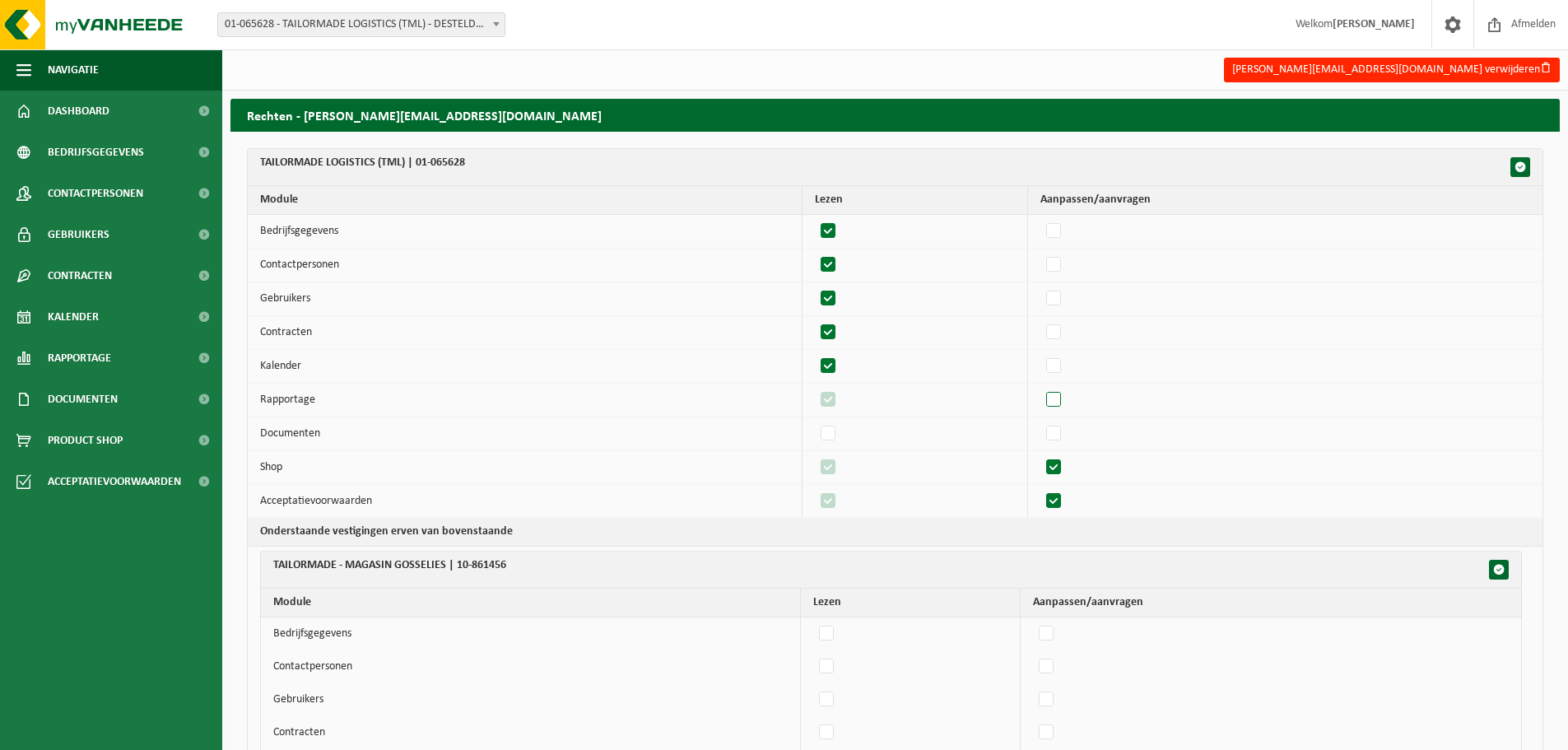
checkbox input "false"
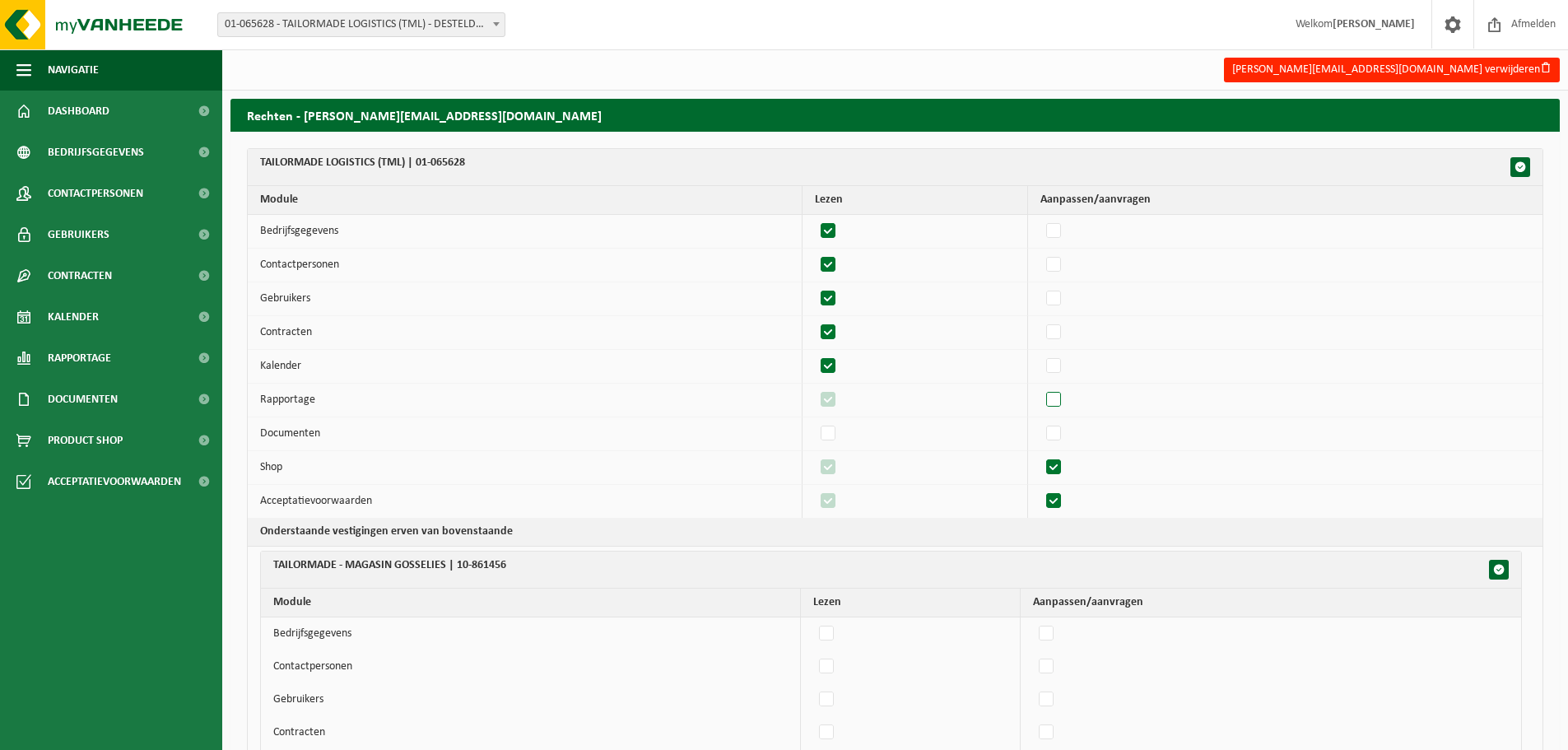
checkbox input "false"
click at [1065, 469] on label"] at bounding box center [1055, 467] width 23 height 24
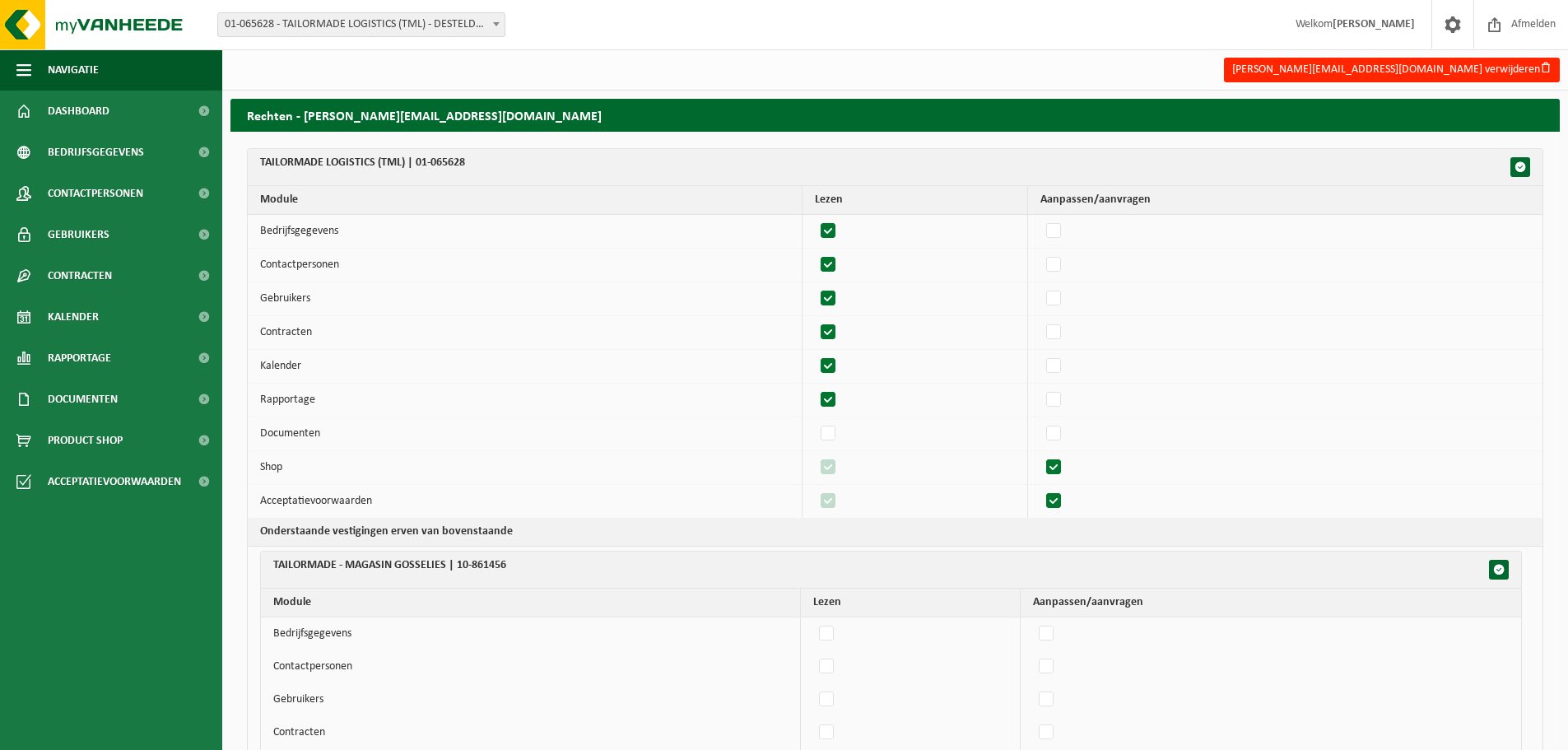
click at [1040, 455] on input "checkbox" at bounding box center [1039, 454] width 1 height 1
checkbox input "false"
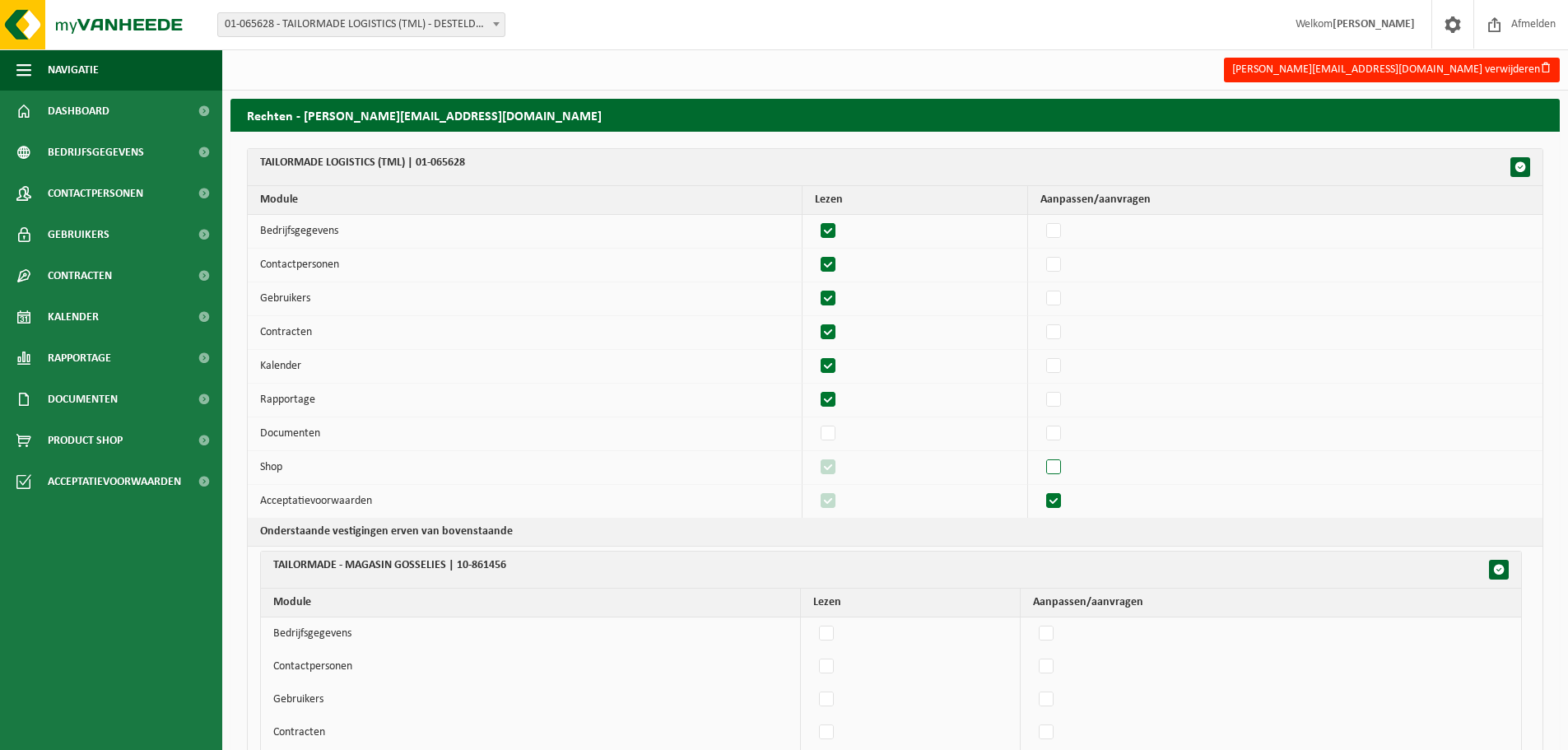
checkbox input "false"
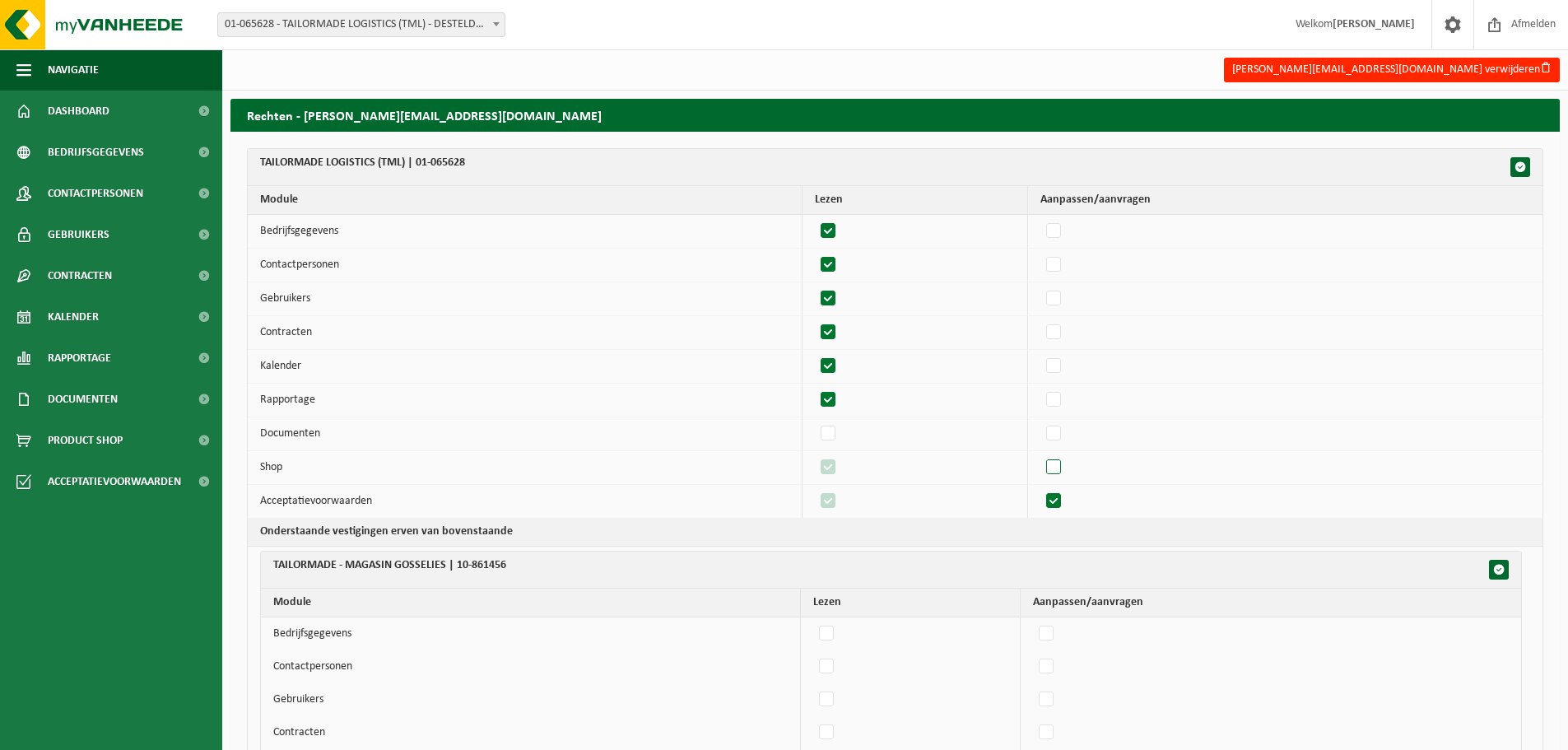
checkbox input "false"
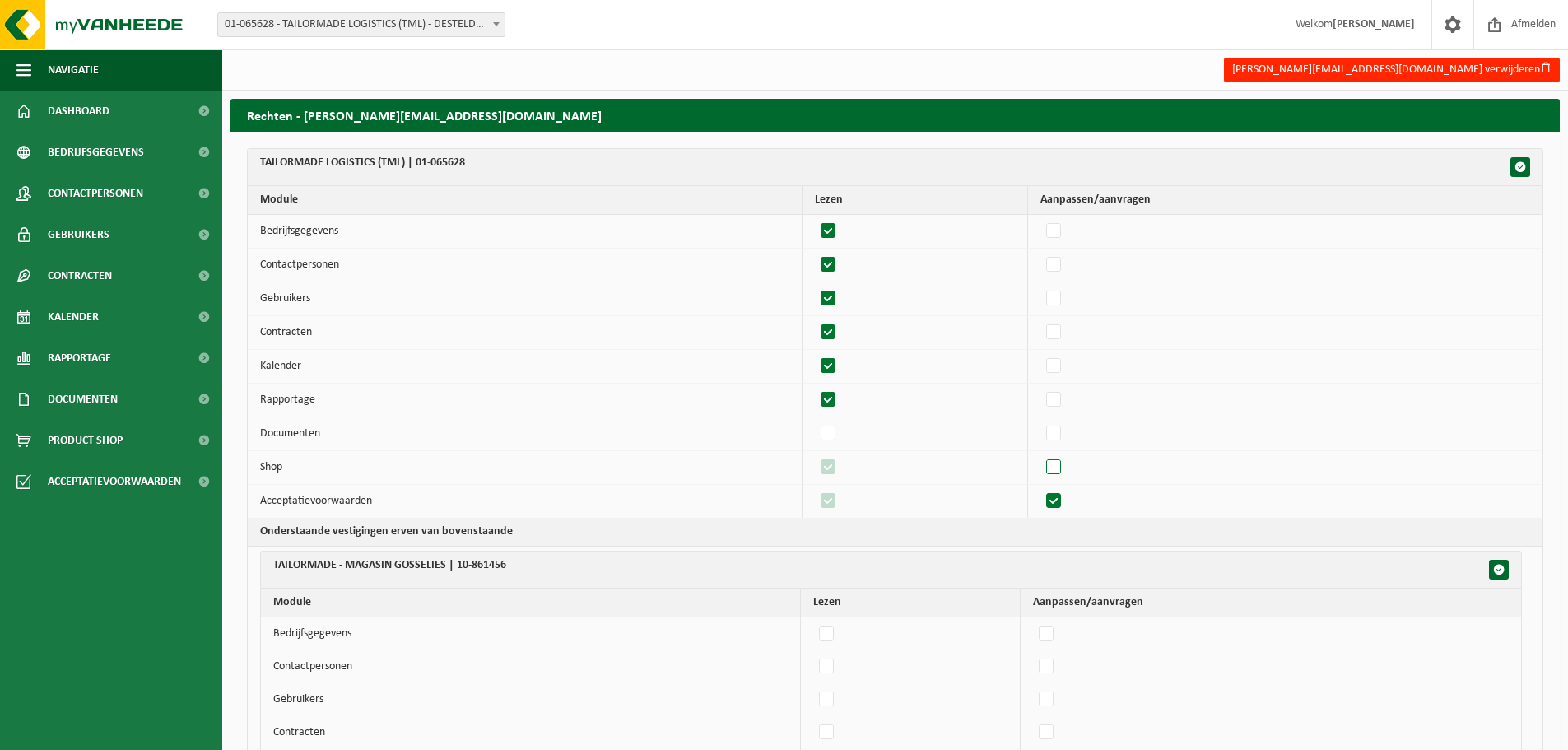
checkbox input "false"
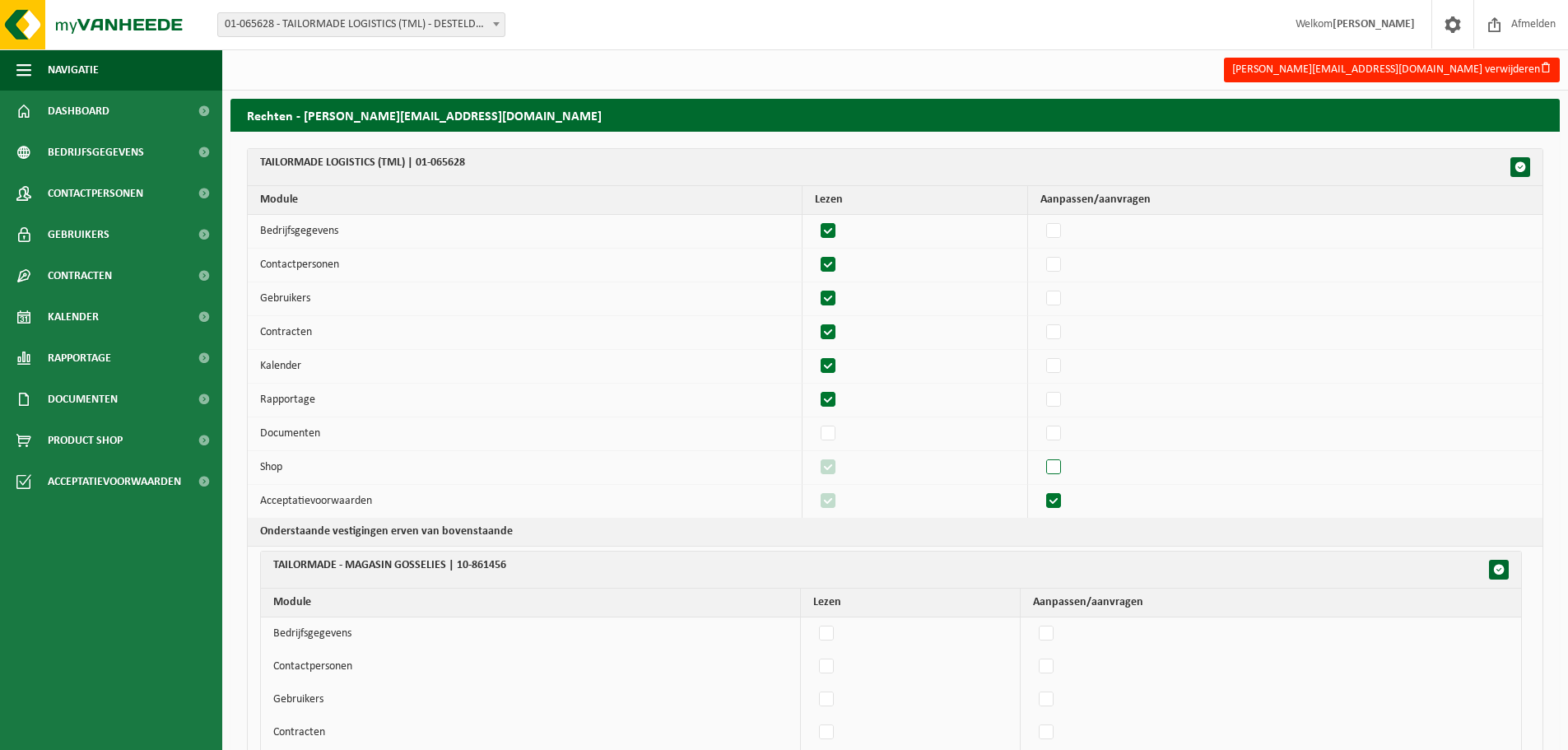
checkbox input "false"
click at [1059, 503] on label"] at bounding box center [1055, 501] width 23 height 24
click at [1040, 489] on input "checkbox" at bounding box center [1039, 488] width 1 height 1
checkbox input "false"
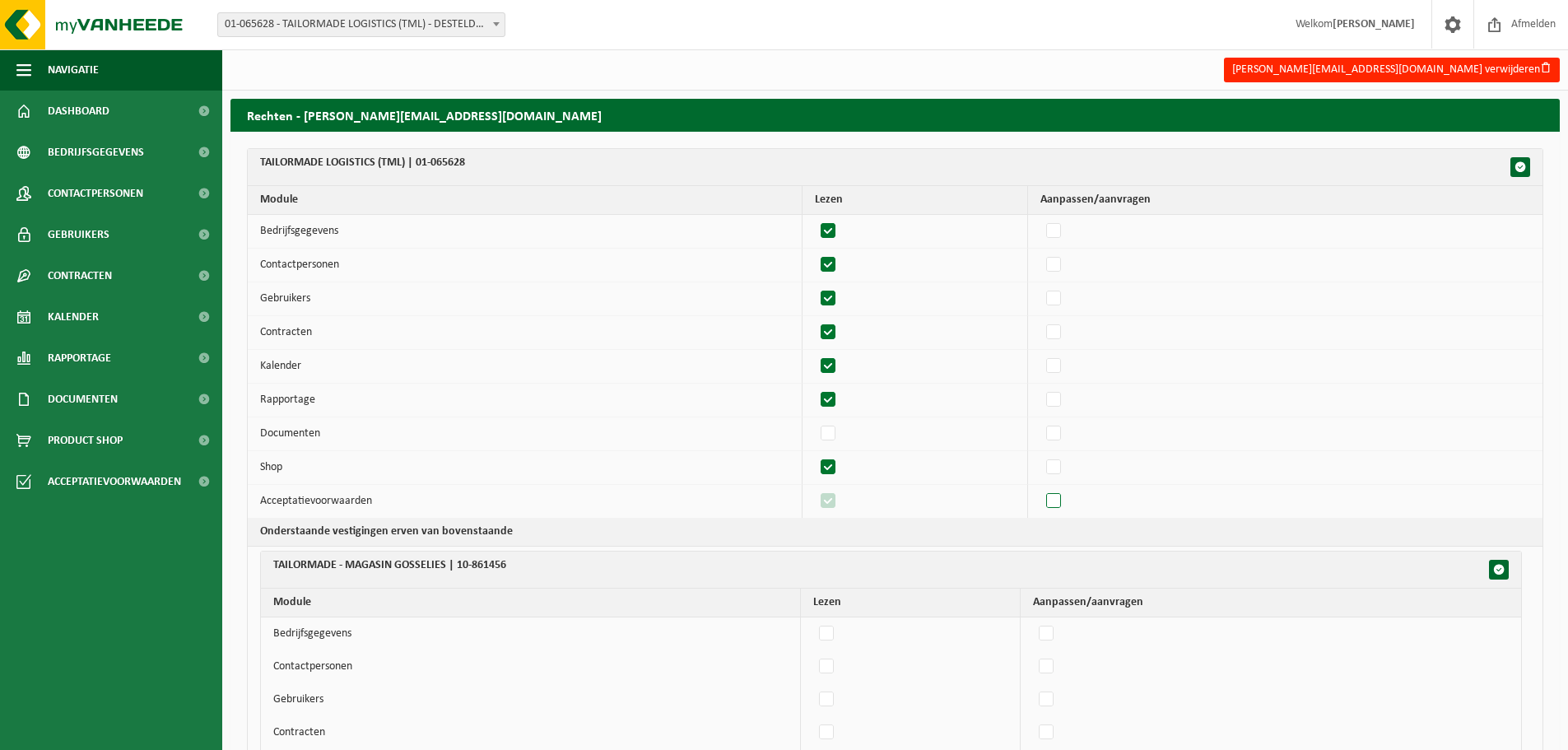
checkbox input "false"
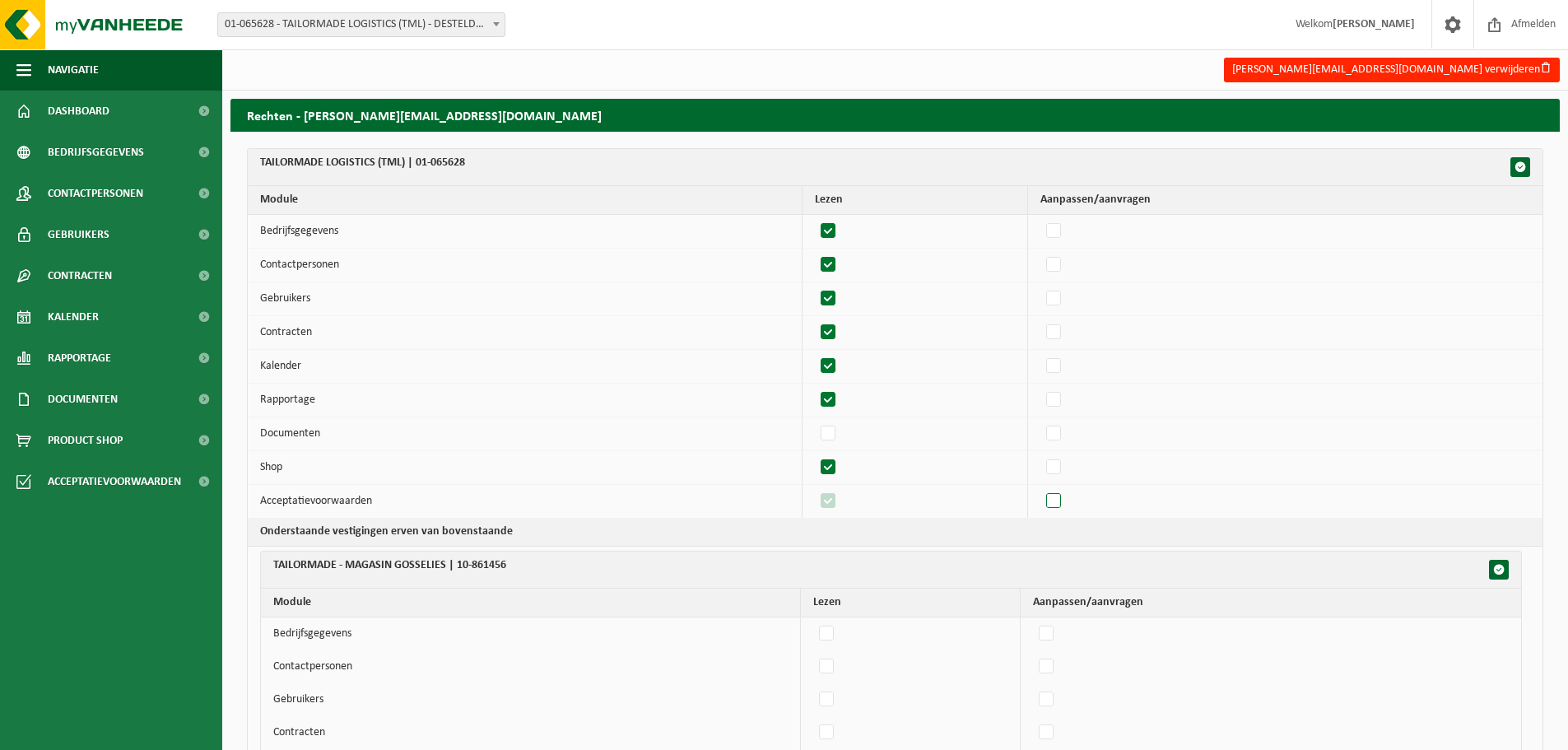
checkbox input "false"
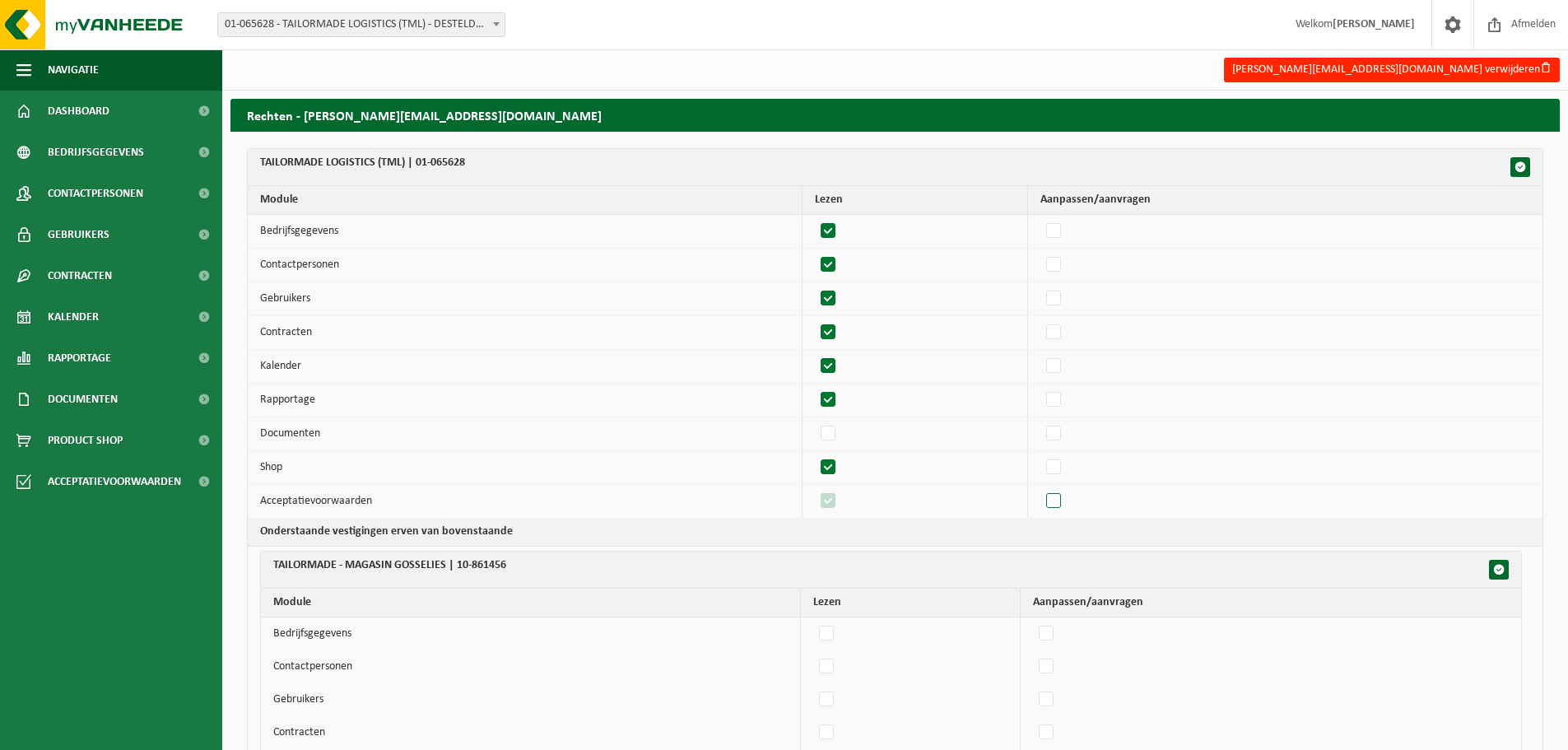
checkbox input "false"
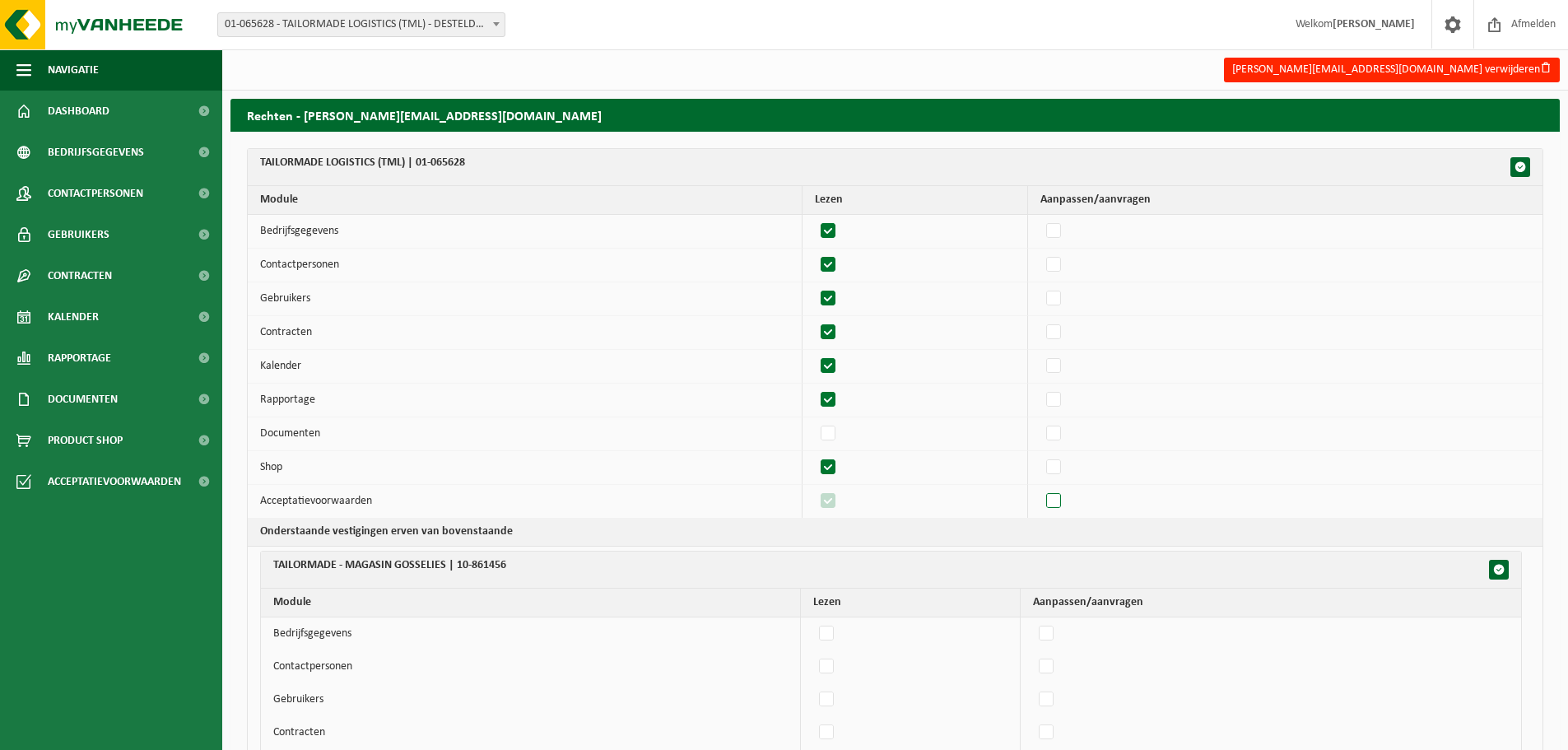
checkbox input "false"
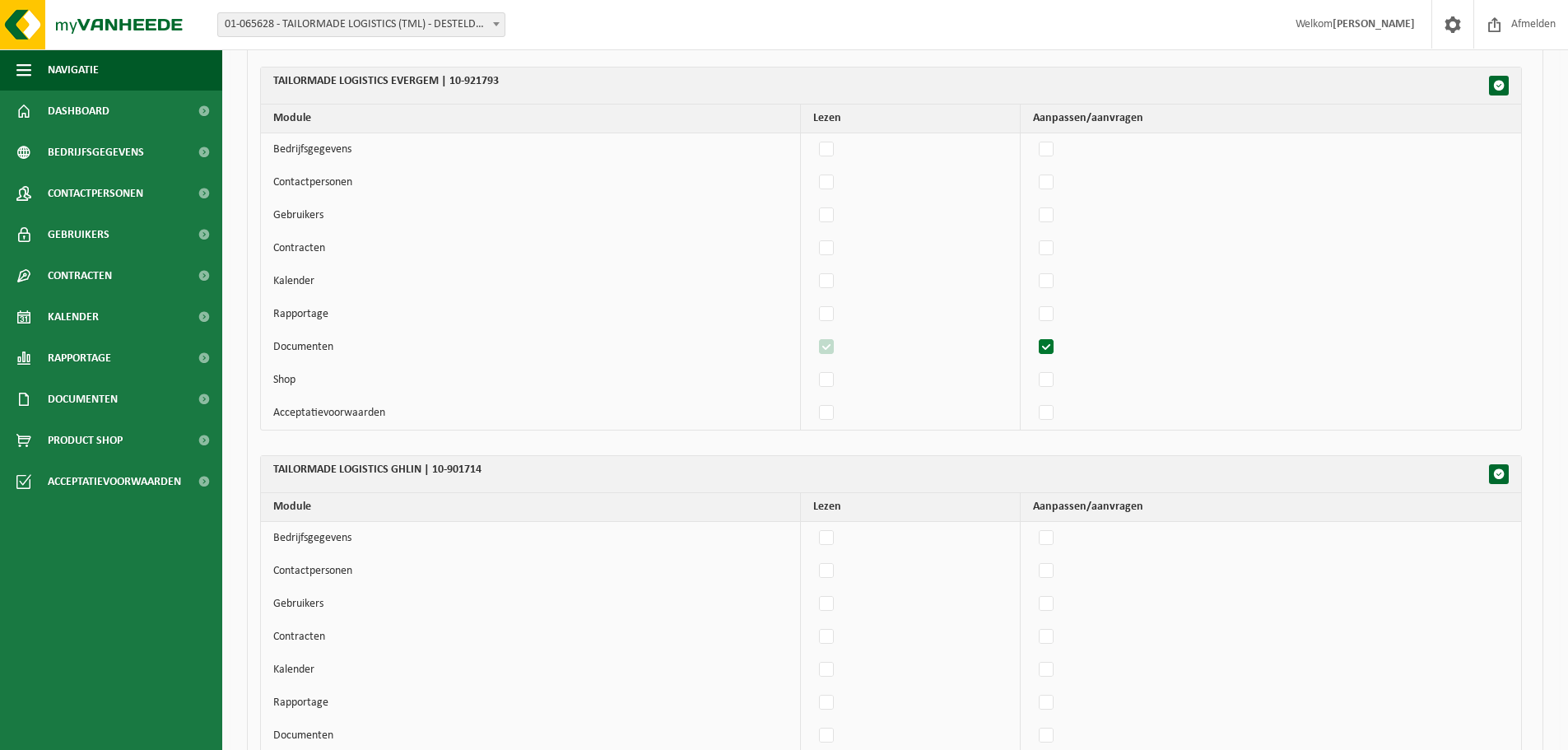
scroll to position [1646, 0]
click at [1053, 345] on label"] at bounding box center [1047, 350] width 23 height 24
click at [1032, 339] on input "checkbox" at bounding box center [1031, 338] width 1 height 1
checkbox input "false"
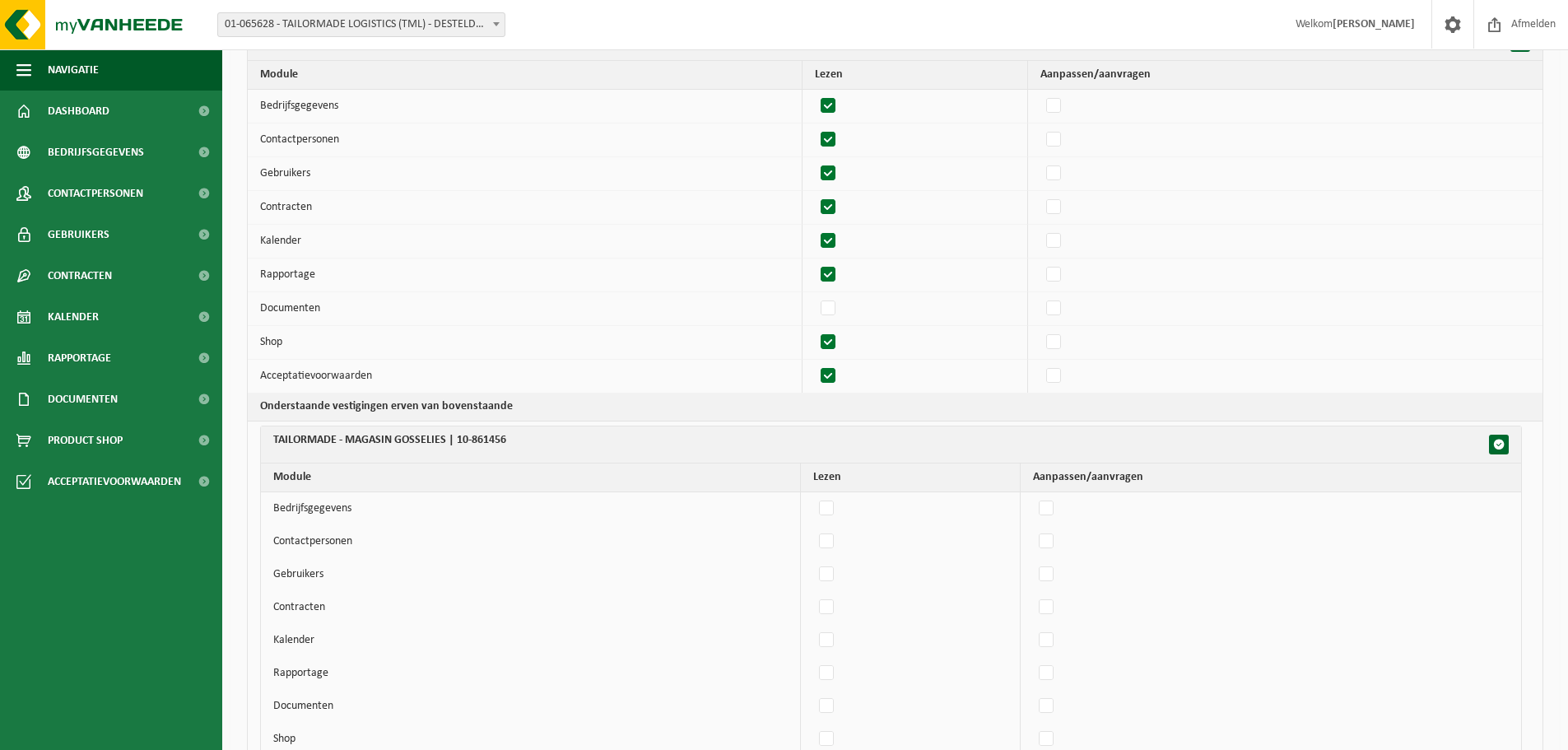
scroll to position [0, 0]
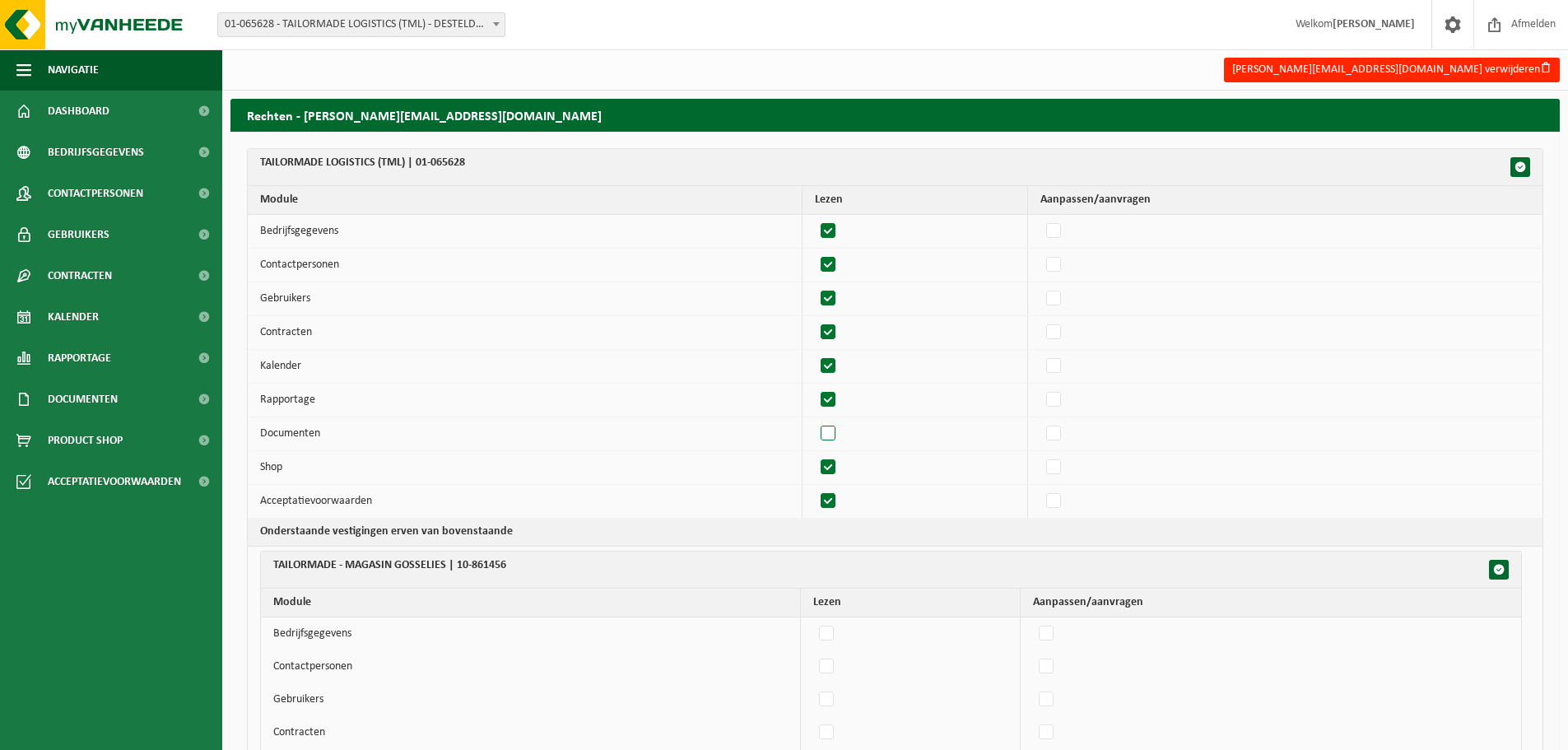
click at [833, 436] on label"] at bounding box center [829, 433] width 23 height 24
click at [815, 421] on input "checkbox" at bounding box center [814, 420] width 1 height 1
checkbox input "true"
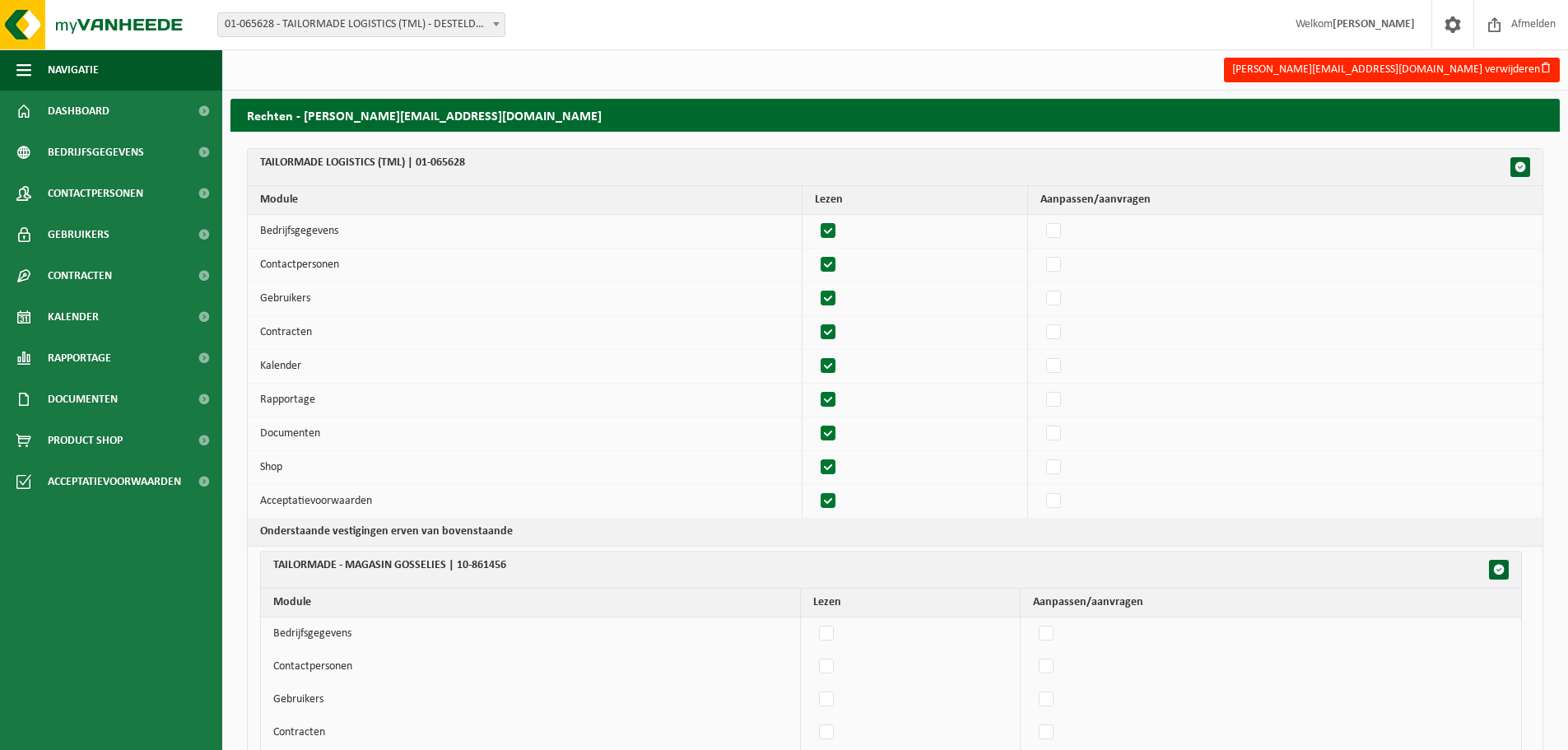
checkbox input "true"
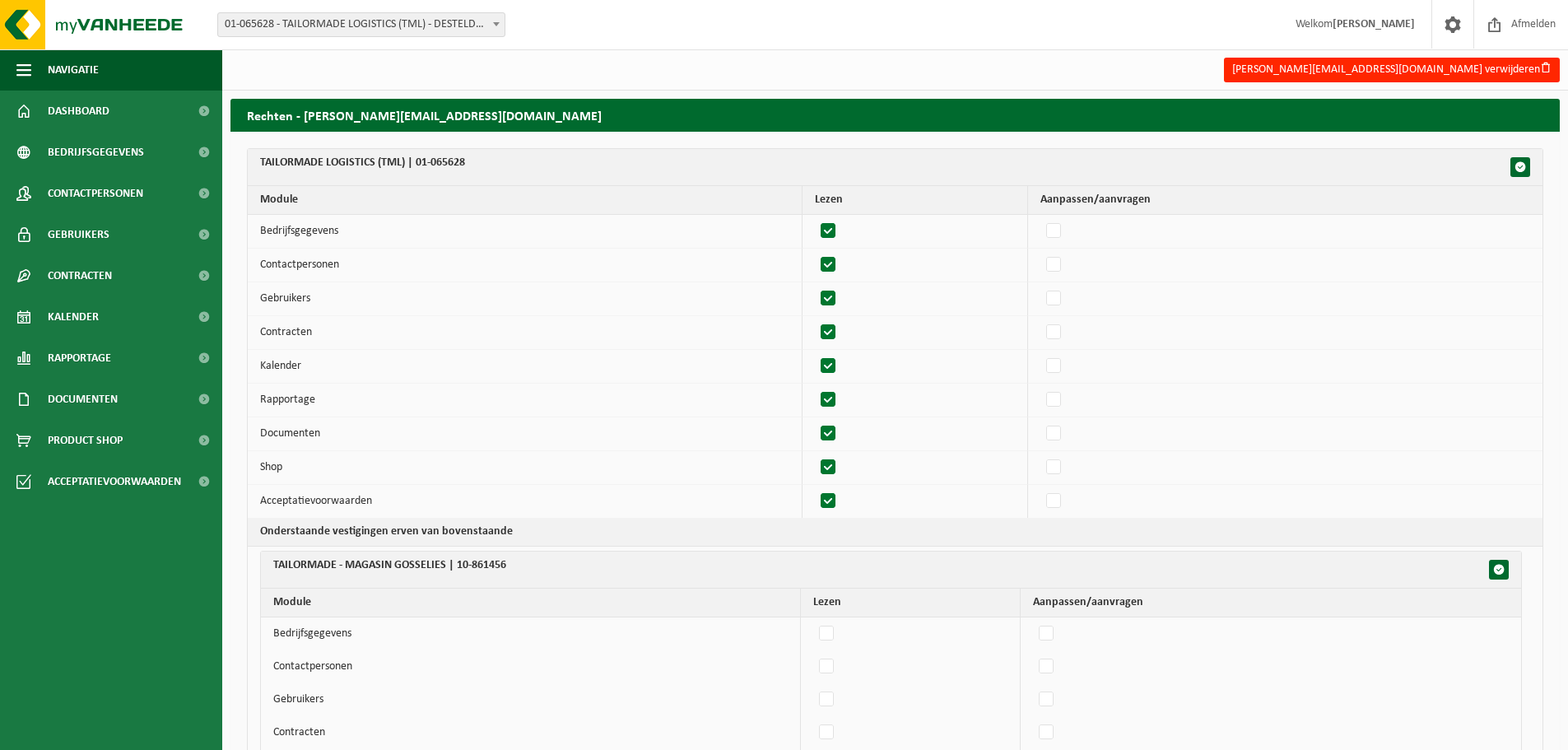
checkbox input "true"
click at [831, 226] on label"] at bounding box center [829, 231] width 23 height 24
click at [815, 219] on input "checkbox" at bounding box center [814, 218] width 1 height 1
checkbox input "false"
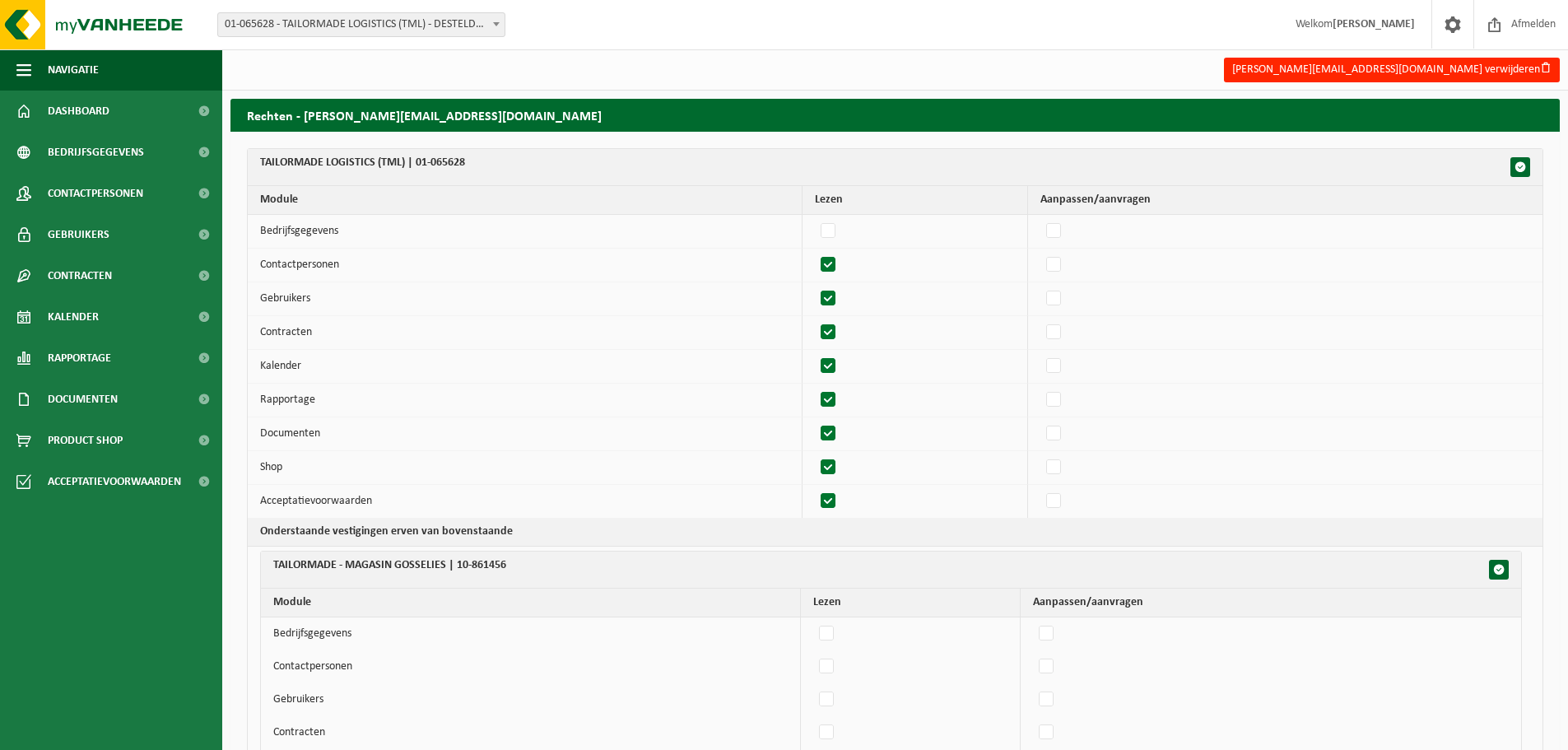
click at [836, 295] on label"] at bounding box center [829, 298] width 23 height 24
click at [815, 286] on input "checkbox" at bounding box center [814, 285] width 1 height 1
checkbox input "false"
click at [836, 331] on label"] at bounding box center [829, 332] width 23 height 24
click at [815, 320] on input "checkbox" at bounding box center [814, 319] width 1 height 1
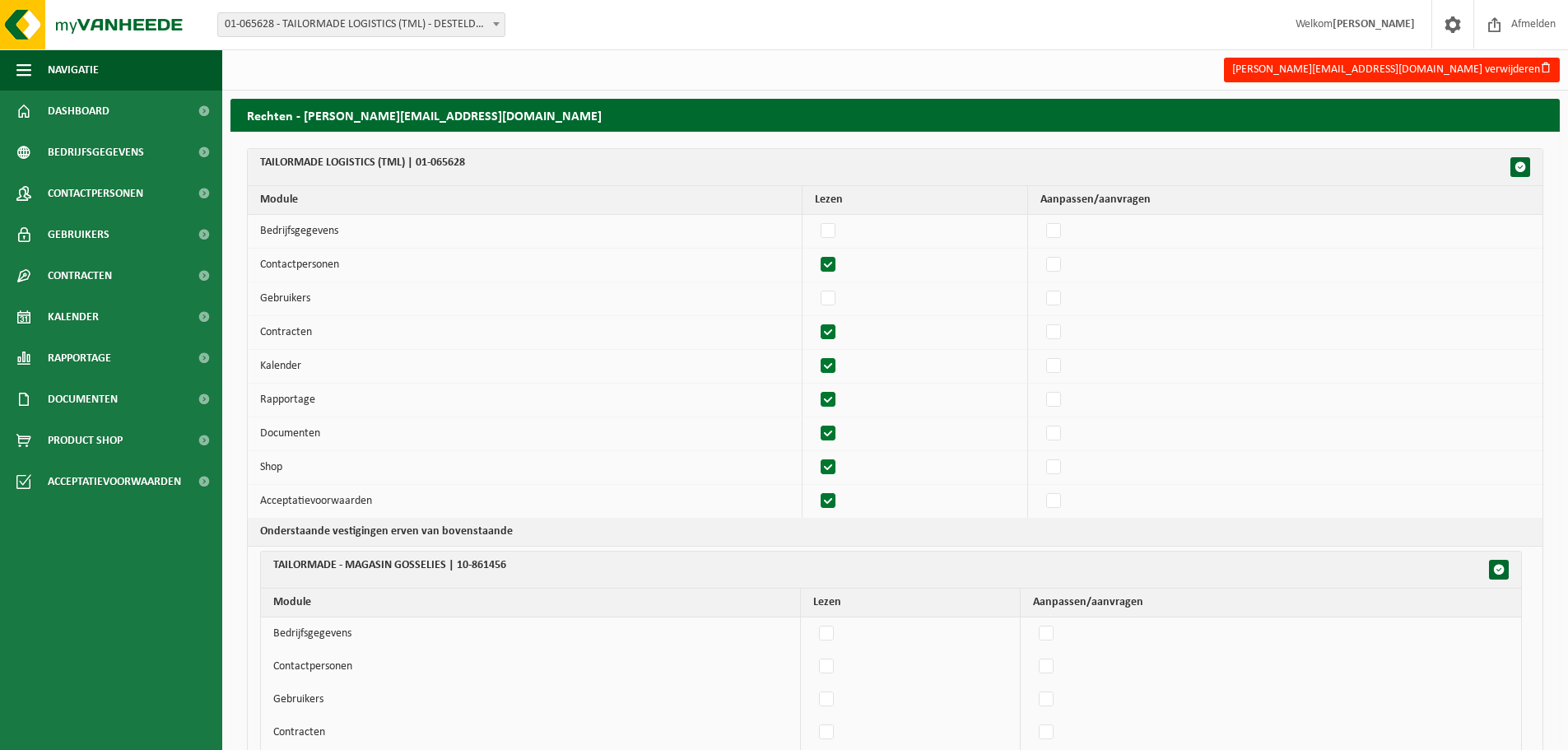
checkbox input "false"
click at [836, 366] on label"] at bounding box center [829, 366] width 23 height 24
click at [815, 354] on input "checkbox" at bounding box center [814, 353] width 1 height 1
checkbox input "false"
click at [832, 401] on label"] at bounding box center [829, 399] width 23 height 24
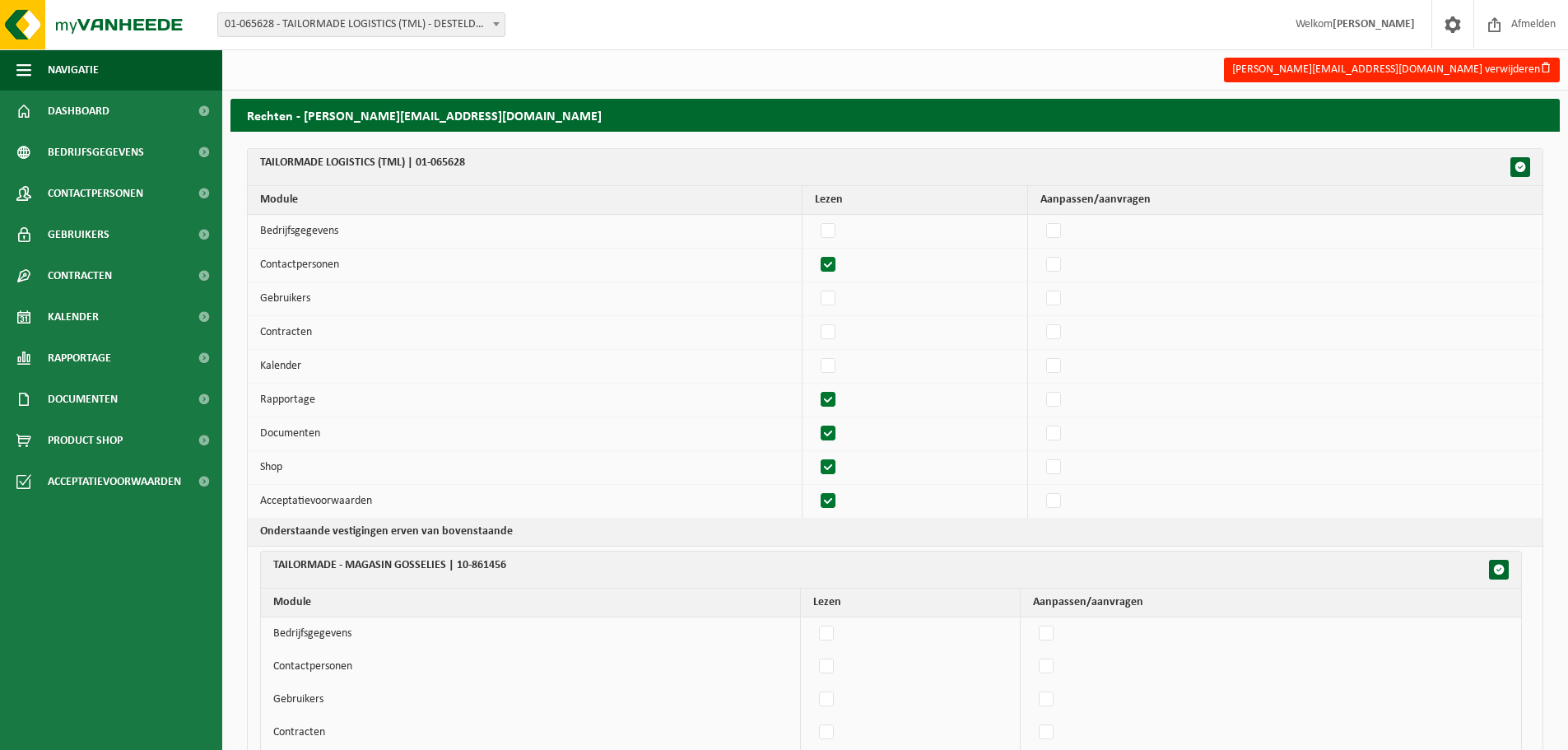
click at [815, 387] on input "checkbox" at bounding box center [814, 387] width 1 height 1
checkbox input "false"
click at [836, 431] on label"] at bounding box center [829, 433] width 23 height 24
click at [815, 421] on input "checkbox" at bounding box center [814, 420] width 1 height 1
checkbox input "false"
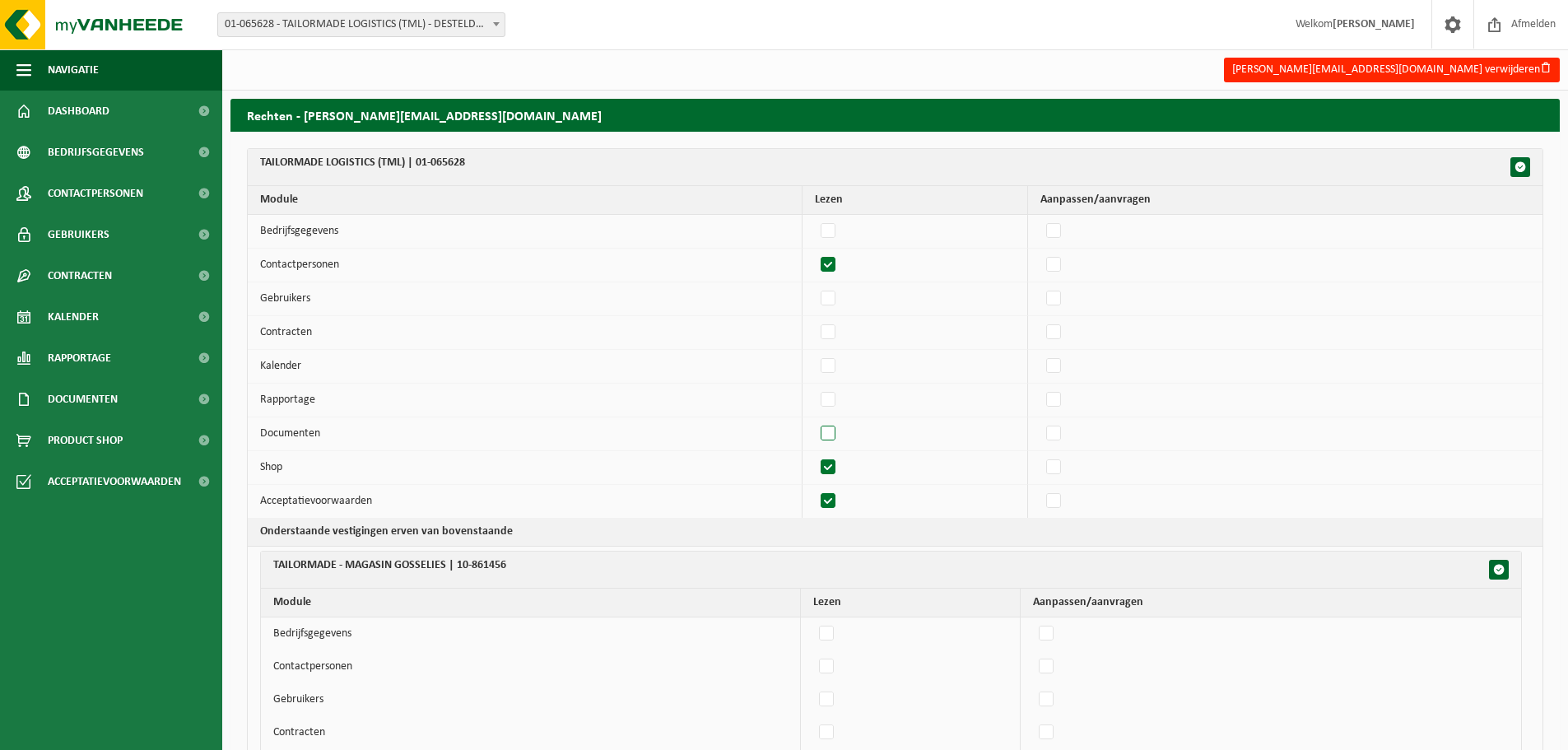
checkbox input "false"
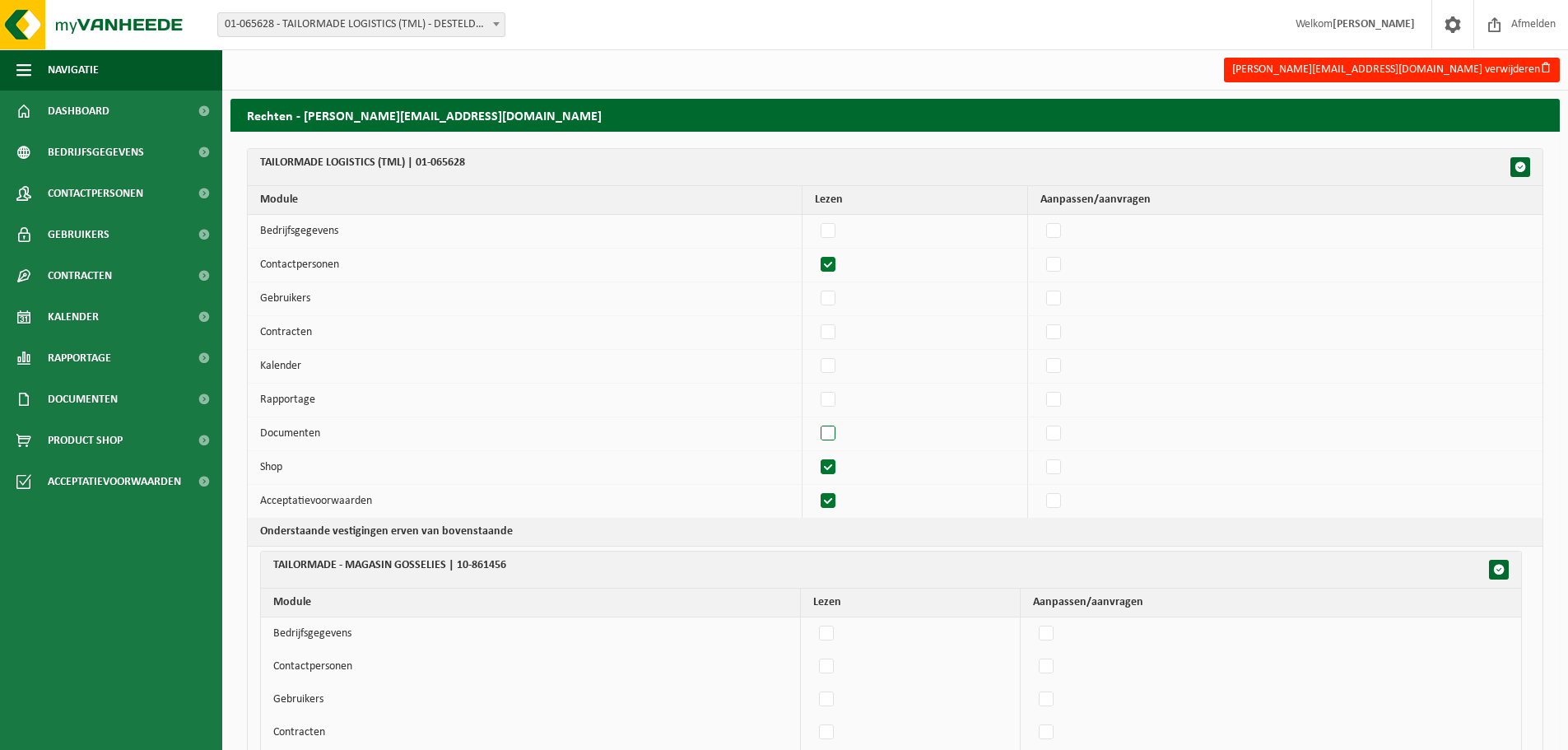
checkbox input "false"
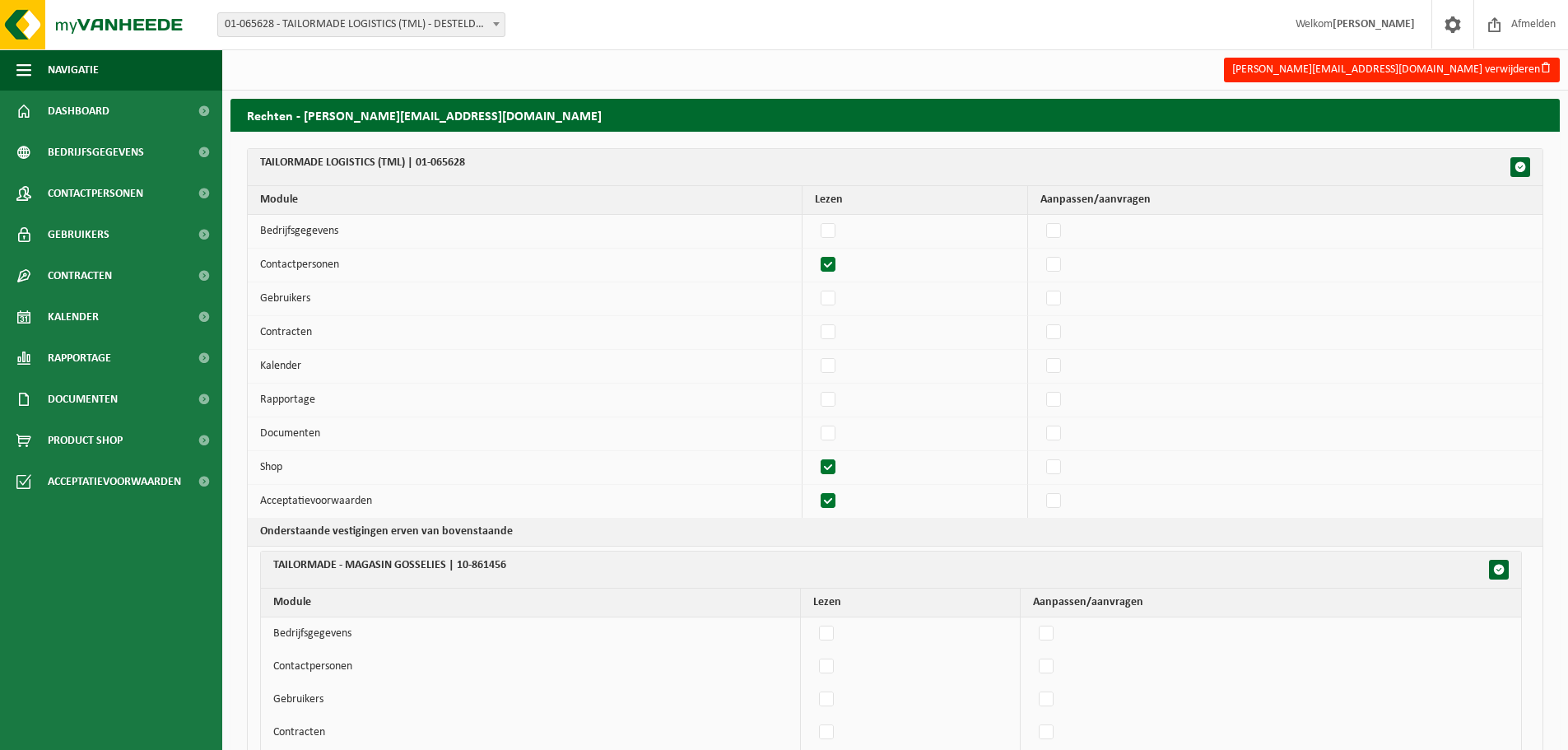
click at [834, 469] on label"] at bounding box center [829, 467] width 23 height 24
click at [815, 455] on input "checkbox" at bounding box center [814, 454] width 1 height 1
checkbox input "false"
click at [835, 503] on label"] at bounding box center [829, 501] width 23 height 24
click at [815, 489] on input "checkbox" at bounding box center [814, 488] width 1 height 1
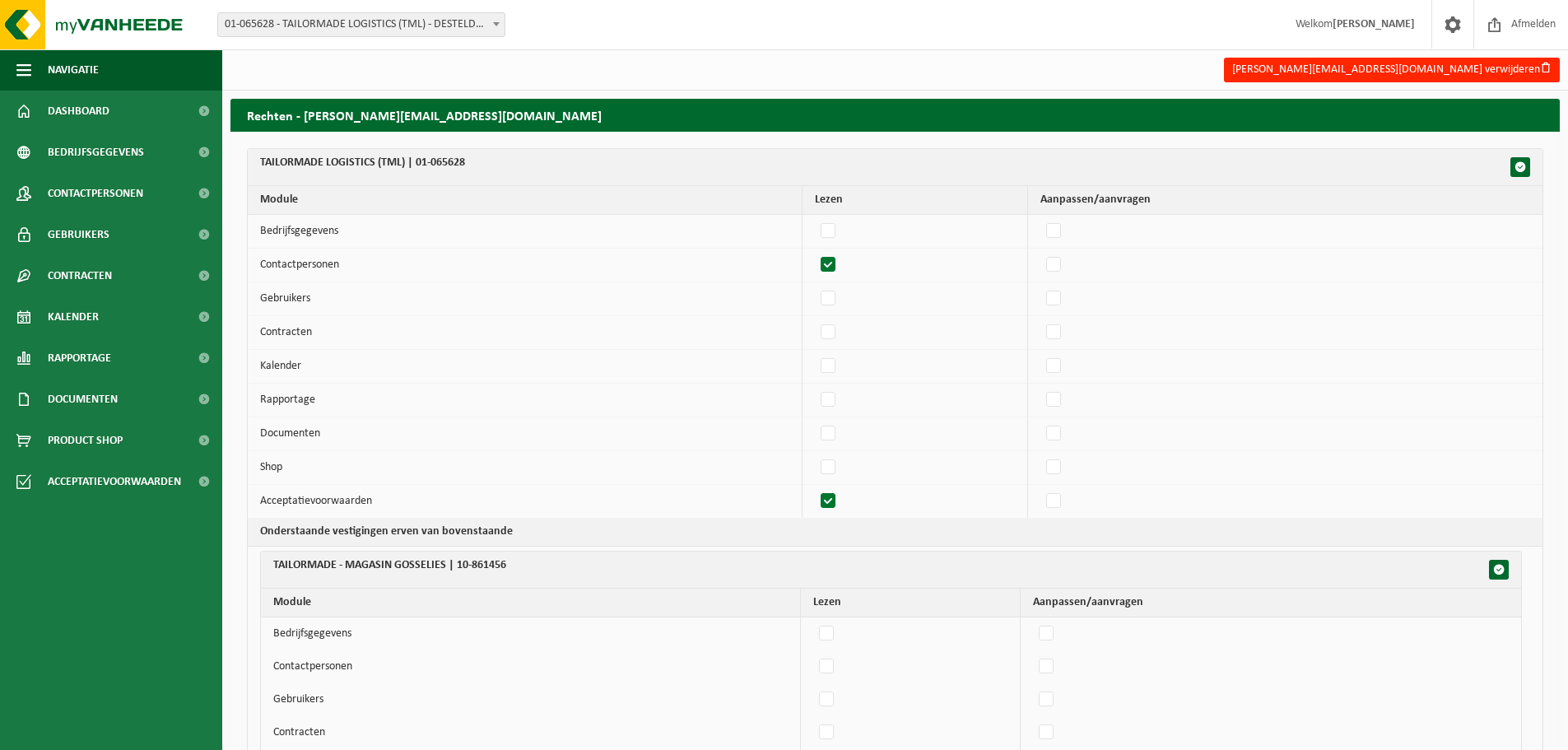
checkbox input "false"
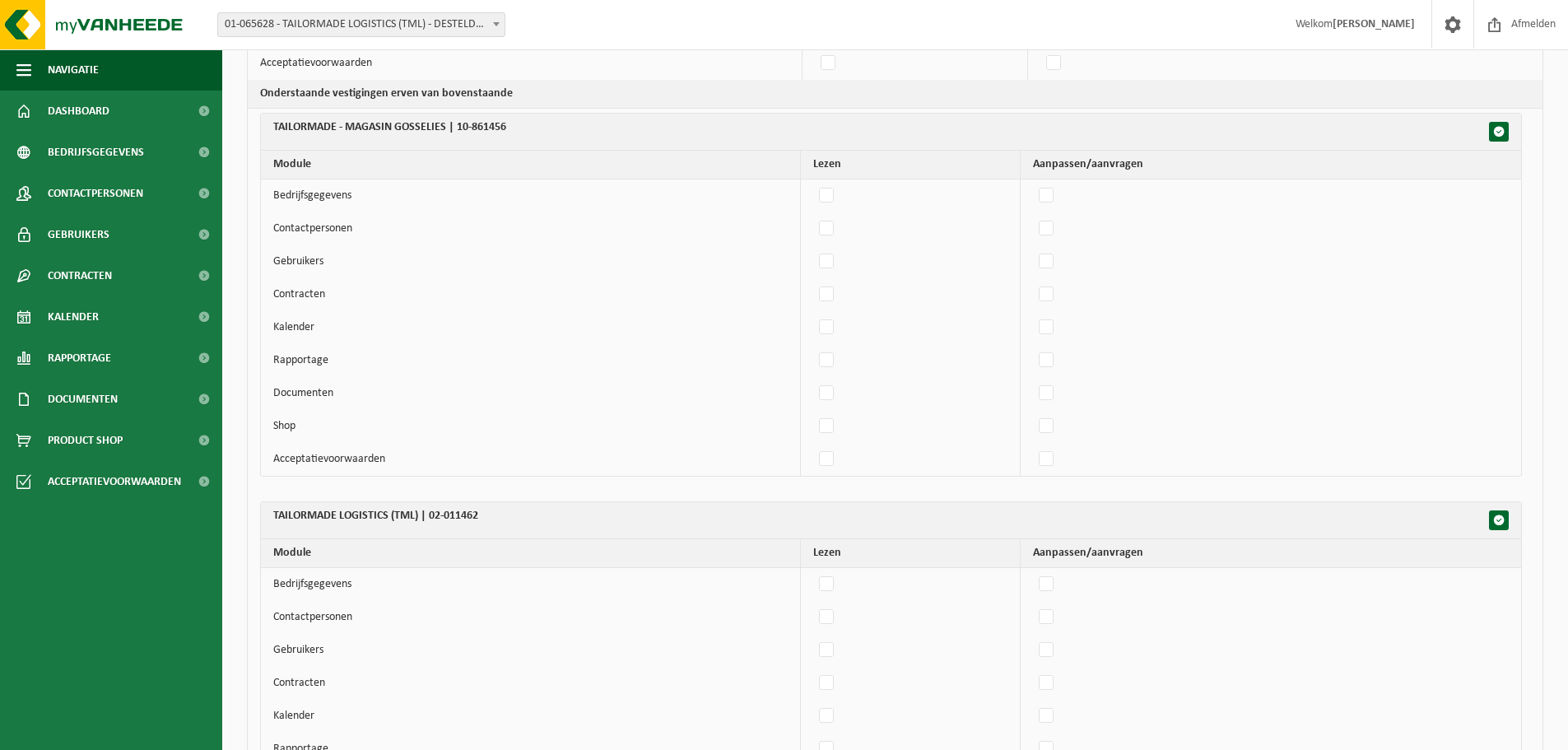
scroll to position [309, 0]
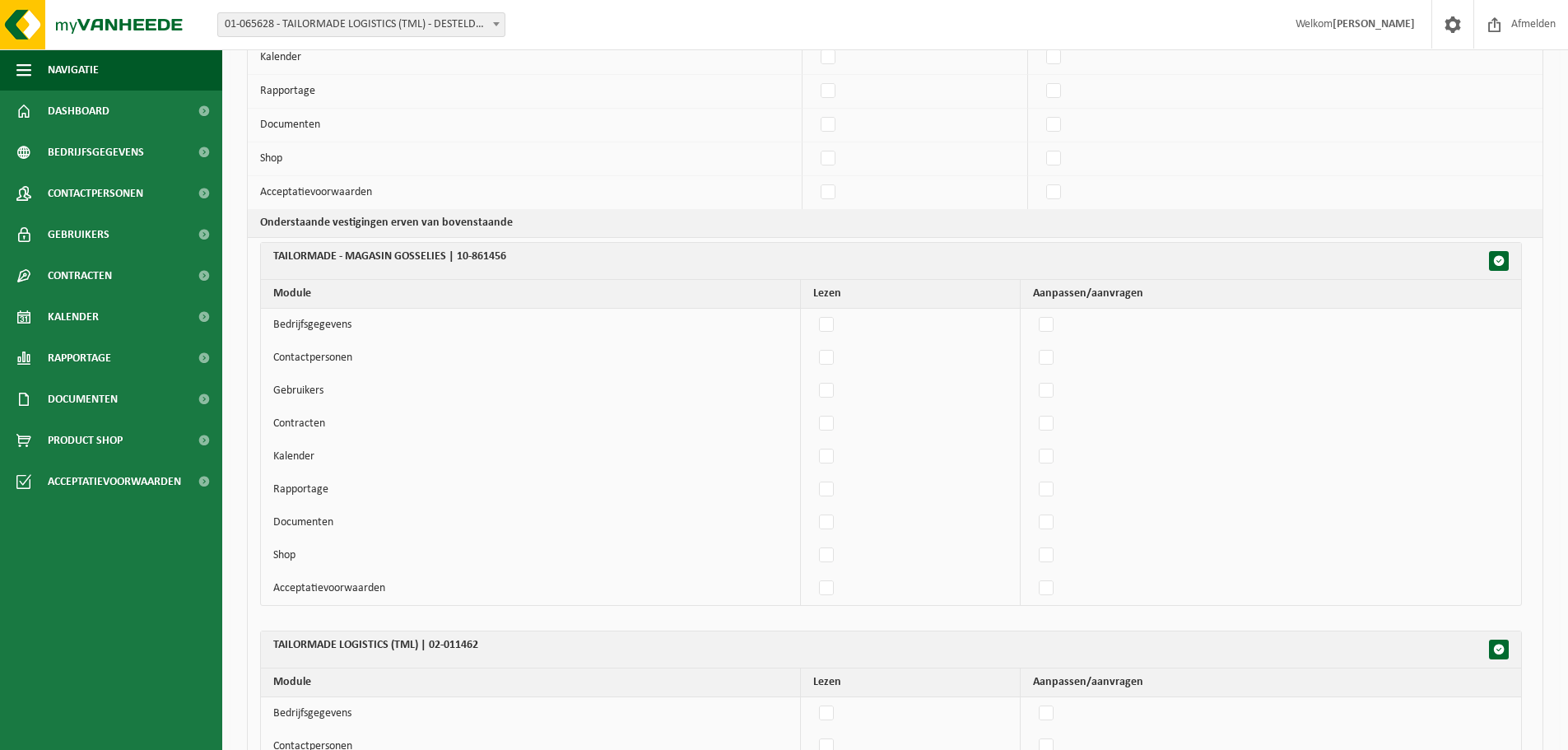
click at [645, 461] on td "Kalender" at bounding box center [531, 457] width 539 height 33
click at [662, 160] on td "Shop" at bounding box center [525, 159] width 555 height 34
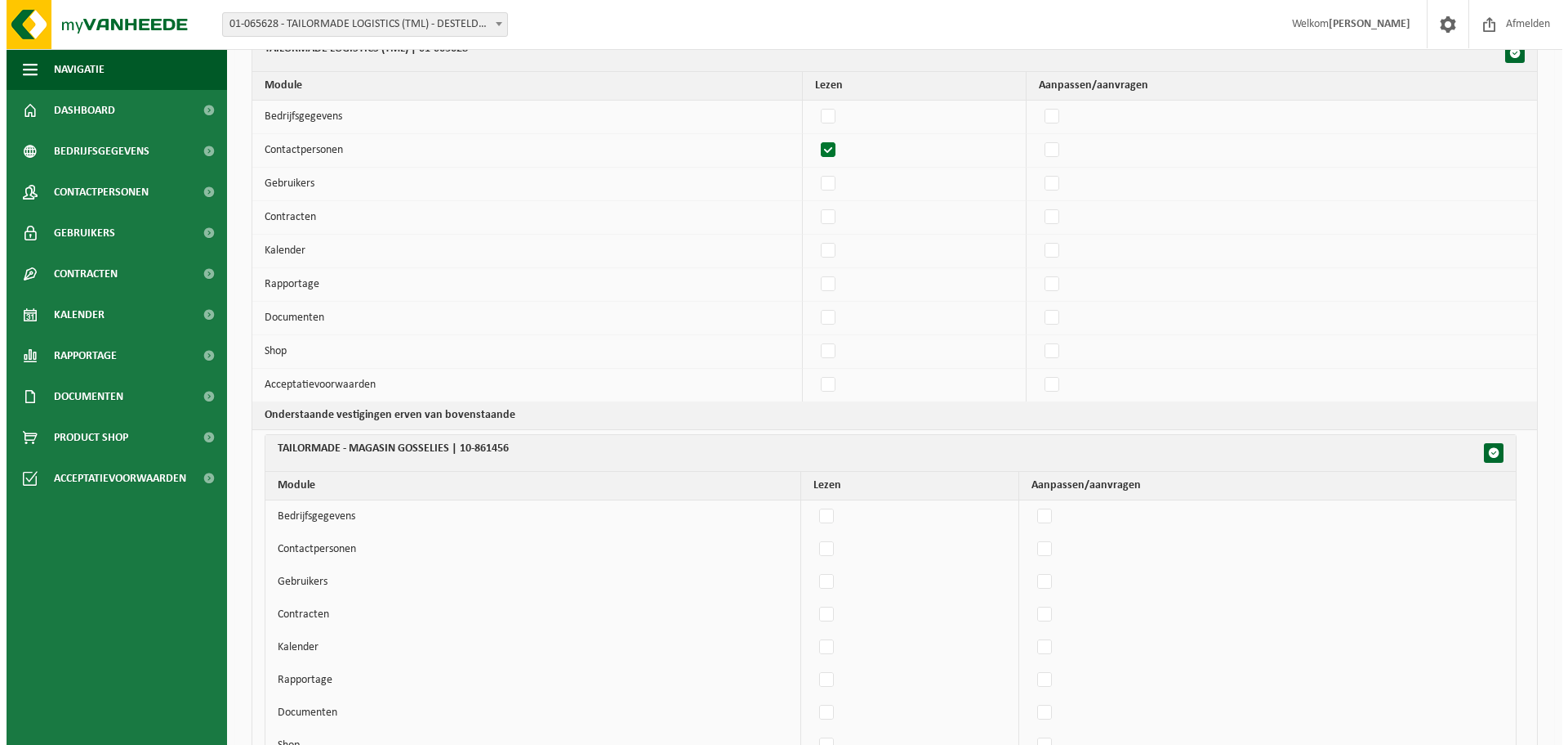
scroll to position [0, 0]
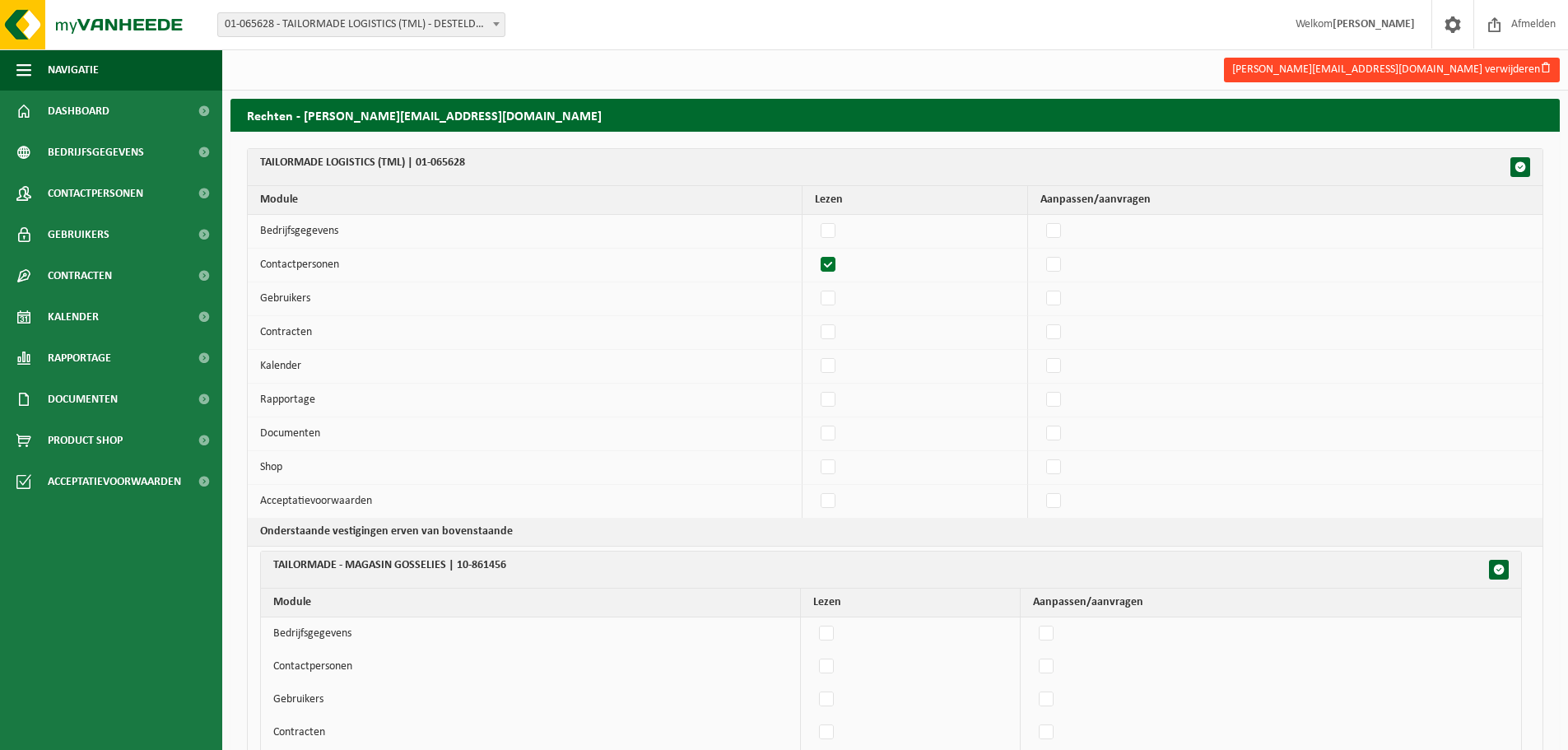
click at [1444, 62] on button "alain.stevens@tml.group verwijderen" at bounding box center [1391, 69] width 336 height 24
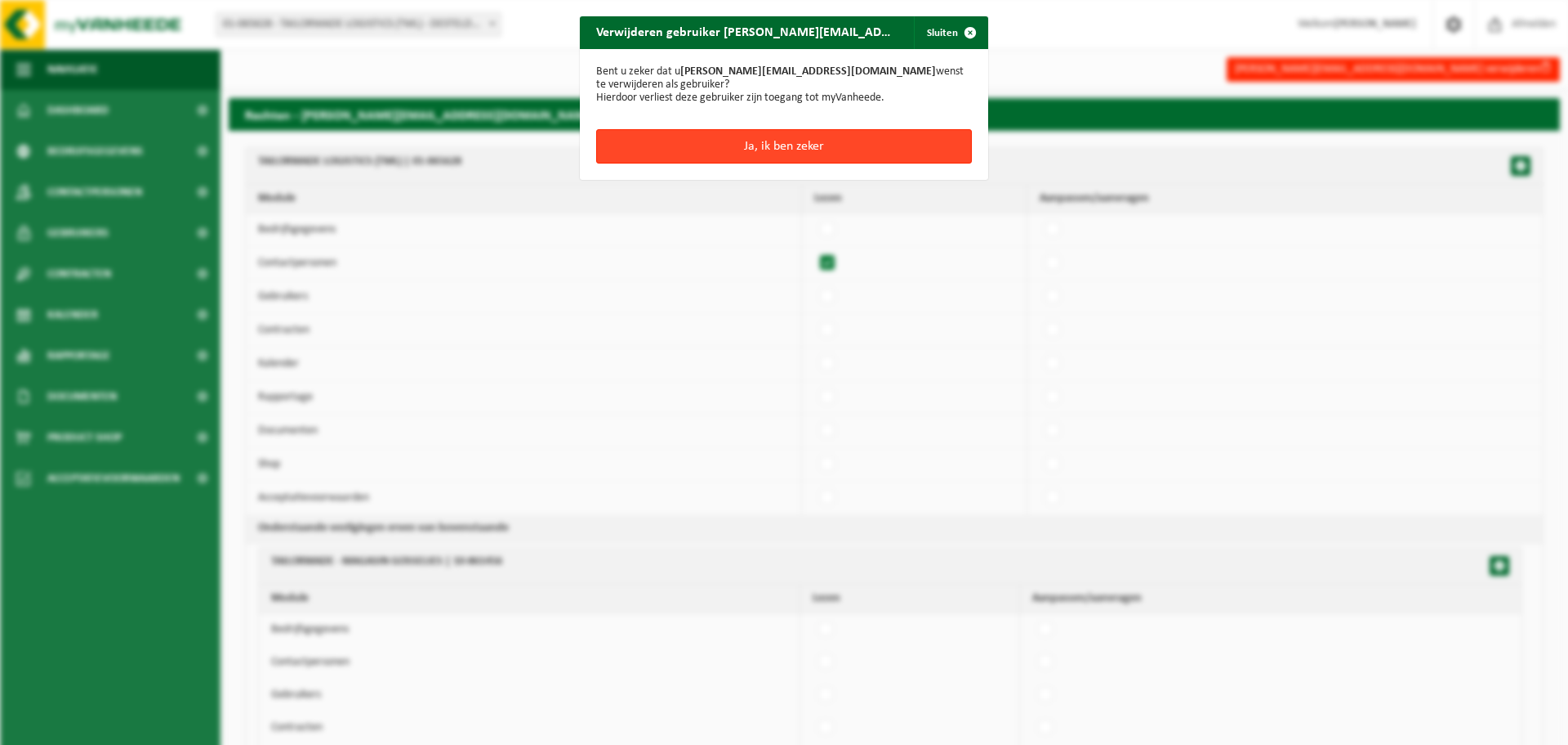
click at [723, 134] on button "Ja, ik ben zeker" at bounding box center [784, 146] width 376 height 35
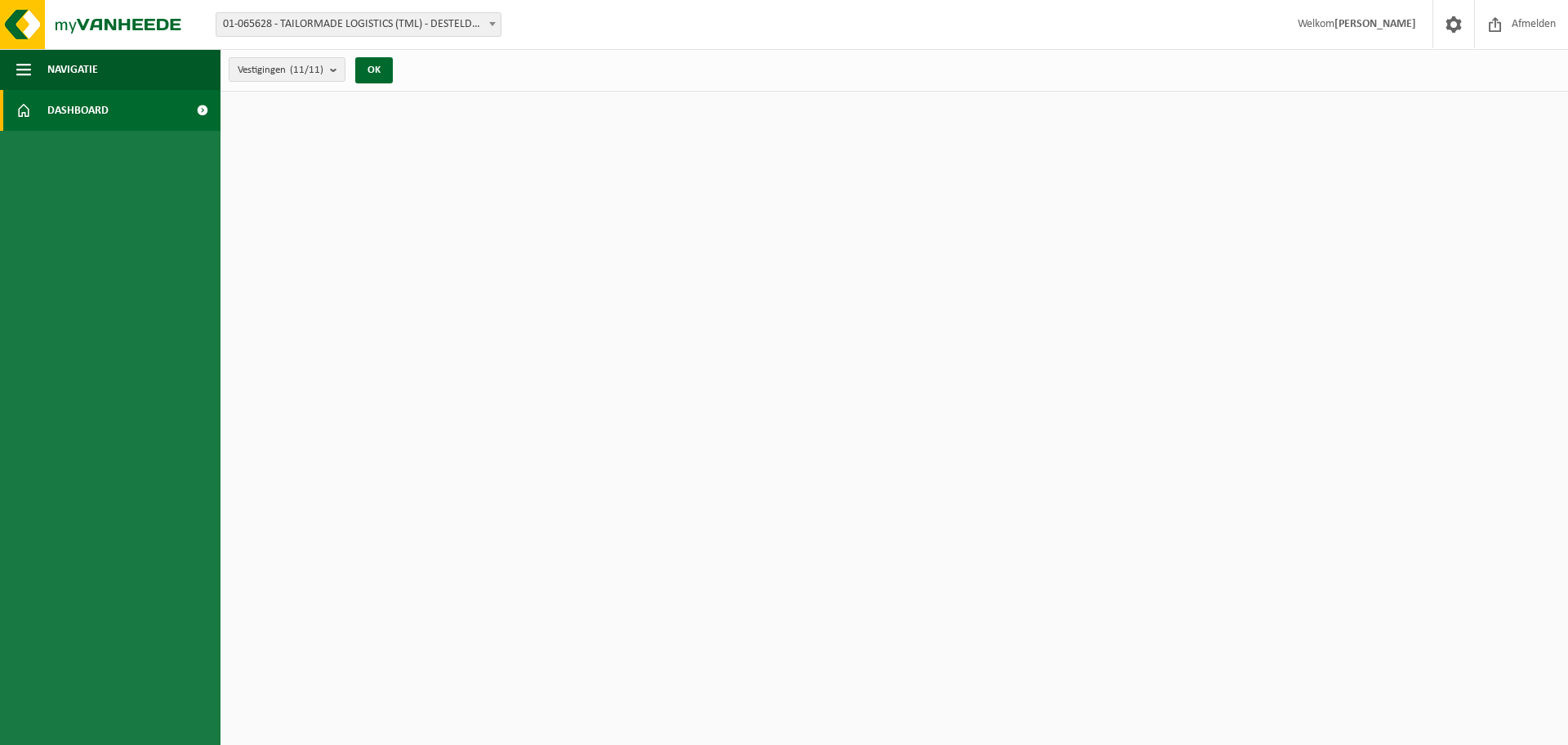
click at [112, 110] on link "Dashboard" at bounding box center [110, 110] width 221 height 40
click at [405, 112] on html "Vestiging: 01-065628 - TAILORMADE LOGISTICS (TML) - DESTELDONK 10-861456 - TAIL…" at bounding box center [784, 372] width 1568 height 745
click at [353, 21] on span "01-065628 - TAILORMADE LOGISTICS (TML) - DESTELDONK" at bounding box center [358, 25] width 284 height 23
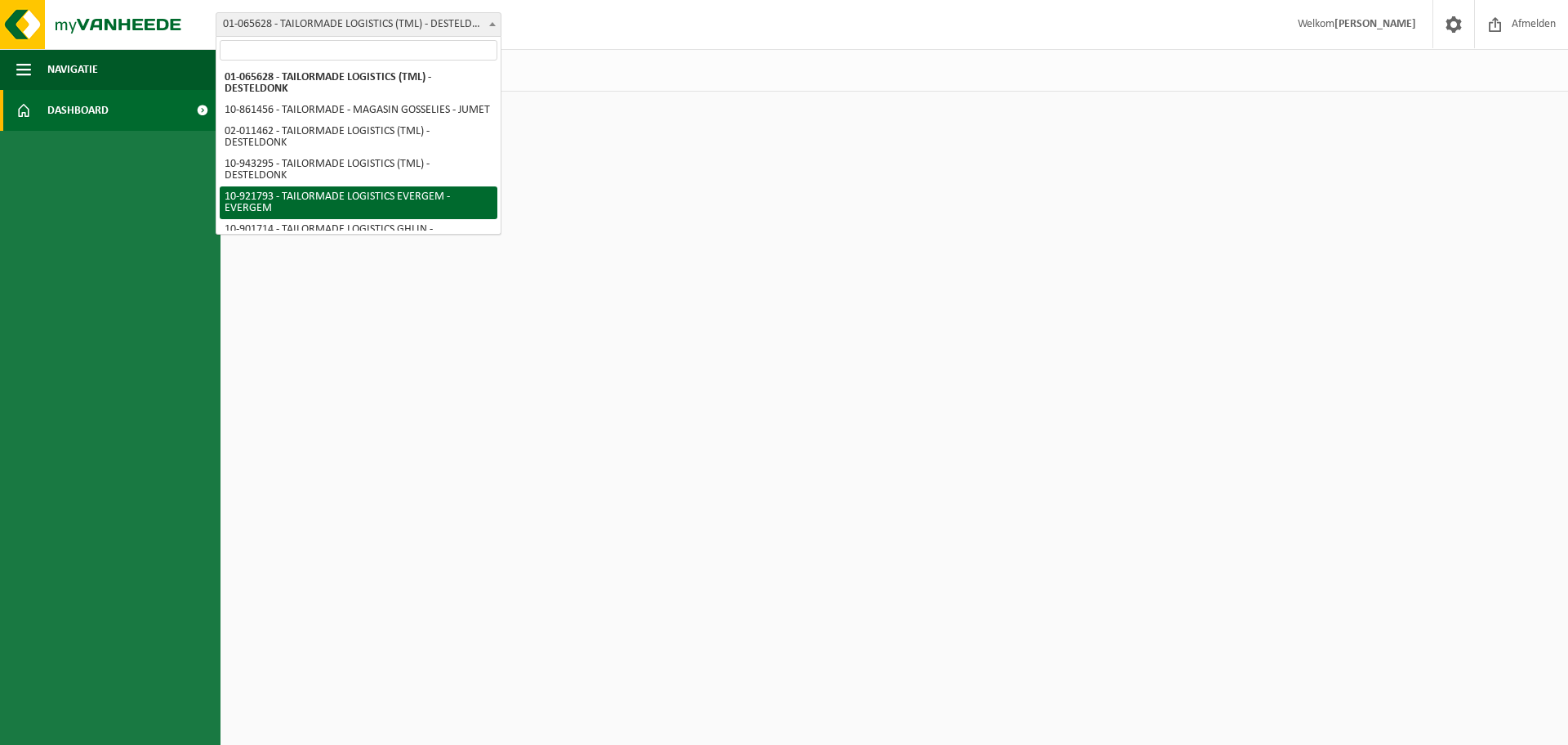
select select "130223"
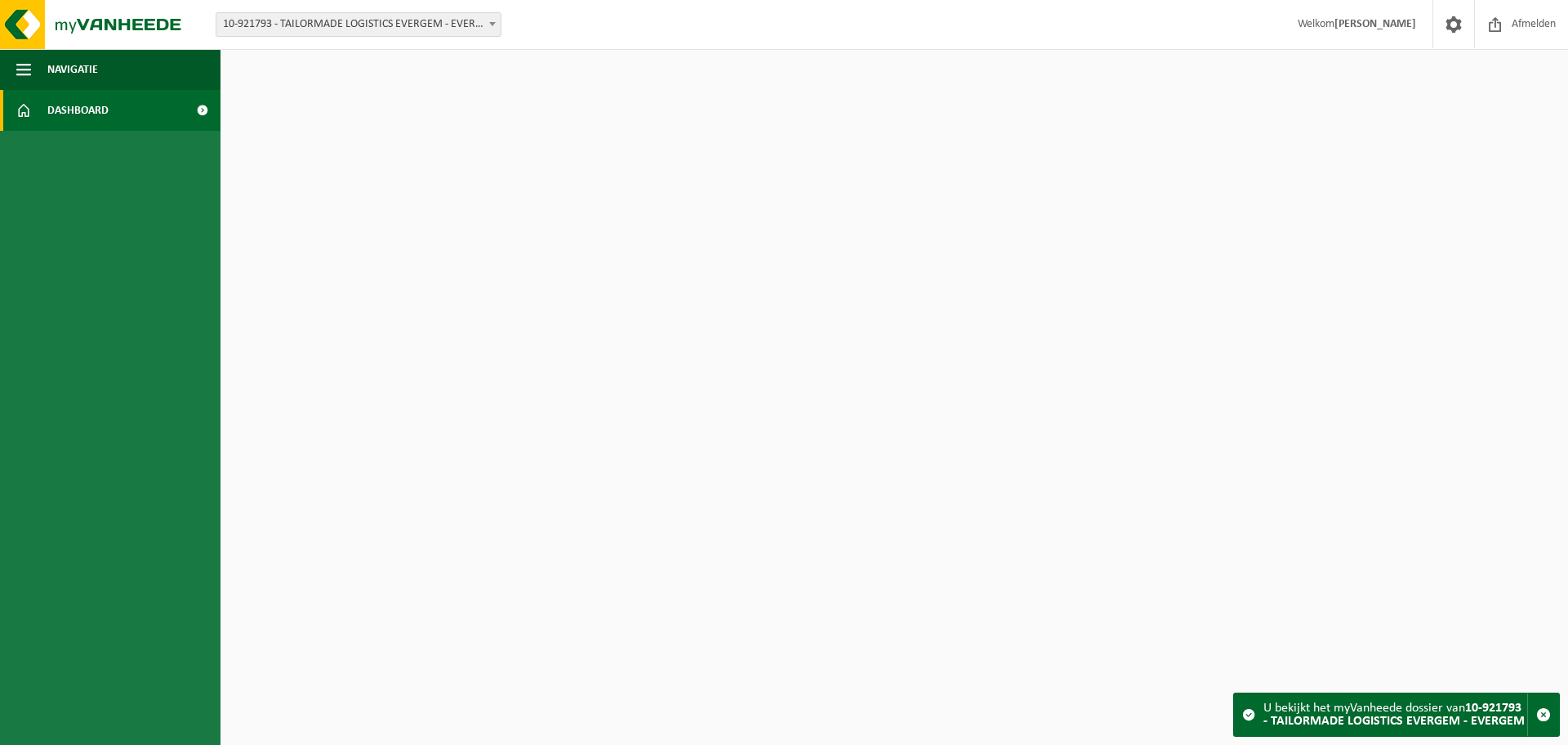
drag, startPoint x: 1434, startPoint y: 1, endPoint x: 1164, endPoint y: 189, distance: 329.0
click at [1164, 189] on html "Vestiging: 01-065628 - TAILORMADE LOGISTICS (TML) - DESTELDONK 10-861456 - TAIL…" at bounding box center [784, 372] width 1568 height 745
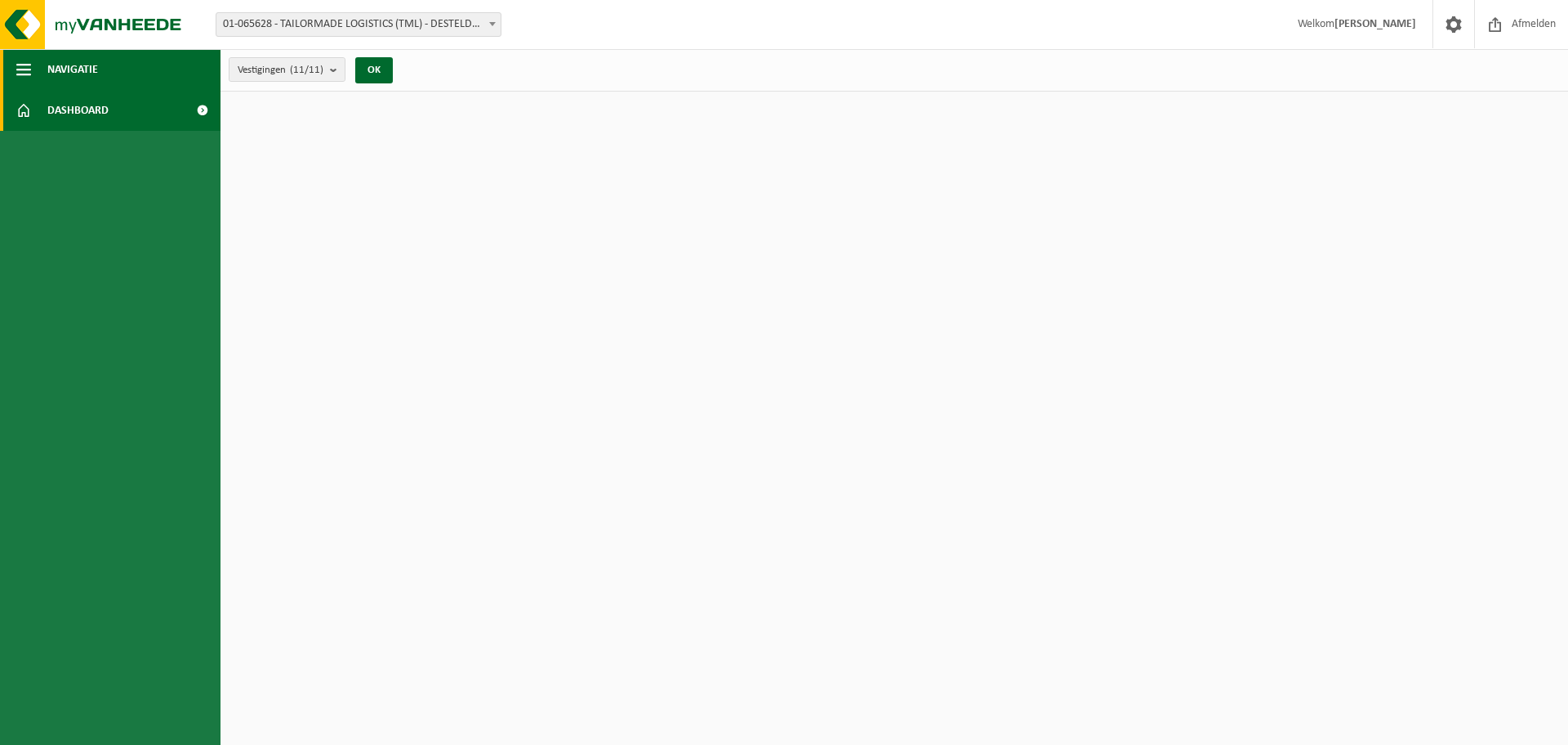
click at [22, 65] on span "button" at bounding box center [23, 69] width 14 height 40
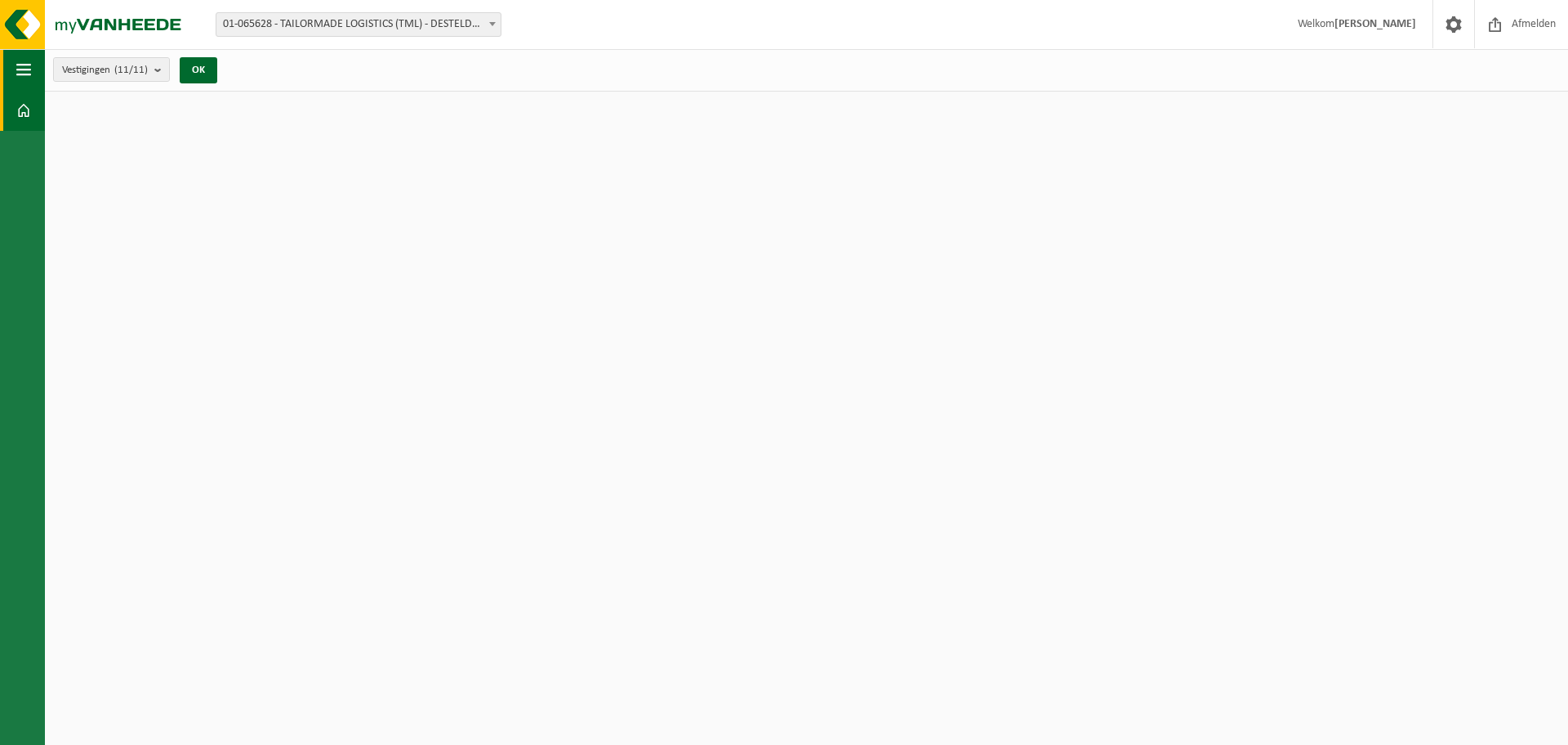
click at [21, 65] on span "button" at bounding box center [23, 69] width 14 height 40
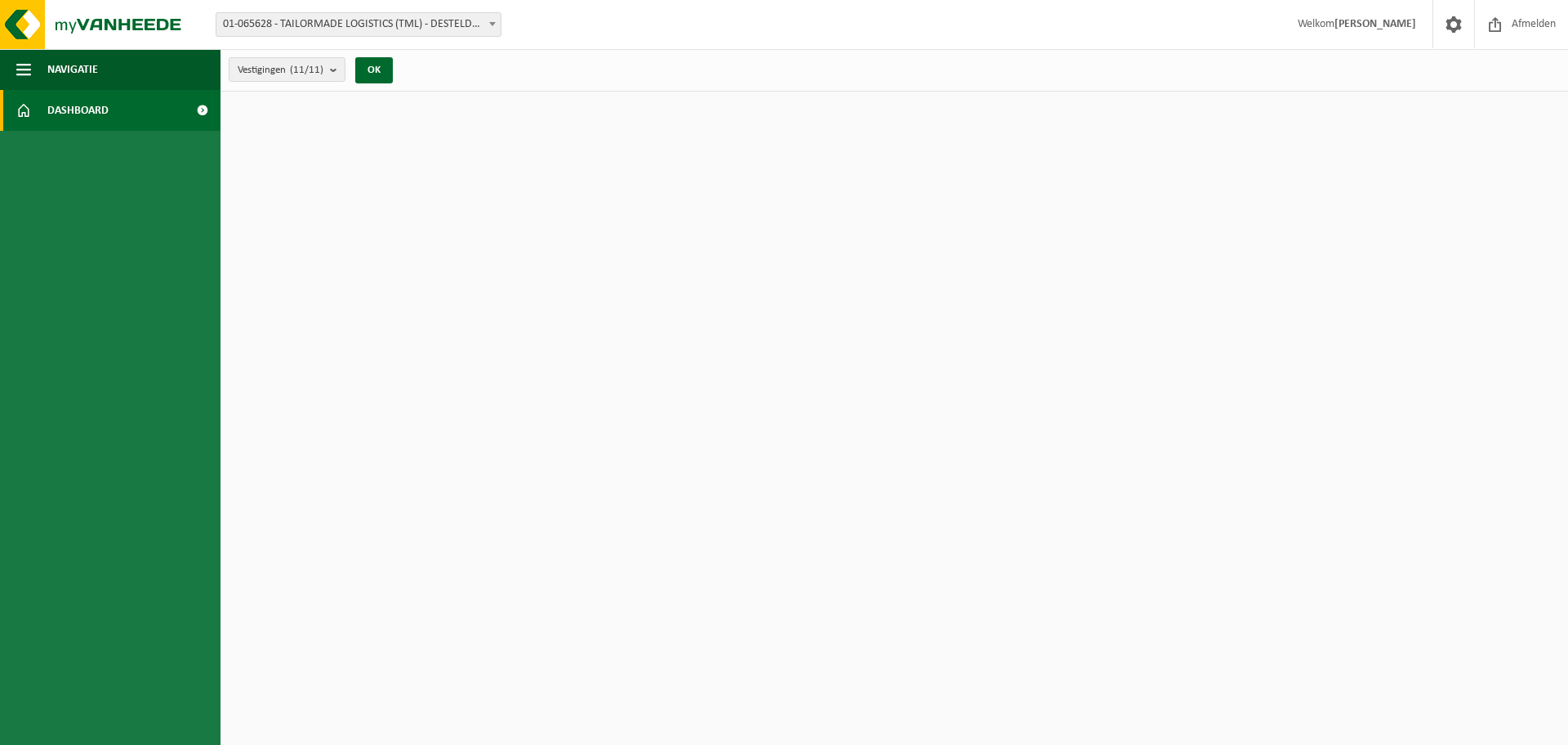
click at [202, 110] on span at bounding box center [202, 110] width 37 height 40
drag, startPoint x: 0, startPoint y: 0, endPoint x: 202, endPoint y: 110, distance: 230.0
click at [202, 110] on span at bounding box center [202, 110] width 37 height 40
click at [334, 63] on b "submit" at bounding box center [337, 69] width 14 height 23
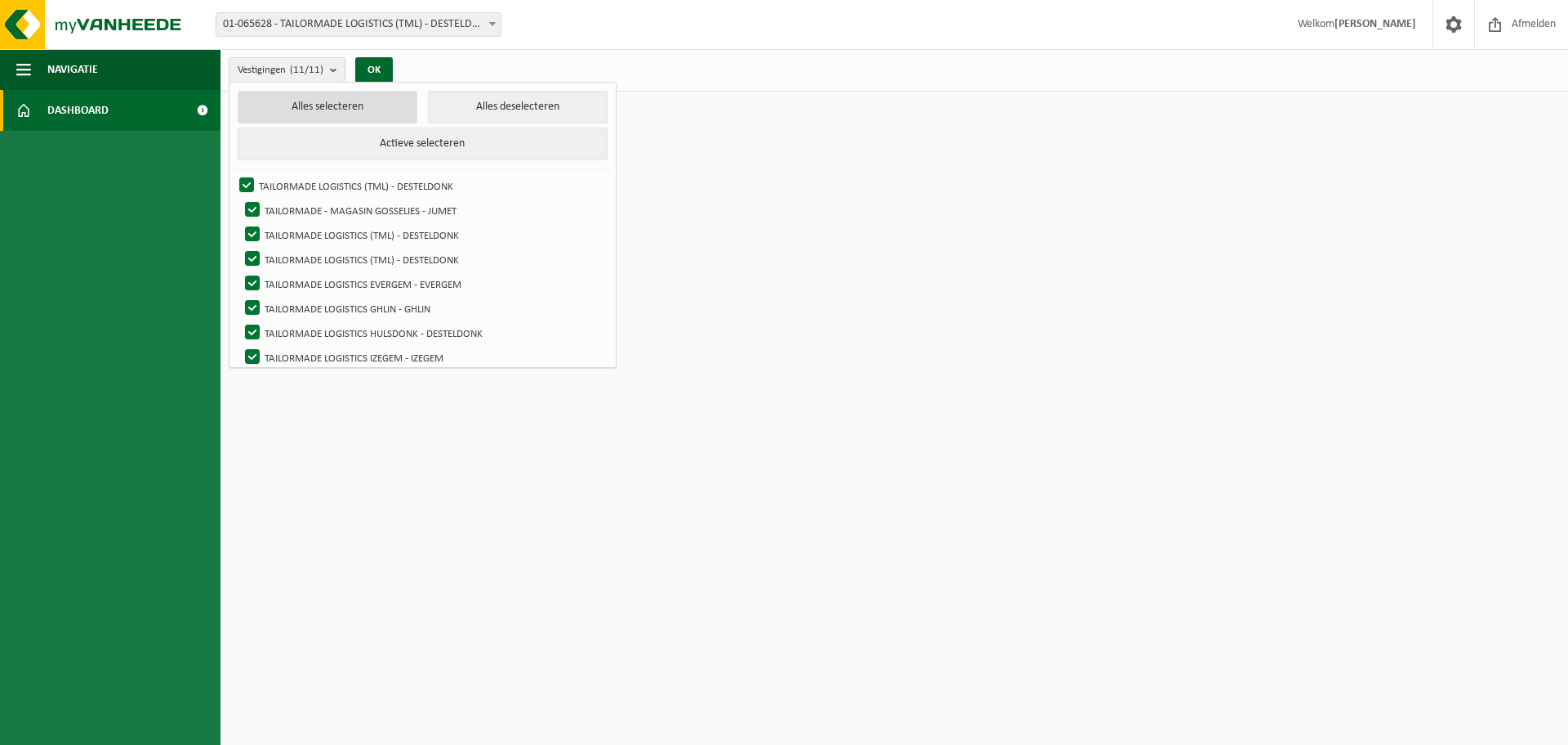
click at [285, 107] on button "Alles selecteren" at bounding box center [327, 107] width 180 height 33
click at [368, 62] on button "OK" at bounding box center [374, 69] width 38 height 26
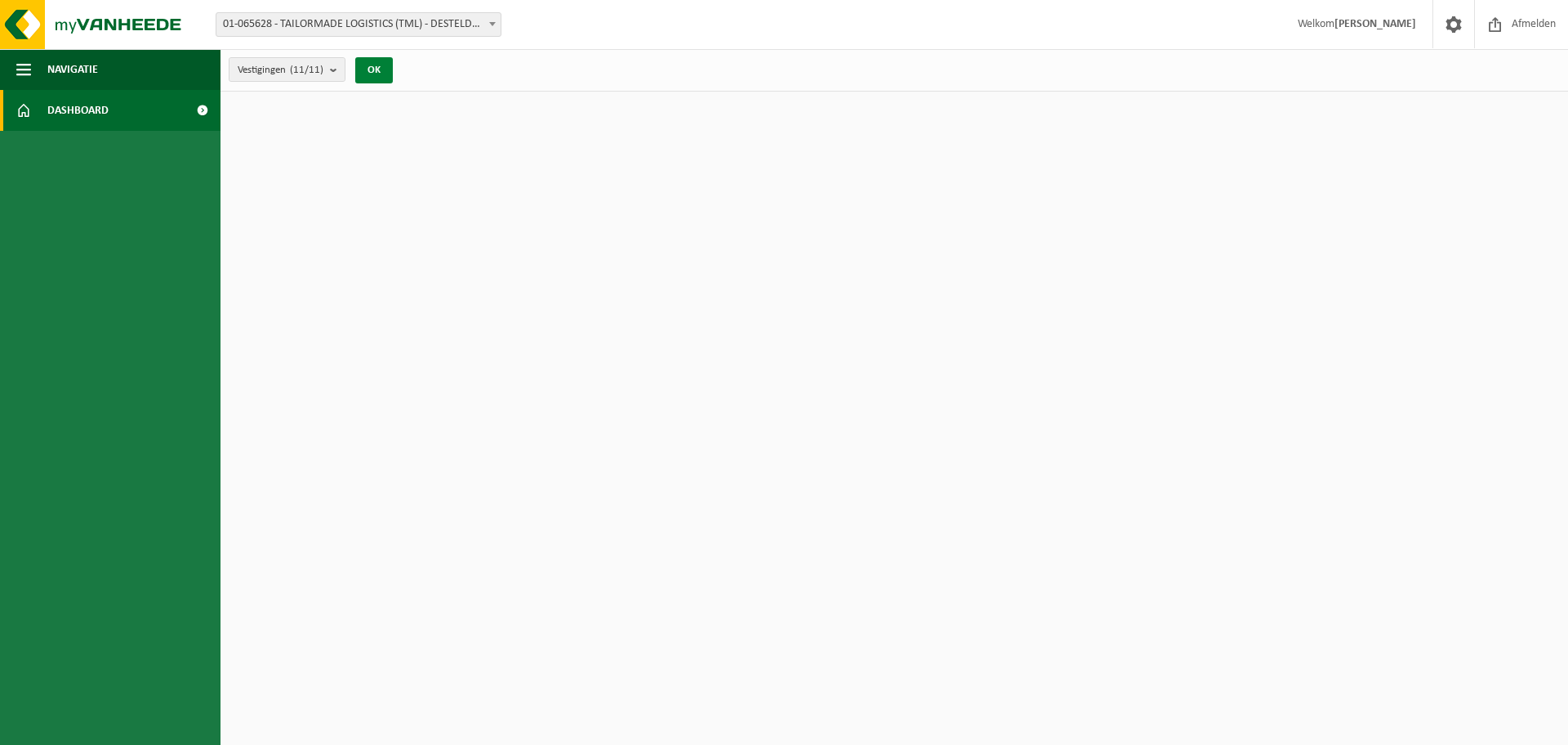
click at [371, 72] on button "OK" at bounding box center [374, 69] width 38 height 26
click at [47, 70] on button "Navigatie" at bounding box center [110, 69] width 221 height 40
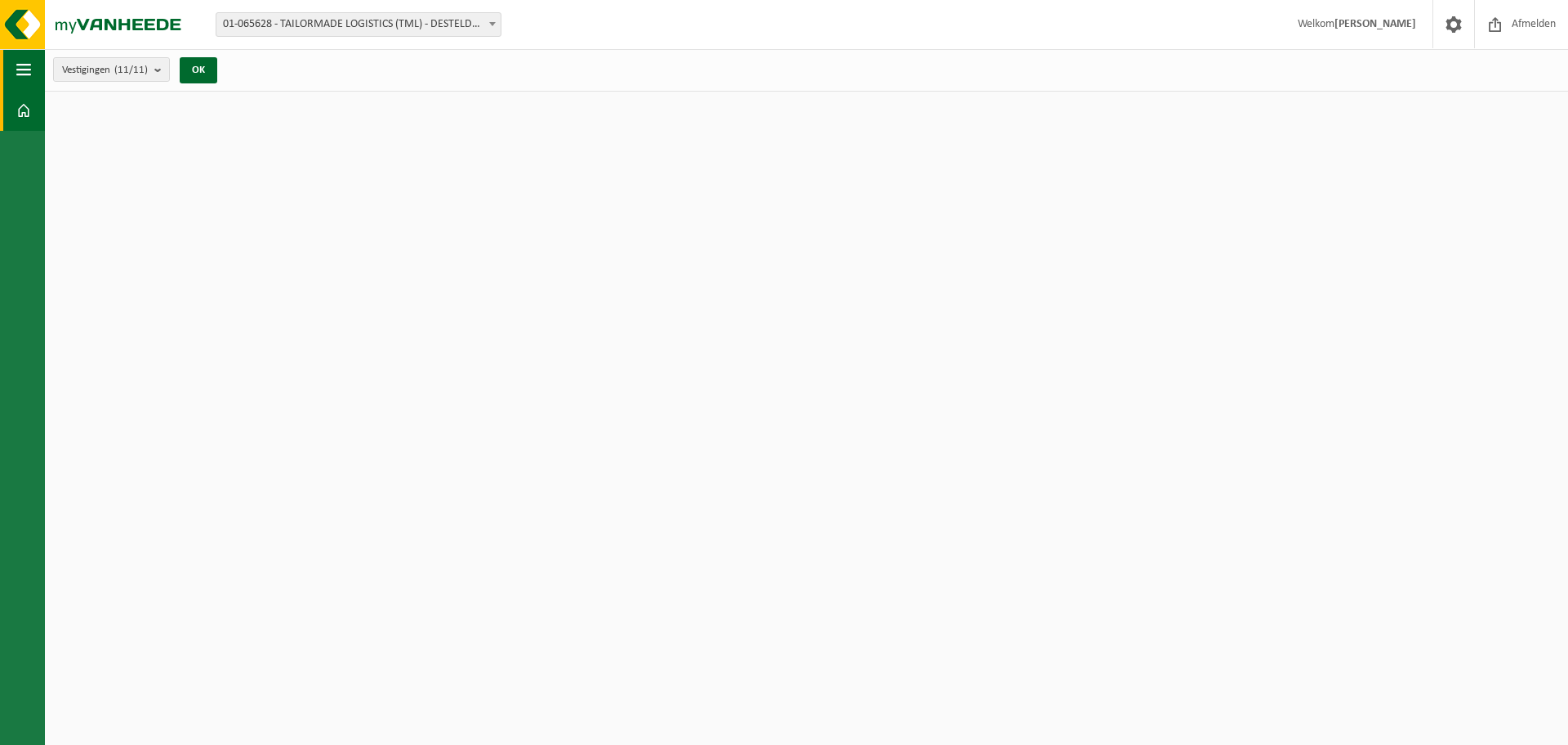
click at [18, 67] on span "button" at bounding box center [23, 69] width 14 height 40
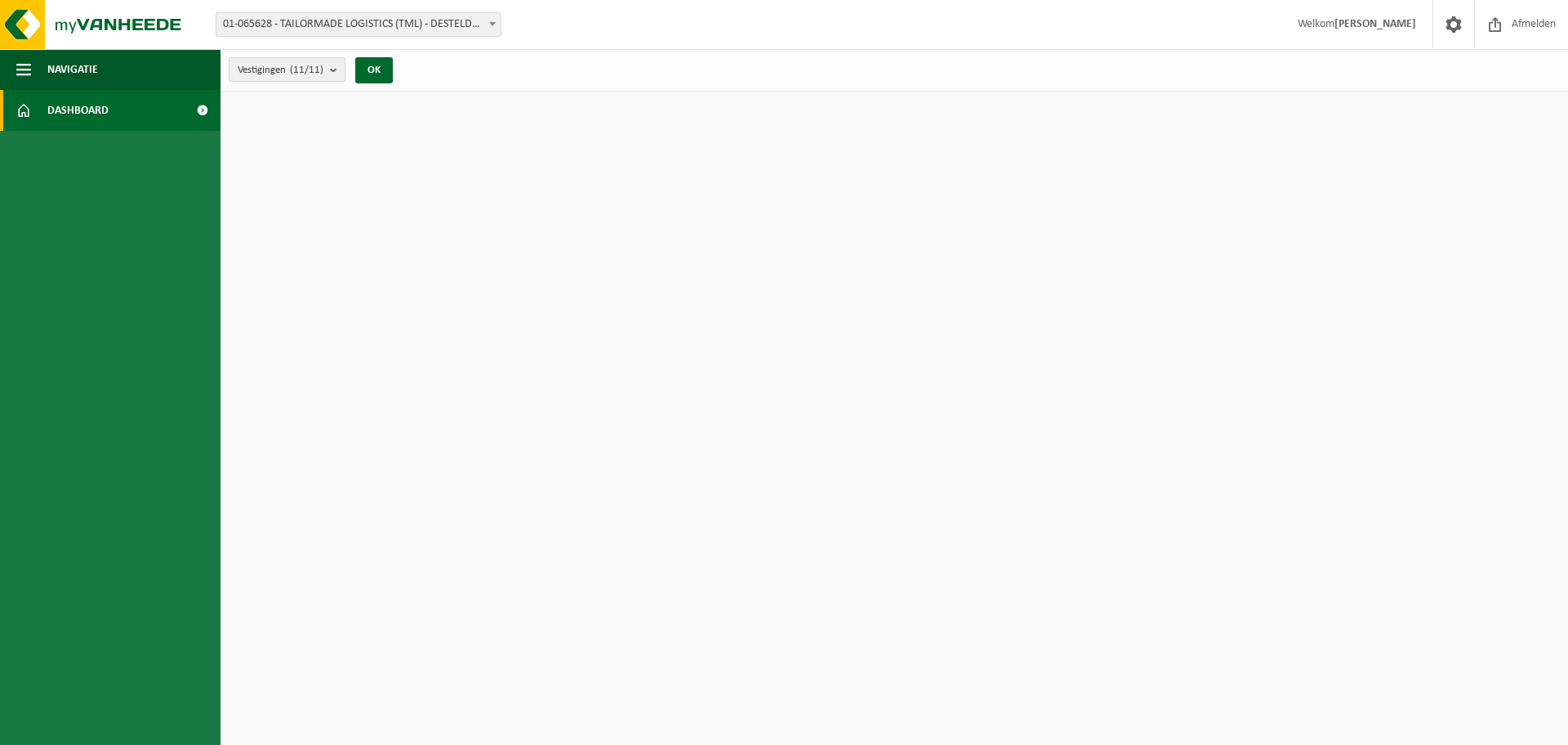
click at [335, 67] on b "submit" at bounding box center [337, 69] width 14 height 23
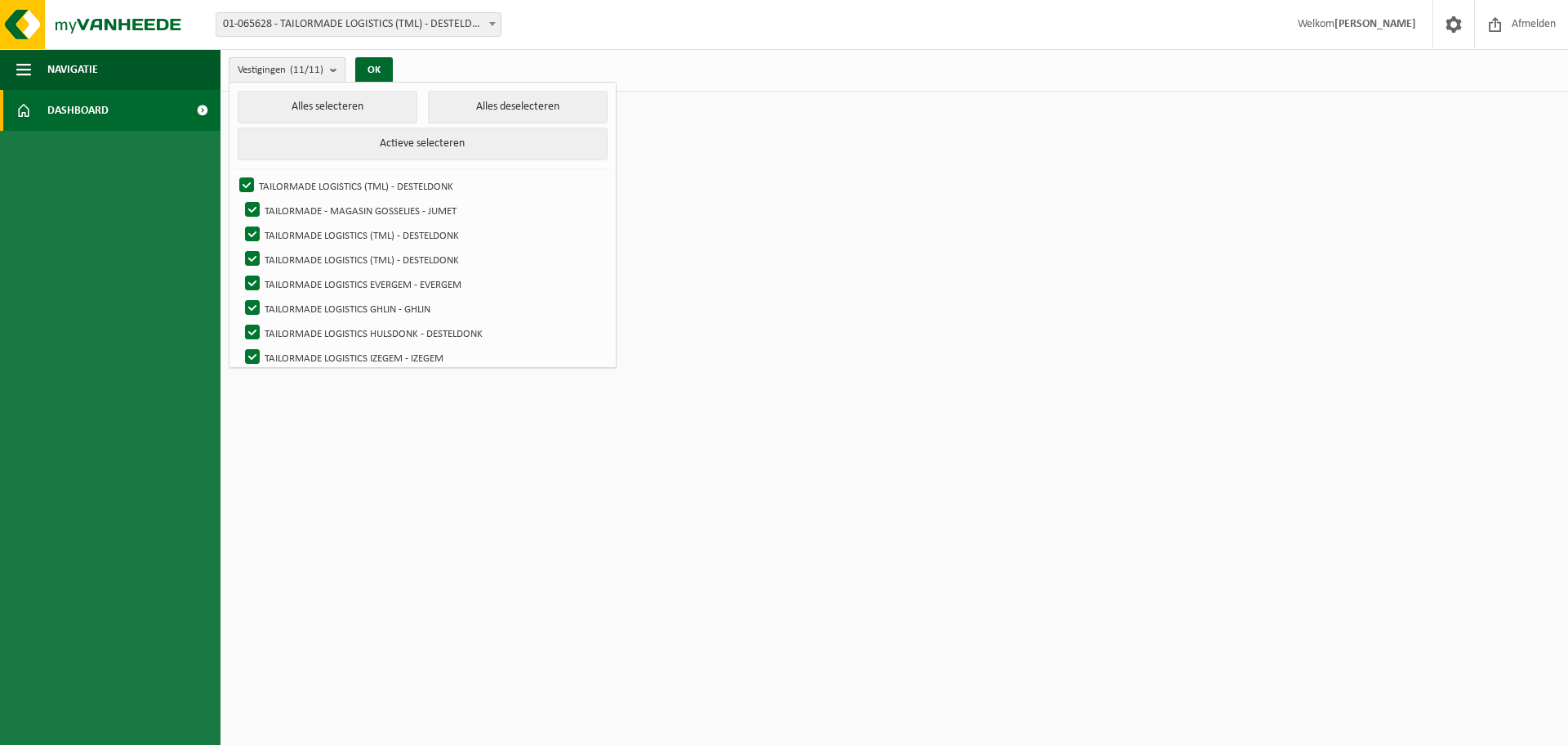
click at [335, 67] on b "submit" at bounding box center [337, 69] width 14 height 24
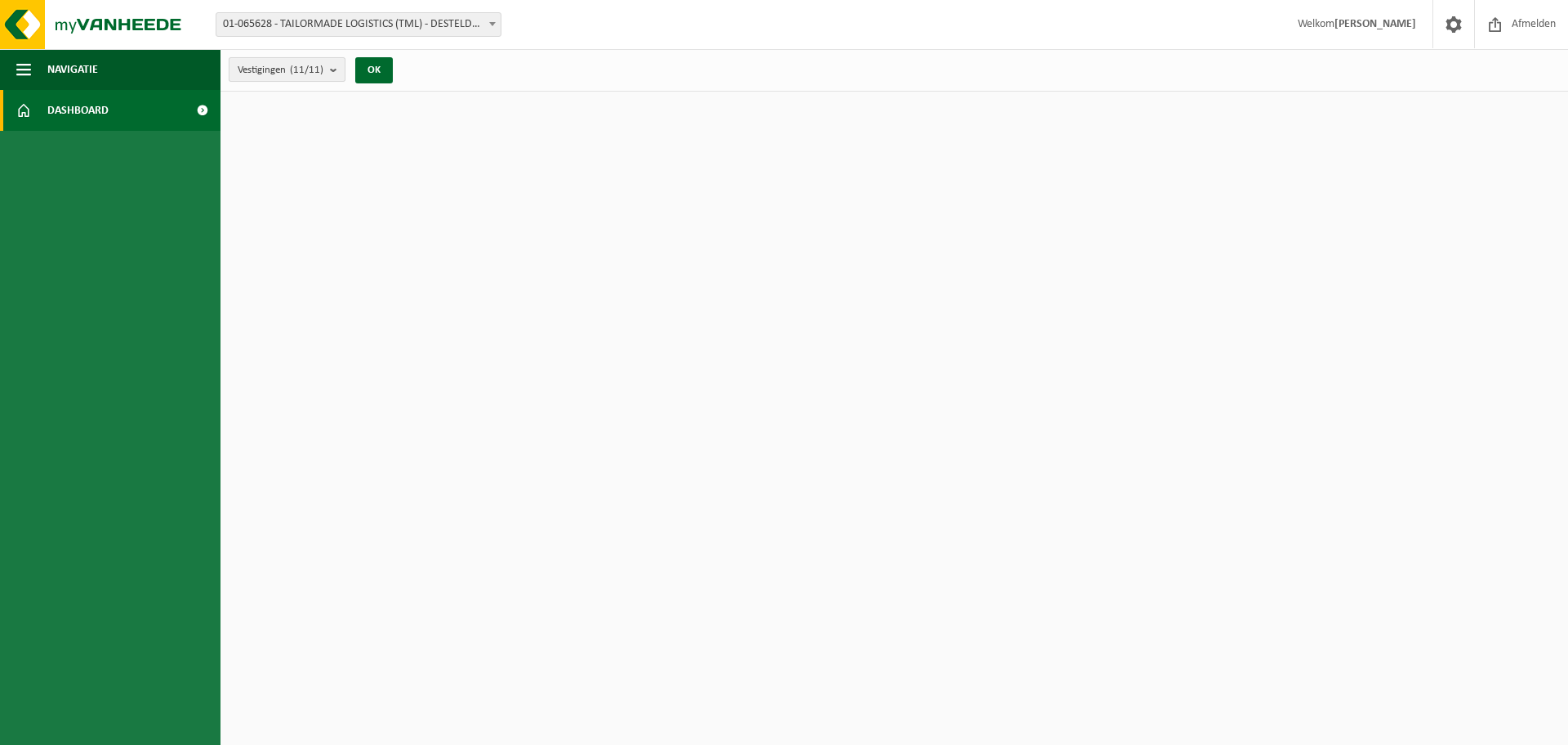
click at [335, 68] on b "submit" at bounding box center [337, 69] width 14 height 23
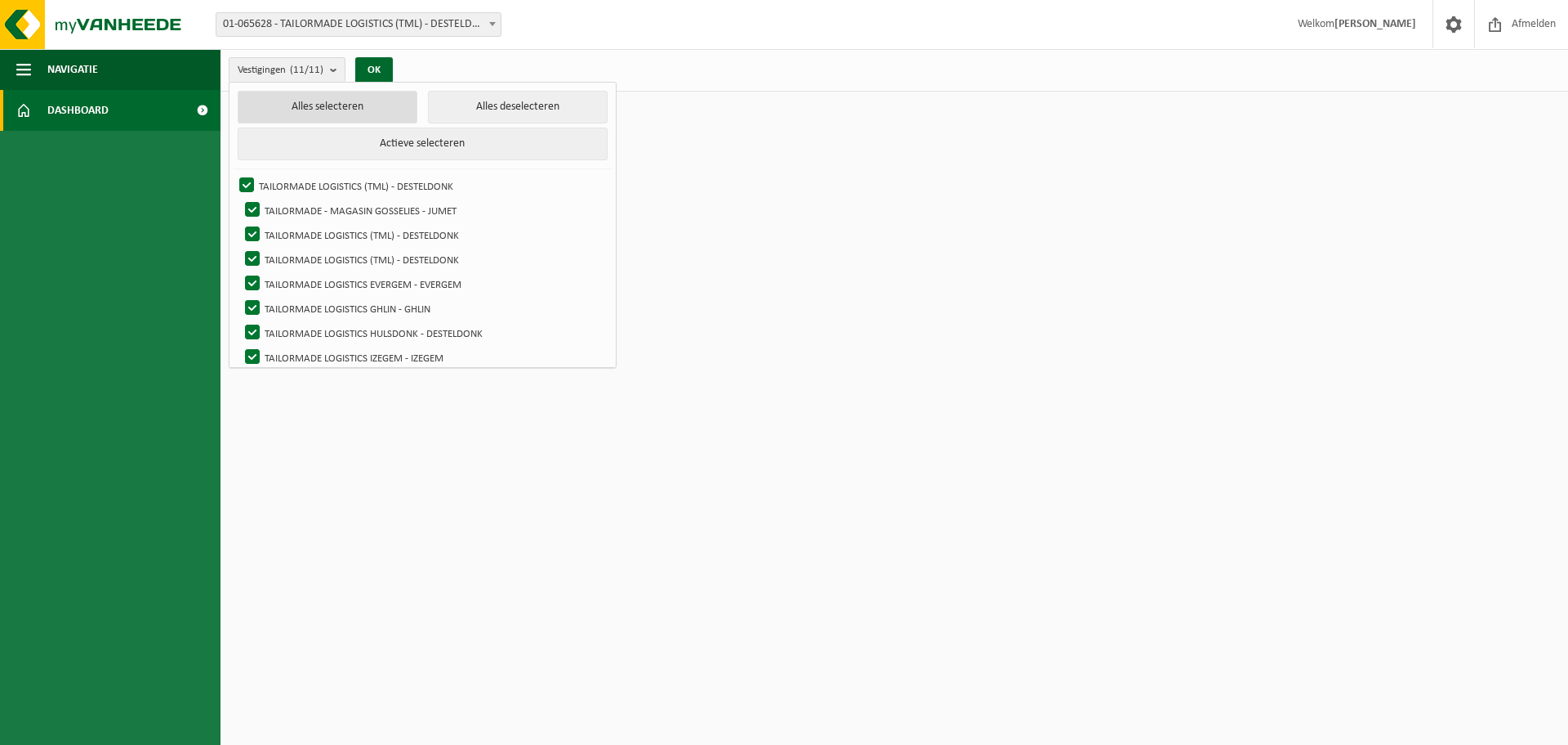
click at [289, 101] on button "Alles selecteren" at bounding box center [327, 107] width 180 height 33
click at [369, 71] on button "OK" at bounding box center [374, 69] width 38 height 26
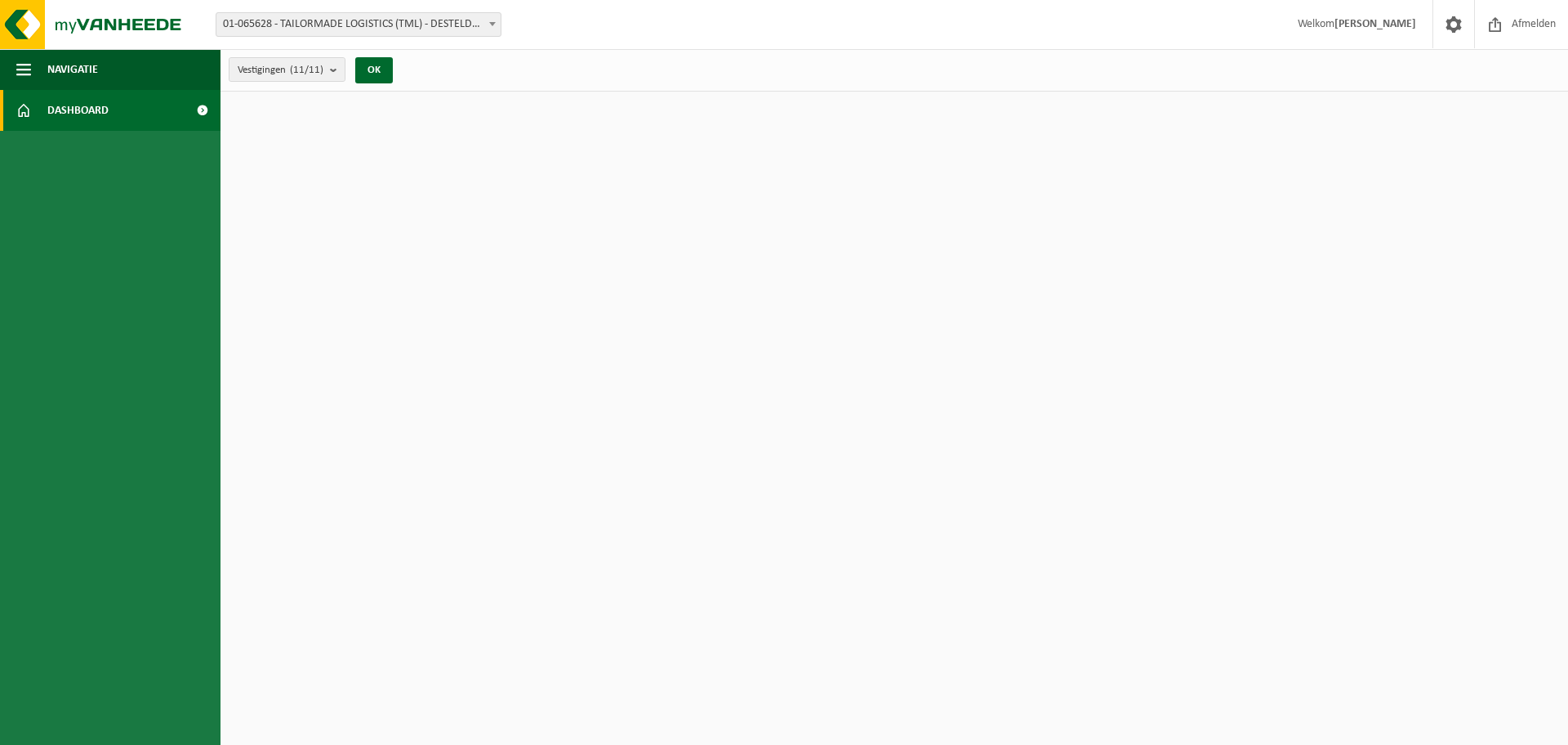
click at [1373, 30] on strong "[PERSON_NAME]" at bounding box center [1375, 24] width 82 height 13
click at [1454, 23] on span at bounding box center [1453, 24] width 24 height 48
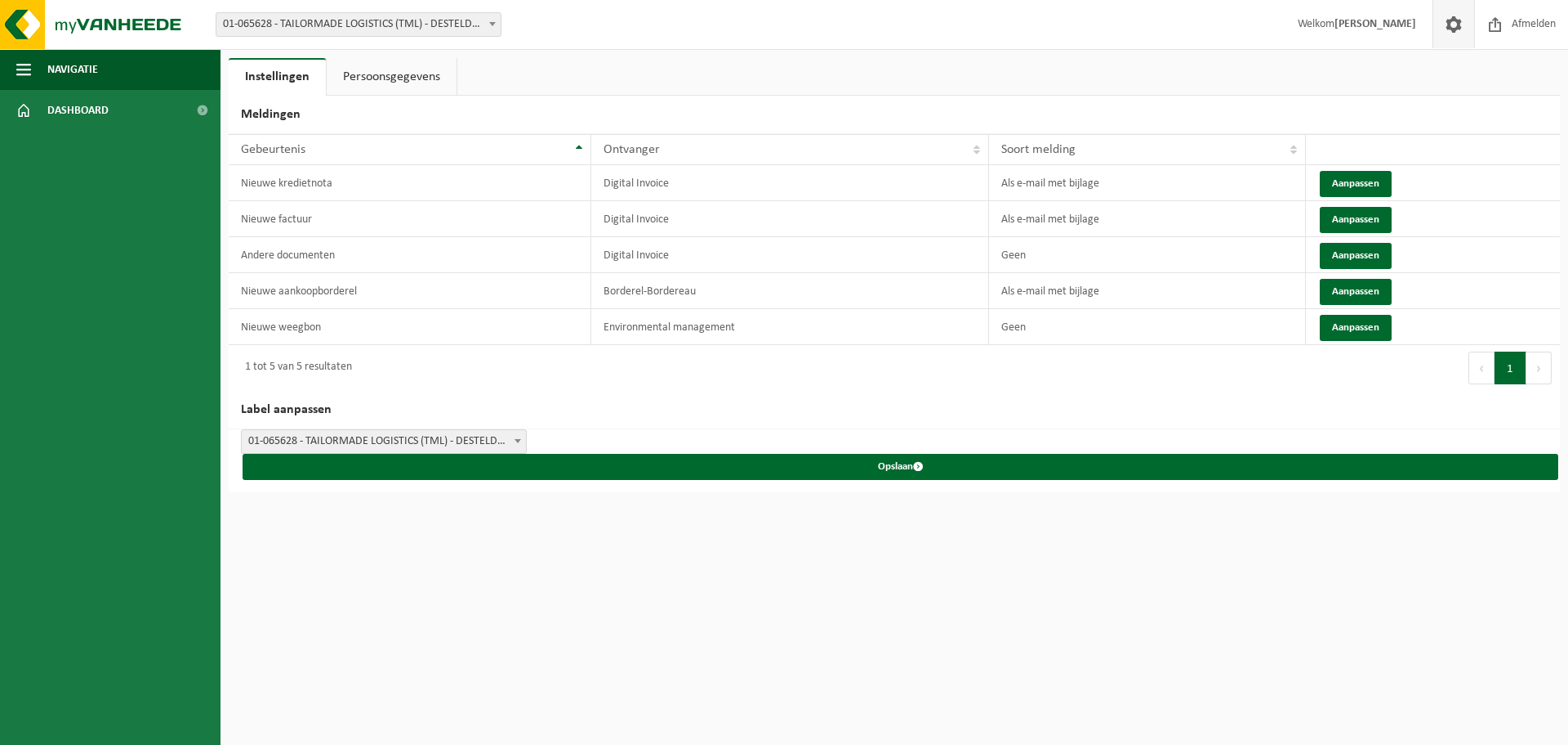
click at [339, 438] on span "01-065628 - TAILORMADE LOGISTICS (TML) - DESTELDONK" at bounding box center [383, 441] width 284 height 23
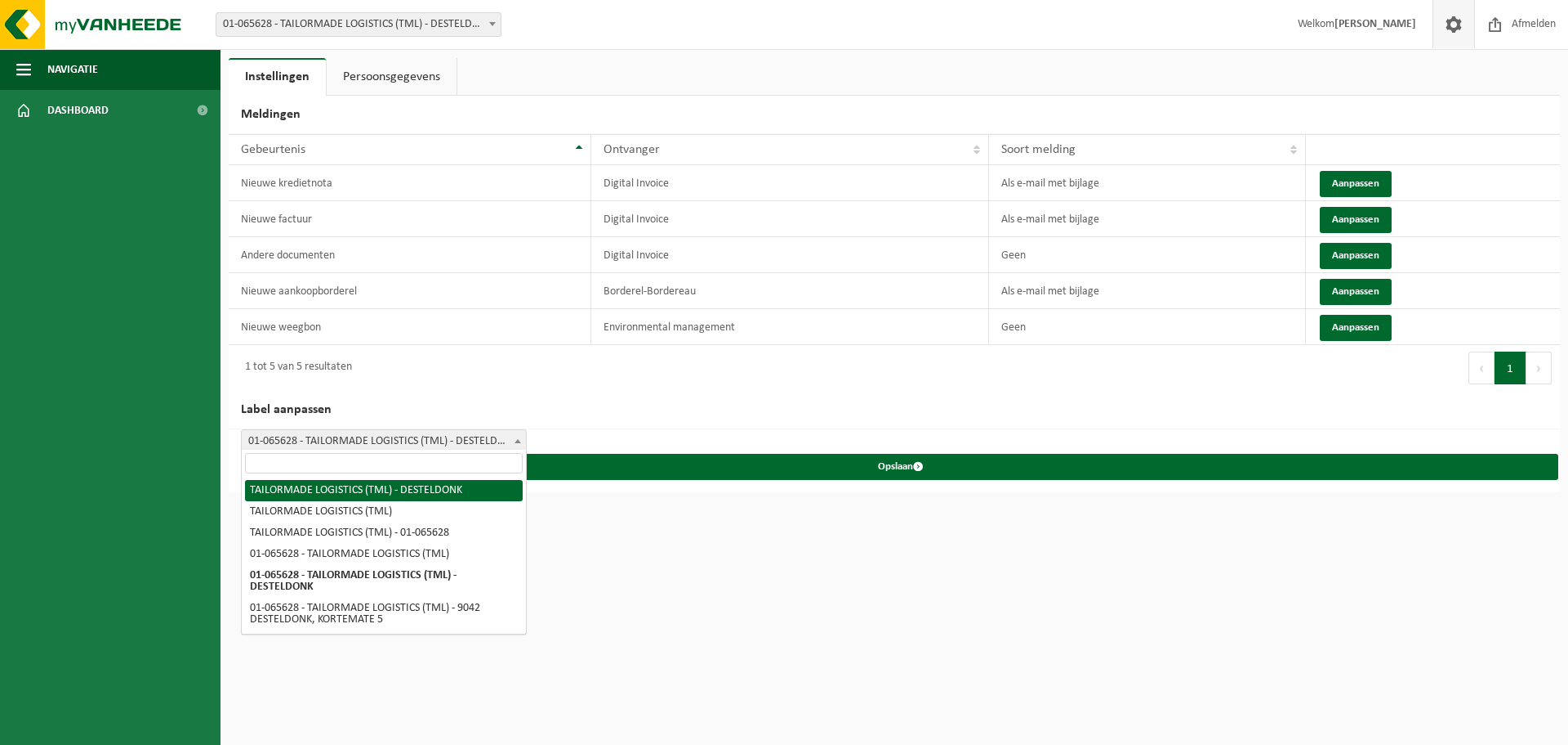
select select "0"
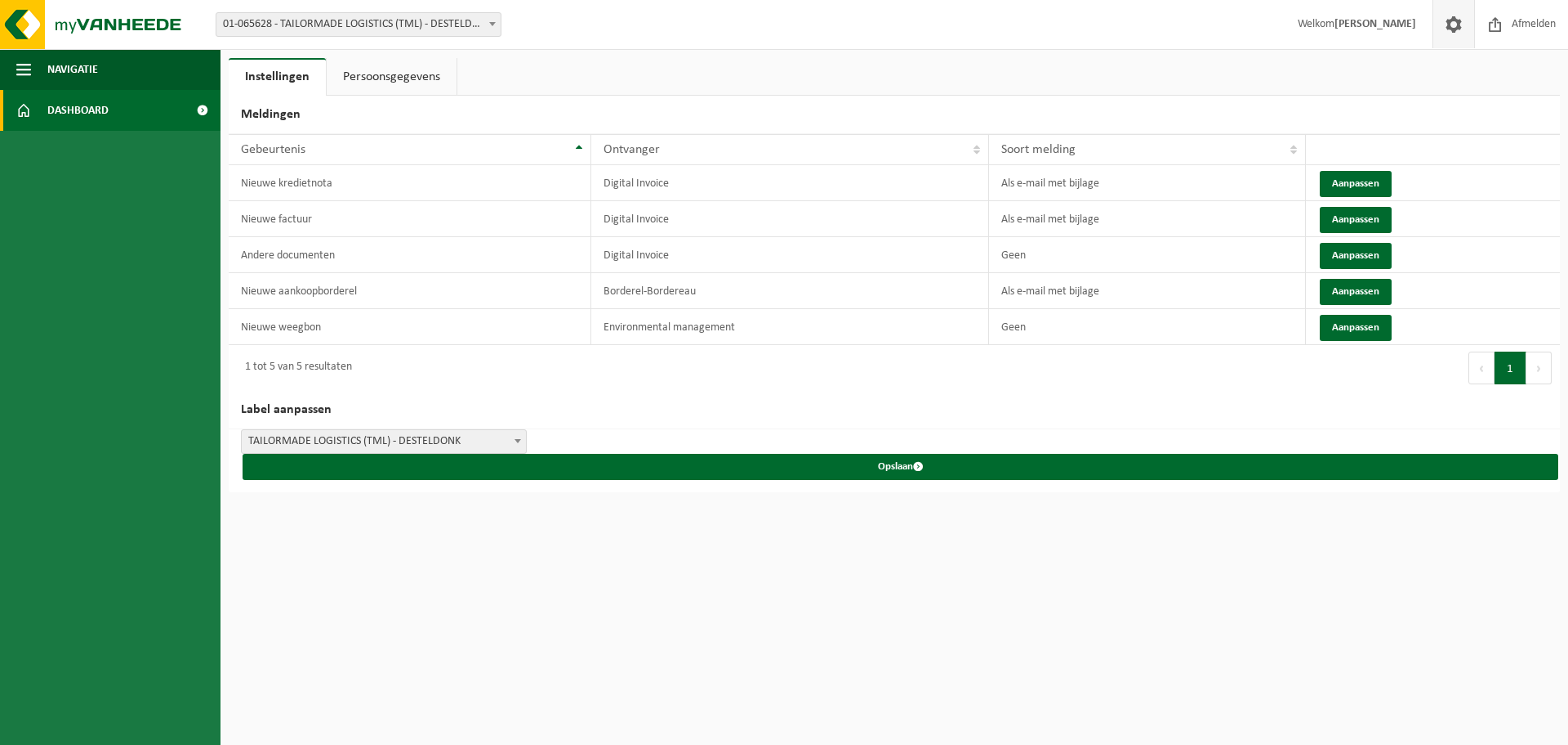
click at [213, 110] on span at bounding box center [202, 110] width 37 height 40
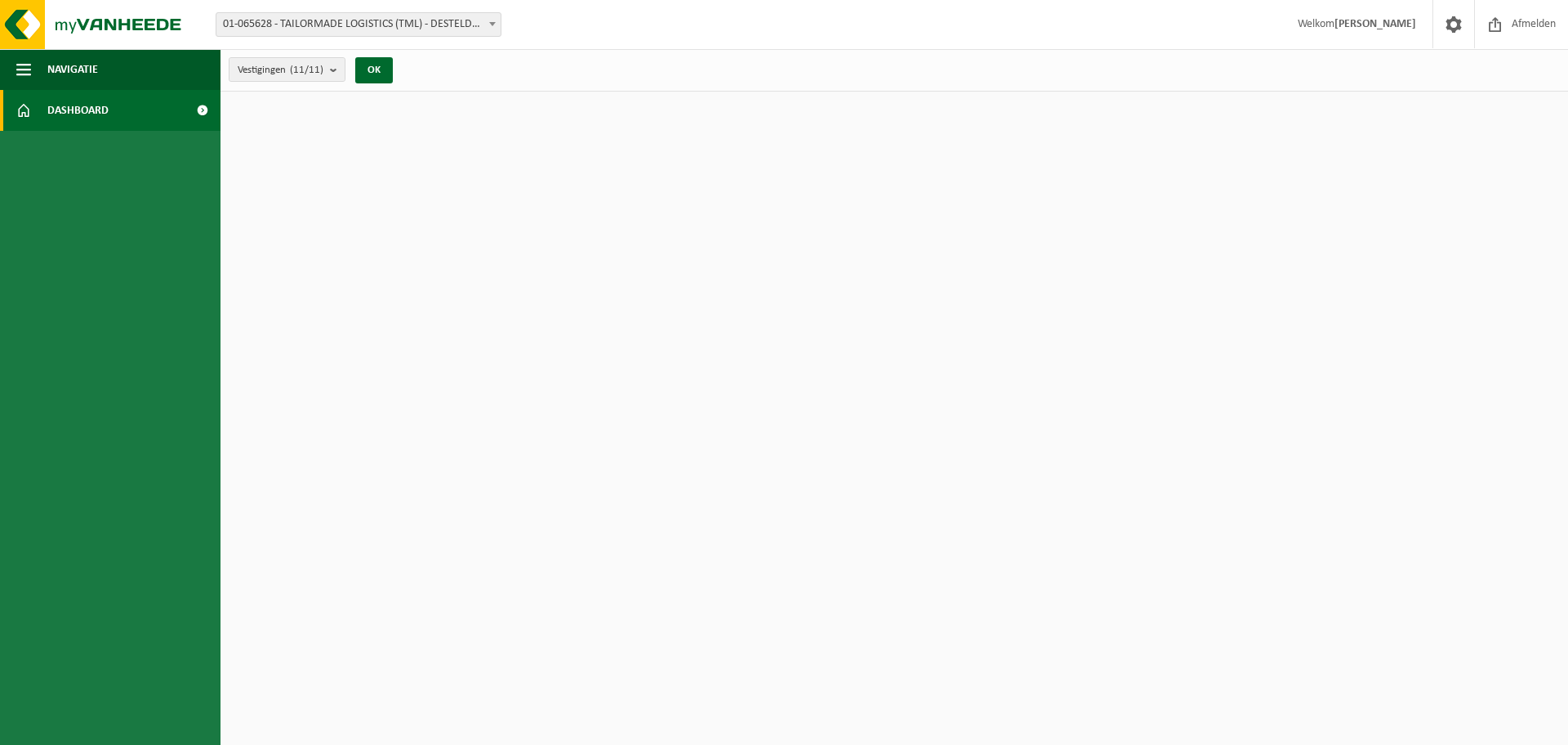
click at [204, 113] on span at bounding box center [202, 110] width 37 height 40
drag, startPoint x: 1121, startPoint y: 10, endPoint x: 1166, endPoint y: 60, distance: 67.3
click at [1166, 60] on div "Vestigingen (11/11) Alles selecteren Alles deselecteren Actieve selecteren TAIL…" at bounding box center [894, 70] width 1347 height 42
click at [1508, 20] on span "Afmelden" at bounding box center [1534, 24] width 52 height 48
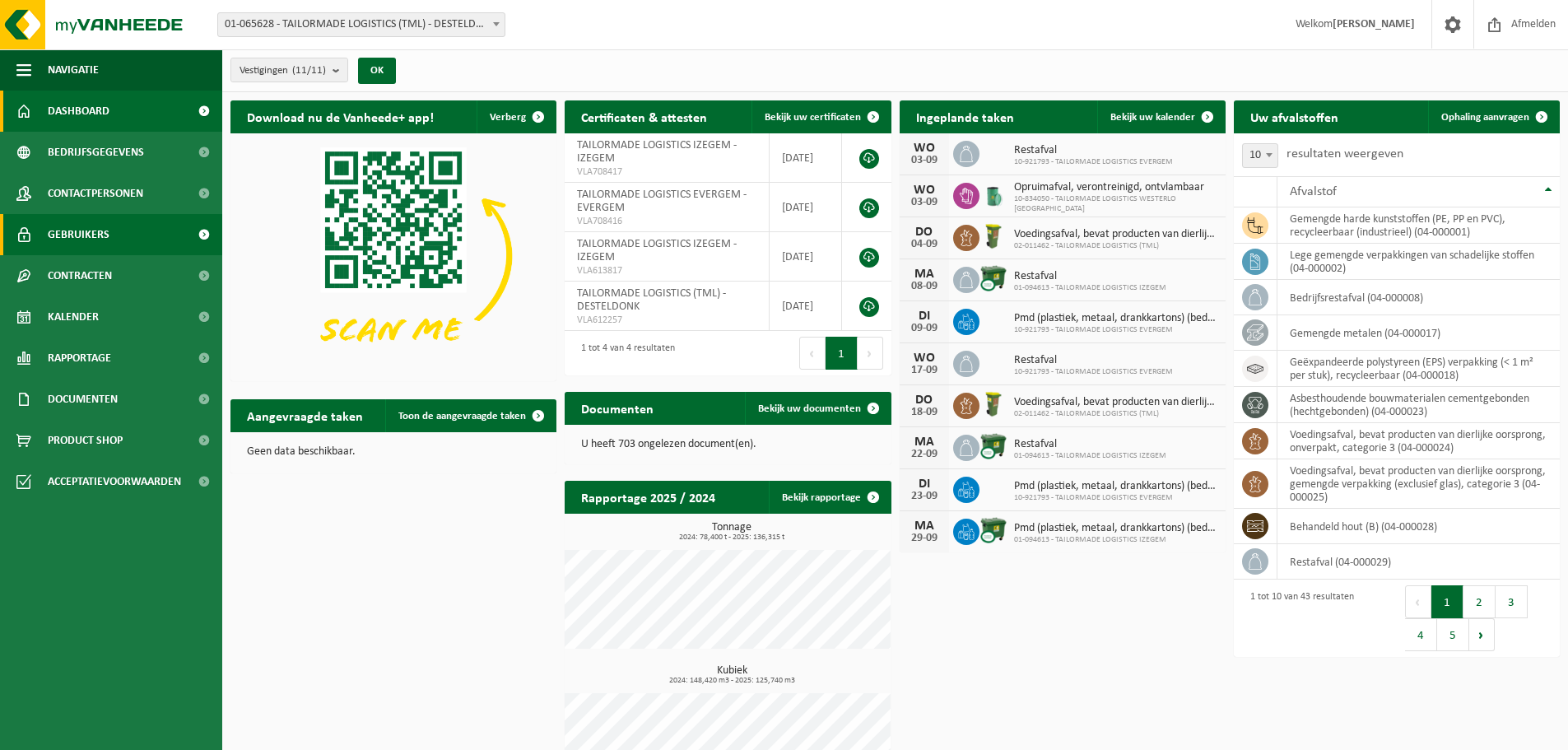
click at [100, 224] on span "Gebruikers" at bounding box center [79, 235] width 62 height 41
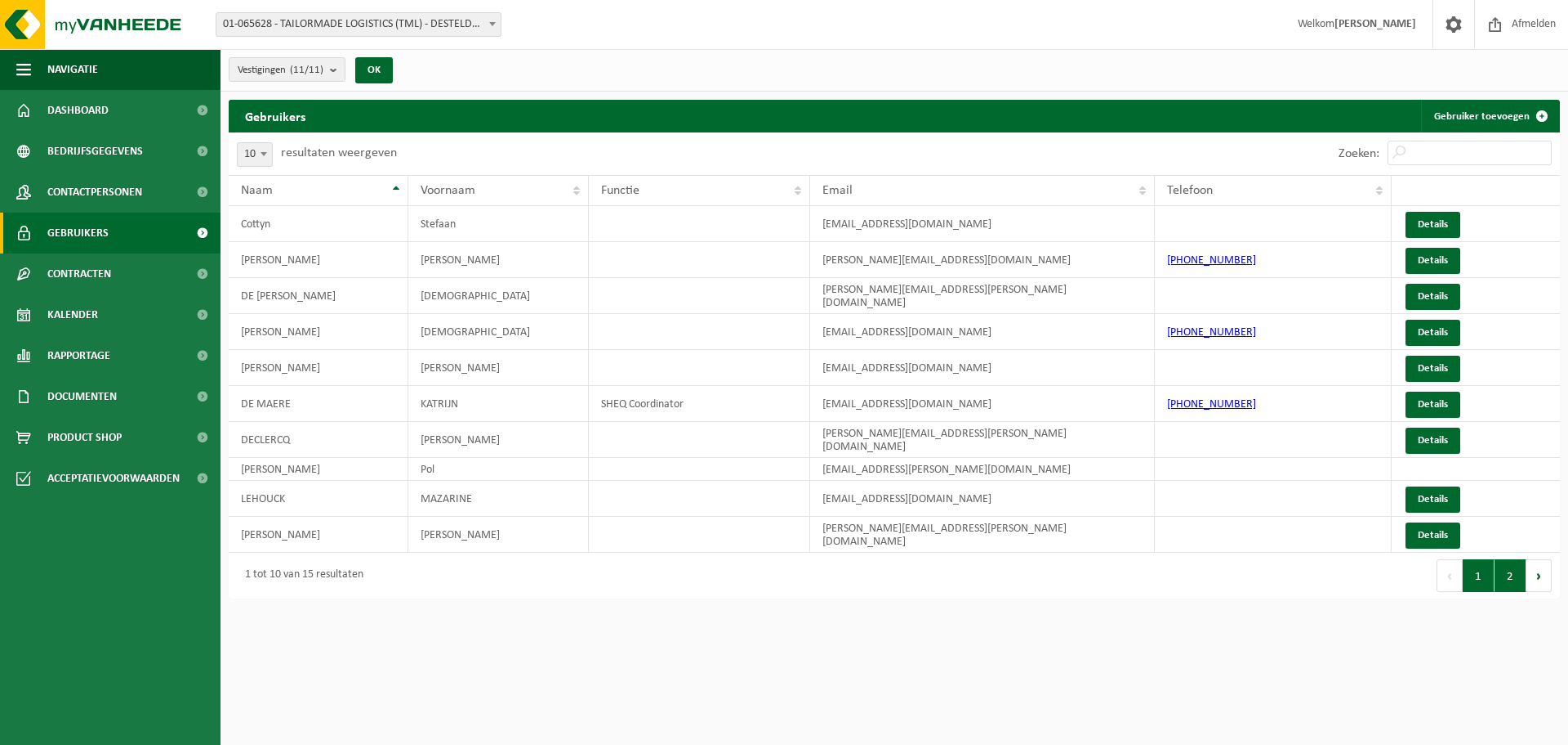
click at [1504, 573] on button "2" at bounding box center [1510, 575] width 32 height 33
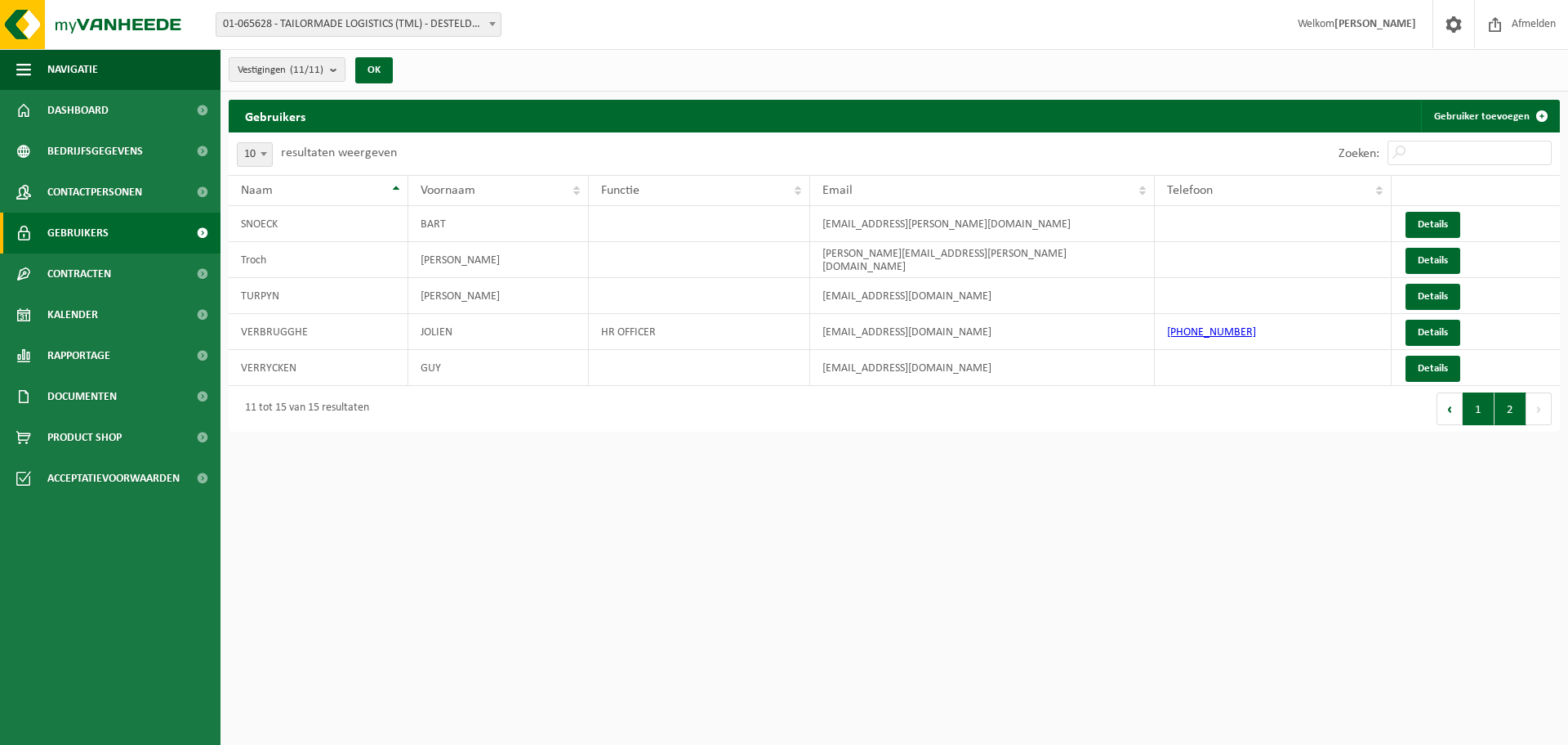
click at [1482, 412] on button "1" at bounding box center [1478, 409] width 32 height 33
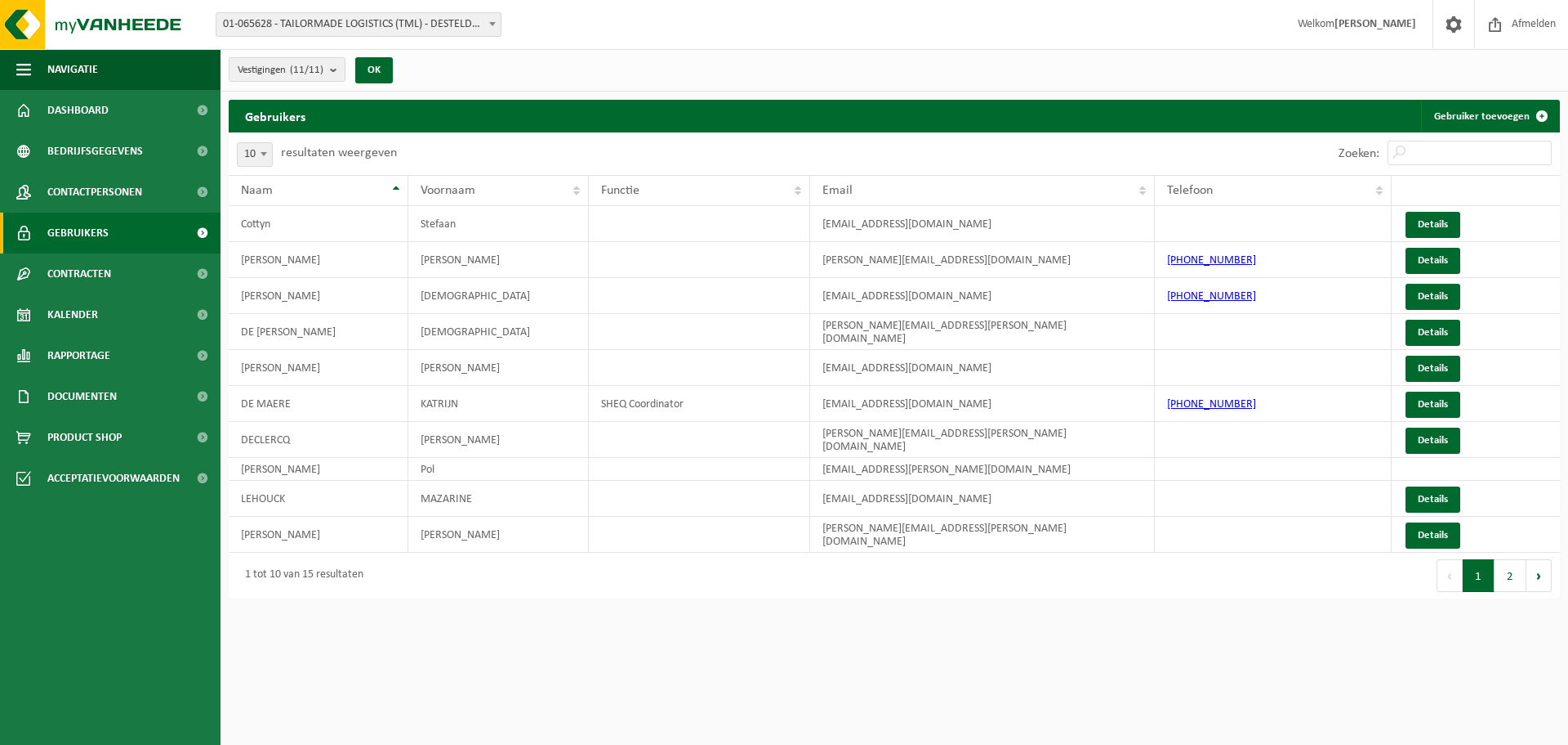
click at [1383, 23] on strong "[PERSON_NAME]" at bounding box center [1375, 24] width 82 height 13
click at [1456, 22] on span at bounding box center [1453, 24] width 24 height 48
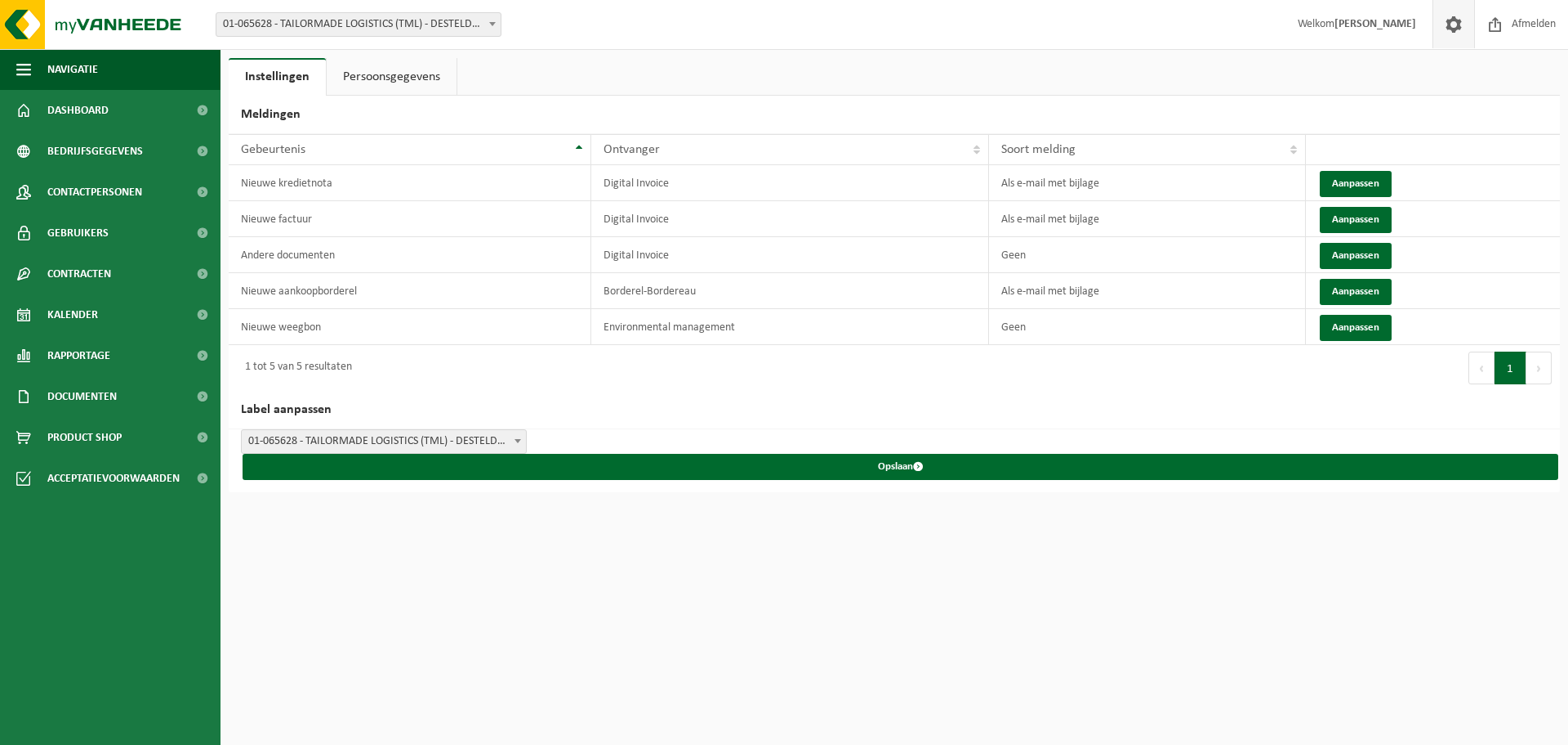
click at [390, 70] on link "Persoonsgegevens" at bounding box center [391, 76] width 130 height 38
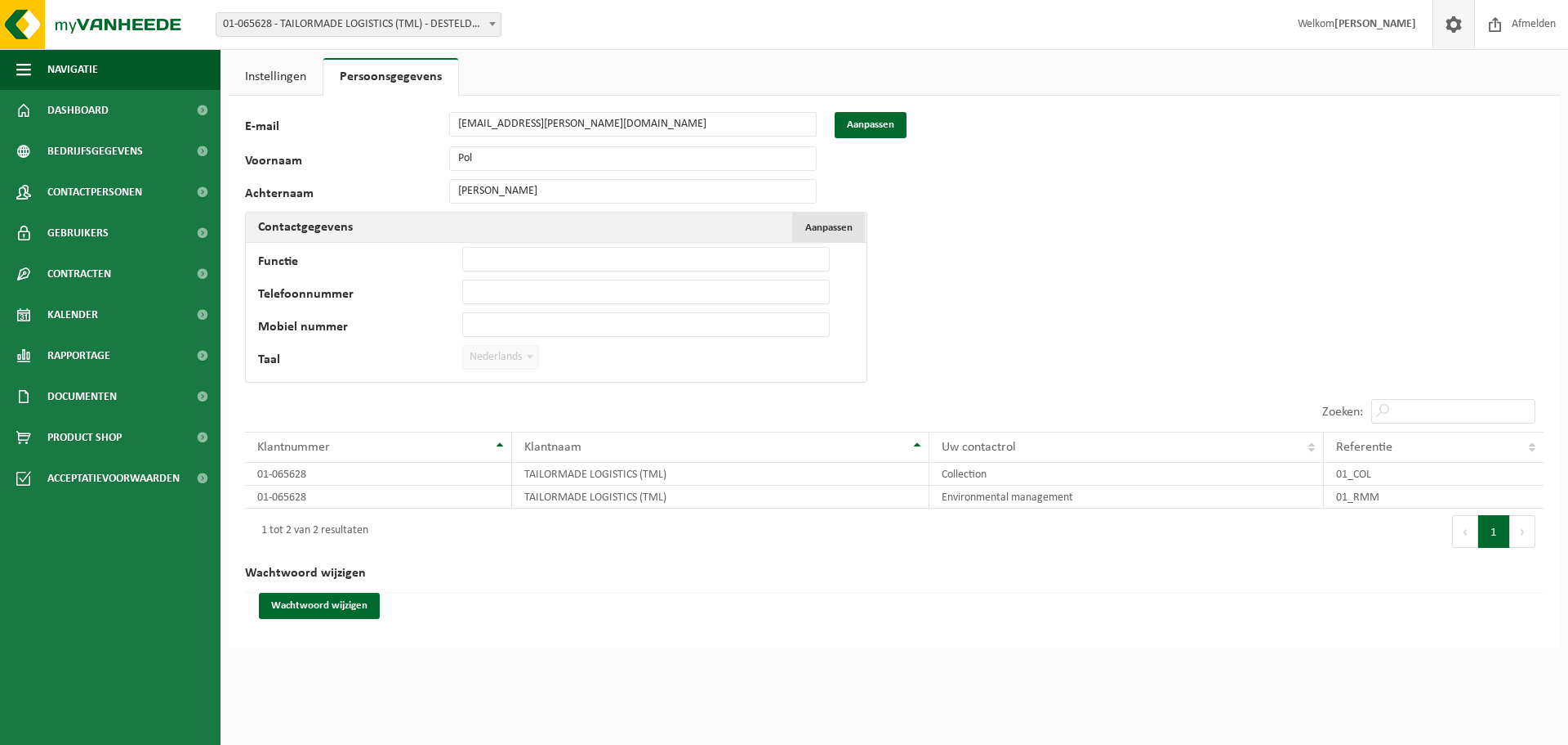
click at [824, 228] on span "Aanpassen" at bounding box center [828, 227] width 47 height 11
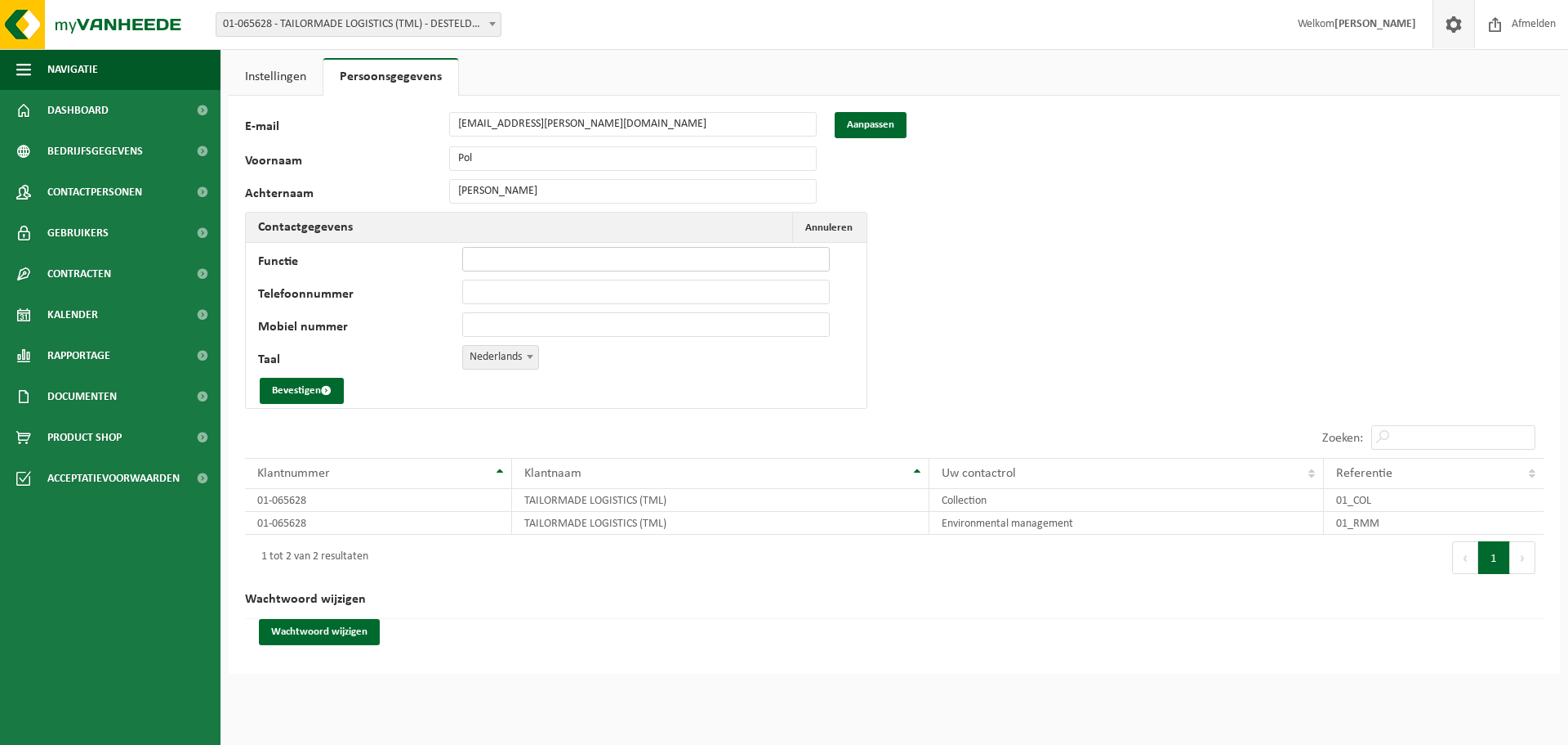
click at [498, 253] on input "Functie" at bounding box center [646, 258] width 368 height 24
click at [859, 126] on button "Aanpassen" at bounding box center [871, 124] width 72 height 26
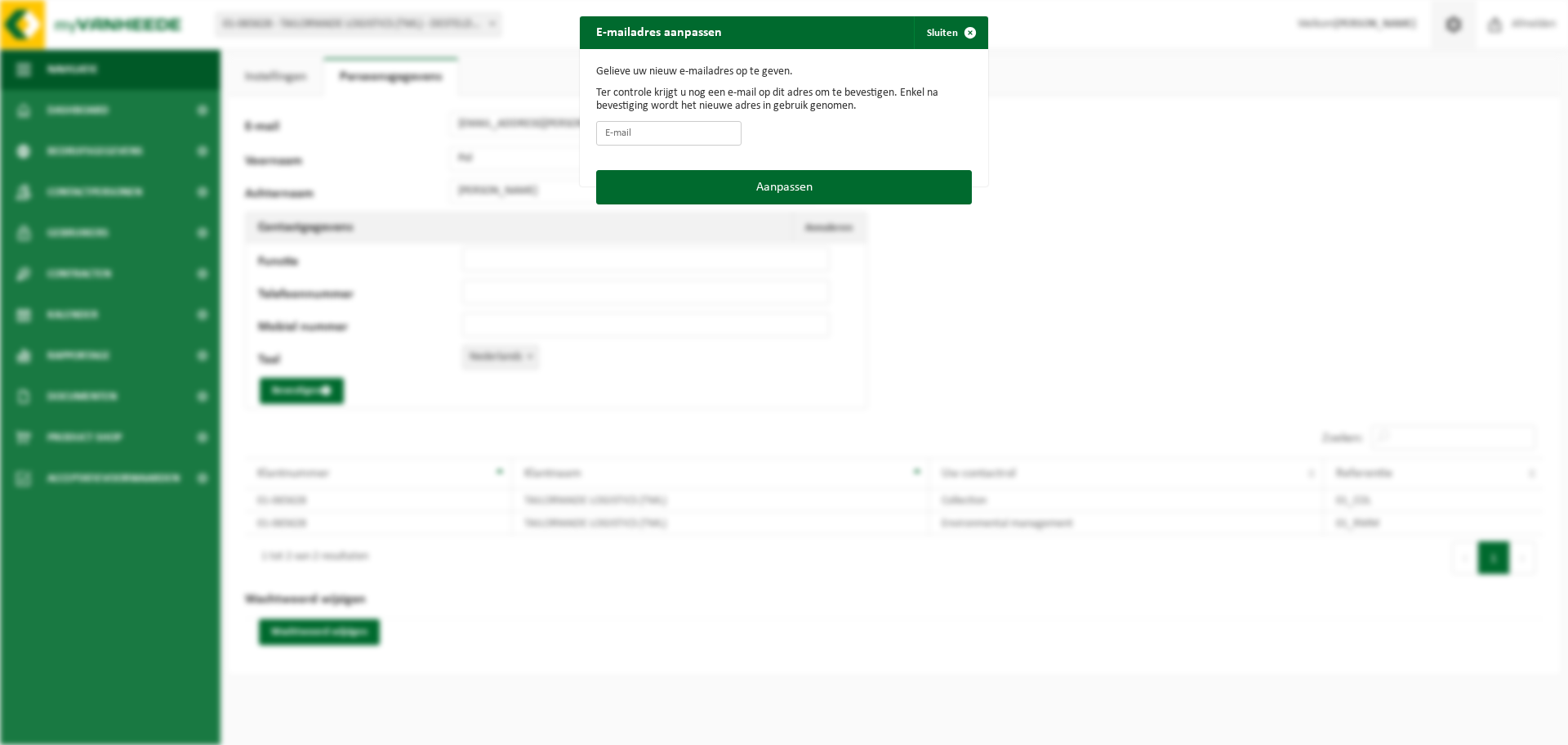
click at [659, 134] on input "E-mail" at bounding box center [668, 133] width 145 height 24
click at [965, 29] on span "button" at bounding box center [971, 33] width 33 height 33
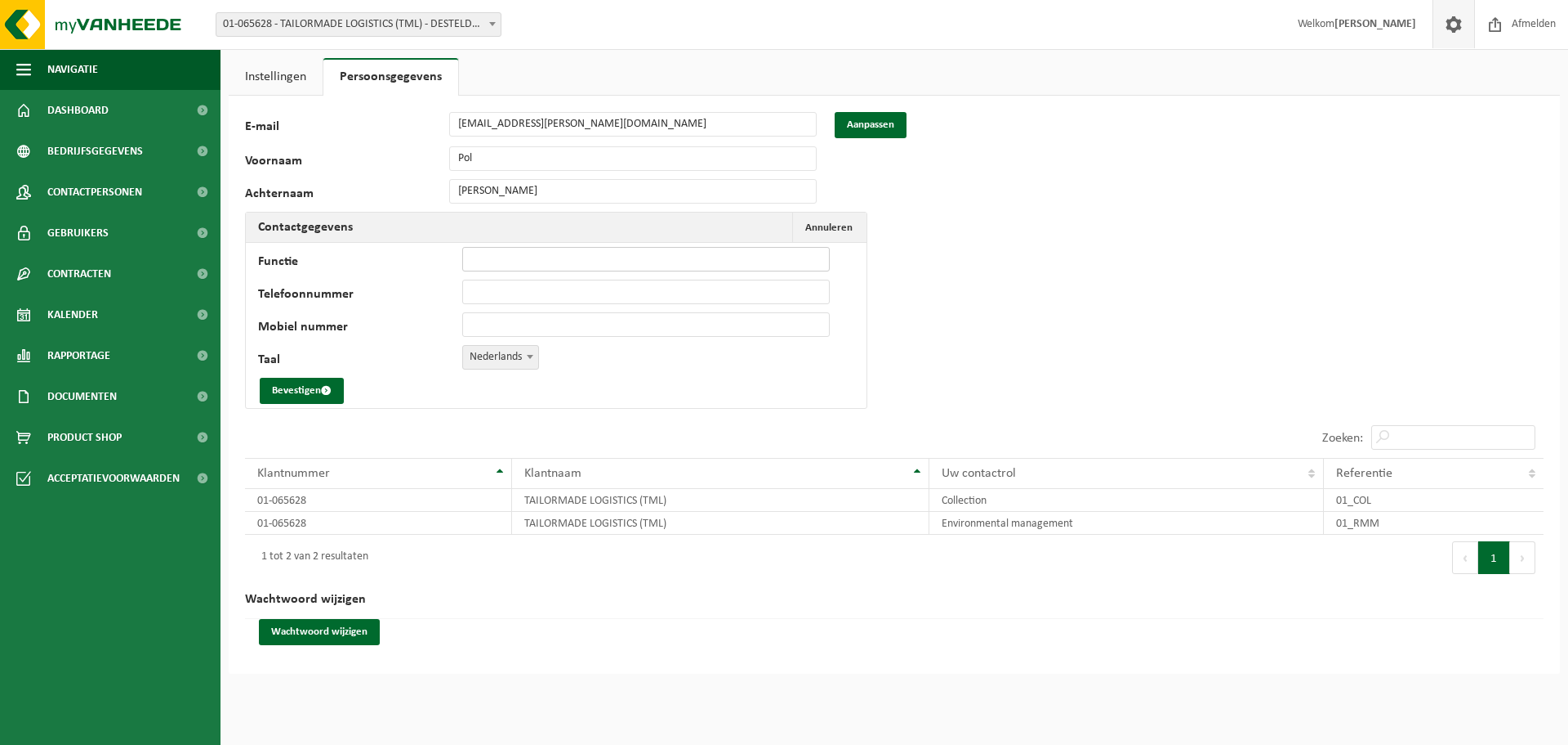
click at [510, 255] on input "Functie" at bounding box center [646, 258] width 368 height 24
click at [479, 293] on input "Telefoonnummer" at bounding box center [646, 291] width 368 height 24
click at [497, 322] on input "Mobiel nummer" at bounding box center [646, 324] width 368 height 24
click at [270, 80] on link "Instellingen" at bounding box center [275, 76] width 94 height 38
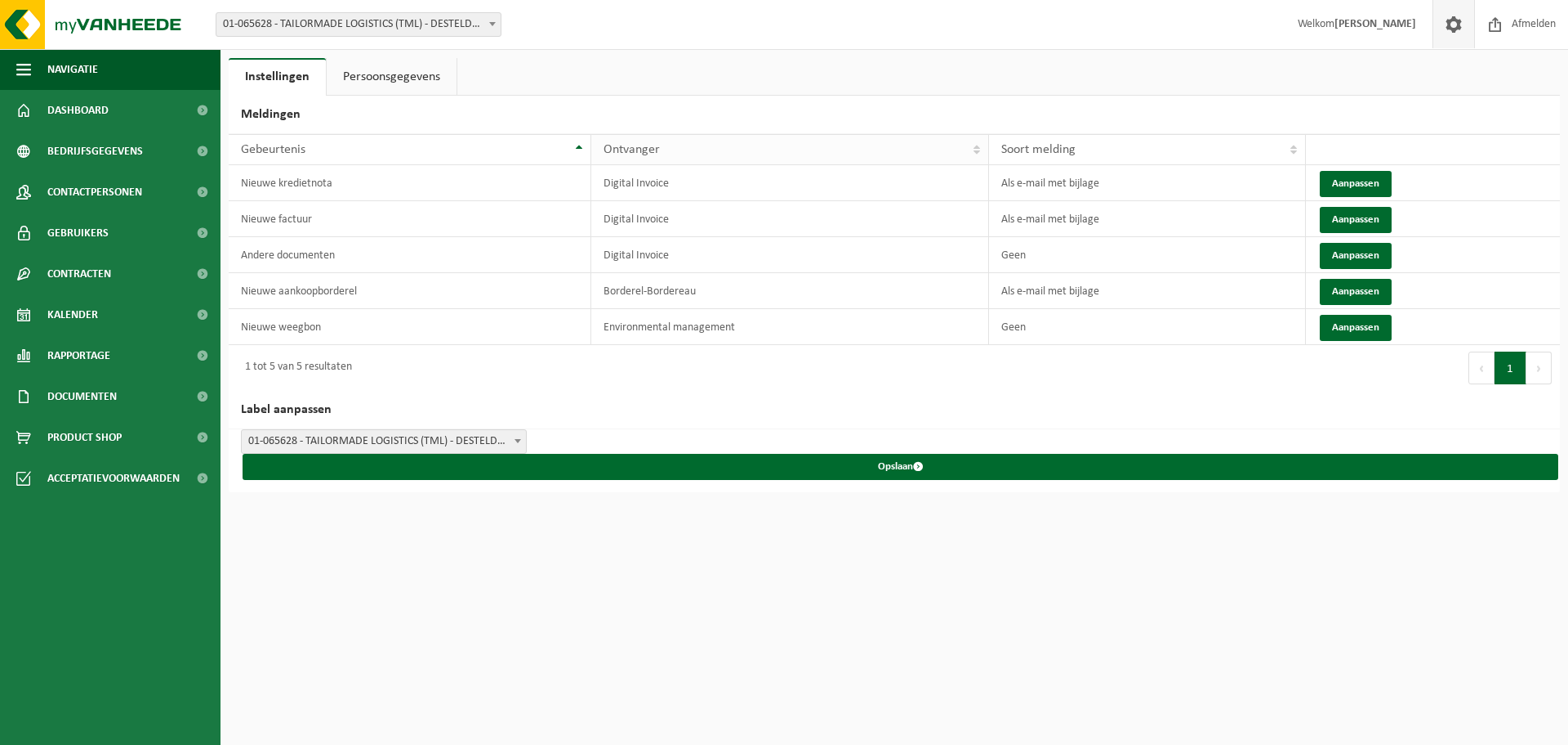
click at [977, 150] on th "Ontvanger" at bounding box center [791, 149] width 399 height 31
click at [978, 143] on th "Ontvanger" at bounding box center [791, 149] width 399 height 31
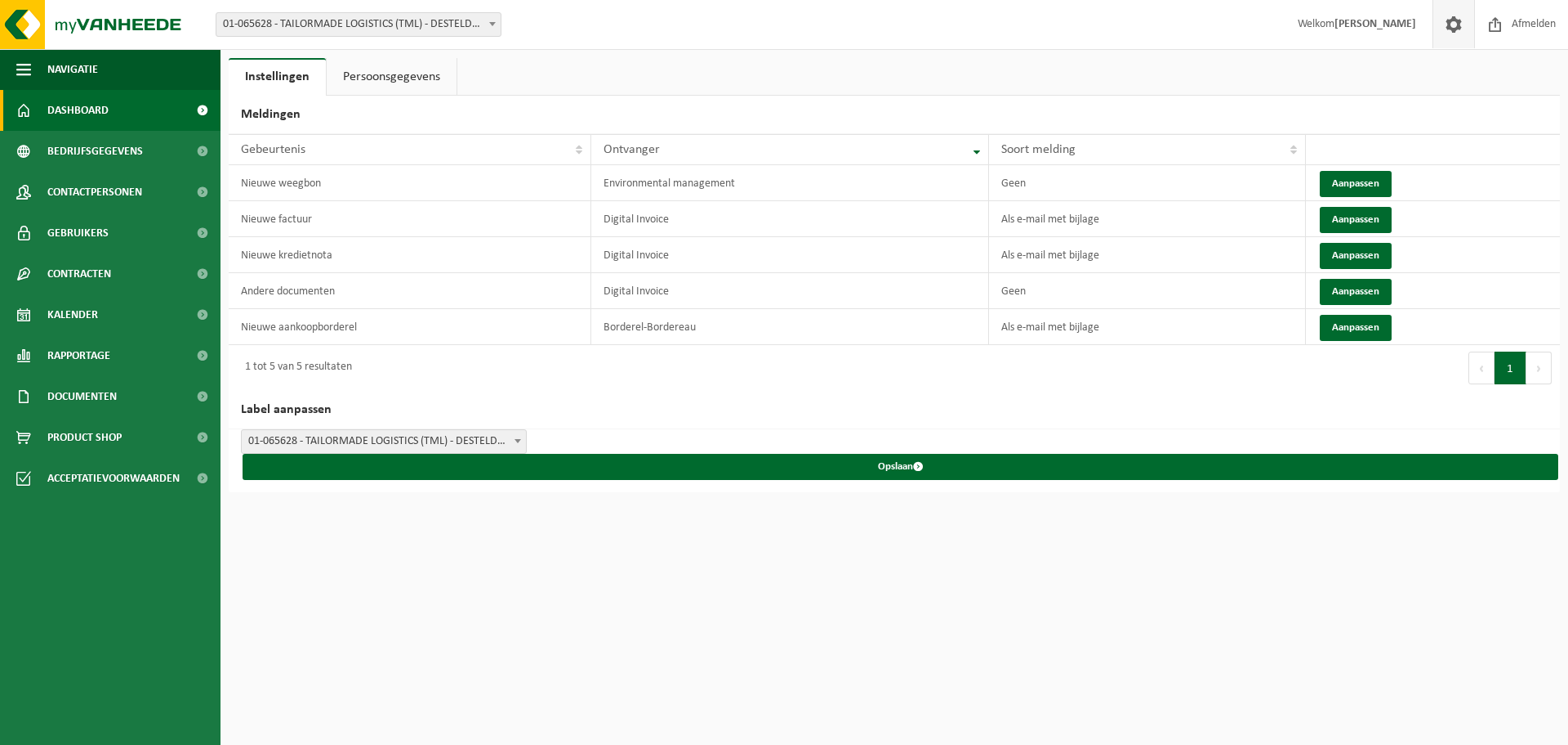
click at [72, 108] on span "Dashboard" at bounding box center [78, 110] width 62 height 40
